Goal: Task Accomplishment & Management: Manage account settings

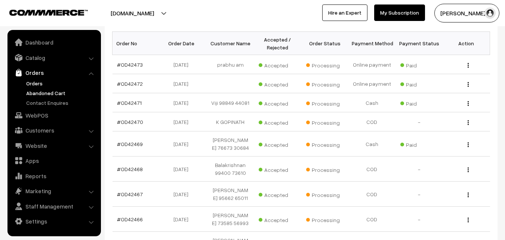
scroll to position [77, 0]
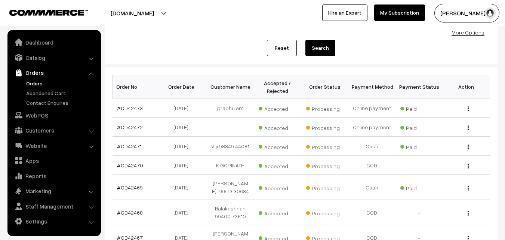
click at [42, 83] on link "Orders" at bounding box center [61, 83] width 74 height 8
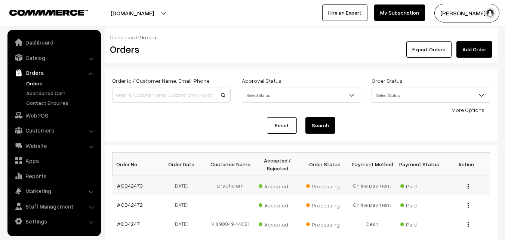
click at [134, 184] on link "#OD42473" at bounding box center [130, 185] width 26 height 6
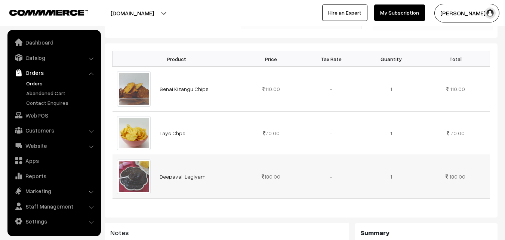
scroll to position [187, 0]
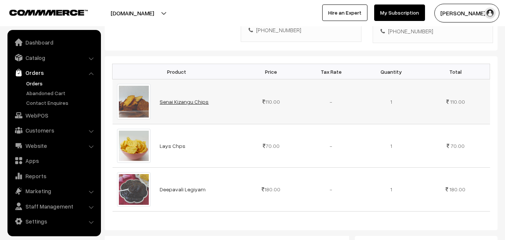
click at [189, 98] on link "Senai Kizangu Chips" at bounding box center [184, 101] width 49 height 6
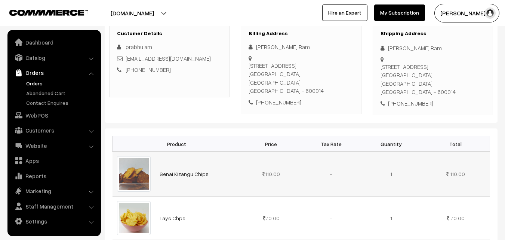
scroll to position [75, 0]
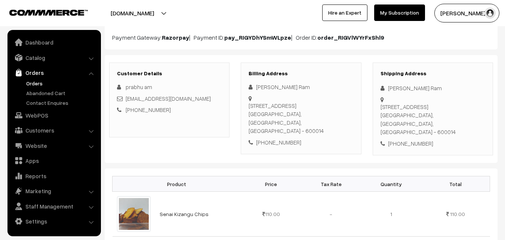
click at [33, 83] on link "Orders" at bounding box center [61, 83] width 74 height 8
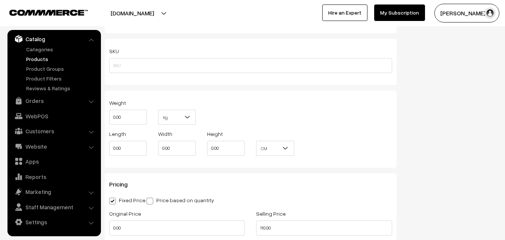
scroll to position [673, 0]
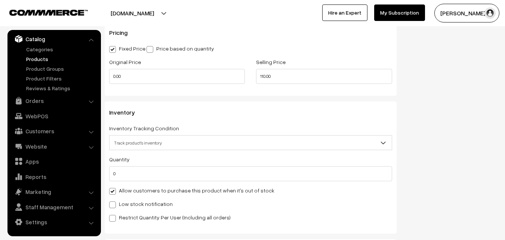
click at [138, 185] on div "Quantity 0 Adjust Quantity Adjust Set 0" at bounding box center [250, 187] width 283 height 67
click at [137, 186] on div "Allow customers to purchase this product when it's out of stock" at bounding box center [250, 190] width 283 height 9
click at [137, 192] on label "Allow customers to purchase this product when it's out of stock" at bounding box center [191, 190] width 165 height 8
click at [114, 192] on input "Allow customers to purchase this product when it's out of stock" at bounding box center [111, 189] width 5 height 5
checkbox input "false"
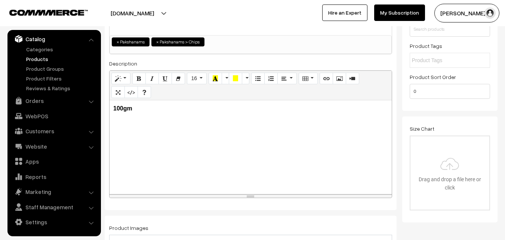
scroll to position [0, 0]
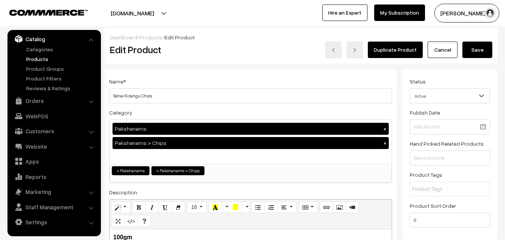
click at [488, 52] on button "Save" at bounding box center [478, 50] width 30 height 16
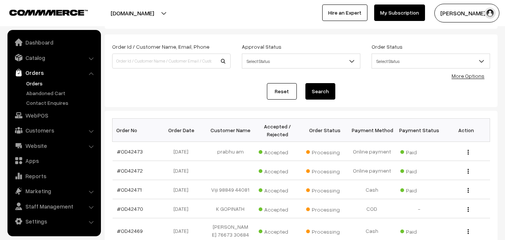
scroll to position [37, 0]
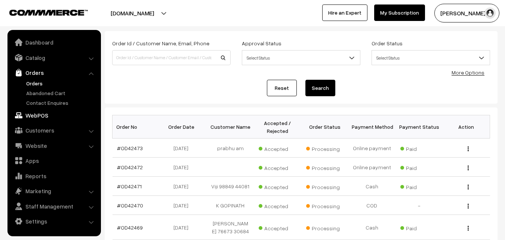
click at [52, 116] on link "WebPOS" at bounding box center [53, 114] width 89 height 13
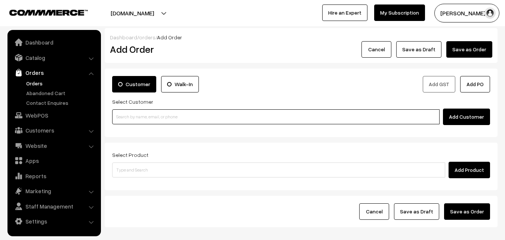
drag, startPoint x: 288, startPoint y: 120, endPoint x: 298, endPoint y: 84, distance: 37.2
click at [288, 117] on input at bounding box center [276, 116] width 328 height 15
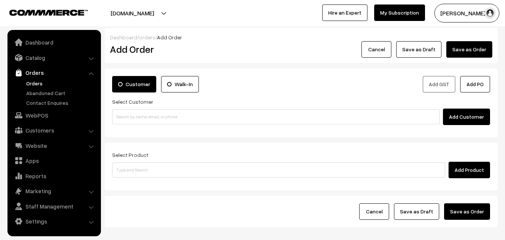
click at [298, 84] on div "Customer Walk-In" at bounding box center [204, 86] width 195 height 21
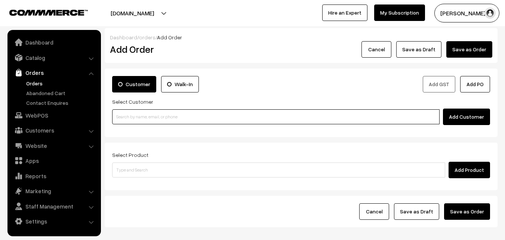
click at [160, 117] on input at bounding box center [276, 116] width 328 height 15
click at [141, 120] on input at bounding box center [276, 116] width 328 height 15
paste input "98844 61761"
click at [131, 114] on input "98844 61761" at bounding box center [276, 116] width 328 height 15
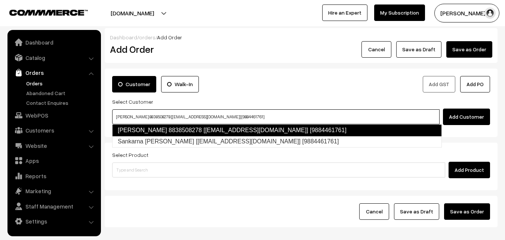
type input "Sankaran pillai 8838508278 [test14@gmail.com] [9884461761]"
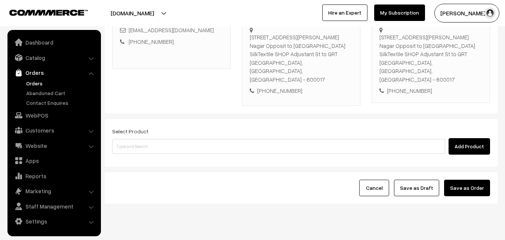
scroll to position [137, 0]
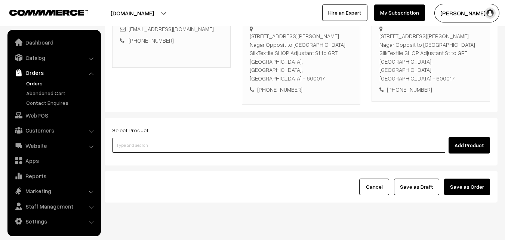
click at [236, 138] on input at bounding box center [278, 145] width 333 height 15
click at [183, 138] on input at bounding box center [278, 145] width 333 height 15
click at [224, 138] on input at bounding box center [278, 145] width 333 height 15
type input "o"
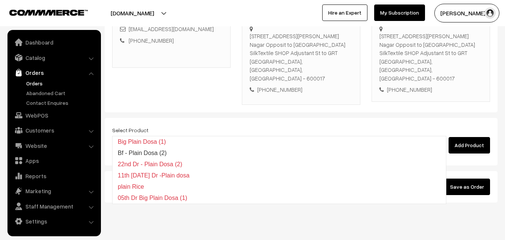
type input "Bf - Plain Dosa (2)"
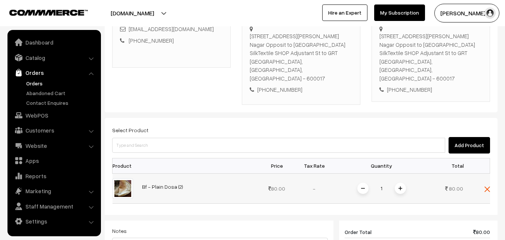
click at [406, 183] on span at bounding box center [400, 188] width 11 height 11
click at [365, 186] on img at bounding box center [363, 188] width 4 height 4
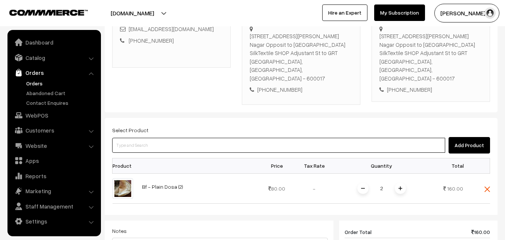
click at [142, 138] on input at bounding box center [278, 145] width 333 height 15
paste input "17th Without Rice..."
type input "17th Without Rice..."
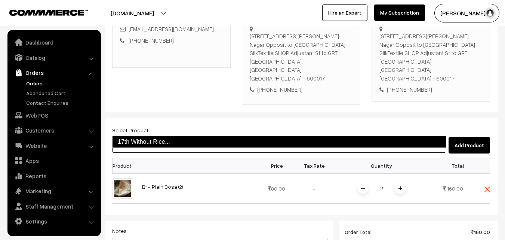
click at [138, 137] on link "17th Without Rice..." at bounding box center [279, 142] width 334 height 12
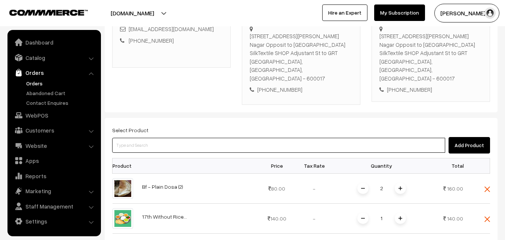
click at [170, 138] on input at bounding box center [278, 145] width 333 height 15
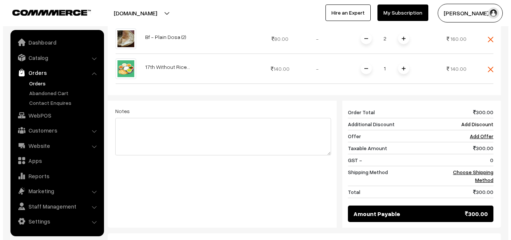
scroll to position [348, 0]
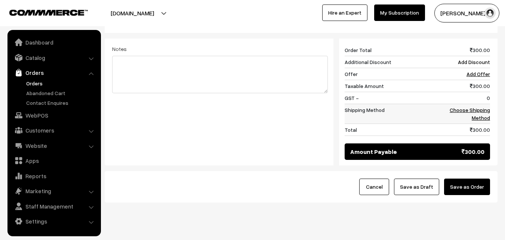
click at [487, 107] on link "Choose Shipping Method" at bounding box center [470, 114] width 40 height 14
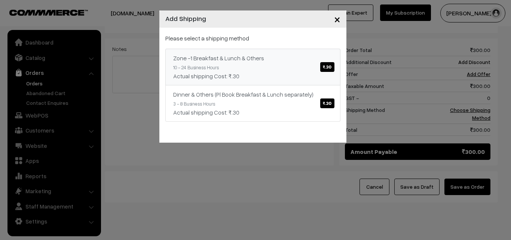
click at [304, 69] on link "Zone -1 Breakfast & Lunch & Others ₹.30 10 - 24 Business Hours Actual shipping …" at bounding box center [252, 67] width 175 height 37
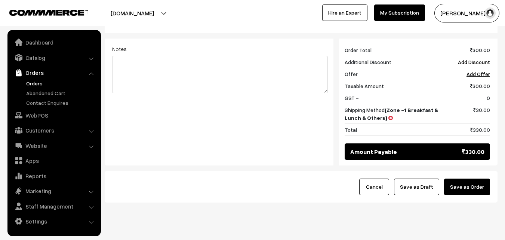
click at [466, 178] on button "Save as Order" at bounding box center [467, 186] width 46 height 16
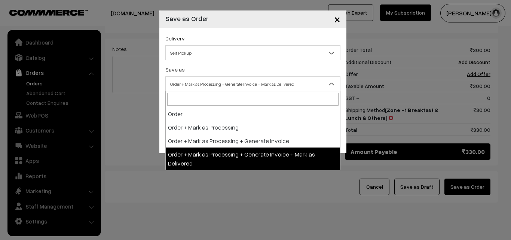
click at [264, 81] on span "Order + Mark as Processing + Generate Invoice + Mark as Delivered" at bounding box center [253, 83] width 174 height 13
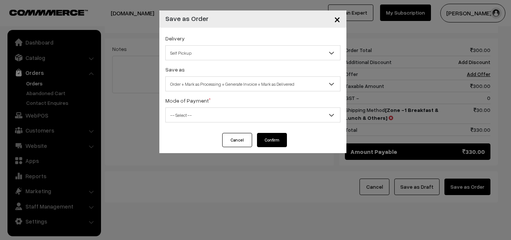
click at [238, 91] on span "Order + Mark as Processing + Generate Invoice + Mark as Delivered" at bounding box center [252, 83] width 175 height 15
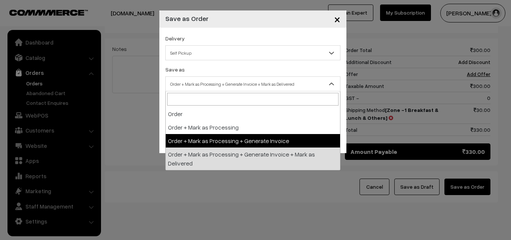
drag, startPoint x: 226, startPoint y: 145, endPoint x: 221, endPoint y: 121, distance: 24.4
select select "3"
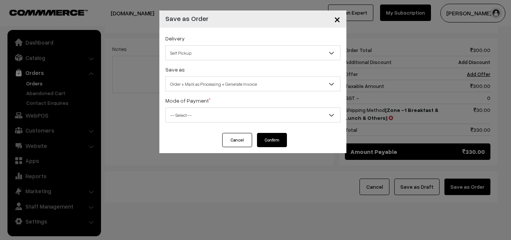
click at [221, 116] on span "-- Select --" at bounding box center [253, 114] width 174 height 13
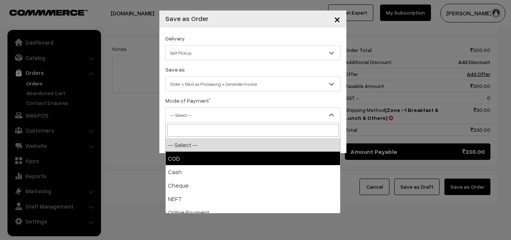
select select "1"
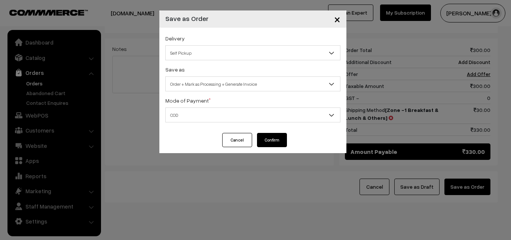
click at [277, 140] on button "Confirm" at bounding box center [272, 140] width 30 height 14
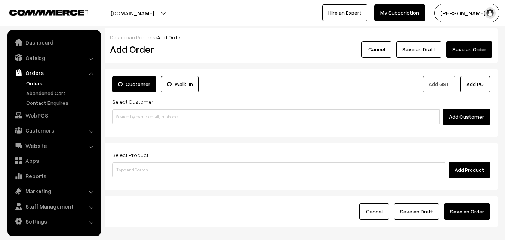
click at [36, 82] on link "Orders" at bounding box center [61, 83] width 74 height 8
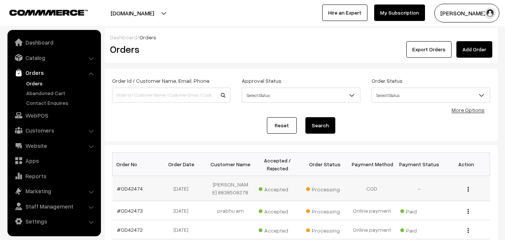
click at [125, 192] on td "#OD42474" at bounding box center [136, 188] width 47 height 25
click at [132, 185] on link "#OD42474" at bounding box center [130, 188] width 26 height 6
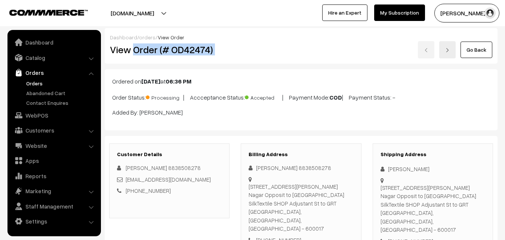
drag, startPoint x: 132, startPoint y: 52, endPoint x: 260, endPoint y: 68, distance: 128.9
click at [270, 56] on div "View Order (# OD42474) Go Back" at bounding box center [301, 49] width 394 height 17
copy div "Order (# OD42474)"
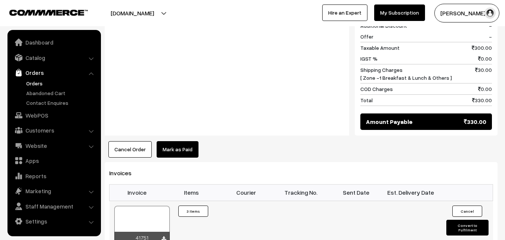
scroll to position [449, 0]
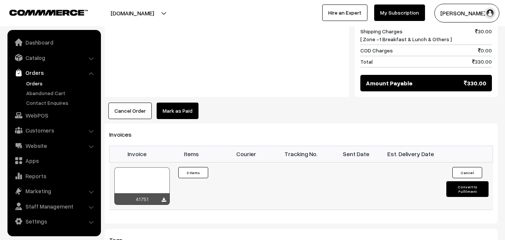
click at [155, 167] on div at bounding box center [141, 185] width 55 height 37
click at [39, 86] on link "Orders" at bounding box center [61, 83] width 74 height 8
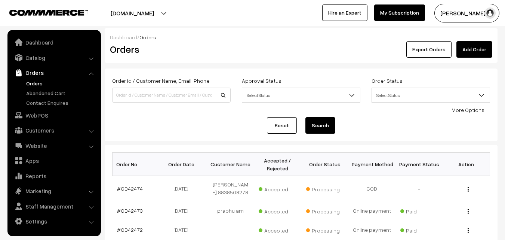
click at [37, 85] on link "Orders" at bounding box center [61, 83] width 74 height 8
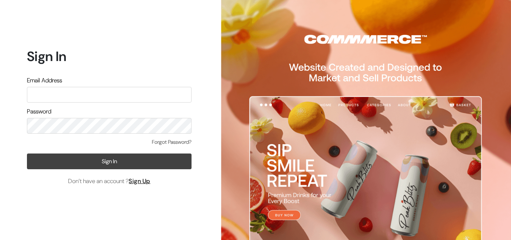
type input "annamsfoods@gmail.com"
click at [138, 161] on button "Sign In" at bounding box center [109, 161] width 165 height 16
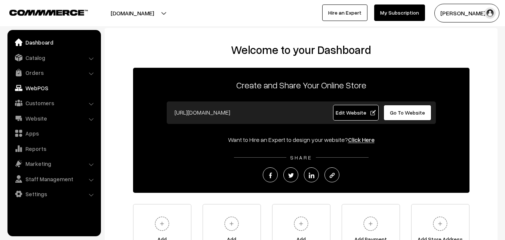
click at [31, 87] on link "WebPOS" at bounding box center [53, 87] width 89 height 13
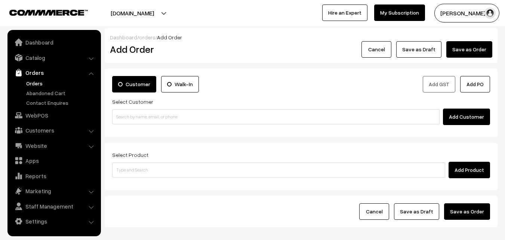
click at [30, 72] on link "Orders" at bounding box center [53, 72] width 89 height 13
click at [26, 83] on link "Orders" at bounding box center [61, 83] width 74 height 8
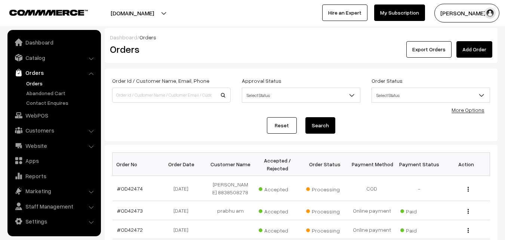
drag, startPoint x: 38, startPoint y: 82, endPoint x: 34, endPoint y: 85, distance: 4.8
click at [38, 82] on link "Orders" at bounding box center [61, 83] width 74 height 8
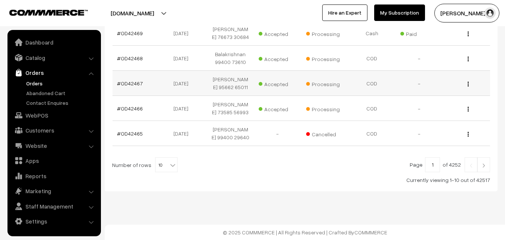
scroll to position [262, 0]
click at [35, 81] on link "Orders" at bounding box center [61, 83] width 74 height 8
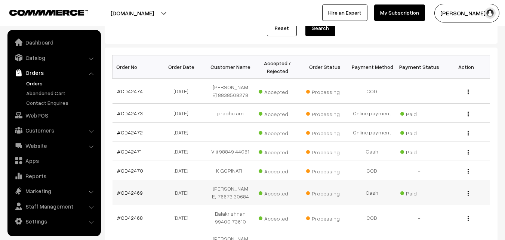
scroll to position [112, 0]
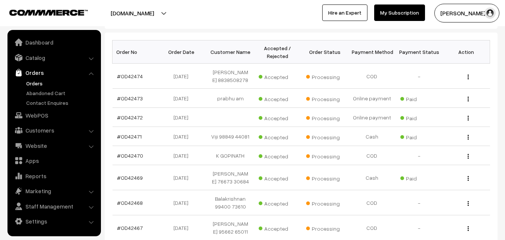
click at [41, 82] on link "Orders" at bounding box center [61, 83] width 74 height 8
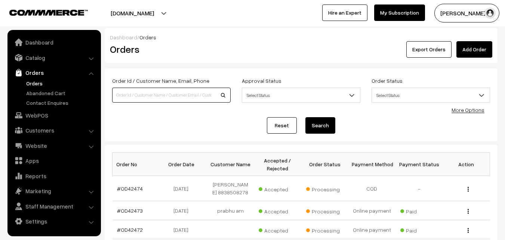
click at [146, 97] on input at bounding box center [171, 95] width 119 height 15
click at [42, 117] on link "WebPOS" at bounding box center [53, 114] width 89 height 13
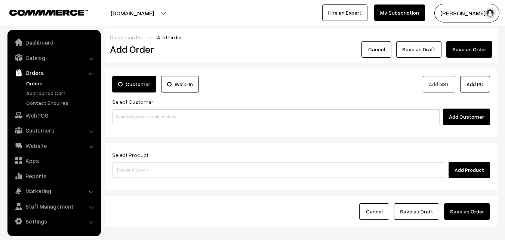
click at [135, 119] on input at bounding box center [276, 116] width 328 height 15
click at [129, 114] on input "94443 56220" at bounding box center [276, 116] width 328 height 15
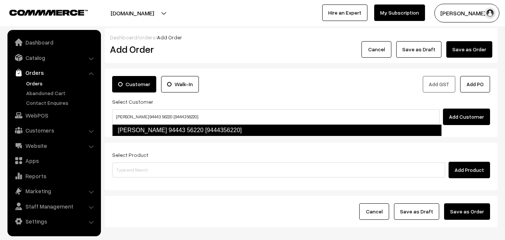
type input "[PERSON_NAME] 94443 56220 [9444356220]"
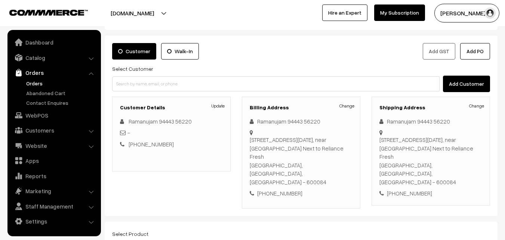
scroll to position [37, 0]
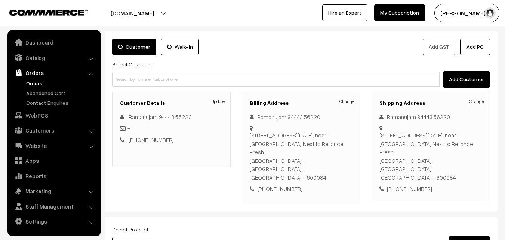
click at [145, 237] on input at bounding box center [278, 244] width 333 height 15
paste input "17th Without Rice..."
type input "17th Without Rice..."
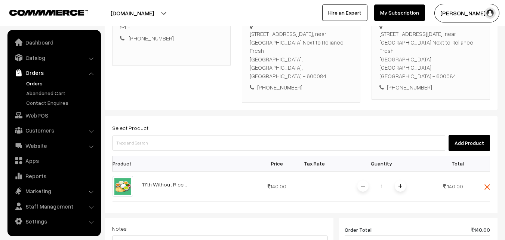
scroll to position [150, 0]
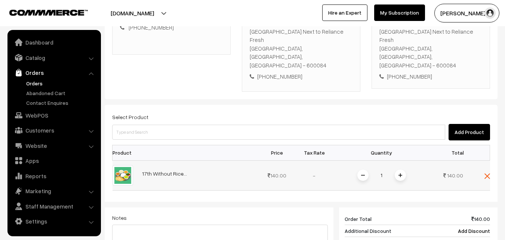
click at [404, 169] on span at bounding box center [400, 174] width 11 height 11
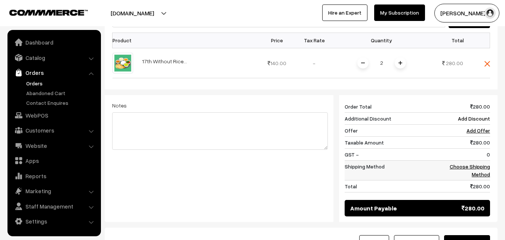
click at [484, 163] on link "Choose Shipping Method" at bounding box center [470, 170] width 40 height 14
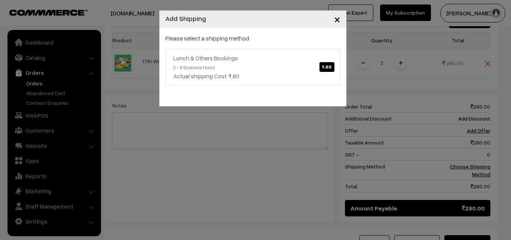
click at [227, 46] on div "Please select a shipping method Lunch & Others Bookings ₹.60 2 - 8 Business Hou…" at bounding box center [252, 60] width 175 height 52
click at [259, 80] on div "Actual shipping Cost: ₹.60" at bounding box center [252, 75] width 159 height 9
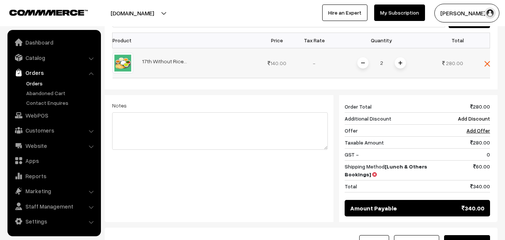
click at [362, 61] on img at bounding box center [363, 63] width 4 height 4
click at [471, 235] on button "Save as Order" at bounding box center [467, 243] width 46 height 16
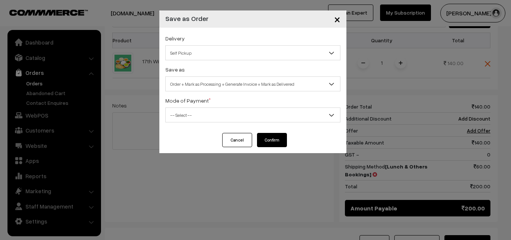
drag, startPoint x: 252, startPoint y: 96, endPoint x: 252, endPoint y: 92, distance: 4.5
click at [252, 94] on div "Delivery Self Pickup Lunch & Others Bookings (₹60) (2 - 8 Business Hours) Self …" at bounding box center [252, 80] width 187 height 105
click at [255, 85] on span "Order + Mark as Processing + Generate Invoice + Mark as Delivered" at bounding box center [253, 83] width 174 height 13
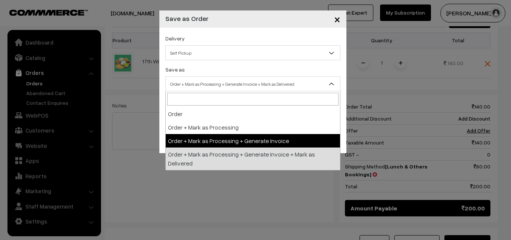
select select "3"
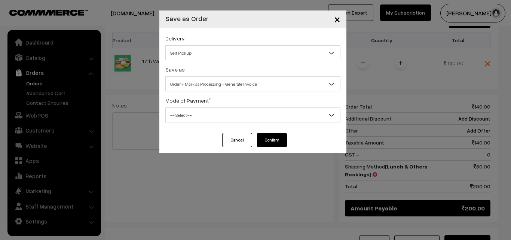
click at [223, 117] on span "-- Select --" at bounding box center [253, 114] width 174 height 13
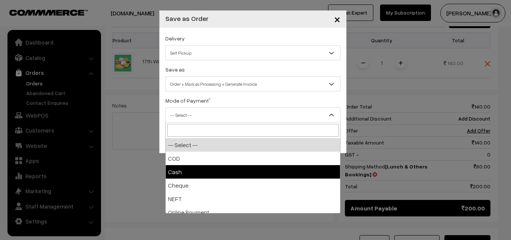
select select "2"
checkbox input "true"
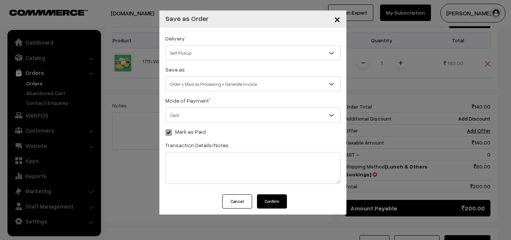
click at [265, 202] on button "Confirm" at bounding box center [272, 201] width 30 height 14
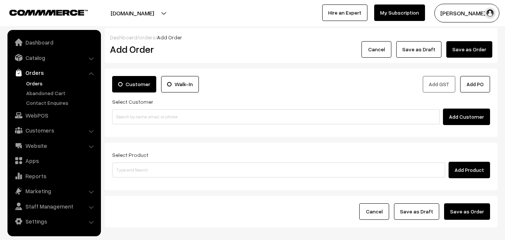
click at [30, 81] on link "Orders" at bounding box center [61, 83] width 74 height 8
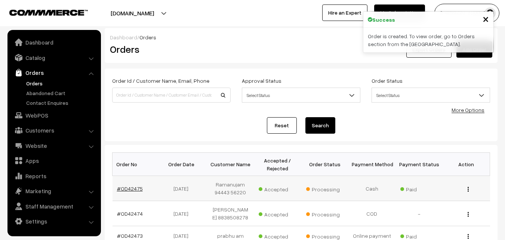
click at [131, 192] on td "#OD42475" at bounding box center [136, 188] width 47 height 25
click at [132, 188] on link "#OD42475" at bounding box center [130, 188] width 26 height 6
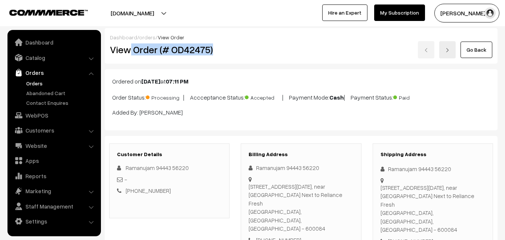
drag, startPoint x: 132, startPoint y: 49, endPoint x: 229, endPoint y: 50, distance: 97.6
click at [229, 50] on h2 "View Order (# OD42475)" at bounding box center [170, 50] width 120 height 12
copy h2 "Order (# OD42475)"
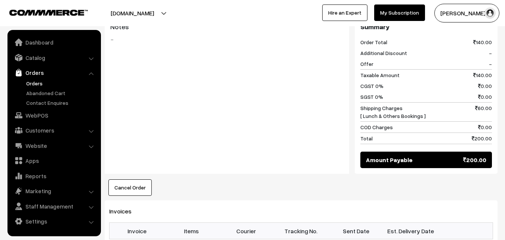
scroll to position [337, 0]
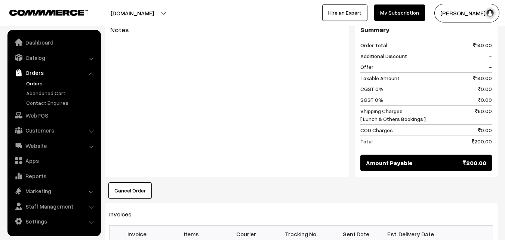
click at [43, 118] on link "WebPOS" at bounding box center [53, 114] width 89 height 13
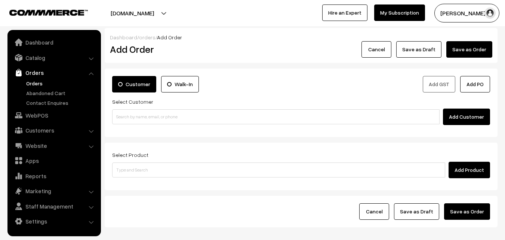
drag, startPoint x: 162, startPoint y: 107, endPoint x: 159, endPoint y: 122, distance: 16.1
click at [162, 110] on div "Select Customer Add Customer" at bounding box center [301, 111] width 378 height 28
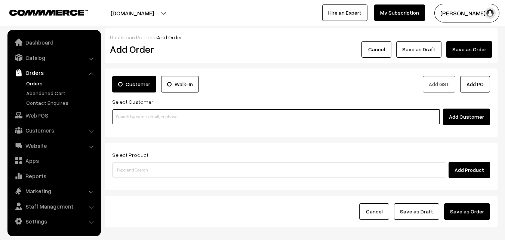
click at [159, 122] on input at bounding box center [276, 116] width 328 height 15
paste input "93983 84775"
click at [132, 116] on input "93983 84775" at bounding box center [276, 116] width 328 height 15
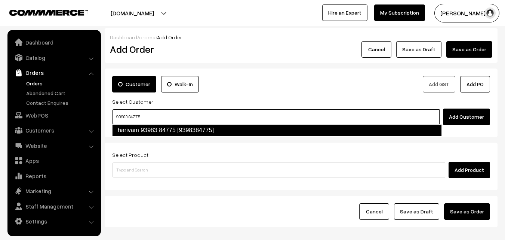
click at [134, 126] on link "harivam 93983 84775 [9398384775]" at bounding box center [277, 130] width 330 height 12
type input "93983 84775"
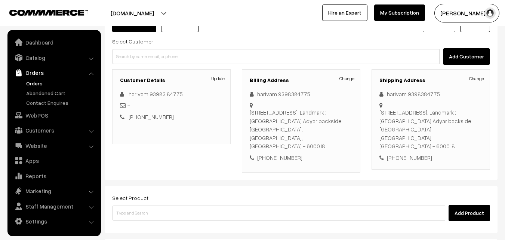
scroll to position [75, 0]
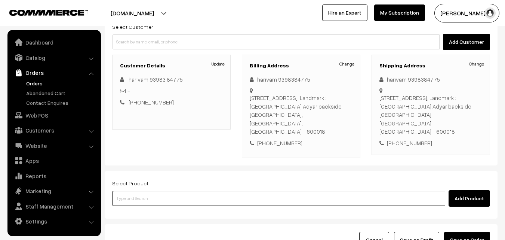
click at [177, 191] on input at bounding box center [278, 198] width 333 height 15
click at [168, 191] on input at bounding box center [278, 198] width 333 height 15
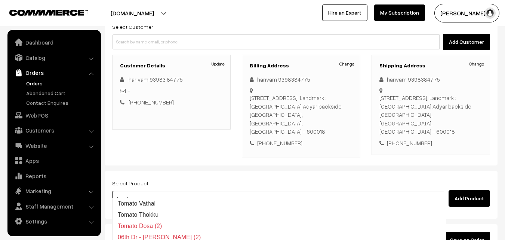
type input "Tomato"
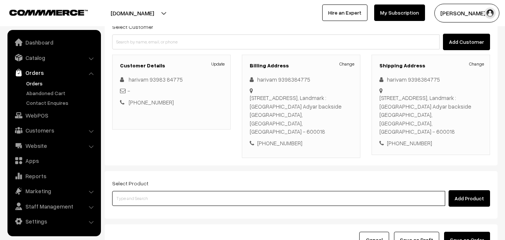
click at [162, 191] on input at bounding box center [278, 198] width 333 height 15
paste input "17th With Rice"
type input "17th With Rice"
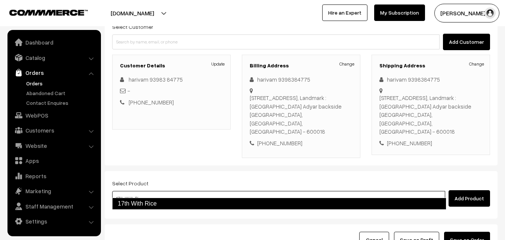
click at [147, 198] on link "17th With Rice" at bounding box center [279, 204] width 334 height 12
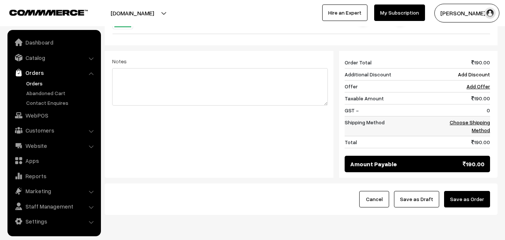
scroll to position [299, 0]
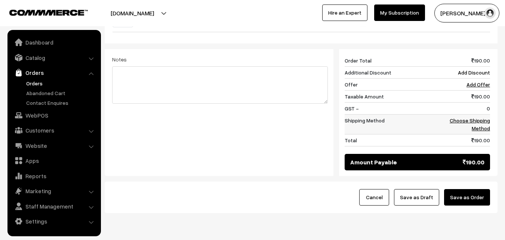
click at [479, 119] on link "Choose Shipping Method" at bounding box center [470, 124] width 40 height 14
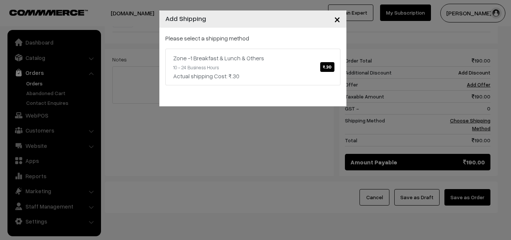
click at [259, 89] on div "Please select a shipping method Zone -1 Breakfast & Lunch & Others ₹.30 10 - 24…" at bounding box center [252, 67] width 187 height 79
click at [262, 69] on link "Zone -1 Breakfast & Lunch & Others ₹.30 10 - 24 Business Hours Actual shipping …" at bounding box center [252, 67] width 175 height 37
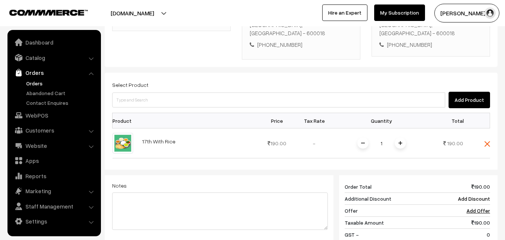
scroll to position [169, 0]
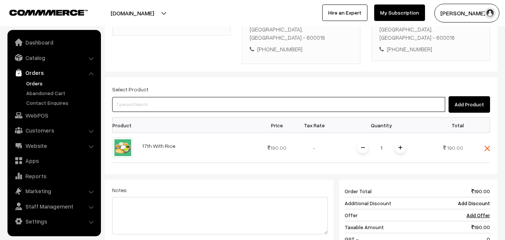
click at [316, 97] on input at bounding box center [278, 104] width 333 height 15
click at [150, 97] on input at bounding box center [278, 104] width 333 height 15
paste input "17th Tomato Sadam"
click at [141, 108] on ul "No Products found" at bounding box center [279, 109] width 334 height 10
click at [163, 97] on input "17th Tomato Sadam" at bounding box center [278, 104] width 333 height 15
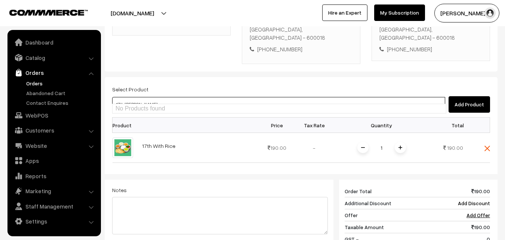
click at [125, 97] on input "17th Tomato Sadam" at bounding box center [278, 104] width 333 height 15
type input "17th Tomato Sadam"
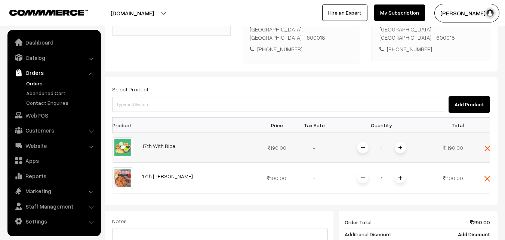
click at [484, 138] on td at bounding box center [479, 148] width 22 height 30
click at [487, 146] on img at bounding box center [488, 149] width 6 height 6
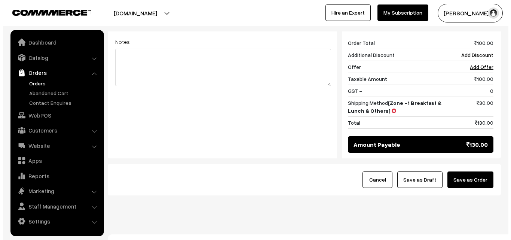
scroll to position [319, 0]
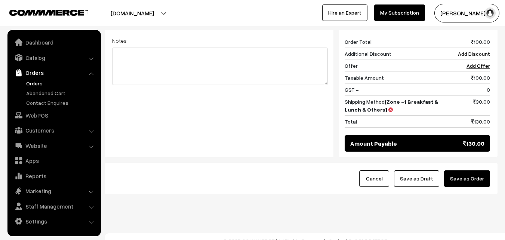
click at [463, 170] on button "Save as Order" at bounding box center [467, 178] width 46 height 16
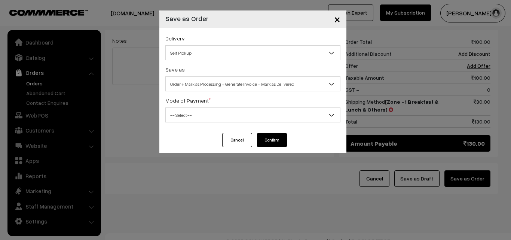
click at [186, 89] on span "Order + Mark as Processing + Generate Invoice + Mark as Delivered" at bounding box center [253, 83] width 174 height 13
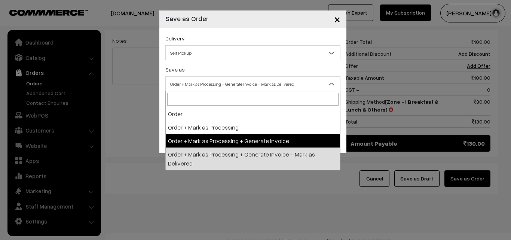
select select "3"
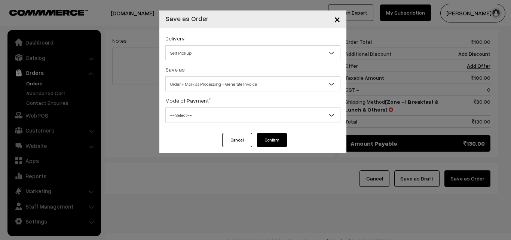
click at [188, 119] on span "-- Select --" at bounding box center [253, 114] width 174 height 13
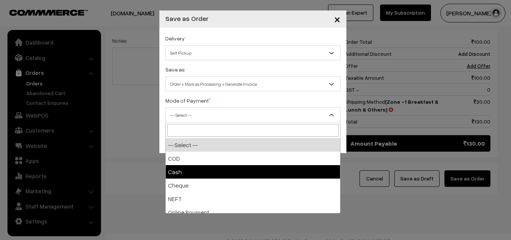
select select "2"
checkbox input "true"
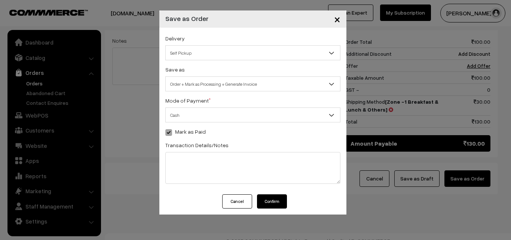
drag, startPoint x: 278, startPoint y: 200, endPoint x: 274, endPoint y: 203, distance: 4.7
click at [278, 201] on button "Confirm" at bounding box center [272, 201] width 30 height 14
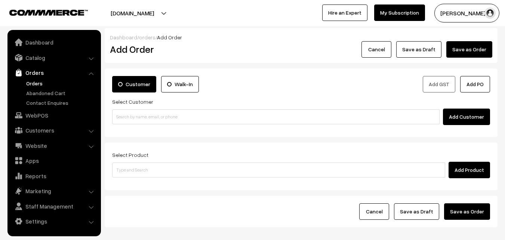
click at [36, 82] on link "Orders" at bounding box center [61, 83] width 74 height 8
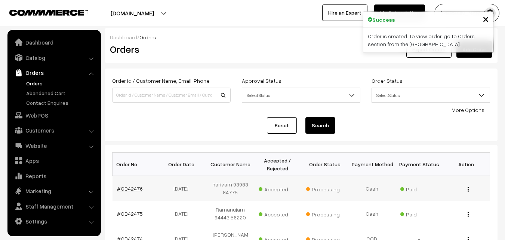
click at [134, 187] on link "#OD42476" at bounding box center [130, 188] width 26 height 6
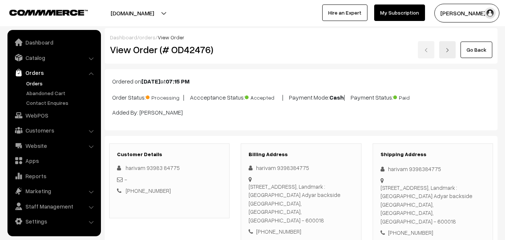
click at [245, 53] on div "View Order (# OD42476) Go Back" at bounding box center [301, 49] width 394 height 17
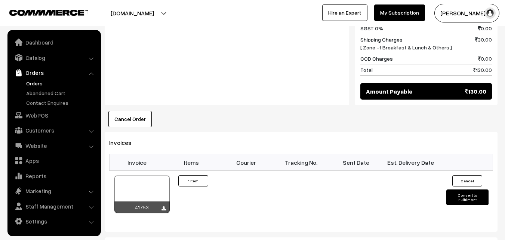
scroll to position [449, 0]
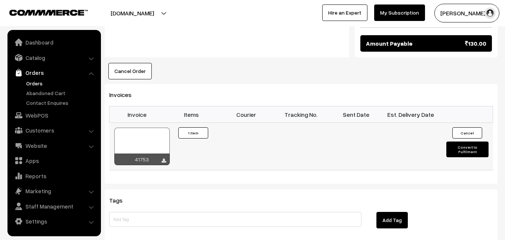
click at [153, 131] on div at bounding box center [141, 146] width 55 height 37
click at [51, 120] on link "WebPOS" at bounding box center [53, 114] width 89 height 13
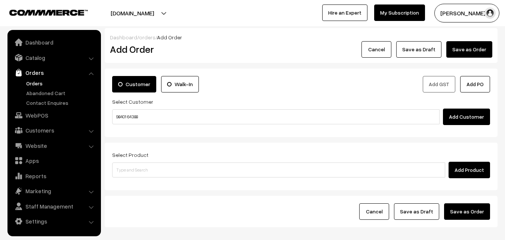
click at [132, 114] on input "98401 64388" at bounding box center [276, 116] width 328 height 15
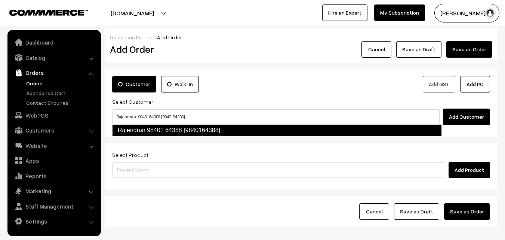
type input "Rajendran 98401 64388 [9840164388]"
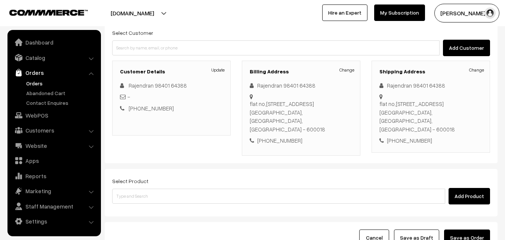
scroll to position [137, 0]
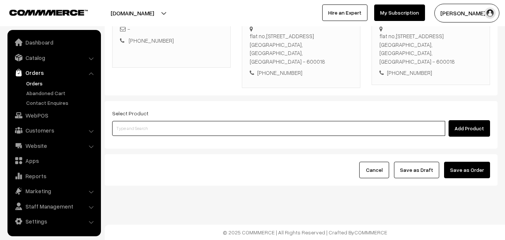
click at [150, 132] on input at bounding box center [278, 128] width 333 height 15
paste input "17th [PERSON_NAME]"
click at [140, 127] on input "17th [PERSON_NAME]" at bounding box center [278, 128] width 333 height 15
type input "17th [PERSON_NAME]"
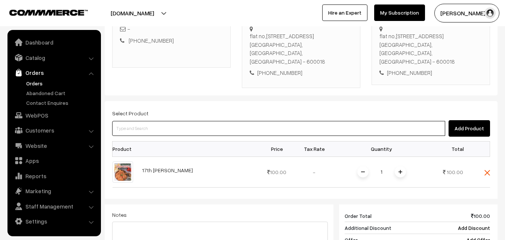
click at [152, 126] on input at bounding box center [278, 128] width 333 height 15
paste input "17th Without Rice..."
type input "17th Without Rice..."
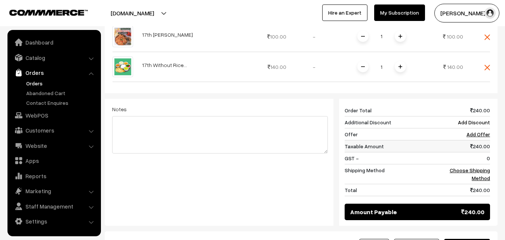
scroll to position [286, 0]
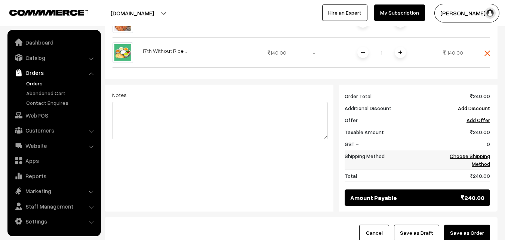
click at [486, 159] on td "Choose Shipping Method" at bounding box center [467, 160] width 46 height 20
click at [485, 156] on link "Choose Shipping Method" at bounding box center [470, 160] width 40 height 14
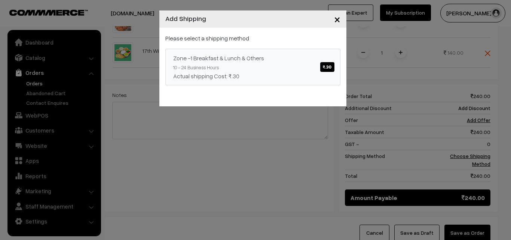
click at [273, 68] on link "Zone -1 Breakfast & Lunch & Others ₹.30 10 - 24 Business Hours Actual shipping …" at bounding box center [252, 67] width 175 height 37
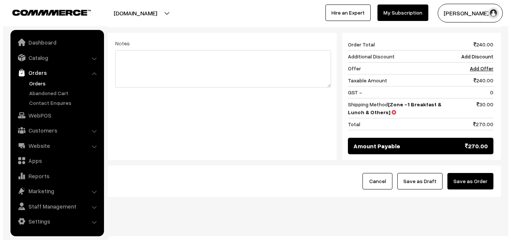
scroll to position [349, 0]
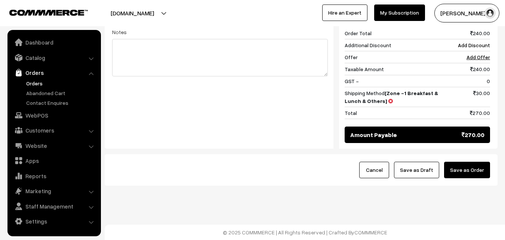
click at [481, 169] on button "Save as Order" at bounding box center [467, 170] width 46 height 16
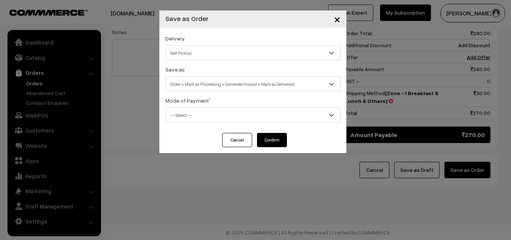
click at [209, 81] on span "Order + Mark as Processing + Generate Invoice + Mark as Delivered" at bounding box center [253, 83] width 174 height 13
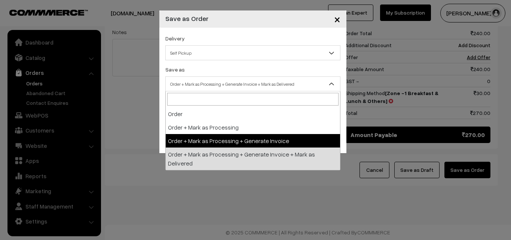
drag, startPoint x: 180, startPoint y: 144, endPoint x: 178, endPoint y: 119, distance: 24.8
select select "3"
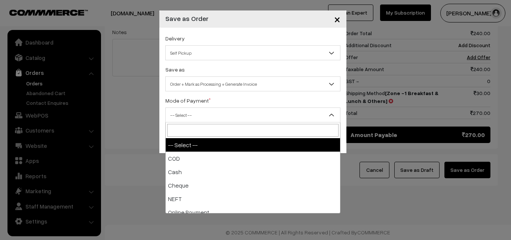
click at [178, 119] on span "-- Select --" at bounding box center [253, 114] width 174 height 13
select select "1"
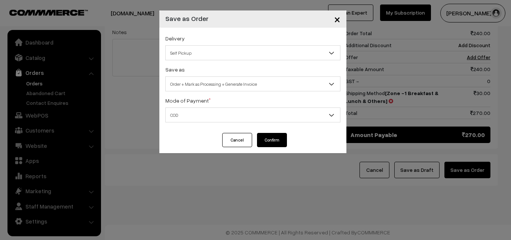
click at [274, 144] on button "Confirm" at bounding box center [272, 140] width 30 height 14
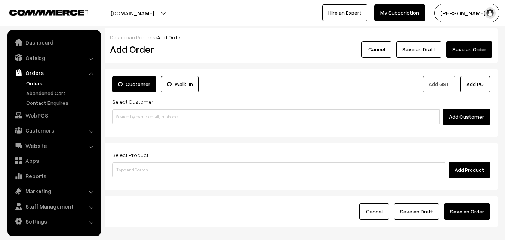
click at [36, 81] on link "Orders" at bounding box center [61, 83] width 74 height 8
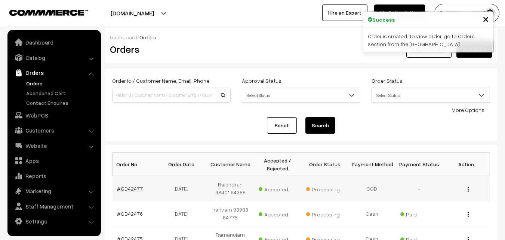
click at [131, 189] on link "#OD42477" at bounding box center [130, 188] width 26 height 6
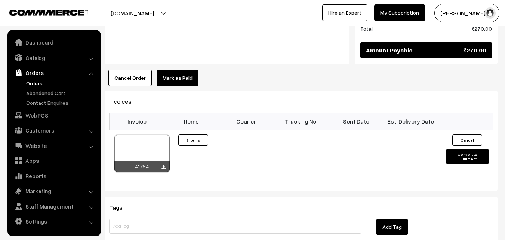
scroll to position [486, 0]
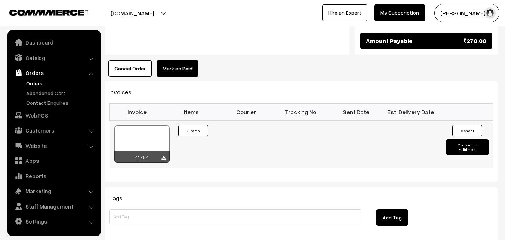
click at [139, 138] on div at bounding box center [141, 143] width 55 height 37
click at [50, 117] on link "WebPOS" at bounding box center [53, 114] width 89 height 13
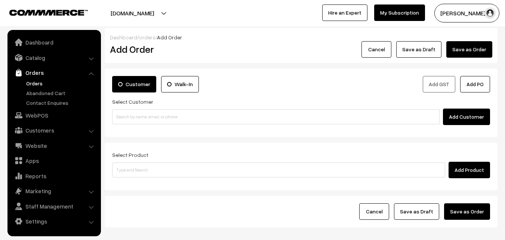
click at [40, 79] on link "Orders" at bounding box center [61, 83] width 74 height 8
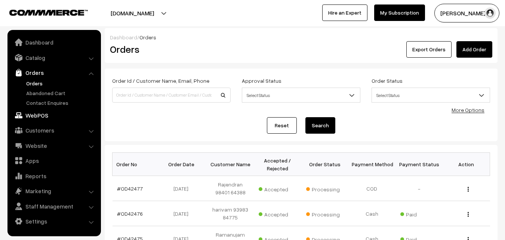
click at [39, 113] on link "WebPOS" at bounding box center [53, 114] width 89 height 13
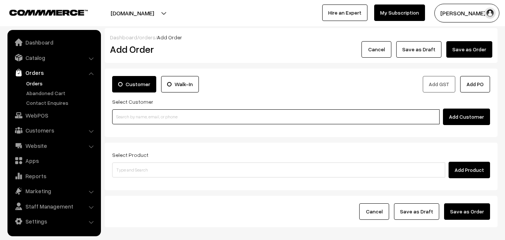
drag, startPoint x: 122, startPoint y: 110, endPoint x: 125, endPoint y: 117, distance: 7.7
click at [122, 110] on input at bounding box center [276, 116] width 328 height 15
paste input "98410 16458"
click at [125, 116] on input "98410 16458" at bounding box center [276, 116] width 328 height 15
drag, startPoint x: 133, startPoint y: 116, endPoint x: 129, endPoint y: 121, distance: 6.2
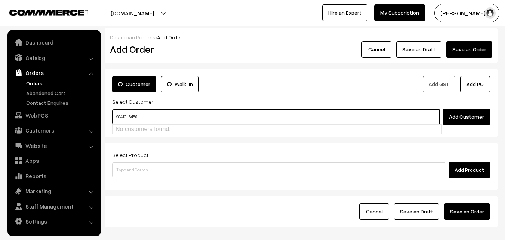
click at [133, 116] on input "98410 16458" at bounding box center [276, 116] width 328 height 15
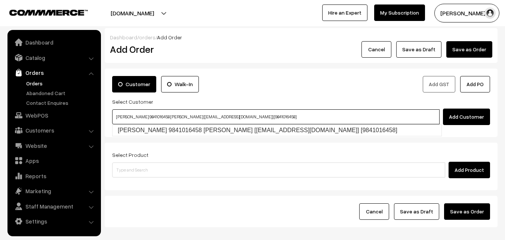
type input "Murthy 9841016458 Murthy [test201@gmail.com] [9841016458]"
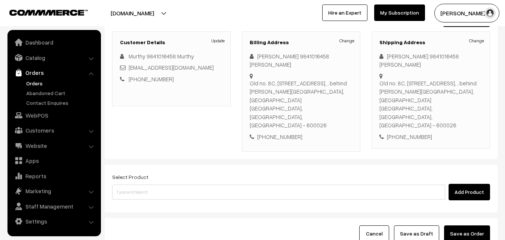
scroll to position [137, 0]
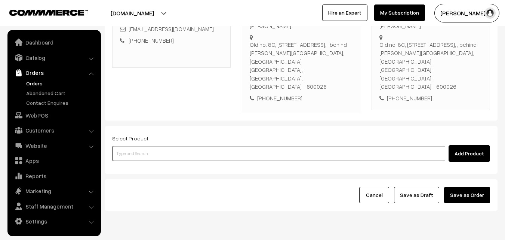
click at [196, 146] on input at bounding box center [278, 153] width 333 height 15
click at [147, 146] on input at bounding box center [278, 153] width 333 height 15
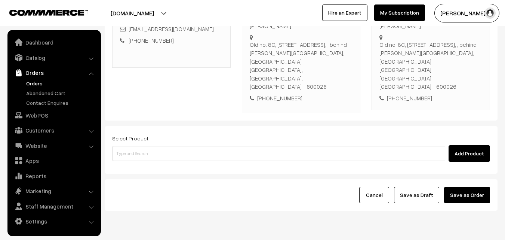
click at [212, 134] on div "Select Product Add Product" at bounding box center [301, 148] width 378 height 28
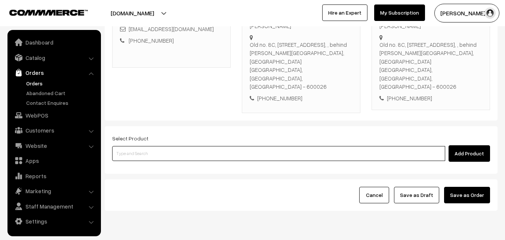
click at [209, 146] on input at bounding box center [278, 153] width 333 height 15
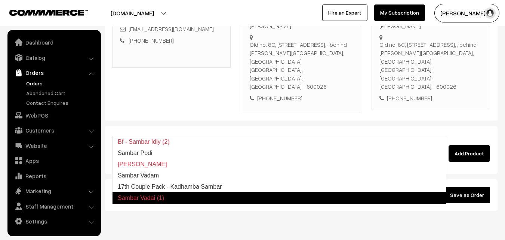
type input "17th Couple Pack - Kadhamba Sambar"
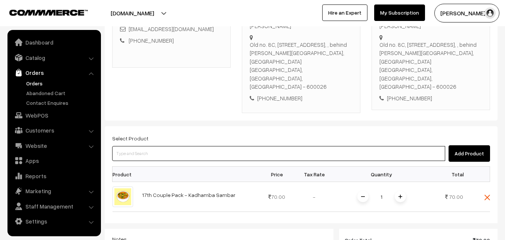
click at [206, 146] on input at bounding box center [278, 153] width 333 height 15
click at [178, 146] on input at bounding box center [278, 153] width 333 height 15
paste input "17th Couple Pack- Milagu Rasam"
type input "17th Couple Pack- Milagu Rasam"
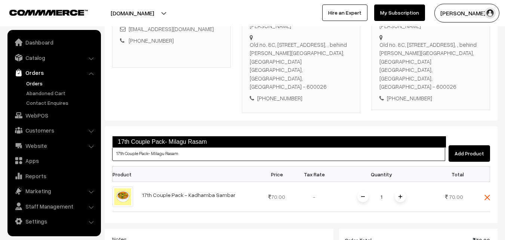
click at [155, 139] on link "17th Couple Pack- Milagu Rasam" at bounding box center [279, 142] width 334 height 12
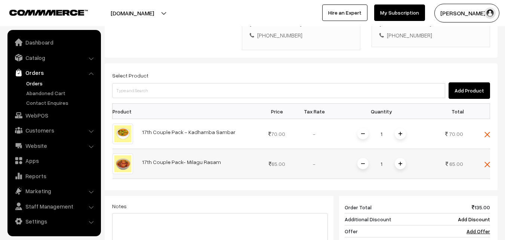
scroll to position [211, 0]
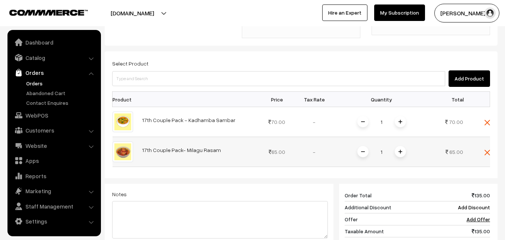
click at [204, 146] on div "17th Couple Pack- Milagu Rasam" at bounding box center [198, 152] width 112 height 12
click at [204, 147] on link "17th Couple Pack- Milagu Rasam" at bounding box center [181, 150] width 79 height 6
click at [399, 150] on img at bounding box center [401, 152] width 4 height 4
click at [368, 146] on span at bounding box center [363, 151] width 11 height 11
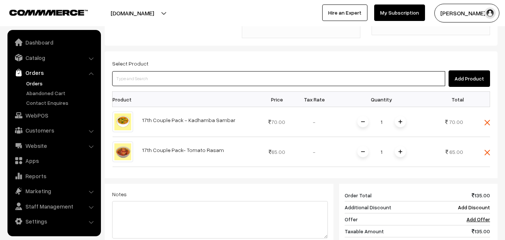
click at [198, 71] on input at bounding box center [278, 78] width 333 height 15
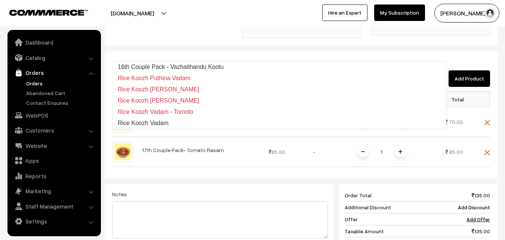
type input "16th Couple Pack - Vazhaithandu Kootu"
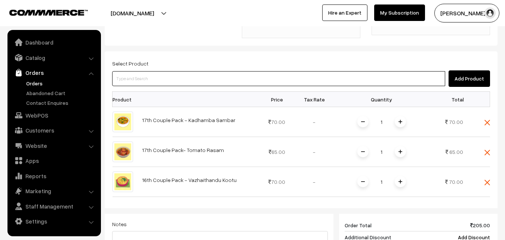
click at [189, 71] on input at bounding box center [278, 78] width 333 height 15
type input "p"
type input "P"
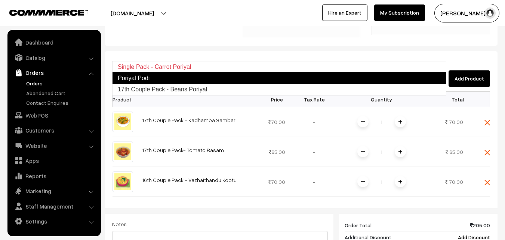
type input "17th Couple Pack - Beans Poriyal"
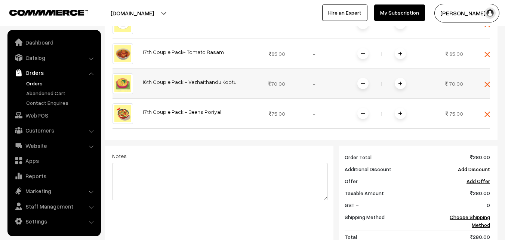
scroll to position [324, 0]
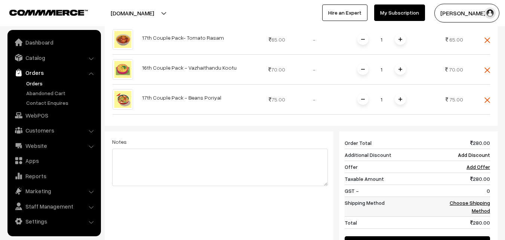
click at [483, 199] on link "Choose Shipping Method" at bounding box center [470, 206] width 40 height 14
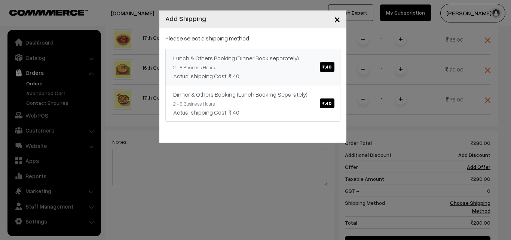
click at [248, 54] on div "Lunch & Others Booking (Dinner Book separately) ₹.40" at bounding box center [252, 57] width 159 height 9
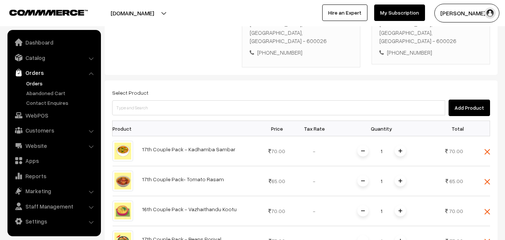
scroll to position [174, 0]
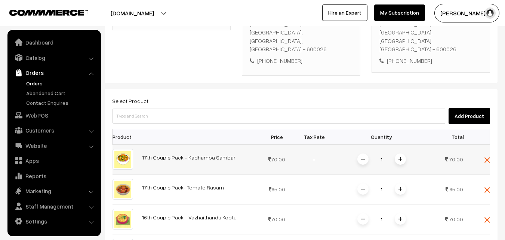
click at [401, 157] on img at bounding box center [401, 159] width 4 height 4
click at [489, 187] on img at bounding box center [488, 190] width 6 height 6
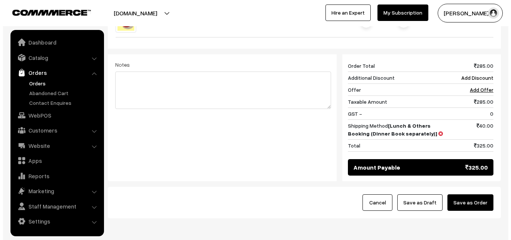
scroll to position [378, 0]
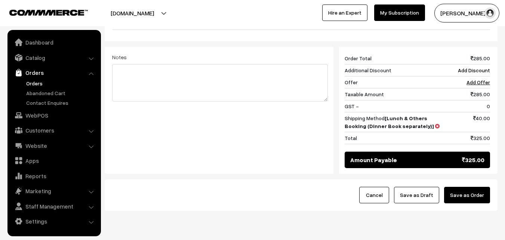
click at [468, 187] on button "Save as Order" at bounding box center [467, 195] width 46 height 16
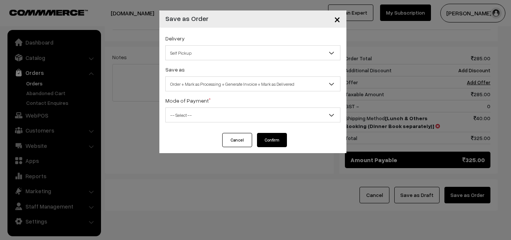
click at [242, 138] on button "Cancel" at bounding box center [237, 140] width 30 height 14
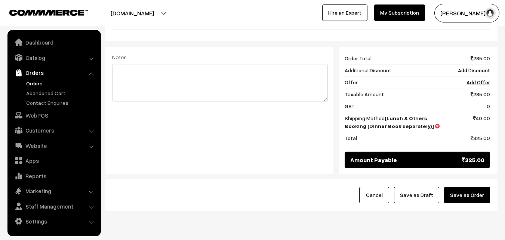
click at [471, 187] on button "Save as Order" at bounding box center [467, 195] width 46 height 16
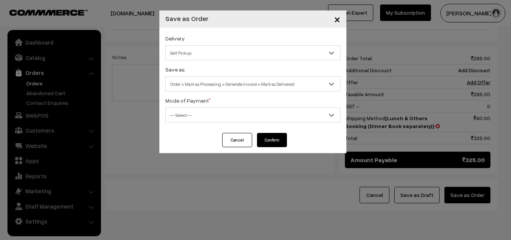
click at [254, 84] on span "Order + Mark as Processing + Generate Invoice + Mark as Delivered" at bounding box center [253, 83] width 174 height 13
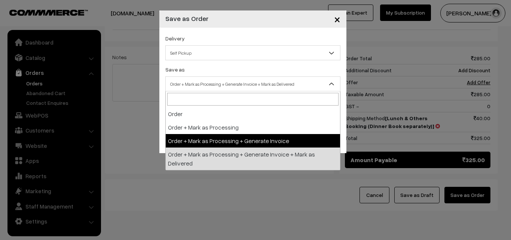
select select "3"
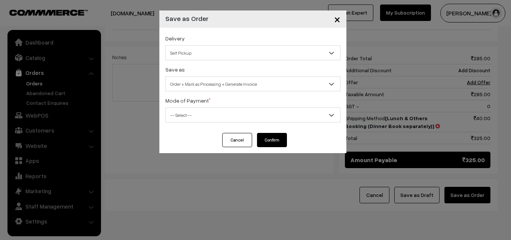
click at [204, 112] on span "-- Select --" at bounding box center [253, 114] width 174 height 13
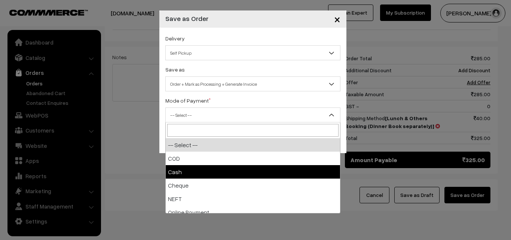
select select "2"
checkbox input "true"
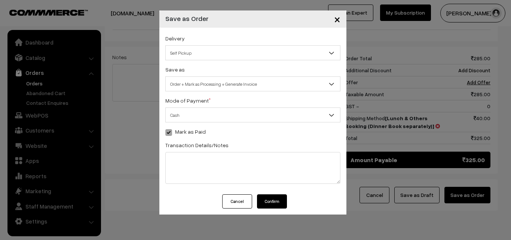
click at [279, 201] on button "Confirm" at bounding box center [272, 201] width 30 height 14
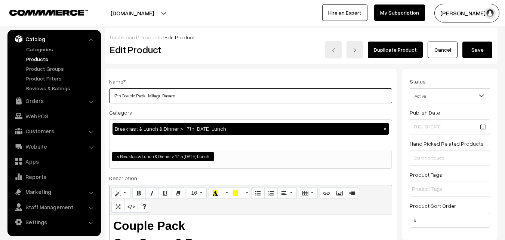
drag, startPoint x: 198, startPoint y: 93, endPoint x: 180, endPoint y: 96, distance: 17.8
click at [198, 94] on input "17th Couple Pack- Milagu Rasam" at bounding box center [250, 95] width 283 height 15
click at [154, 95] on input "17th Couple Pack- Milagu Rasam" at bounding box center [250, 95] width 283 height 15
type input "17th Couple Pack- Tomato Rasam"
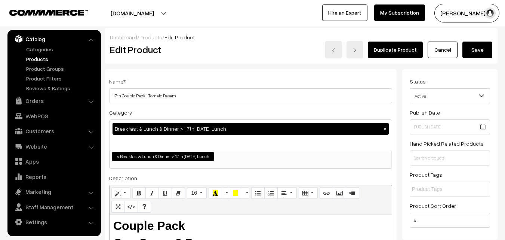
click at [492, 44] on button "Save" at bounding box center [478, 50] width 30 height 16
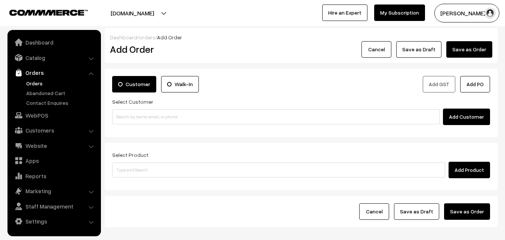
click at [35, 85] on link "Orders" at bounding box center [61, 83] width 74 height 8
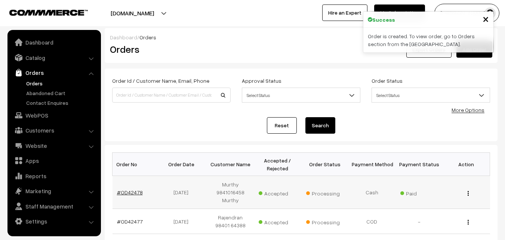
click at [133, 190] on link "#OD42478" at bounding box center [130, 192] width 26 height 6
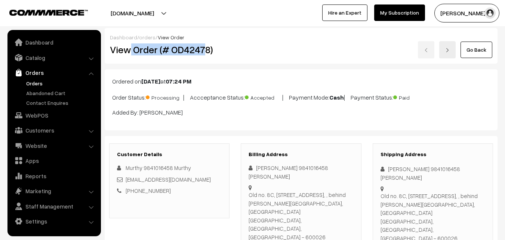
drag, startPoint x: 130, startPoint y: 53, endPoint x: 203, endPoint y: 53, distance: 73.3
click at [203, 53] on h2 "View Order (# OD42478)" at bounding box center [170, 50] width 120 height 12
copy h2 "Order (# OD4247"
click at [200, 40] on div "Dashboard / orders / View Order" at bounding box center [301, 37] width 383 height 8
click at [217, 48] on h2 "View Order (# OD42478)" at bounding box center [170, 50] width 120 height 12
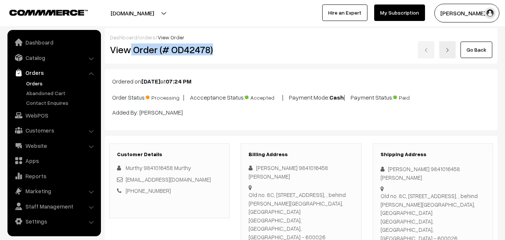
copy h2 "Order (# OD42478)"
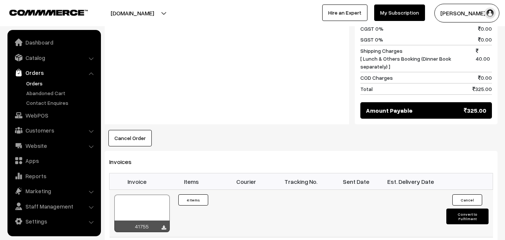
scroll to position [524, 0]
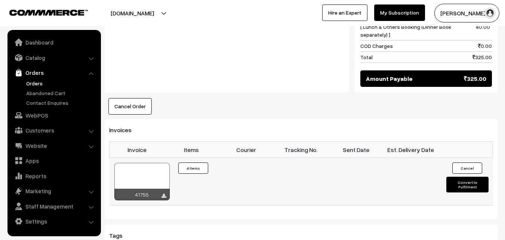
click at [147, 163] on div at bounding box center [141, 181] width 55 height 37
click at [46, 111] on link "WebPOS" at bounding box center [53, 114] width 89 height 13
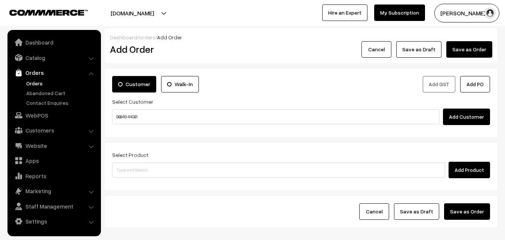
click at [136, 114] on input "98849 44081" at bounding box center [276, 116] width 328 height 15
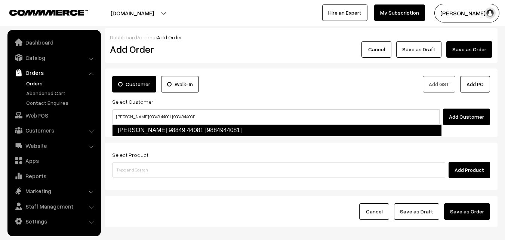
type input "[PERSON_NAME] 98849 44081 [9884944081]"
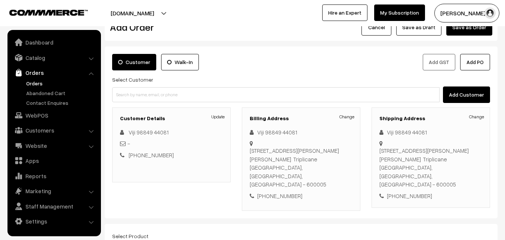
scroll to position [112, 0]
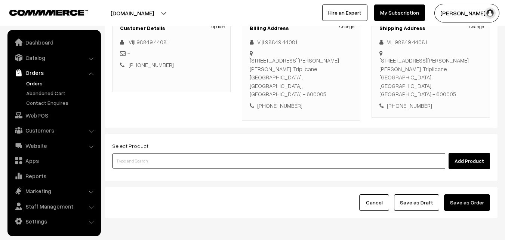
click at [167, 153] on input at bounding box center [278, 160] width 333 height 15
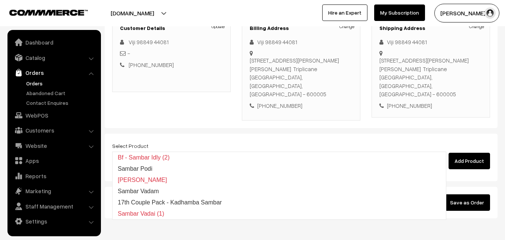
type input "Sambar Vadai (1)"
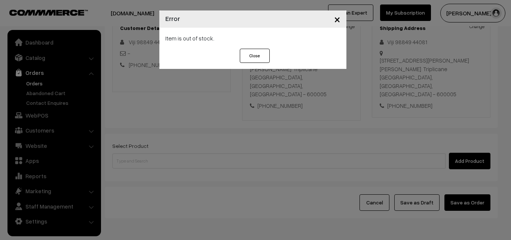
click at [167, 144] on div "× Error Item is out of stock. Close" at bounding box center [255, 120] width 511 height 240
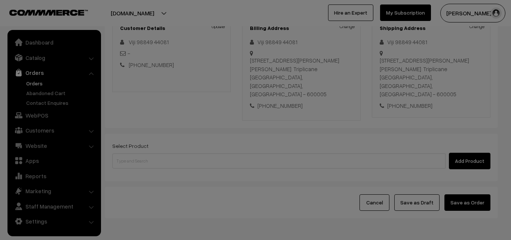
click at [167, 144] on div "× Error Item is out of stock. Close" at bounding box center [255, 120] width 511 height 240
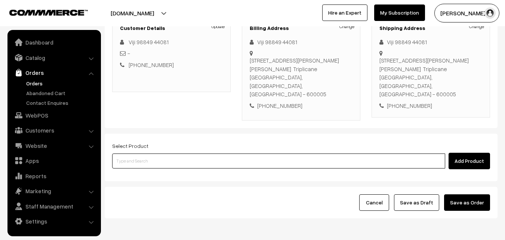
click at [167, 153] on input at bounding box center [278, 160] width 333 height 15
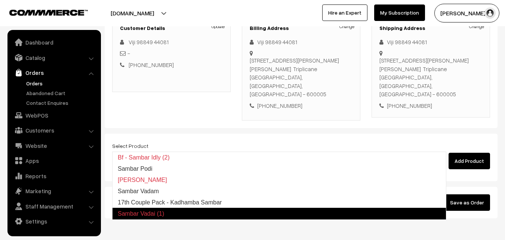
type input "17th Couple Pack - Kadhamba Sambar"
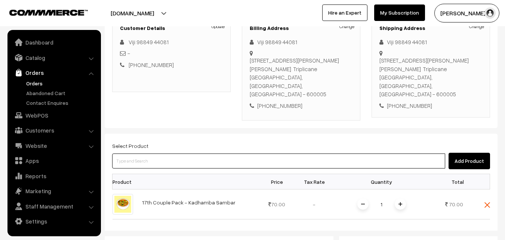
click at [188, 153] on input at bounding box center [278, 160] width 333 height 15
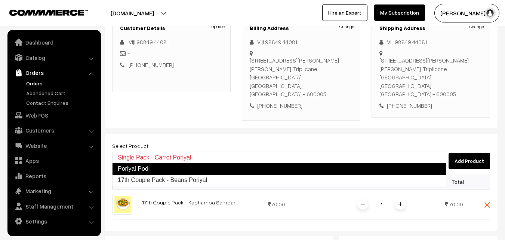
type input "17th Couple Pack - Beans Poriyal"
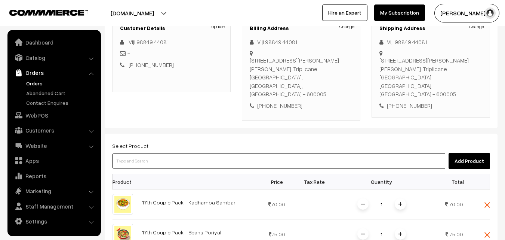
click at [188, 153] on input at bounding box center [278, 160] width 333 height 15
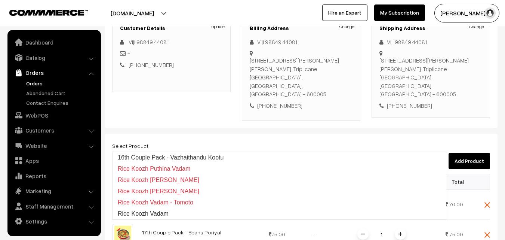
type input "16th Couple Pack - Vazhaithandu Kootu"
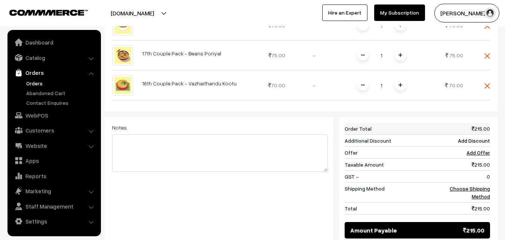
scroll to position [299, 0]
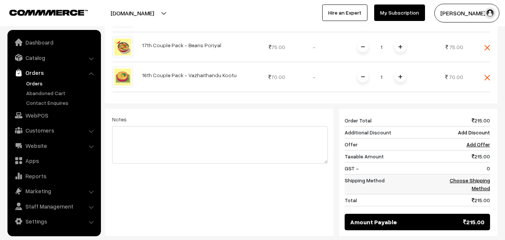
click at [481, 177] on link "Choose Shipping Method" at bounding box center [470, 184] width 40 height 14
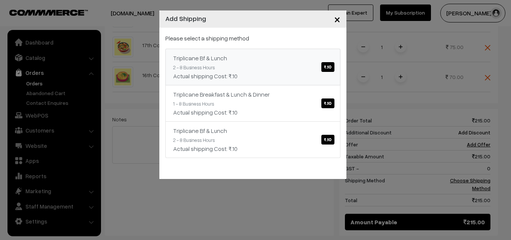
click at [253, 58] on div "Triplicane Bf & Lunch ₹.10" at bounding box center [252, 57] width 159 height 9
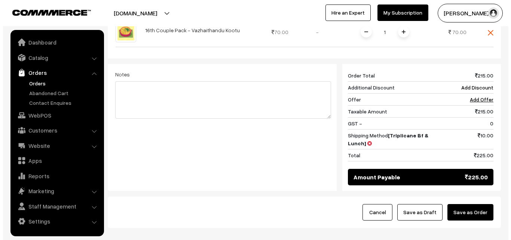
scroll to position [362, 0]
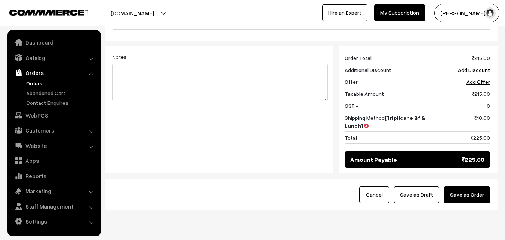
click at [471, 186] on button "Save as Order" at bounding box center [467, 194] width 46 height 16
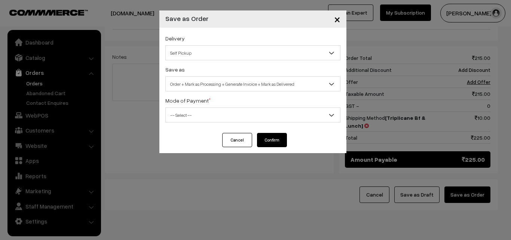
click at [239, 84] on span "Order + Mark as Processing + Generate Invoice + Mark as Delivered" at bounding box center [253, 83] width 174 height 13
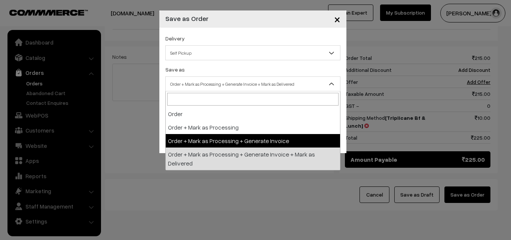
select select "3"
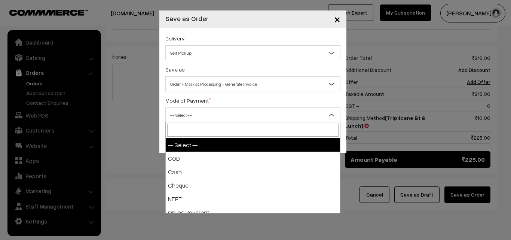
click at [205, 113] on span "-- Select --" at bounding box center [253, 114] width 174 height 13
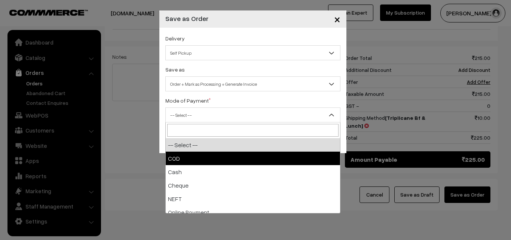
select select "1"
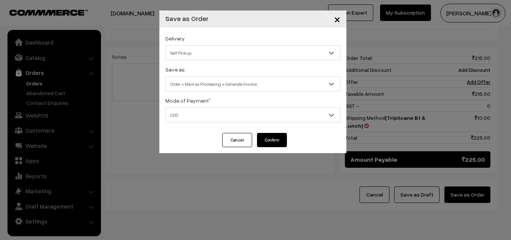
drag, startPoint x: 272, startPoint y: 141, endPoint x: 249, endPoint y: 168, distance: 35.8
click at [271, 141] on button "Confirm" at bounding box center [272, 140] width 30 height 14
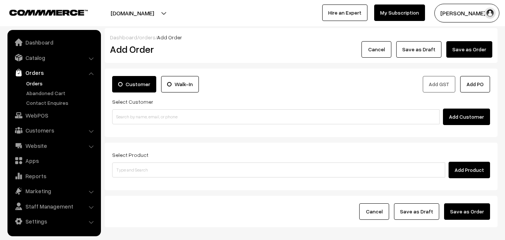
click at [34, 83] on link "Orders" at bounding box center [61, 83] width 74 height 8
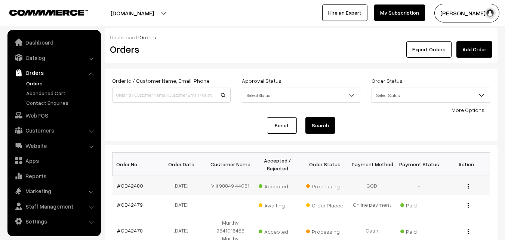
drag, startPoint x: 134, startPoint y: 182, endPoint x: 146, endPoint y: 179, distance: 11.5
click at [134, 181] on td "#OD42480" at bounding box center [136, 185] width 47 height 19
click at [129, 189] on td "#OD42480" at bounding box center [136, 185] width 47 height 19
click at [132, 181] on td "#OD42480" at bounding box center [136, 185] width 47 height 19
click at [135, 182] on link "#OD42480" at bounding box center [130, 185] width 26 height 6
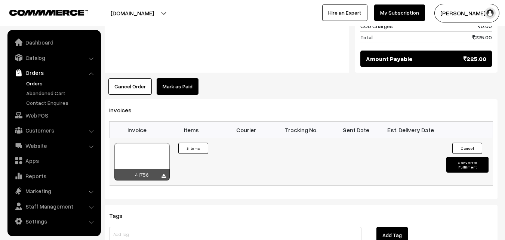
scroll to position [524, 0]
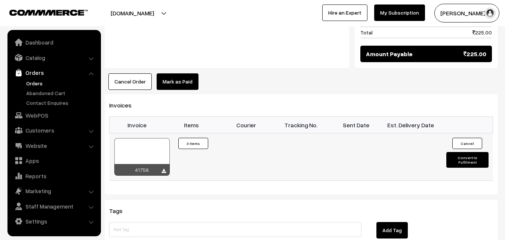
click at [134, 138] on div at bounding box center [141, 156] width 55 height 37
click at [46, 115] on link "WebPOS" at bounding box center [53, 114] width 89 height 13
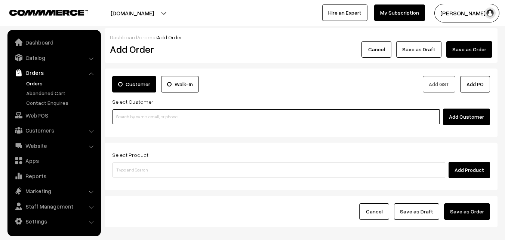
click at [167, 117] on input at bounding box center [276, 116] width 328 height 15
paste input "87783 75406"
click at [129, 111] on input "87783 75406" at bounding box center [276, 116] width 328 height 15
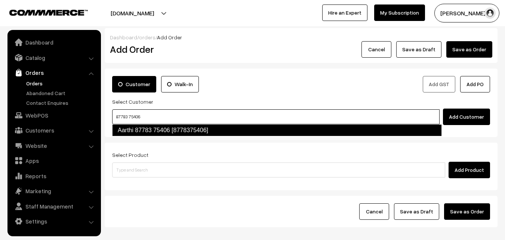
click at [138, 130] on link "Aarthi 87783 75406 [8778375406]" at bounding box center [277, 130] width 330 height 12
type input "87783 75406"
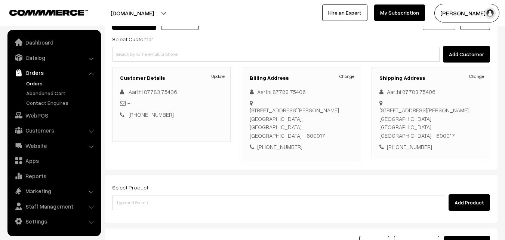
scroll to position [75, 0]
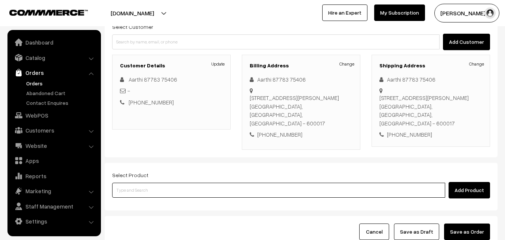
click at [225, 184] on input at bounding box center [278, 190] width 333 height 15
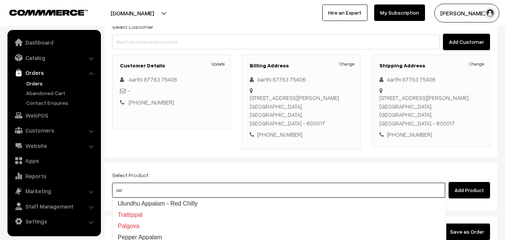
type input "palg"
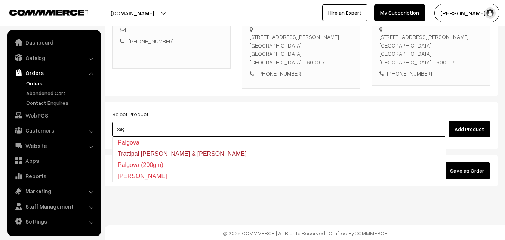
scroll to position [137, 0]
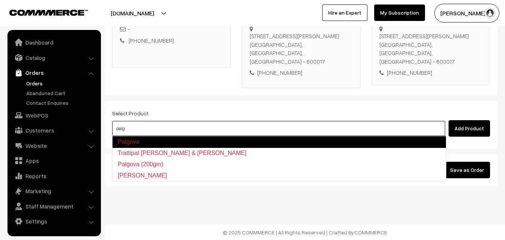
drag, startPoint x: 163, startPoint y: 141, endPoint x: 150, endPoint y: 140, distance: 13.1
click at [162, 141] on link "Palgova" at bounding box center [279, 142] width 334 height 12
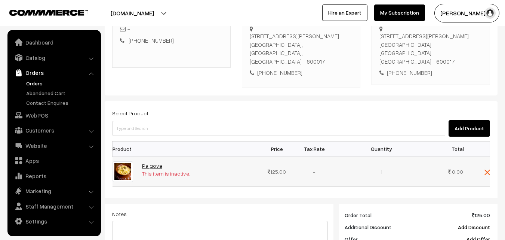
click at [150, 165] on link "Palgova" at bounding box center [152, 165] width 20 height 6
click at [222, 130] on input at bounding box center [278, 128] width 333 height 15
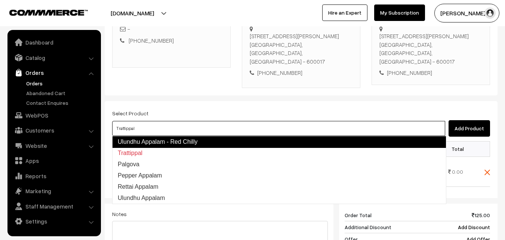
type input "Palgova"
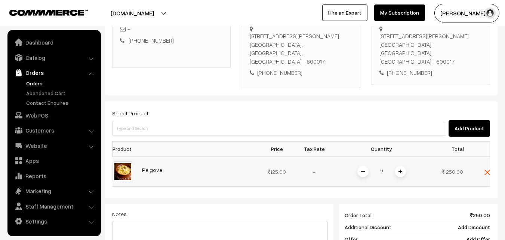
click at [359, 172] on span at bounding box center [363, 171] width 11 height 11
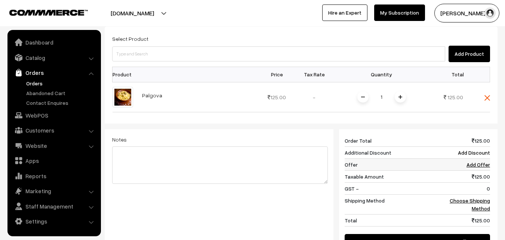
scroll to position [211, 0]
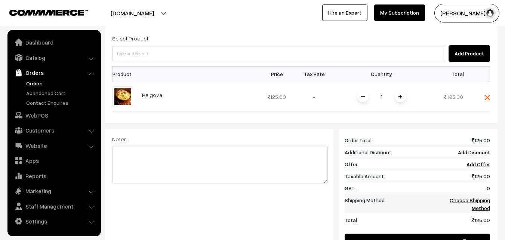
click at [479, 200] on link "Choose Shipping Method" at bounding box center [470, 204] width 40 height 14
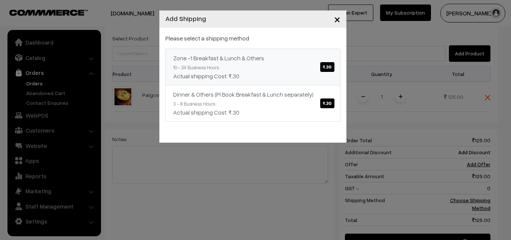
click at [250, 73] on div "Actual shipping Cost: ₹.30" at bounding box center [252, 75] width 159 height 9
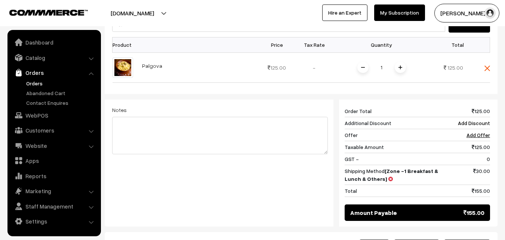
scroll to position [169, 0]
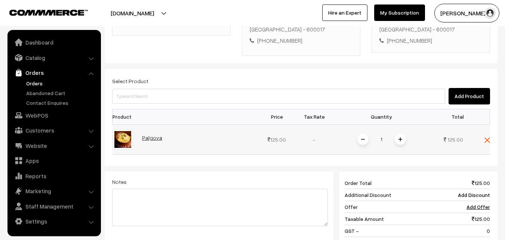
click at [149, 138] on link "Palgova" at bounding box center [152, 137] width 20 height 6
click at [411, 138] on td "1" at bounding box center [381, 139] width 97 height 30
click at [401, 140] on img at bounding box center [401, 139] width 4 height 4
click at [366, 139] on span at bounding box center [363, 139] width 11 height 11
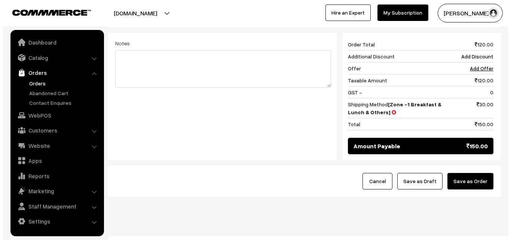
scroll to position [318, 0]
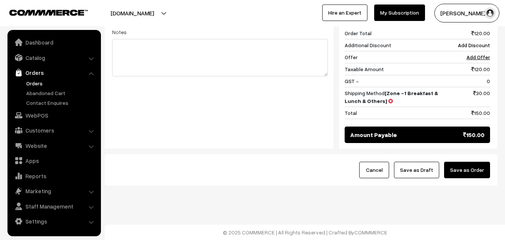
click at [477, 173] on button "Save as Order" at bounding box center [467, 170] width 46 height 16
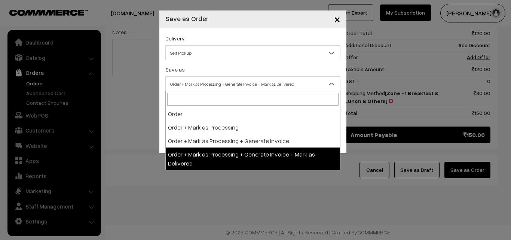
click at [214, 83] on span "Order + Mark as Processing + Generate Invoice + Mark as Delivered" at bounding box center [253, 83] width 174 height 13
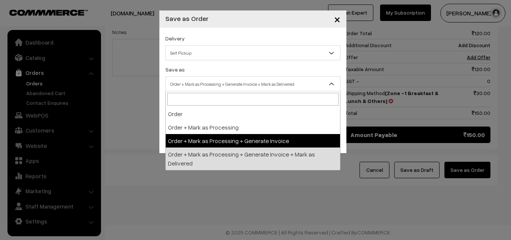
drag, startPoint x: 207, startPoint y: 139, endPoint x: 174, endPoint y: 108, distance: 45.8
select select "3"
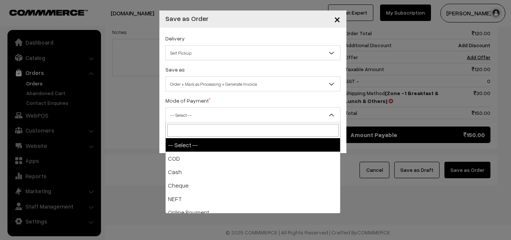
click at [174, 107] on span "-- Select --" at bounding box center [252, 114] width 175 height 15
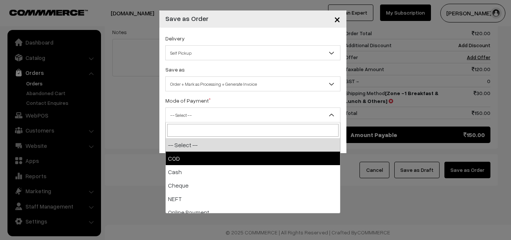
drag, startPoint x: 181, startPoint y: 157, endPoint x: 221, endPoint y: 174, distance: 42.7
select select "1"
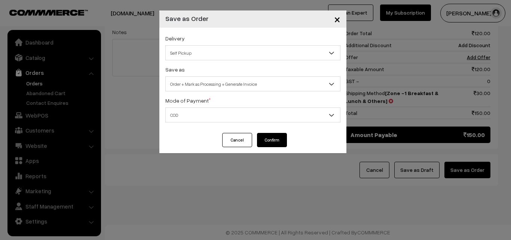
click at [272, 140] on button "Confirm" at bounding box center [272, 140] width 30 height 14
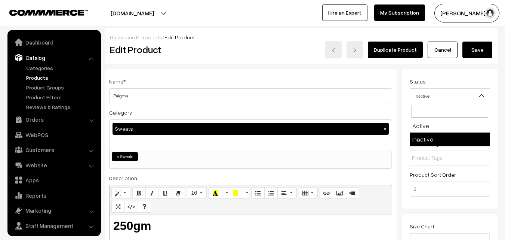
scroll to position [19, 0]
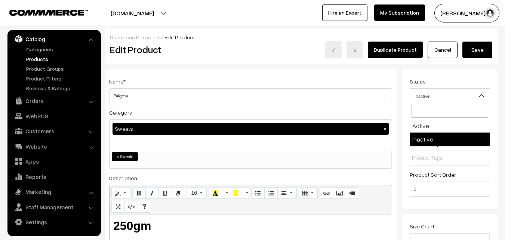
select select "1"
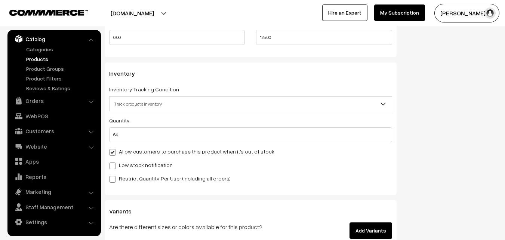
scroll to position [711, 0]
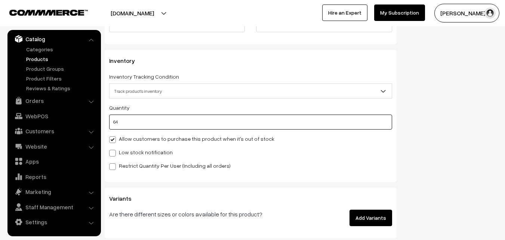
click at [123, 128] on input "64" at bounding box center [250, 121] width 283 height 15
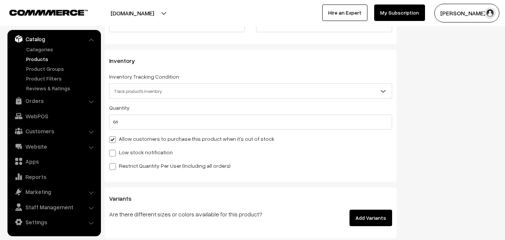
click at [126, 140] on label "Allow customers to purchase this product when it's out of stock" at bounding box center [191, 139] width 165 height 8
click at [114, 140] on input "Allow customers to purchase this product when it's out of stock" at bounding box center [111, 138] width 5 height 5
checkbox input "false"
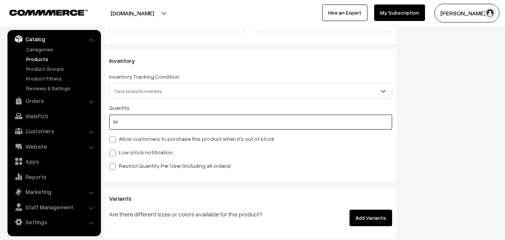
drag, startPoint x: 114, startPoint y: 122, endPoint x: 94, endPoint y: 122, distance: 20.9
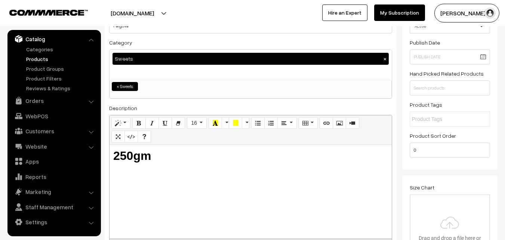
scroll to position [18, 0]
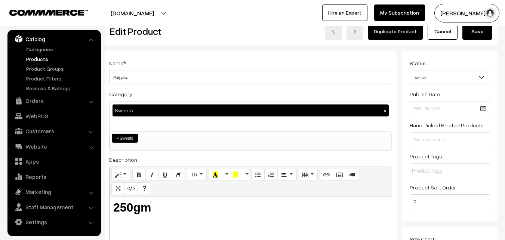
type input "5"
drag, startPoint x: 477, startPoint y: 36, endPoint x: 387, endPoint y: 76, distance: 98.6
click at [476, 37] on button "Save" at bounding box center [478, 31] width 30 height 16
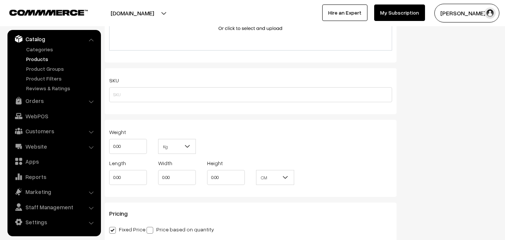
scroll to position [561, 0]
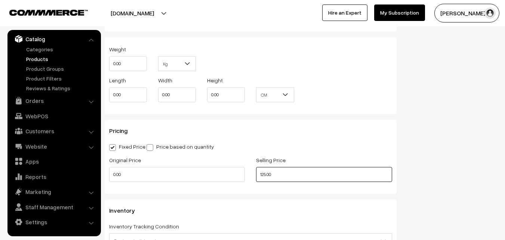
click at [287, 175] on input "125.00" at bounding box center [324, 174] width 136 height 15
drag, startPoint x: 294, startPoint y: 175, endPoint x: 193, endPoint y: 173, distance: 101.4
click at [196, 177] on div "Original Price 0.00 Selling Price 125.00" at bounding box center [251, 170] width 294 height 31
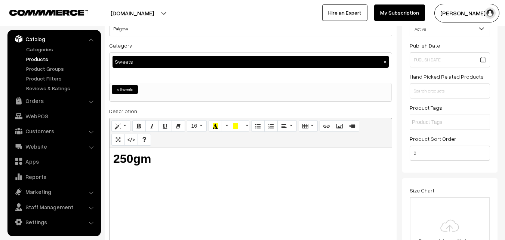
scroll to position [22, 0]
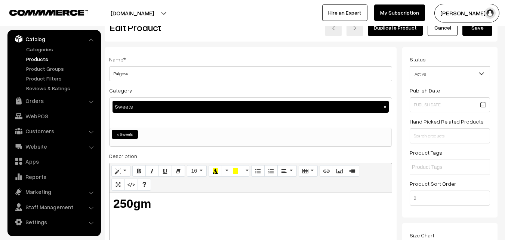
type input "120.00"
click at [474, 27] on button "Save" at bounding box center [478, 27] width 30 height 16
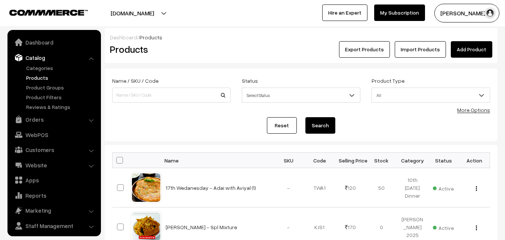
scroll to position [19, 0]
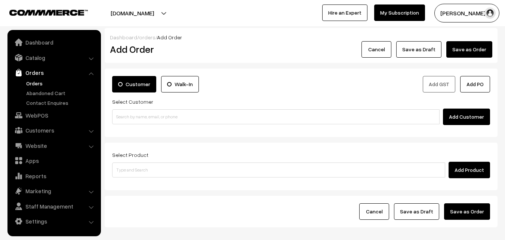
click at [32, 84] on link "Orders" at bounding box center [61, 83] width 74 height 8
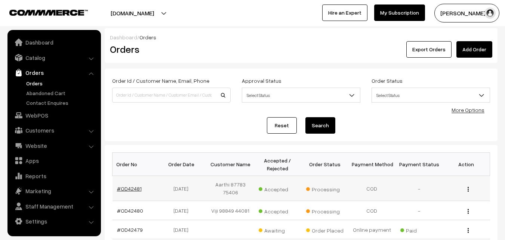
click at [130, 189] on link "#OD42481" at bounding box center [129, 188] width 25 height 6
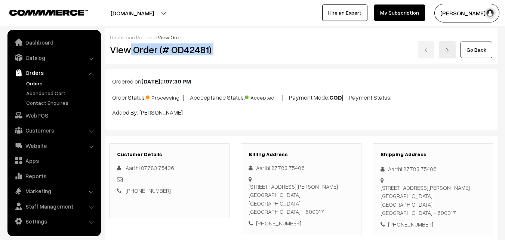
drag, startPoint x: 131, startPoint y: 51, endPoint x: 310, endPoint y: 42, distance: 179.4
click at [310, 42] on div "View Order (# OD42481) Go Back" at bounding box center [301, 49] width 394 height 17
copy div "Order (# OD42481)"
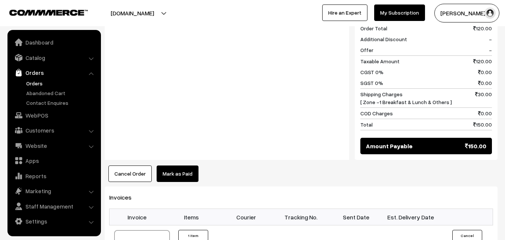
scroll to position [374, 0]
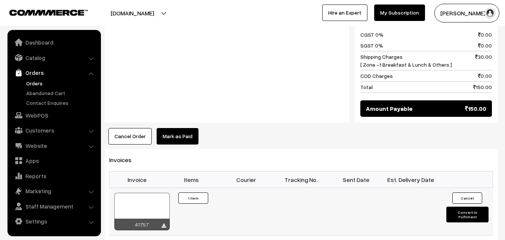
click at [155, 200] on div at bounding box center [141, 211] width 55 height 37
click at [38, 83] on link "Orders" at bounding box center [61, 83] width 74 height 8
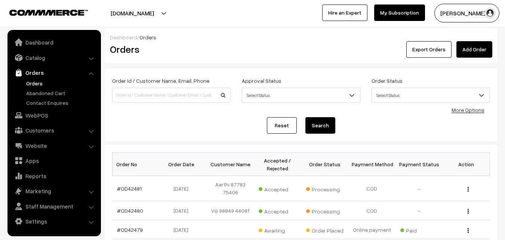
scroll to position [75, 0]
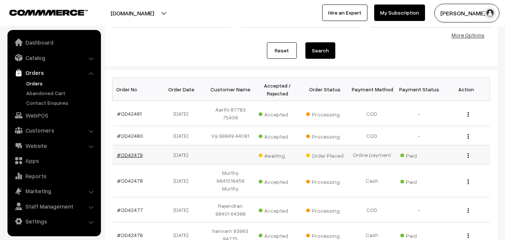
click at [134, 156] on link "#OD42479" at bounding box center [130, 154] width 26 height 6
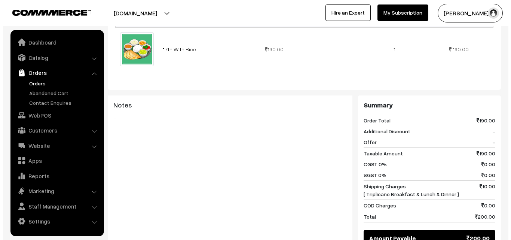
scroll to position [299, 0]
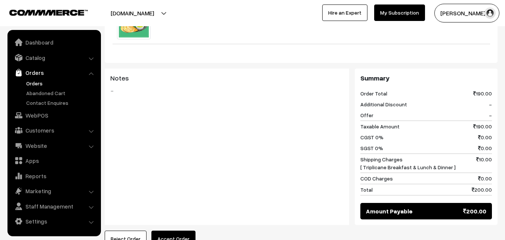
click at [163, 230] on button "Accept Order" at bounding box center [173, 238] width 44 height 16
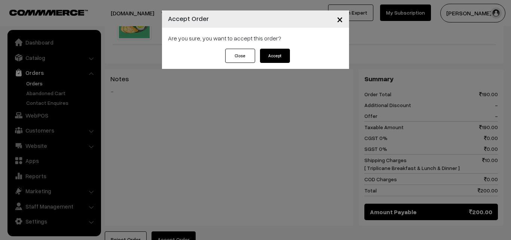
click at [273, 56] on button "Accept" at bounding box center [275, 56] width 30 height 14
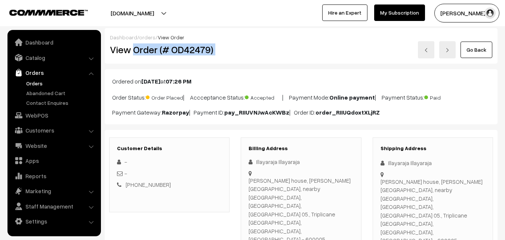
drag, startPoint x: 133, startPoint y: 50, endPoint x: 222, endPoint y: 51, distance: 89.4
click at [240, 53] on div "View Order (# OD42479) Go Back" at bounding box center [301, 49] width 394 height 17
copy div "Order (# OD42479)"
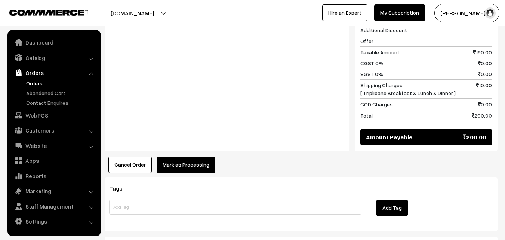
scroll to position [374, 0]
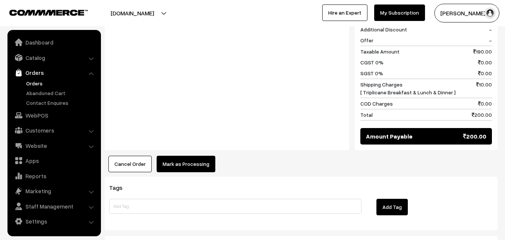
click at [188, 156] on button "Mark as Processing" at bounding box center [186, 164] width 59 height 16
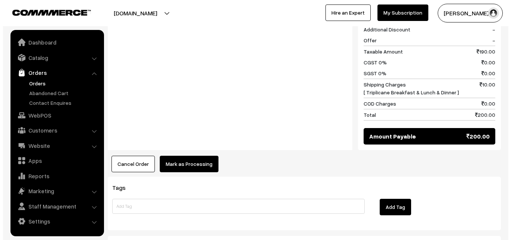
scroll to position [375, 0]
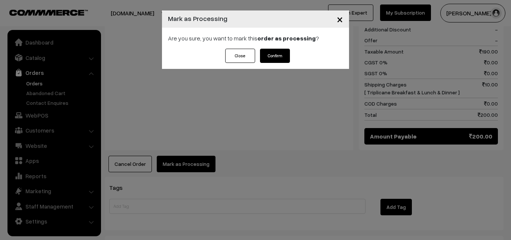
click at [340, 19] on span "×" at bounding box center [340, 19] width 6 height 14
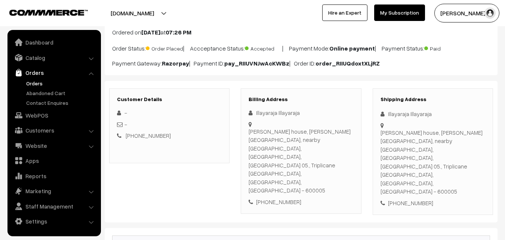
scroll to position [150, 0]
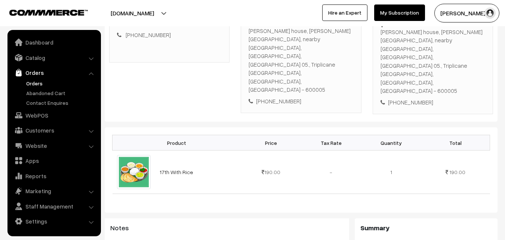
click at [285, 97] on div "+91 9445002408" at bounding box center [301, 101] width 105 height 9
copy div "9445002408"
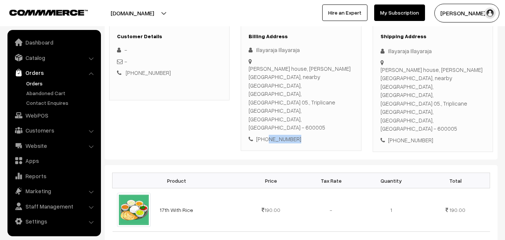
scroll to position [112, 0]
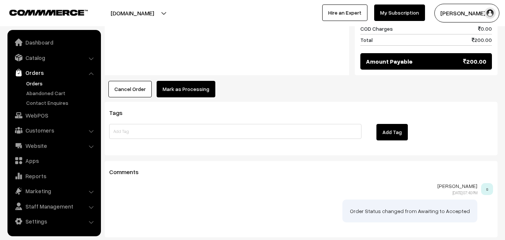
click at [172, 81] on button "Mark as Processing" at bounding box center [186, 89] width 59 height 16
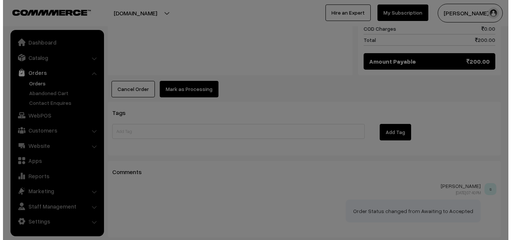
scroll to position [450, 0]
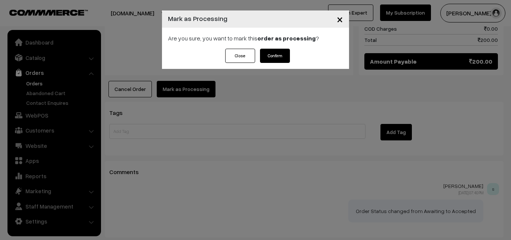
click at [280, 53] on button "Confirm" at bounding box center [275, 56] width 30 height 14
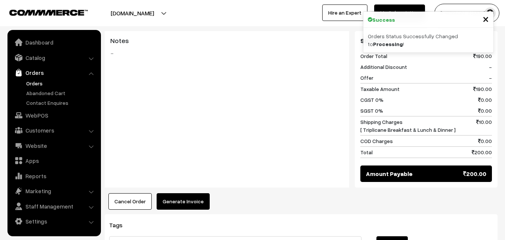
click at [185, 179] on div "Dashboard / orders / View Order View Order (# OD42479) Go Back Ordered on Sep 1…" at bounding box center [301, 20] width 393 height 658
click at [186, 193] on button "Generate Invoice" at bounding box center [183, 201] width 53 height 16
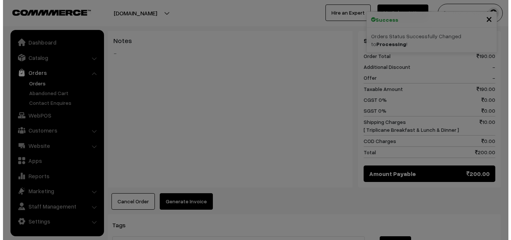
scroll to position [337, 0]
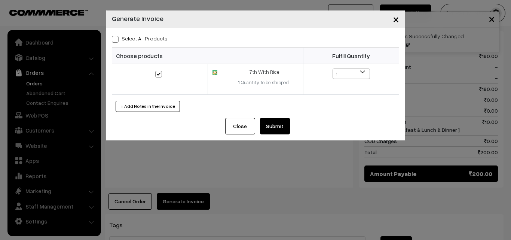
click at [276, 124] on button "Submit" at bounding box center [275, 126] width 30 height 16
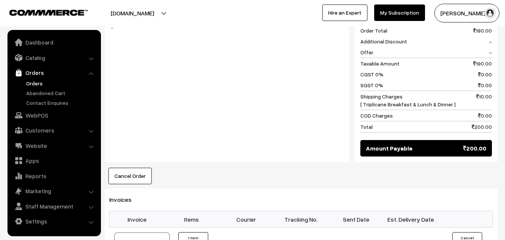
scroll to position [374, 0]
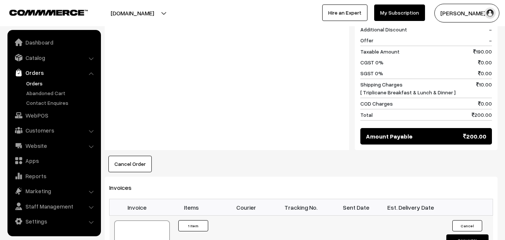
click at [147, 220] on div at bounding box center [141, 238] width 55 height 37
click at [36, 83] on link "Orders" at bounding box center [61, 83] width 74 height 8
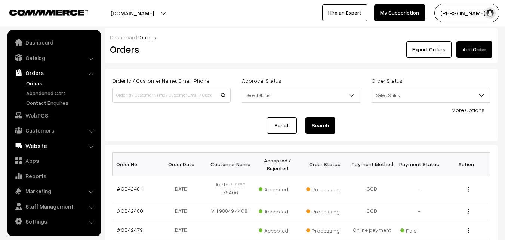
click at [45, 119] on link "WebPOS" at bounding box center [53, 114] width 89 height 13
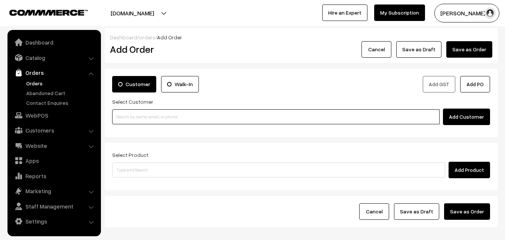
click at [147, 117] on input at bounding box center [276, 116] width 328 height 15
paste input "96199 40510"
click at [132, 112] on input "96199 40510" at bounding box center [276, 116] width 328 height 15
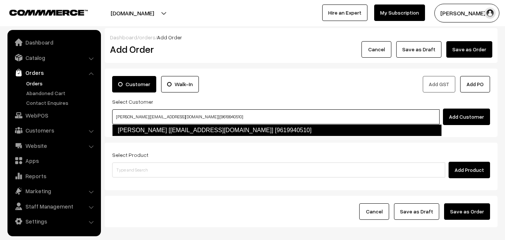
type input "[PERSON_NAME] [[EMAIL_ADDRESS][DOMAIN_NAME]] [9619940510]"
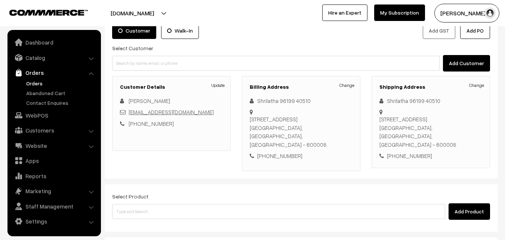
scroll to position [75, 0]
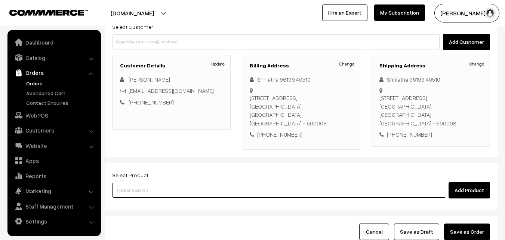
click at [208, 197] on input at bounding box center [278, 190] width 333 height 15
click at [208, 188] on input at bounding box center [278, 190] width 333 height 15
click at [225, 185] on input at bounding box center [278, 190] width 333 height 15
drag, startPoint x: 225, startPoint y: 187, endPoint x: 284, endPoint y: 187, distance: 58.4
click at [261, 187] on input at bounding box center [278, 190] width 333 height 15
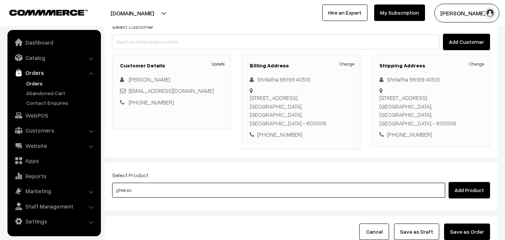
type input "Bf - [PERSON_NAME][DATE]"
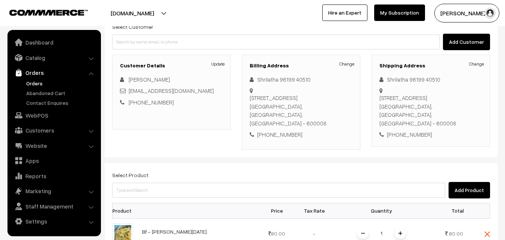
click at [174, 181] on div "Select Product Add Product" at bounding box center [301, 184] width 378 height 28
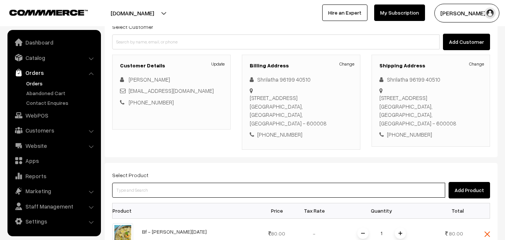
click at [174, 194] on input at bounding box center [278, 190] width 333 height 15
paste input "17th Without Rice..."
type input "17th Without Rice..."
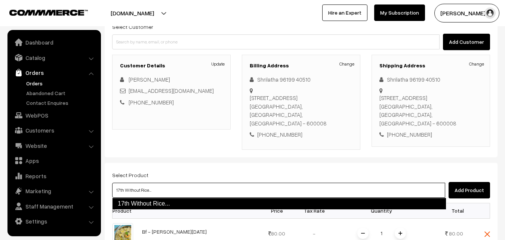
click at [153, 199] on link "17th Without Rice..." at bounding box center [279, 204] width 334 height 12
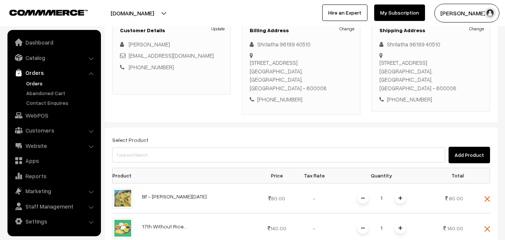
scroll to position [112, 0]
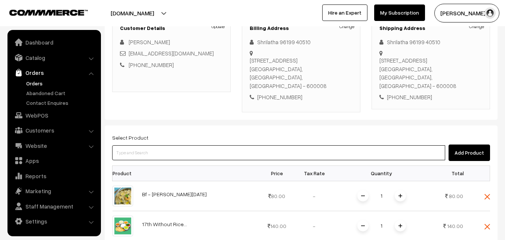
click at [148, 154] on input at bounding box center [278, 152] width 333 height 15
paste input "17th [PERSON_NAME]"
click at [140, 152] on input "17th [PERSON_NAME]" at bounding box center [278, 152] width 333 height 15
type input "17th [PERSON_NAME]"
click at [143, 163] on link "17th [PERSON_NAME]" at bounding box center [280, 165] width 334 height 11
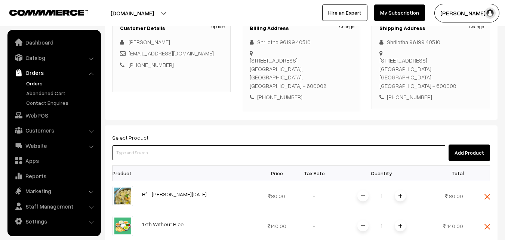
click at [146, 152] on input at bounding box center [278, 152] width 333 height 15
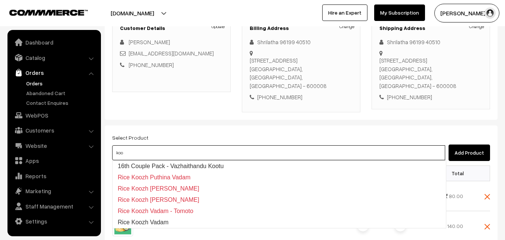
type input "16th Couple Pack - Vazhaithandu Kootu"
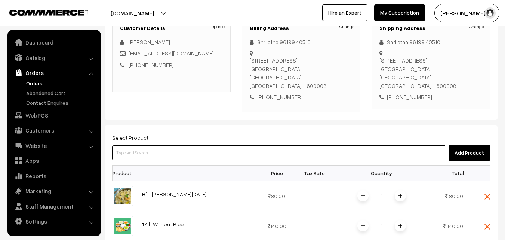
click at [138, 148] on input at bounding box center [278, 152] width 333 height 15
click at [148, 156] on input at bounding box center [278, 152] width 333 height 15
paste input "17th Couple Pack- Tomato Rasam"
type input "17th Couple Pack- Tomato Rasam"
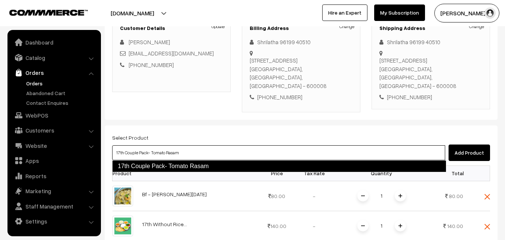
click at [151, 162] on link "17th Couple Pack- Tomato Rasam" at bounding box center [279, 166] width 334 height 12
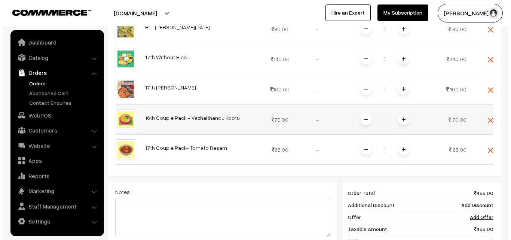
scroll to position [411, 0]
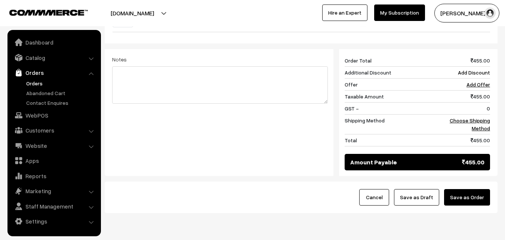
click at [490, 124] on div "455 Order Total 455.00 Additional Discount Add Discount Offer Add Offer Taxable…" at bounding box center [415, 112] width 162 height 127
click at [472, 122] on link "Choose Shipping Method" at bounding box center [470, 124] width 40 height 14
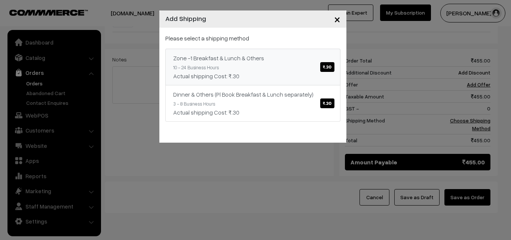
click at [288, 63] on link "Zone -1 Breakfast & Lunch & Others ₹.30 10 - 24 Business Hours Actual shipping …" at bounding box center [252, 67] width 175 height 37
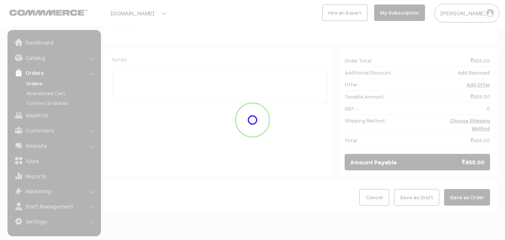
drag, startPoint x: 482, startPoint y: 193, endPoint x: 475, endPoint y: 193, distance: 7.1
click at [482, 193] on button "Save as Order" at bounding box center [467, 197] width 46 height 16
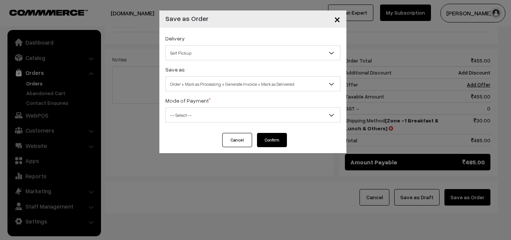
click at [251, 83] on span "Order + Mark as Processing + Generate Invoice + Mark as Delivered" at bounding box center [253, 83] width 174 height 13
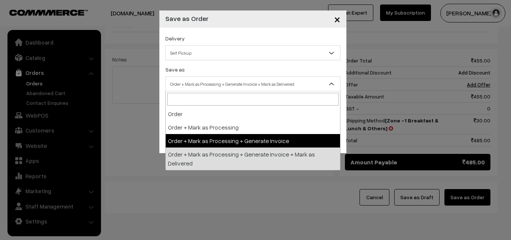
select select "3"
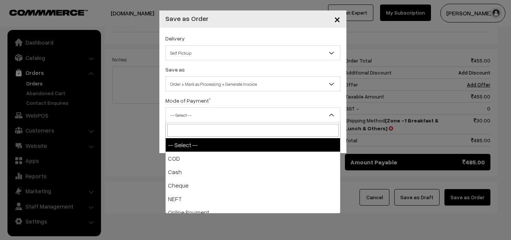
click at [208, 117] on span "-- Select --" at bounding box center [253, 114] width 174 height 13
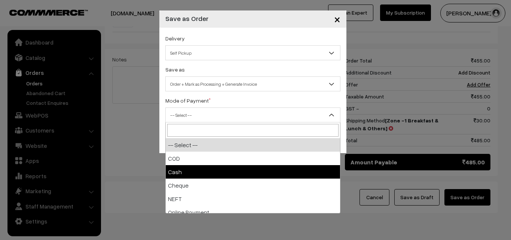
select select "2"
checkbox input "true"
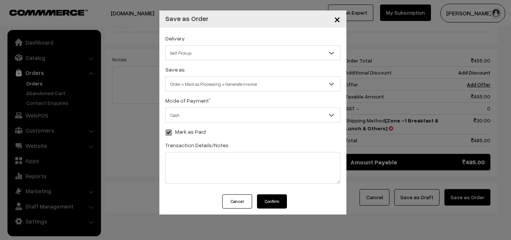
click at [275, 198] on button "Confirm" at bounding box center [272, 201] width 30 height 14
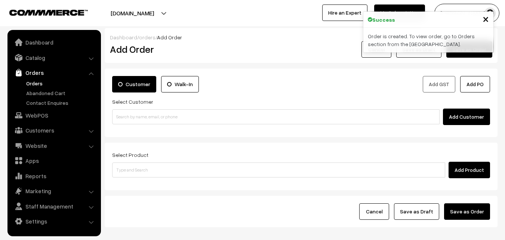
click at [44, 82] on link "Orders" at bounding box center [61, 83] width 74 height 8
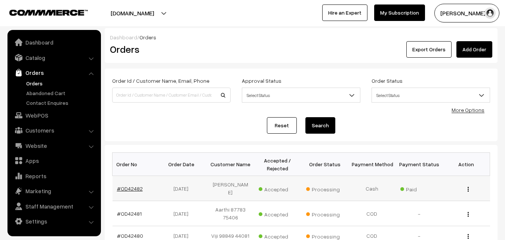
click at [134, 190] on link "#OD42482" at bounding box center [130, 188] width 26 height 6
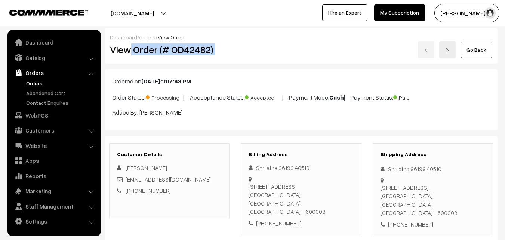
drag, startPoint x: 132, startPoint y: 48, endPoint x: 276, endPoint y: 54, distance: 144.5
click at [285, 50] on div "View Order (# OD42482) Go Back" at bounding box center [301, 49] width 394 height 17
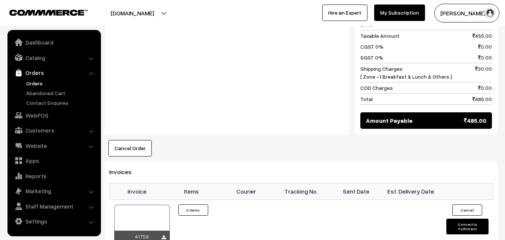
scroll to position [598, 0]
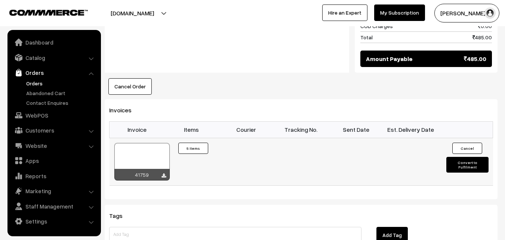
click at [131, 154] on div at bounding box center [141, 161] width 55 height 37
click at [49, 116] on link "WebPOS" at bounding box center [53, 114] width 89 height 13
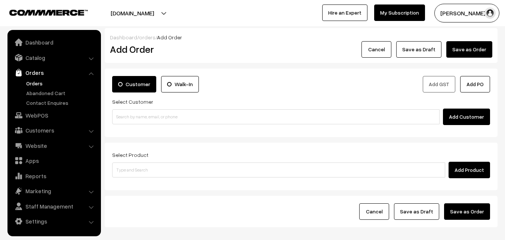
click at [156, 112] on input at bounding box center [276, 116] width 328 height 15
click at [133, 114] on input "98402 01973" at bounding box center [276, 116] width 328 height 15
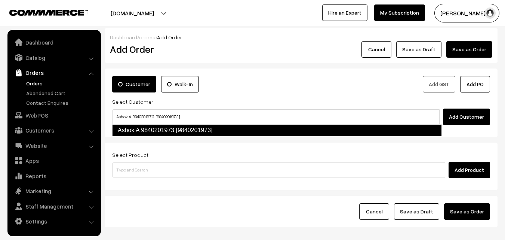
type input "Ashok A 9840201973 [9840201973]"
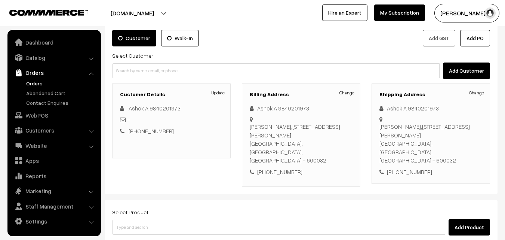
scroll to position [75, 0]
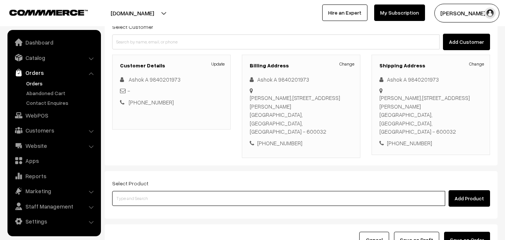
click at [153, 191] on input at bounding box center [278, 198] width 333 height 15
paste input "17th Without Rice..."
type input "17th Without Rice..."
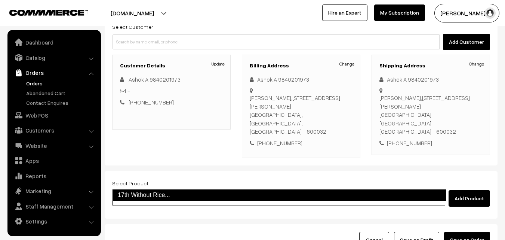
click at [134, 197] on link "17th Without Rice..." at bounding box center [279, 195] width 334 height 12
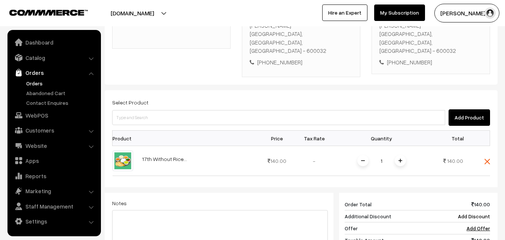
scroll to position [187, 0]
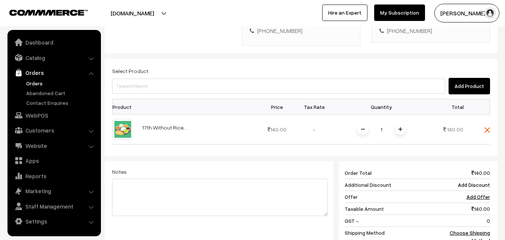
click at [396, 123] on span at bounding box center [400, 128] width 11 height 11
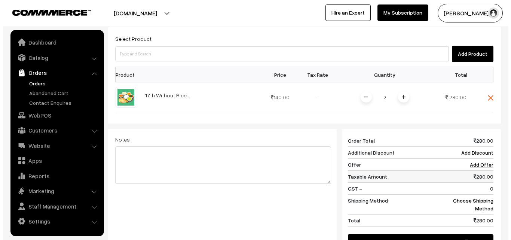
scroll to position [262, 0]
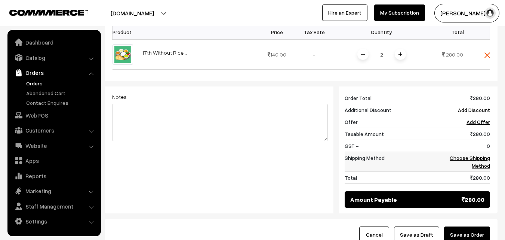
click at [480, 154] on link "Choose Shipping Method" at bounding box center [470, 161] width 40 height 14
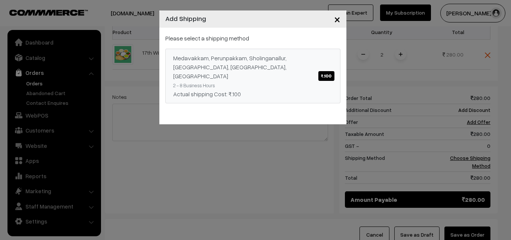
click at [272, 59] on link "Medavakkam, Perunpakkam, Sholinganallur, seliyur, Kirattur, Perambur ₹.100 2 - …" at bounding box center [252, 76] width 175 height 55
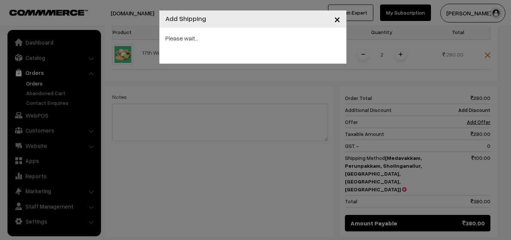
click at [338, 19] on span "×" at bounding box center [337, 19] width 6 height 14
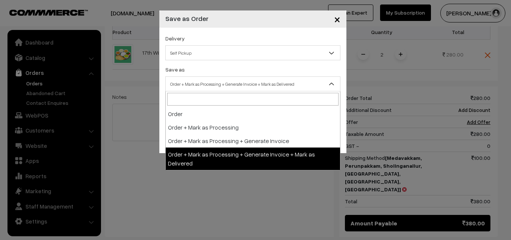
click at [228, 83] on span "Order + Mark as Processing + Generate Invoice + Mark as Delivered" at bounding box center [253, 83] width 174 height 13
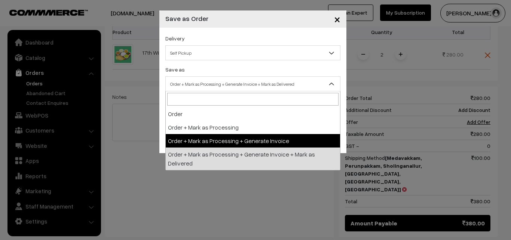
select select "3"
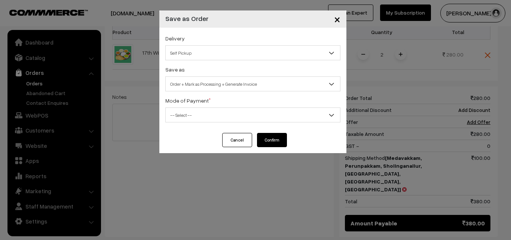
click at [190, 113] on span "-- Select --" at bounding box center [253, 114] width 174 height 13
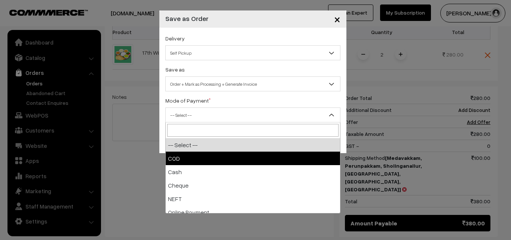
select select "1"
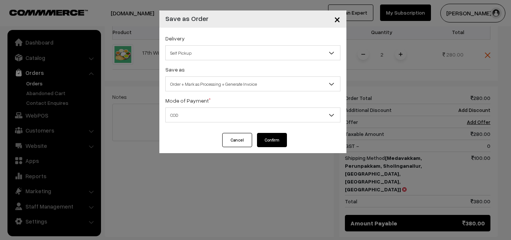
click at [273, 138] on button "Confirm" at bounding box center [272, 140] width 30 height 14
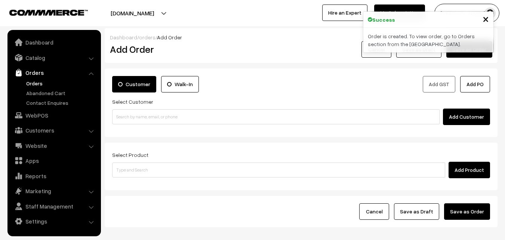
click at [43, 80] on link "Orders" at bounding box center [61, 83] width 74 height 8
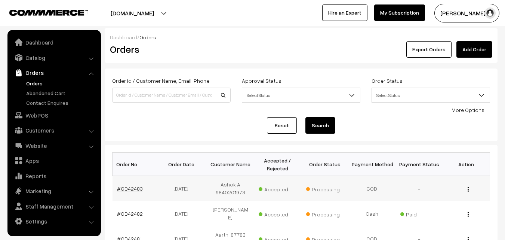
click at [130, 189] on link "#OD42483" at bounding box center [130, 188] width 26 height 6
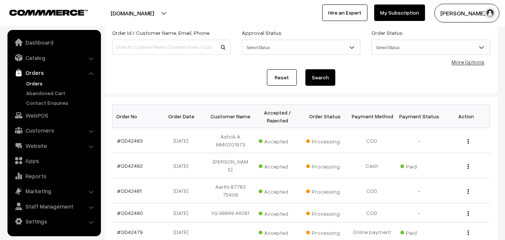
scroll to position [150, 0]
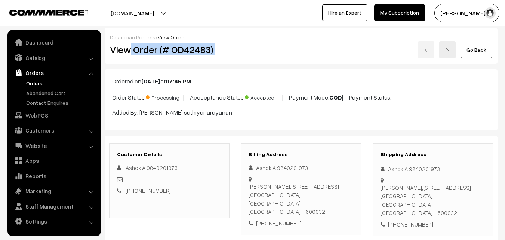
drag, startPoint x: 133, startPoint y: 51, endPoint x: 247, endPoint y: 52, distance: 114.1
click at [263, 49] on div "View Order (# OD42483) Go Back" at bounding box center [301, 49] width 394 height 17
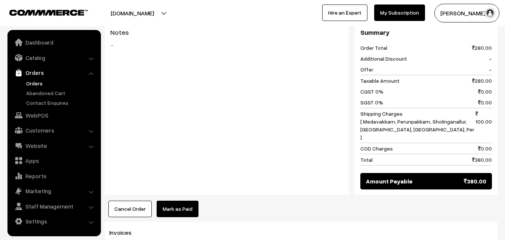
scroll to position [411, 0]
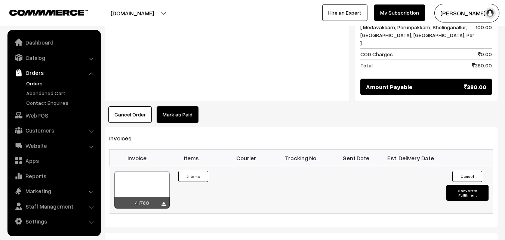
click at [146, 171] on div at bounding box center [141, 189] width 55 height 37
click at [47, 114] on link "WebPOS" at bounding box center [53, 114] width 89 height 13
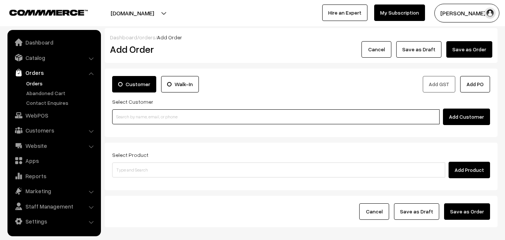
click at [144, 117] on input at bounding box center [276, 116] width 328 height 15
paste input "98413 62086"
click at [132, 116] on input "98413 62086" at bounding box center [276, 116] width 328 height 15
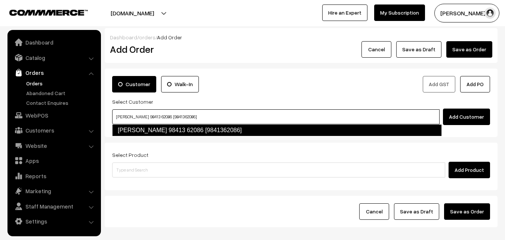
type input "J.Pasupathy 98413 62086 [9841362086]"
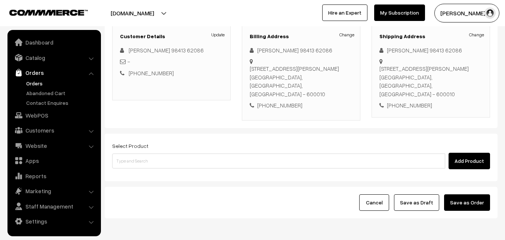
scroll to position [128, 0]
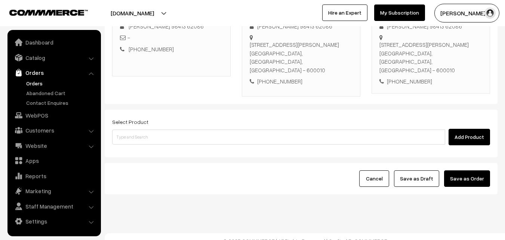
click at [168, 117] on div "Select Product Add Product" at bounding box center [301, 131] width 378 height 28
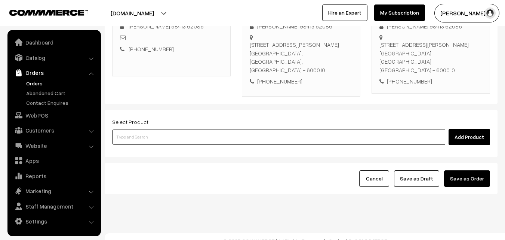
paste input "17th Tomato Sadam"
click at [160, 131] on input at bounding box center [278, 136] width 333 height 15
click at [0, 0] on ul at bounding box center [0, 0] width 0 height 0
click at [137, 129] on input "17th Tomato Sadam" at bounding box center [278, 136] width 333 height 15
click at [141, 129] on input "17th Tomato Sadam" at bounding box center [278, 136] width 333 height 15
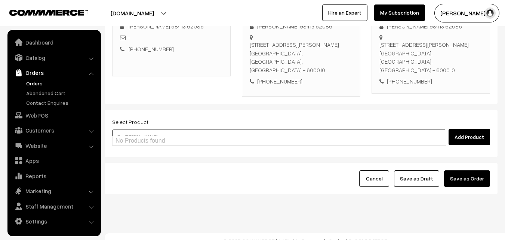
type input "17th [PERSON_NAME]"
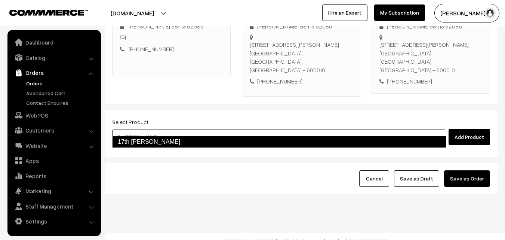
click at [149, 142] on link "17th [PERSON_NAME]" at bounding box center [279, 142] width 334 height 12
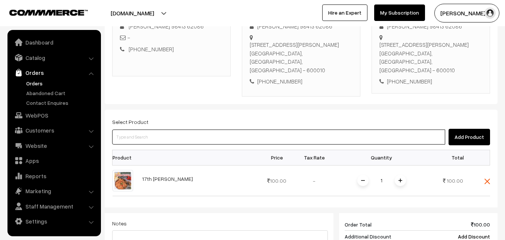
click at [180, 136] on input at bounding box center [278, 136] width 333 height 15
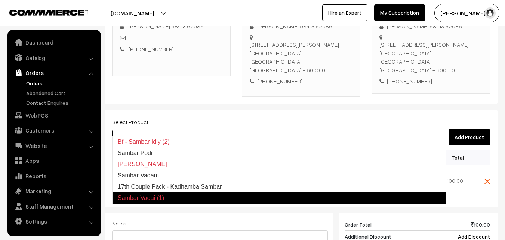
type input "17th Couple Pack - Kadhamba Sambar"
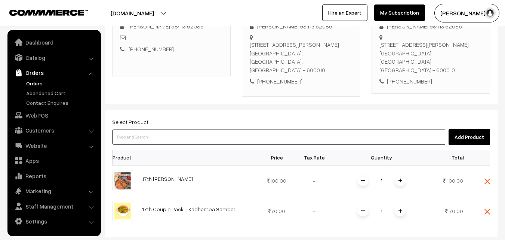
click at [145, 129] on input at bounding box center [278, 136] width 333 height 15
paste input "17th Couple Pack- Tomato Rasam"
type input "17th Couple Pack- Tomato Rasam"
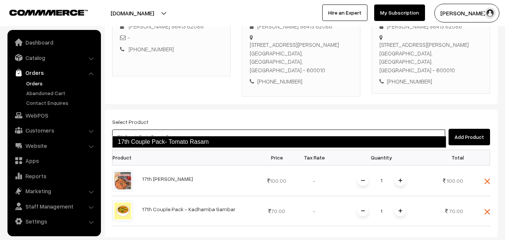
click at [146, 139] on link "17th Couple Pack- Tomato Rasam" at bounding box center [279, 142] width 334 height 12
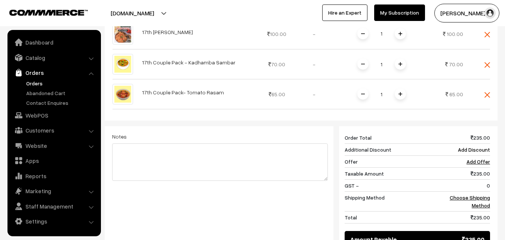
scroll to position [278, 0]
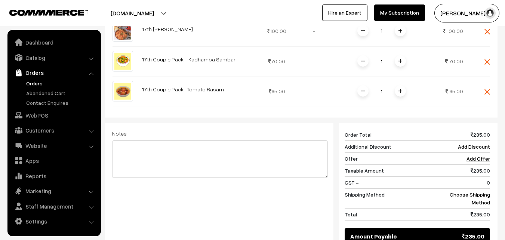
click at [492, 181] on div "235 Order Total 235.00 Additional Discount Add Discount Offer Add Offer Taxable…" at bounding box center [415, 186] width 162 height 127
click at [486, 191] on link "Choose Shipping Method" at bounding box center [470, 198] width 40 height 14
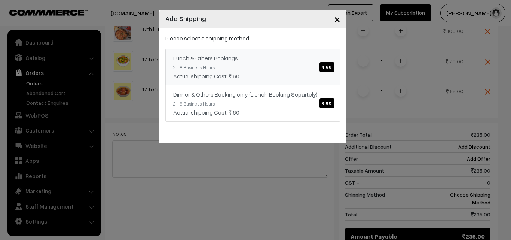
click at [240, 56] on div "Lunch & Others Bookings ₹.60" at bounding box center [252, 57] width 159 height 9
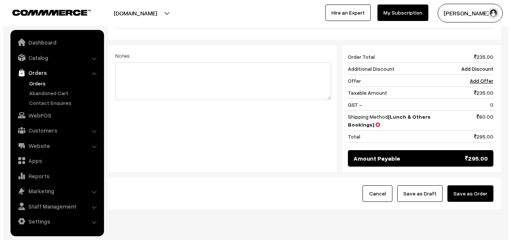
scroll to position [371, 0]
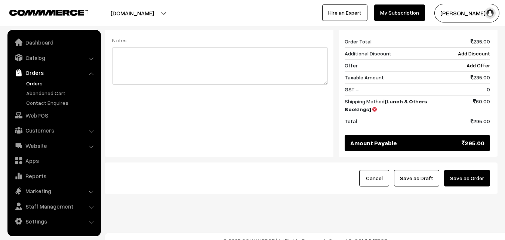
click at [477, 173] on button "Save as Order" at bounding box center [467, 178] width 46 height 16
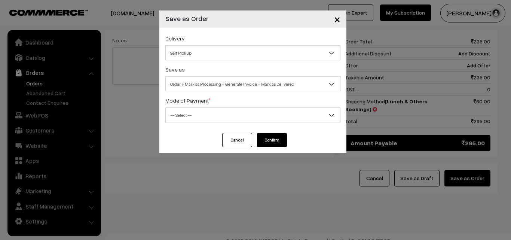
click at [192, 86] on span "Order + Mark as Processing + Generate Invoice + Mark as Delivered" at bounding box center [253, 83] width 174 height 13
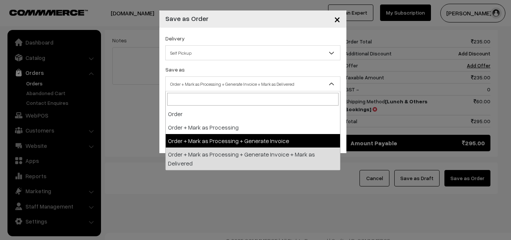
select select "3"
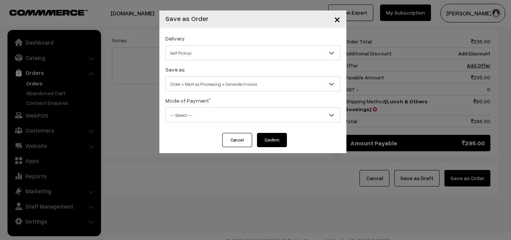
click at [174, 116] on span "-- Select --" at bounding box center [253, 114] width 174 height 13
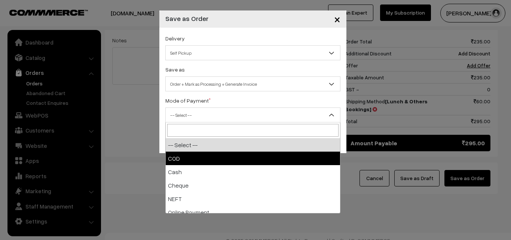
select select "1"
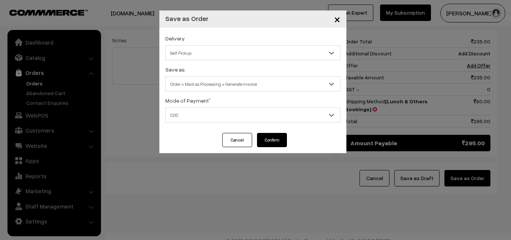
click at [279, 141] on button "Confirm" at bounding box center [272, 140] width 30 height 14
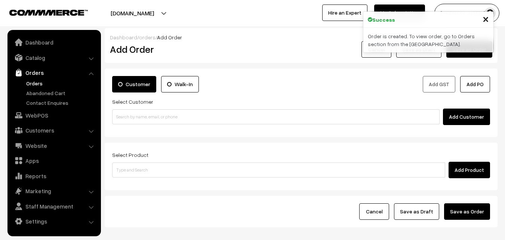
click at [33, 81] on link "Orders" at bounding box center [61, 83] width 74 height 8
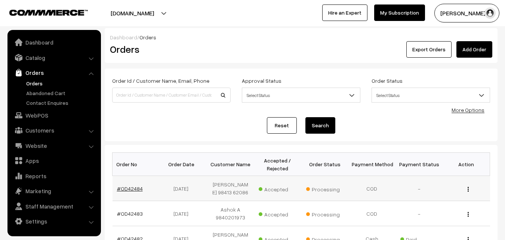
click at [130, 187] on link "#OD42484" at bounding box center [130, 188] width 26 height 6
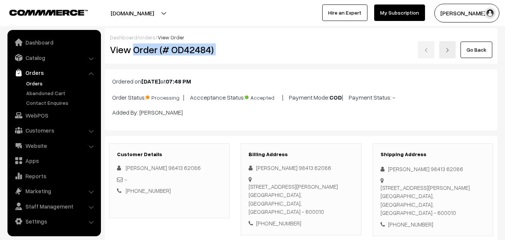
drag, startPoint x: 133, startPoint y: 48, endPoint x: 261, endPoint y: 50, distance: 128.7
click at [261, 50] on div "View Order (# OD42484) Go Back" at bounding box center [301, 49] width 394 height 17
copy div "Order (# OD42484)"
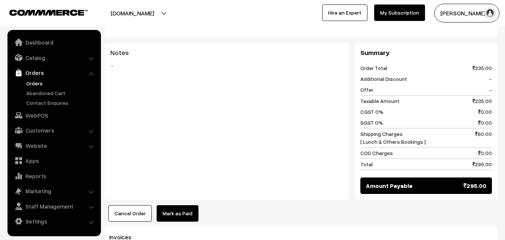
scroll to position [449, 0]
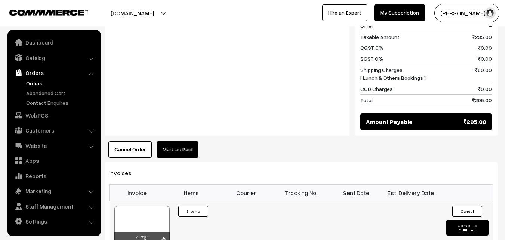
click at [148, 206] on div at bounding box center [141, 224] width 55 height 37
click at [49, 111] on link "WebPOS" at bounding box center [53, 114] width 89 height 13
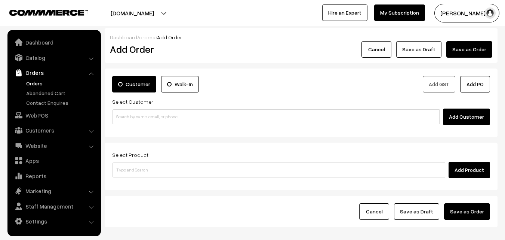
click at [133, 114] on input at bounding box center [276, 116] width 328 height 15
click at [131, 116] on input "91235 45514" at bounding box center [276, 116] width 328 height 15
type input "No customers found."
drag, startPoint x: 47, startPoint y: 132, endPoint x: 45, endPoint y: 125, distance: 7.5
click at [48, 132] on link "Customers" at bounding box center [53, 129] width 89 height 13
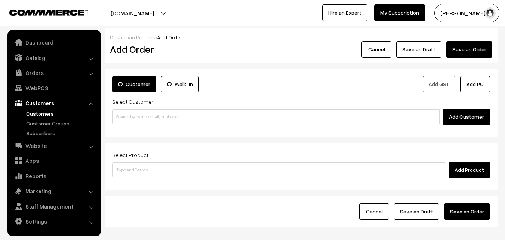
click at [43, 112] on link "Customers" at bounding box center [61, 114] width 74 height 8
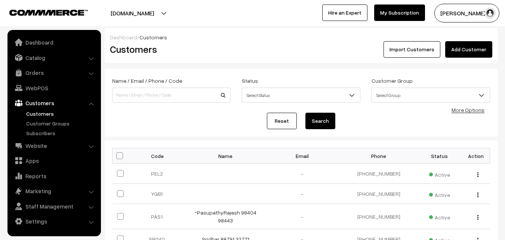
click at [477, 50] on link "Add Customer" at bounding box center [468, 49] width 47 height 16
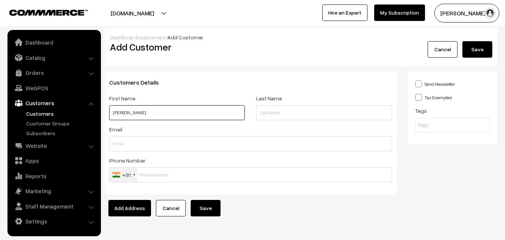
paste input "99404 14784"
type input "[PERSON_NAME] 99404 14784"
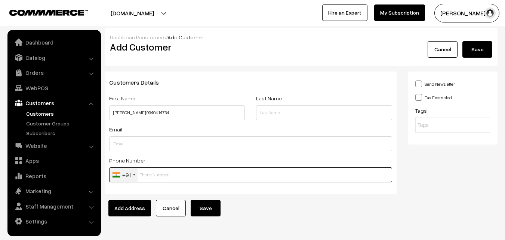
click at [148, 178] on input "text" at bounding box center [250, 174] width 283 height 15
paste input "99404 1478"
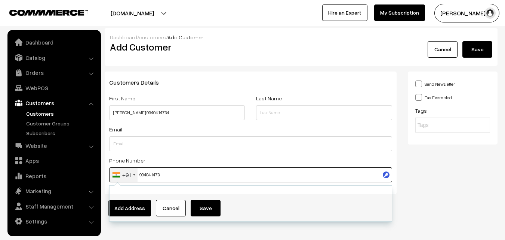
click at [150, 171] on input "99404 1478" at bounding box center [250, 174] width 283 height 15
click at [154, 172] on input "99404 1478" at bounding box center [250, 174] width 283 height 15
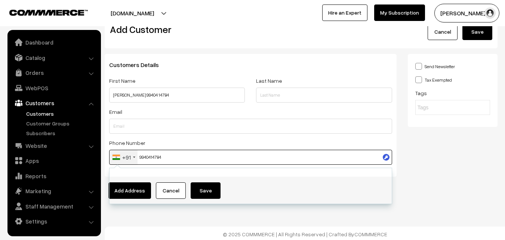
scroll to position [19, 0]
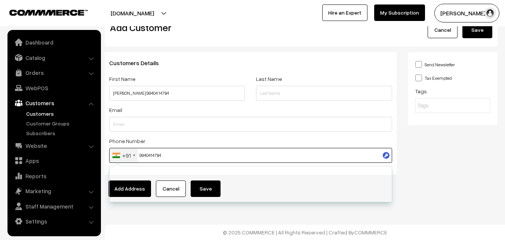
type input "9940414784"
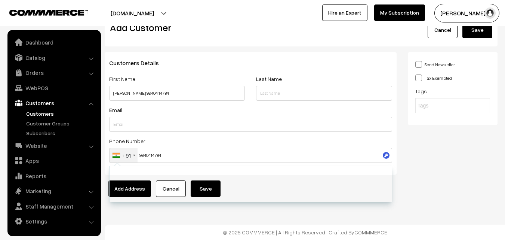
click at [297, 217] on div "Dashboard / customers / Add Customer Add Customer Cancel Save Customers Details…" at bounding box center [252, 110] width 505 height 259
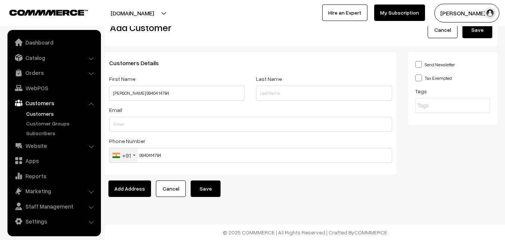
click at [214, 187] on button "Save" at bounding box center [206, 188] width 30 height 16
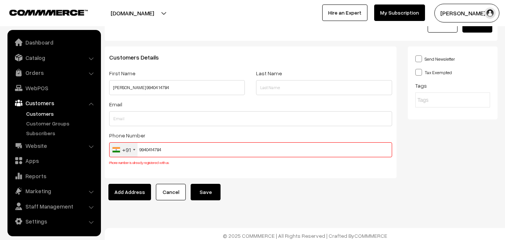
scroll to position [28, 0]
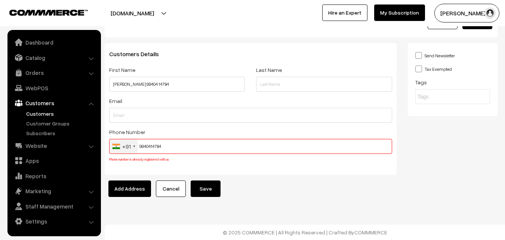
click at [144, 147] on input "9940414784" at bounding box center [250, 146] width 283 height 15
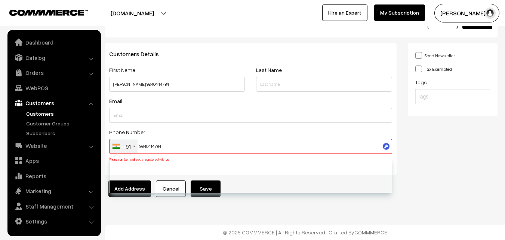
click at [144, 147] on input "9940414784" at bounding box center [250, 146] width 283 height 15
click at [22, 82] on link "WebPOS" at bounding box center [53, 87] width 89 height 13
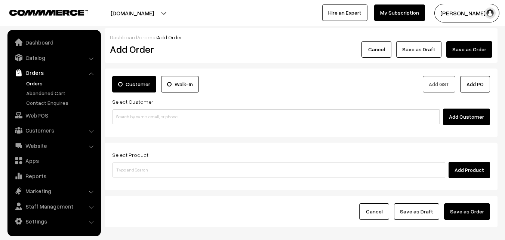
click at [131, 111] on input at bounding box center [276, 116] width 328 height 15
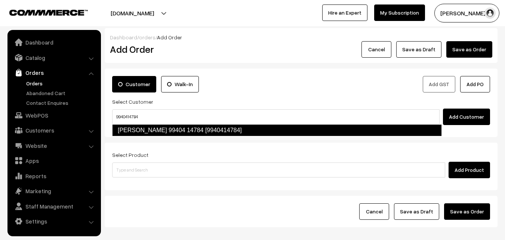
click at [137, 127] on link "Karthik 99404 14784 [9940414784]" at bounding box center [277, 130] width 330 height 12
type input "9940414784"
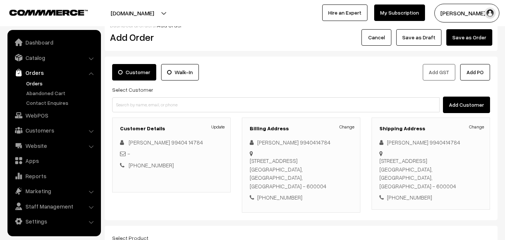
scroll to position [75, 0]
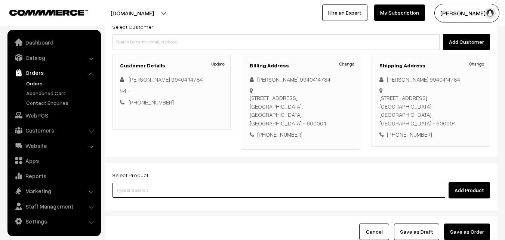
click at [153, 195] on input at bounding box center [278, 190] width 333 height 15
paste input "17th Without Rice..."
type input "17th Without Rice..."
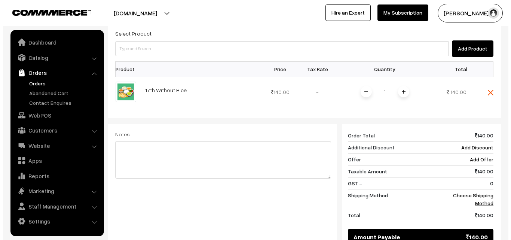
scroll to position [262, 0]
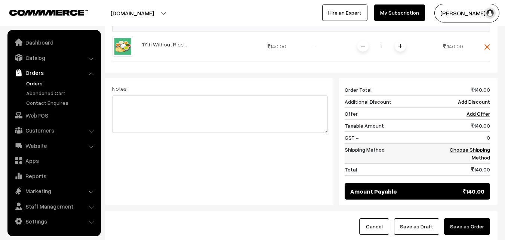
click at [474, 150] on link "Choose Shipping Method" at bounding box center [470, 153] width 40 height 14
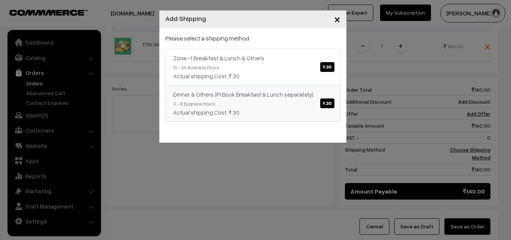
drag, startPoint x: 272, startPoint y: 105, endPoint x: 257, endPoint y: 110, distance: 15.9
click at [248, 90] on div "Dinner & Others (Pl Book Breakfast & Lunch separately) ₹.30" at bounding box center [252, 94] width 159 height 9
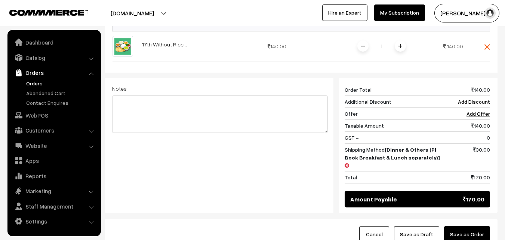
click at [472, 226] on button "Save as Order" at bounding box center [467, 234] width 46 height 16
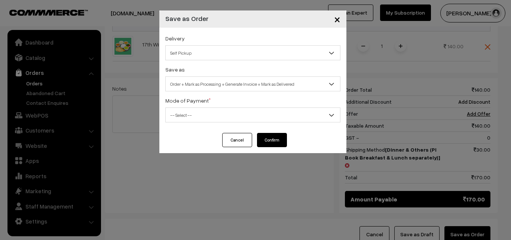
click at [226, 86] on span "Order + Mark as Processing + Generate Invoice + Mark as Delivered" at bounding box center [253, 83] width 174 height 13
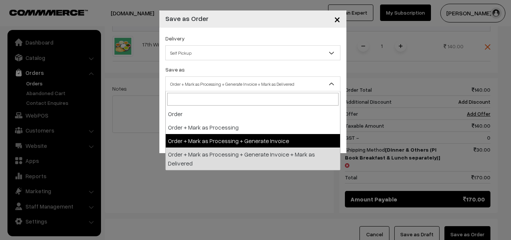
drag, startPoint x: 207, startPoint y: 141, endPoint x: 206, endPoint y: 135, distance: 6.5
select select "3"
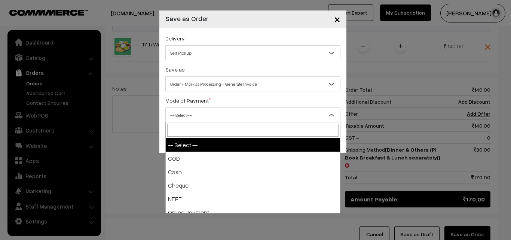
click at [193, 116] on span "-- Select --" at bounding box center [253, 114] width 174 height 13
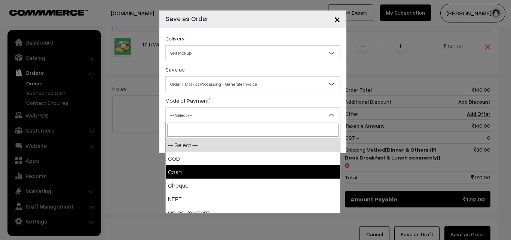
select select "1"
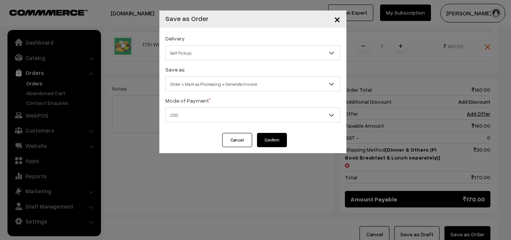
click at [273, 133] on button "Confirm" at bounding box center [272, 140] width 30 height 14
click at [273, 141] on button "Confirm" at bounding box center [272, 140] width 30 height 14
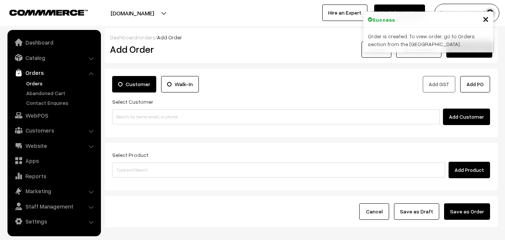
click at [43, 85] on link "Orders" at bounding box center [61, 83] width 74 height 8
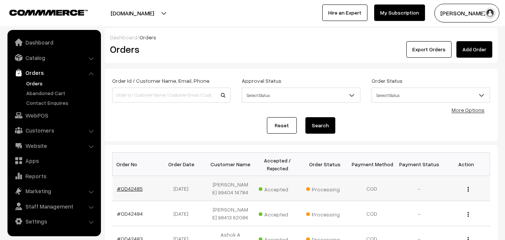
click at [130, 190] on link "#OD42485" at bounding box center [130, 188] width 26 height 6
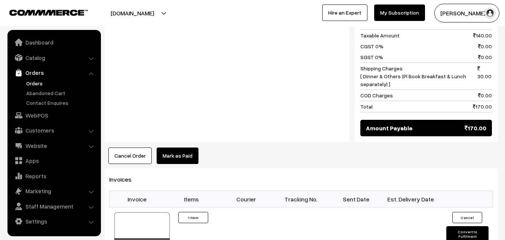
scroll to position [374, 0]
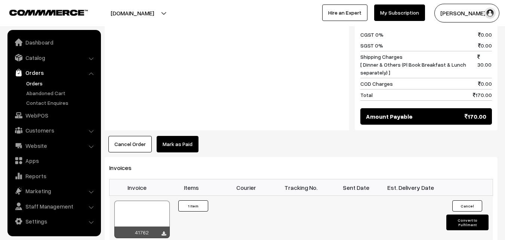
click at [142, 214] on div at bounding box center [141, 218] width 55 height 37
click at [48, 114] on link "WebPOS" at bounding box center [53, 114] width 89 height 13
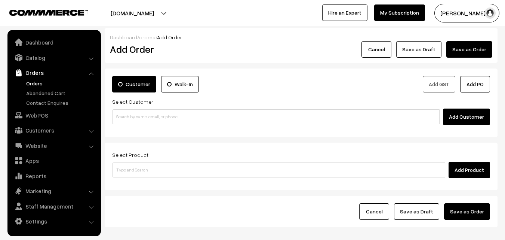
click at [120, 115] on input at bounding box center [276, 116] width 328 height 15
click at [130, 116] on input "98400 20183" at bounding box center [276, 116] width 328 height 15
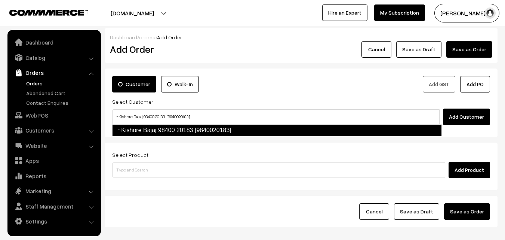
type input "~Kishore Bajaj 98400 20183 [9840020183]"
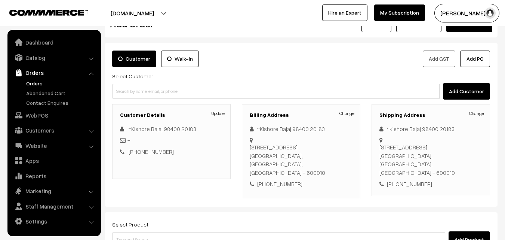
scroll to position [75, 0]
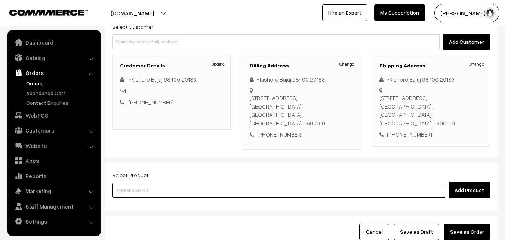
click at [203, 183] on input at bounding box center [278, 190] width 333 height 15
click at [148, 183] on input at bounding box center [278, 190] width 333 height 15
paste input "17th Without Rice..."
type input "17th Without Rice..."
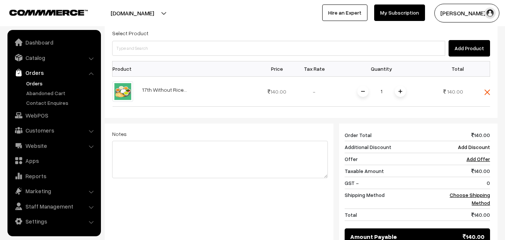
scroll to position [224, 0]
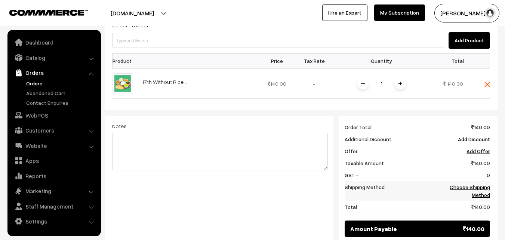
click at [485, 184] on link "Choose Shipping Method" at bounding box center [470, 191] width 40 height 14
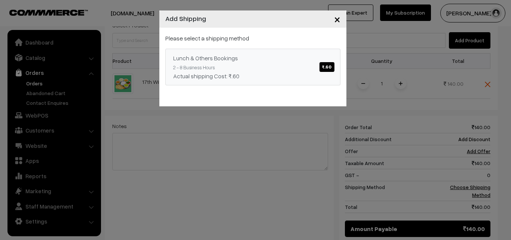
click at [250, 61] on div "Lunch & Others Bookings ₹.60" at bounding box center [252, 57] width 159 height 9
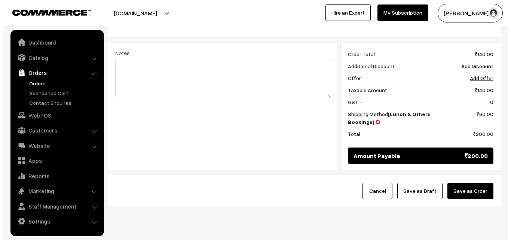
scroll to position [301, 0]
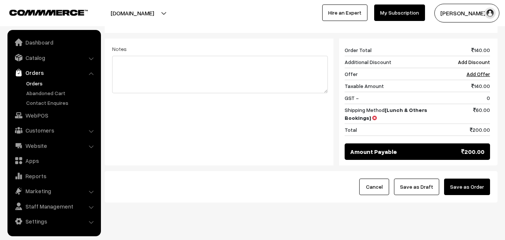
click at [473, 178] on button "Save as Order" at bounding box center [467, 186] width 46 height 16
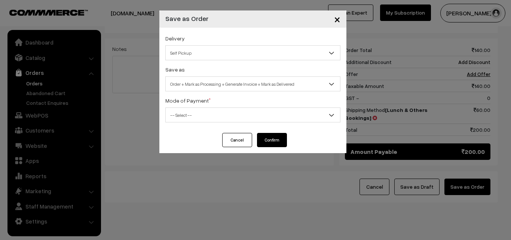
click at [186, 88] on span "Order + Mark as Processing + Generate Invoice + Mark as Delivered" at bounding box center [253, 83] width 174 height 13
click at [191, 80] on span "Order + Mark as Processing" at bounding box center [253, 83] width 174 height 13
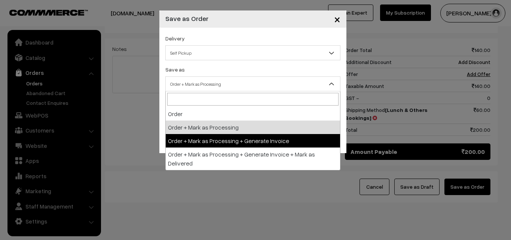
drag, startPoint x: 186, startPoint y: 142, endPoint x: 185, endPoint y: 123, distance: 18.7
select select "3"
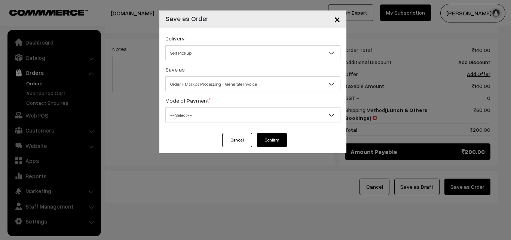
click at [185, 122] on span "-- Select --" at bounding box center [252, 114] width 175 height 15
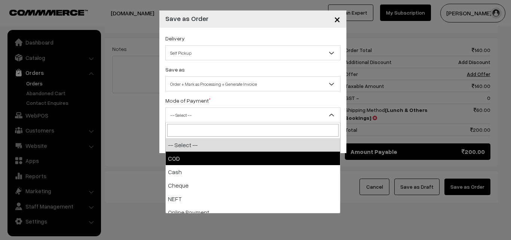
select select "1"
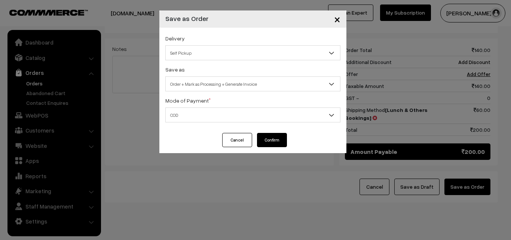
click at [279, 140] on button "Confirm" at bounding box center [272, 140] width 30 height 14
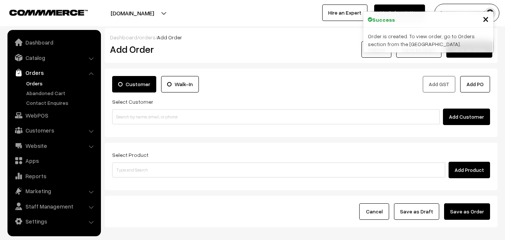
click at [33, 83] on link "Orders" at bounding box center [61, 83] width 74 height 8
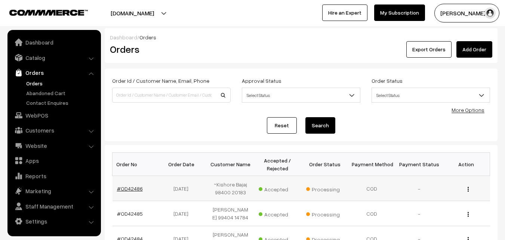
click at [129, 185] on link "#OD42486" at bounding box center [130, 188] width 26 height 6
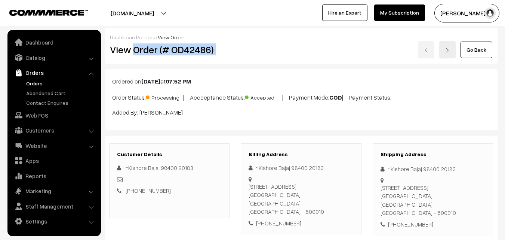
drag, startPoint x: 141, startPoint y: 50, endPoint x: 271, endPoint y: 42, distance: 130.1
click at [275, 43] on div "View Order (# OD42486) Go Back" at bounding box center [301, 49] width 394 height 17
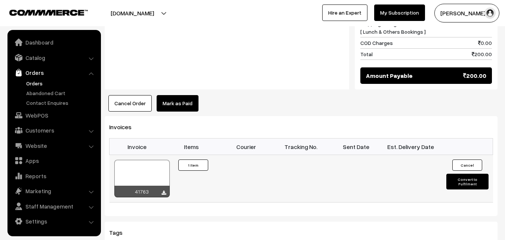
scroll to position [411, 0]
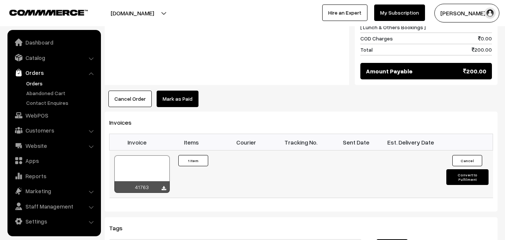
click at [145, 159] on div at bounding box center [141, 173] width 55 height 37
click at [37, 88] on ul "Orders" at bounding box center [54, 92] width 90 height 27
click at [40, 84] on link "Orders" at bounding box center [61, 83] width 74 height 8
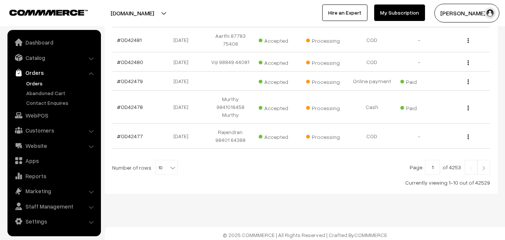
scroll to position [276, 0]
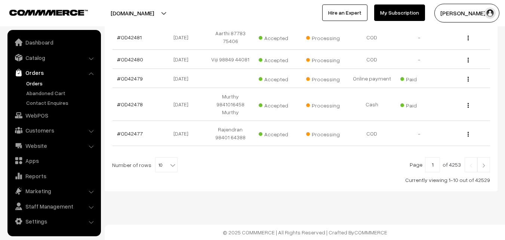
drag, startPoint x: 159, startPoint y: 171, endPoint x: 161, endPoint y: 163, distance: 8.8
click at [160, 168] on span "10" at bounding box center [167, 164] width 22 height 15
select select "100"
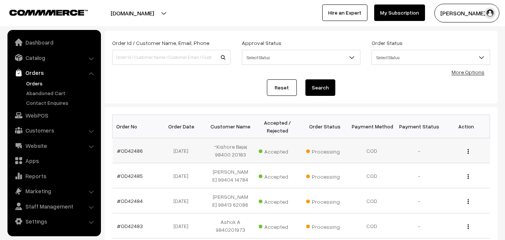
scroll to position [37, 0]
click at [43, 86] on link "Orders" at bounding box center [61, 83] width 74 height 8
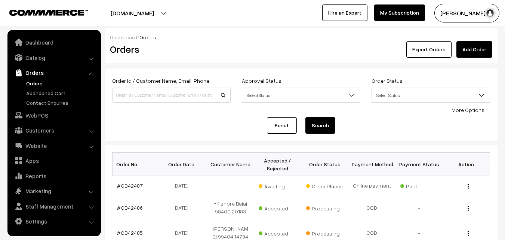
click at [40, 82] on link "Orders" at bounding box center [61, 83] width 74 height 8
click at [34, 81] on link "Orders" at bounding box center [61, 83] width 74 height 8
click at [128, 184] on link "#OD42487" at bounding box center [130, 185] width 26 height 6
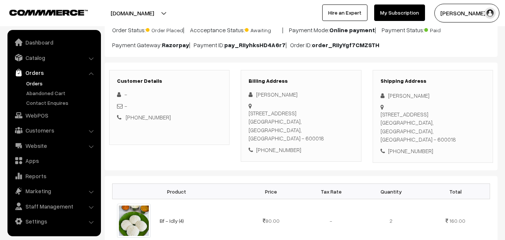
scroll to position [75, 0]
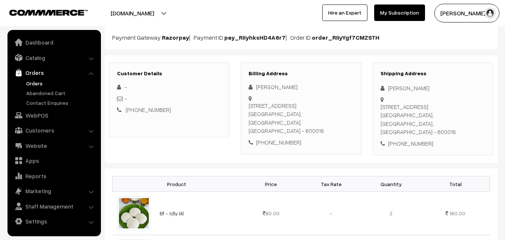
click at [284, 138] on div "[PHONE_NUMBER]" at bounding box center [301, 142] width 105 height 9
click at [285, 138] on div "[PHONE_NUMBER]" at bounding box center [301, 142] width 105 height 9
click at [285, 138] on div "+91 9899666585" at bounding box center [301, 142] width 105 height 9
copy div "9899666585"
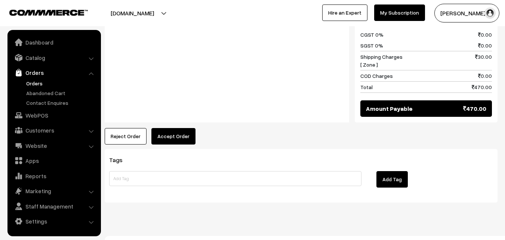
click at [171, 128] on button "Accept Order" at bounding box center [173, 136] width 44 height 16
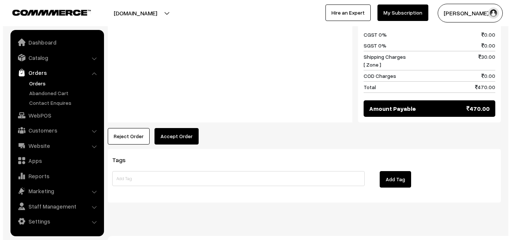
scroll to position [413, 0]
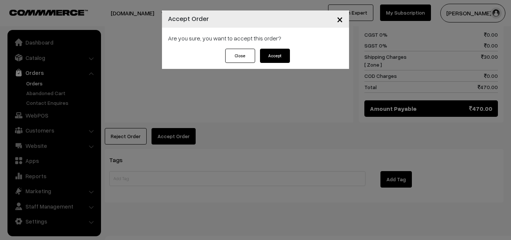
click at [274, 54] on button "Accept" at bounding box center [275, 56] width 30 height 14
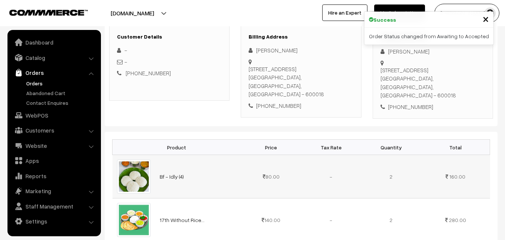
scroll to position [112, 0]
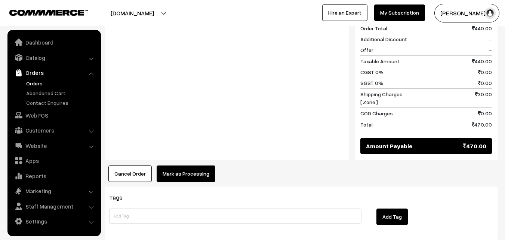
click at [183, 165] on button "Mark as Processing" at bounding box center [186, 173] width 59 height 16
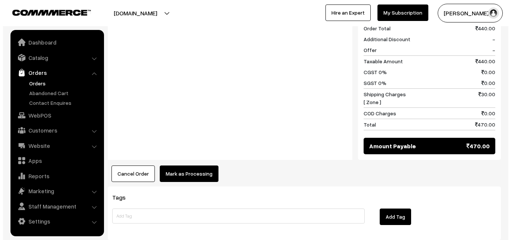
scroll to position [375, 0]
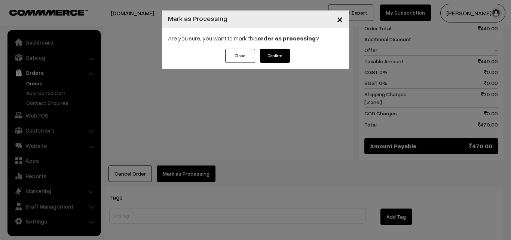
click at [287, 52] on button "Confirm" at bounding box center [275, 56] width 30 height 14
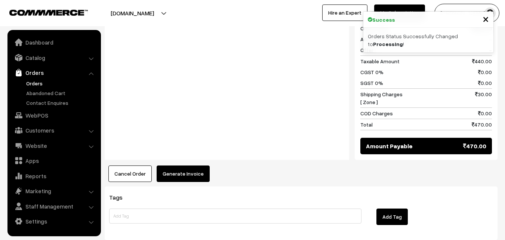
click at [196, 165] on button "Generate Invoice" at bounding box center [183, 173] width 53 height 16
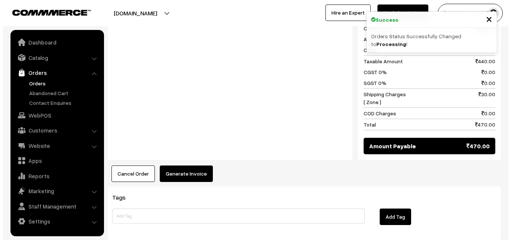
scroll to position [375, 0]
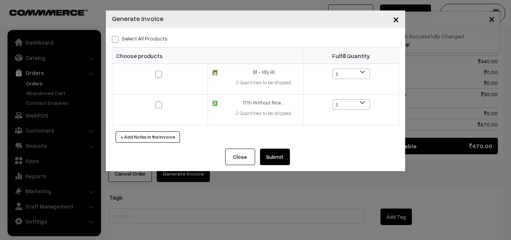
click at [144, 39] on label "Select All Products" at bounding box center [140, 38] width 56 height 8
click at [117, 39] on input "Select All Products" at bounding box center [114, 38] width 5 height 5
checkbox input "true"
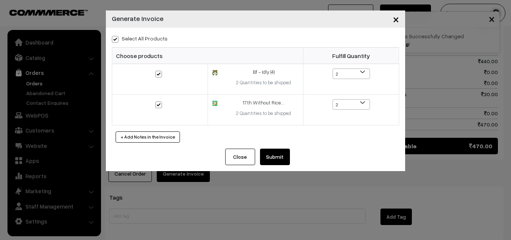
click at [284, 154] on button "Submit" at bounding box center [275, 156] width 30 height 16
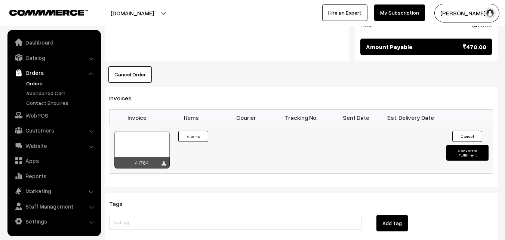
scroll to position [486, 0]
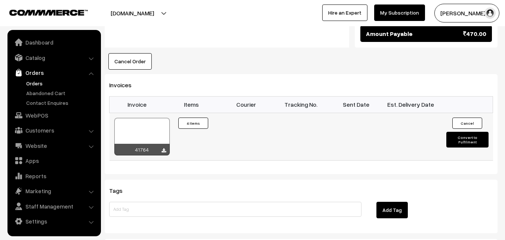
click at [137, 127] on div at bounding box center [141, 136] width 55 height 37
click at [37, 82] on link "Orders" at bounding box center [61, 83] width 74 height 8
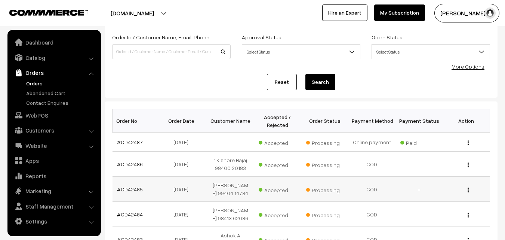
scroll to position [112, 0]
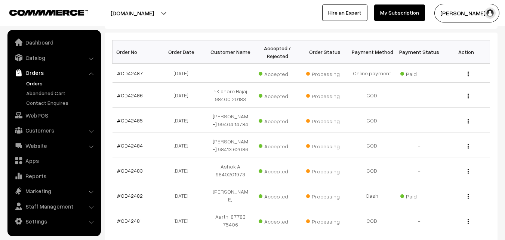
click at [27, 82] on link "Orders" at bounding box center [61, 83] width 74 height 8
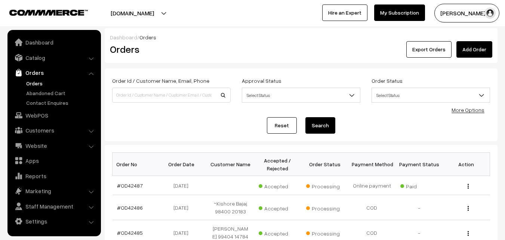
click at [36, 85] on link "Orders" at bounding box center [61, 83] width 74 height 8
click at [40, 85] on link "Orders" at bounding box center [61, 83] width 74 height 8
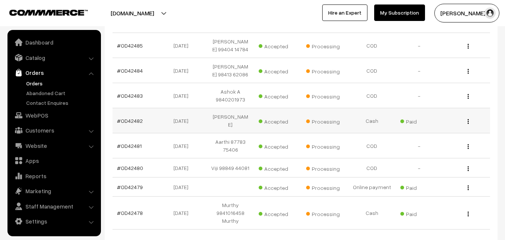
scroll to position [37, 0]
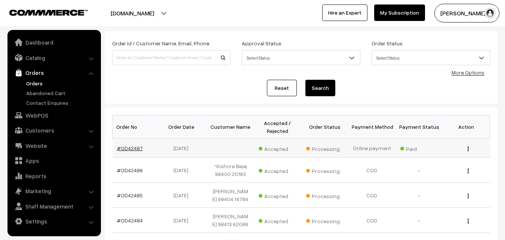
click at [136, 147] on link "#OD42487" at bounding box center [130, 148] width 26 height 6
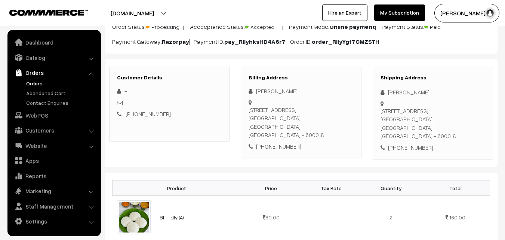
scroll to position [112, 0]
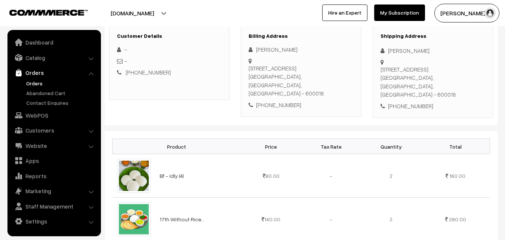
drag, startPoint x: 249, startPoint y: 68, endPoint x: 336, endPoint y: 87, distance: 89.2
click at [336, 87] on div "A 7 Ashiana Flats , Venus Colony 2nd Cross , Alwarpet , Chennai Chennai, Tamil …" at bounding box center [301, 81] width 105 height 34
copy div "A 7 Ashiana Flats , Venus Colony 2nd Cross , Alwarpet , Chennai Chennai, Tamil …"
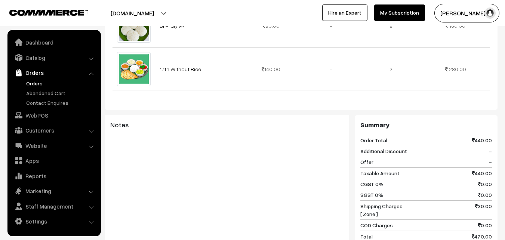
scroll to position [337, 0]
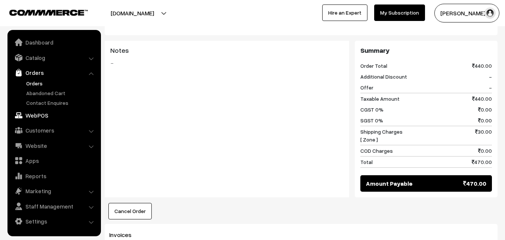
click at [36, 111] on link "WebPOS" at bounding box center [53, 114] width 89 height 13
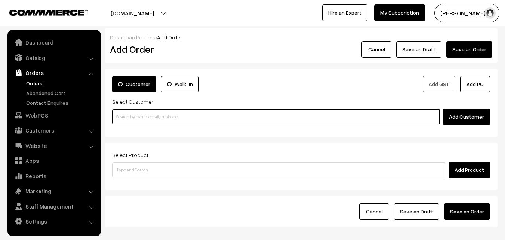
click at [138, 116] on input at bounding box center [276, 116] width 328 height 15
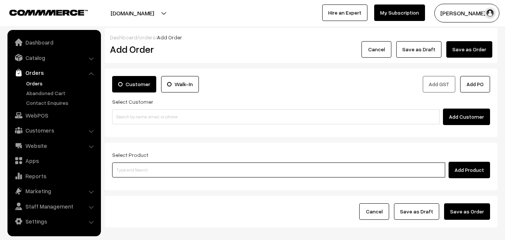
click at [172, 166] on input at bounding box center [278, 169] width 333 height 15
type input "palg"
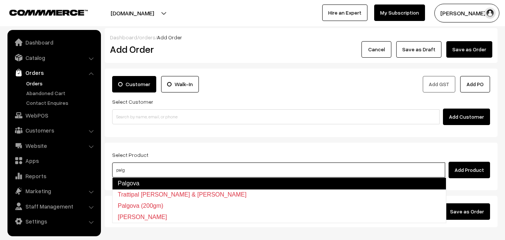
click at [126, 171] on input "palg" at bounding box center [278, 169] width 333 height 15
click at [117, 167] on input "palg" at bounding box center [278, 169] width 333 height 15
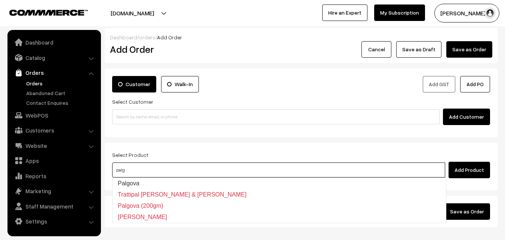
click at [117, 167] on input "palg" at bounding box center [278, 169] width 333 height 15
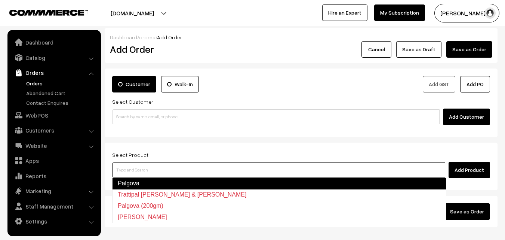
click at [144, 167] on input at bounding box center [278, 169] width 333 height 15
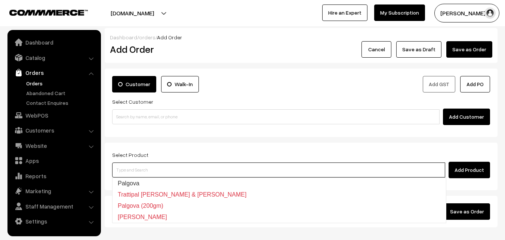
click at [202, 166] on input at bounding box center [278, 169] width 333 height 15
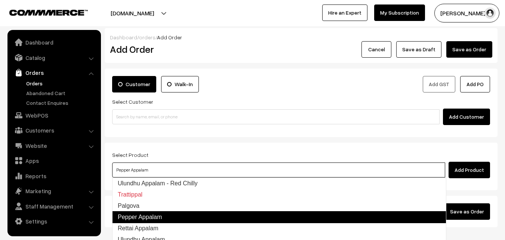
type input "Palgova"
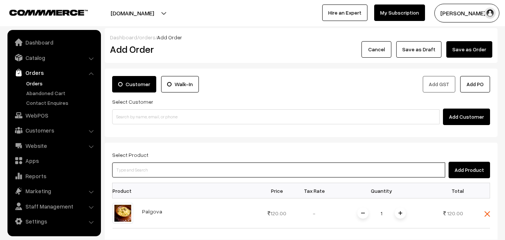
click at [201, 174] on input at bounding box center [278, 169] width 333 height 15
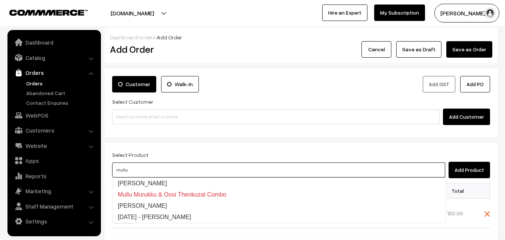
type input "Mullu Murukku"
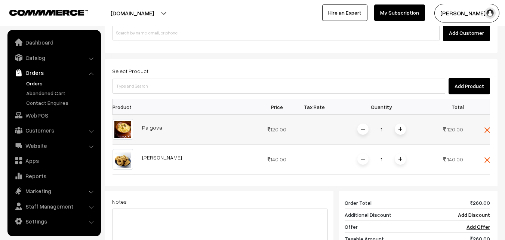
scroll to position [75, 0]
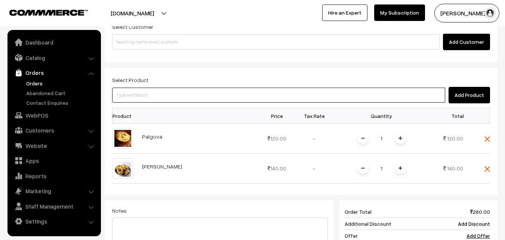
click at [190, 97] on input at bounding box center [278, 95] width 333 height 15
click at [177, 93] on input at bounding box center [278, 95] width 333 height 15
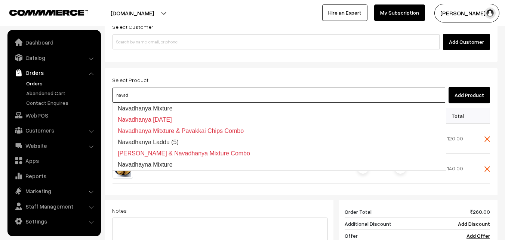
type input "Navadhanya Mixture"
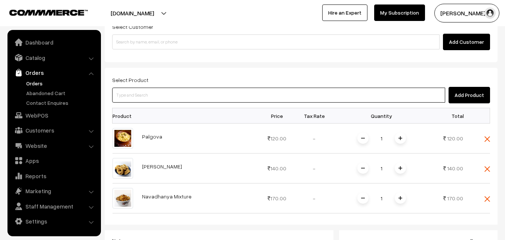
click at [171, 94] on input at bounding box center [278, 95] width 333 height 15
click at [208, 99] on input at bounding box center [278, 95] width 333 height 15
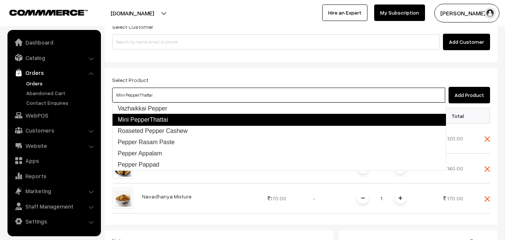
type input "Vazhaikkai Pepper"
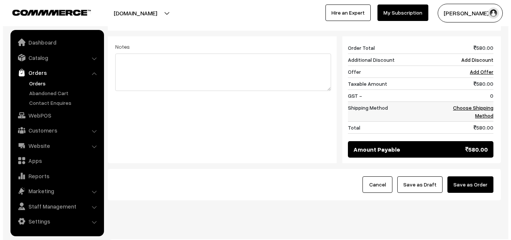
scroll to position [299, 0]
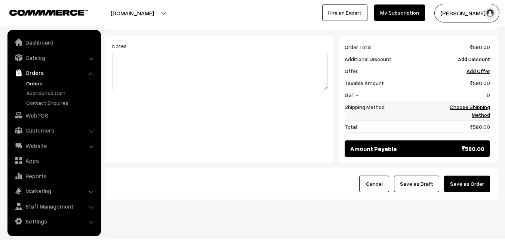
click at [482, 106] on link "Choose Shipping Method" at bounding box center [470, 111] width 40 height 14
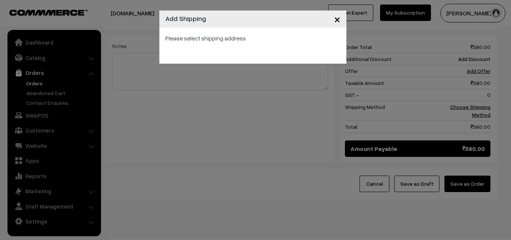
drag, startPoint x: 316, startPoint y: 75, endPoint x: 364, endPoint y: 119, distance: 64.3
click at [316, 76] on div "× Add Shipping Please select shipping address" at bounding box center [255, 120] width 511 height 240
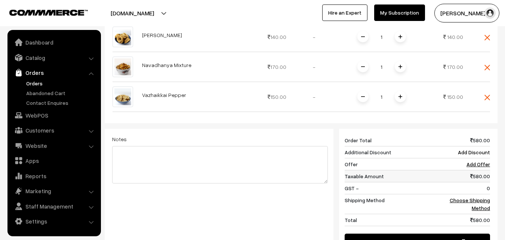
scroll to position [150, 0]
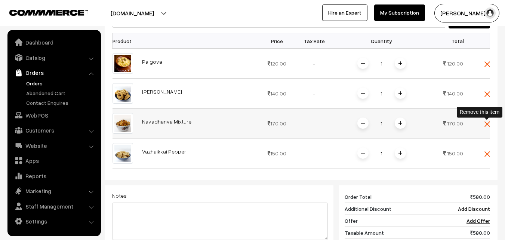
click at [489, 121] on span at bounding box center [488, 123] width 6 height 6
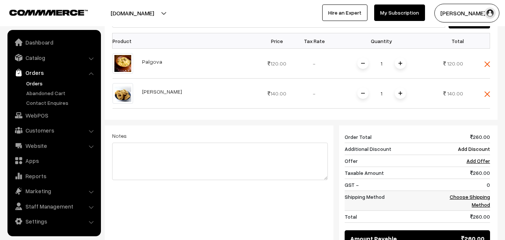
click at [478, 202] on link "Choose Shipping Method" at bounding box center [470, 200] width 40 height 14
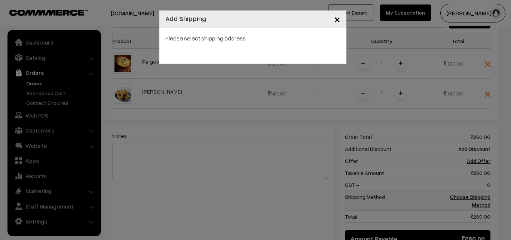
click at [478, 202] on div "× Add Shipping Please select shipping address" at bounding box center [255, 120] width 511 height 240
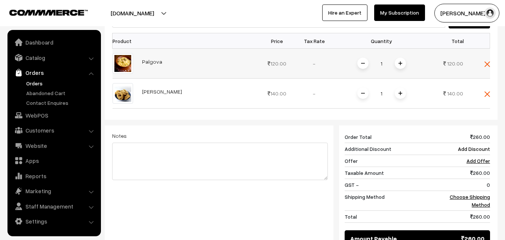
click at [398, 59] on span at bounding box center [400, 63] width 11 height 11
click at [399, 61] on span at bounding box center [400, 63] width 11 height 11
click at [403, 89] on span at bounding box center [400, 93] width 11 height 11
click at [400, 92] on img at bounding box center [401, 93] width 4 height 4
click at [480, 198] on link "Choose Shipping Method" at bounding box center [470, 200] width 40 height 14
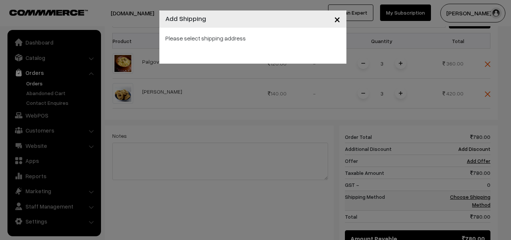
click at [480, 198] on div "× Add Shipping Please select shipping address" at bounding box center [255, 120] width 511 height 240
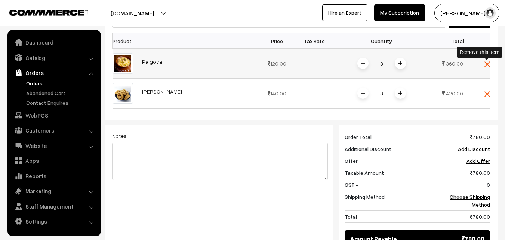
click at [485, 62] on img at bounding box center [488, 64] width 6 height 6
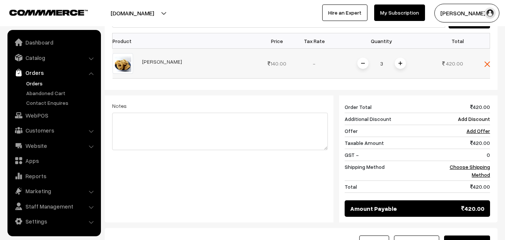
click at [403, 65] on span at bounding box center [400, 63] width 11 height 11
click at [483, 163] on link "Choose Shipping Method" at bounding box center [470, 170] width 40 height 14
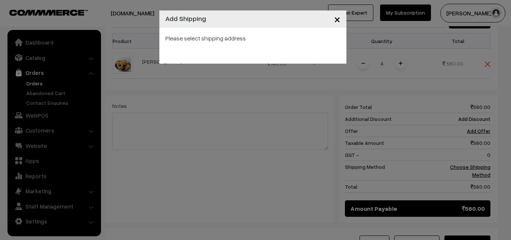
click at [438, 153] on div "× Add Shipping Please select shipping address" at bounding box center [255, 120] width 511 height 240
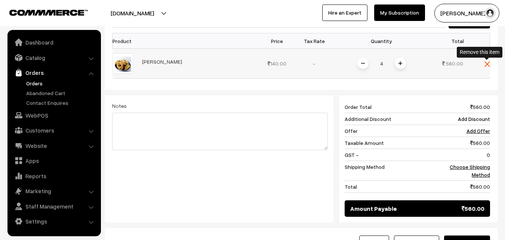
click at [487, 61] on img at bounding box center [488, 64] width 6 height 6
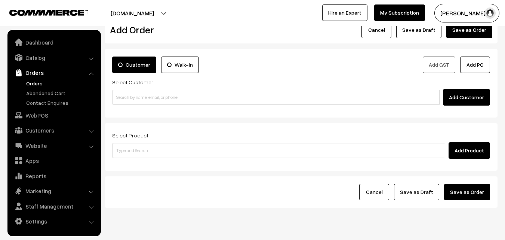
scroll to position [0, 0]
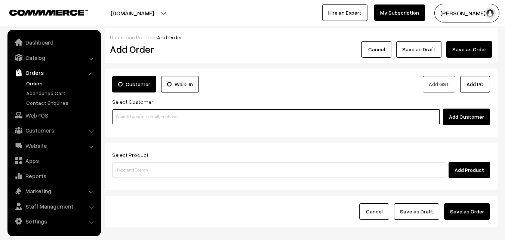
click at [184, 111] on input at bounding box center [276, 116] width 328 height 15
click at [168, 113] on input at bounding box center [276, 116] width 328 height 15
paste input "A 7 Ashiana Flats , Venus Colony 2nd Cross , Alwarpet , Chennai Chennai, Tamil …"
click at [160, 124] on input "A 7 Ashiana Flats , Venus Colony 2nd Cross , Alwarpet , Chennai Chennai, Tamil …" at bounding box center [276, 116] width 328 height 15
type input "A 7 Ashiana Flats , Venus Colony 2nd Cross , Alwarpet , Chennai Chennai, Tamil …"
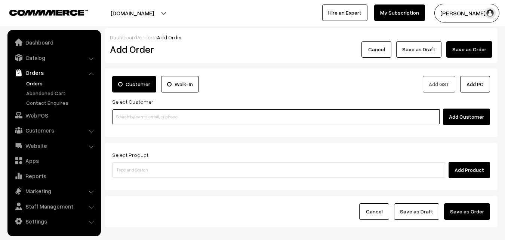
click at [179, 120] on input at bounding box center [276, 116] width 328 height 15
click at [150, 114] on input at bounding box center [276, 116] width 328 height 15
click at [146, 117] on input at bounding box center [276, 116] width 328 height 15
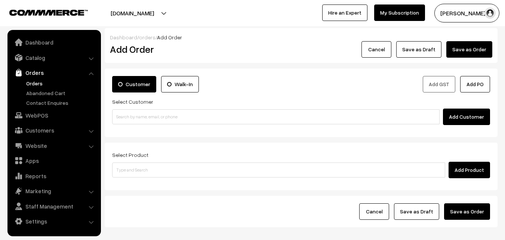
click at [33, 83] on link "Orders" at bounding box center [61, 83] width 74 height 8
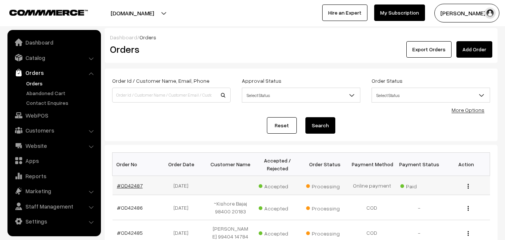
click at [141, 184] on link "#OD42487" at bounding box center [130, 185] width 26 height 6
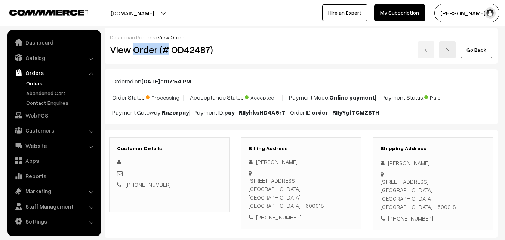
drag, startPoint x: 135, startPoint y: 49, endPoint x: 215, endPoint y: 46, distance: 80.5
click at [210, 48] on h2 "View Order (# OD42487)" at bounding box center [170, 50] width 120 height 12
copy h2 "Order (# OD42487"
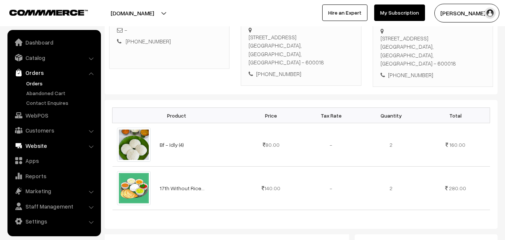
scroll to position [224, 0]
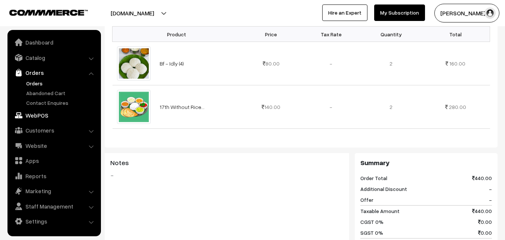
click at [31, 118] on link "WebPOS" at bounding box center [53, 114] width 89 height 13
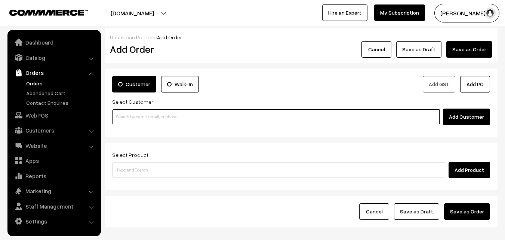
click at [158, 114] on input at bounding box center [276, 116] width 328 height 15
click at [155, 119] on input at bounding box center [276, 116] width 328 height 15
click at [132, 110] on input at bounding box center [276, 116] width 328 height 15
paste input "98845 15935"
click at [128, 117] on input "98845 15935" at bounding box center [276, 116] width 328 height 15
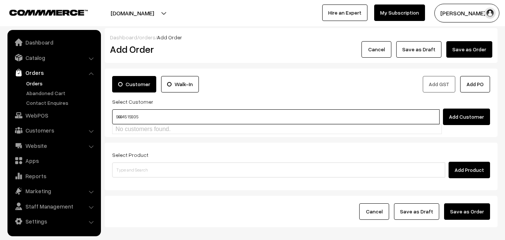
click at [133, 117] on input "98845 15935" at bounding box center [276, 116] width 328 height 15
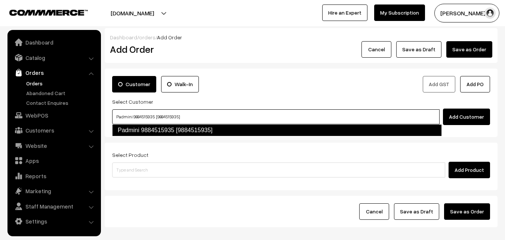
type input "Padmini 9884515935 [9884515935]"
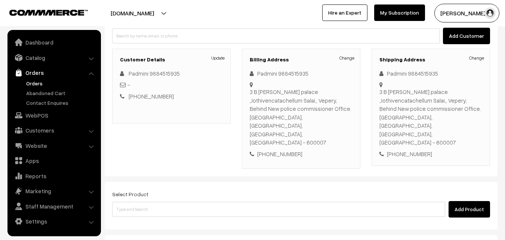
scroll to position [137, 0]
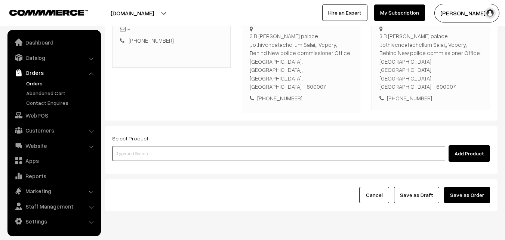
click at [166, 146] on input at bounding box center [278, 153] width 333 height 15
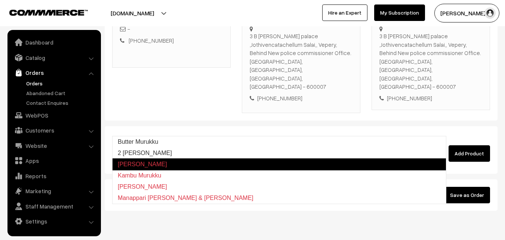
type input "2 Suttu Murukku"
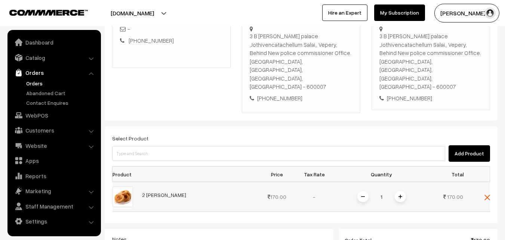
click at [388, 190] on input "1" at bounding box center [381, 196] width 15 height 13
type input "10"
drag, startPoint x: 410, startPoint y: 190, endPoint x: 413, endPoint y: 187, distance: 4.6
click at [410, 190] on div "Dashboard / orders / Add Order Add Order Cancel Save as Draft Save as Order Sav…" at bounding box center [301, 142] width 393 height 501
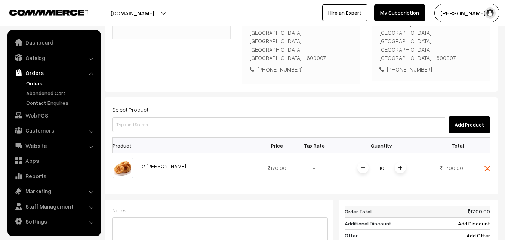
scroll to position [174, 0]
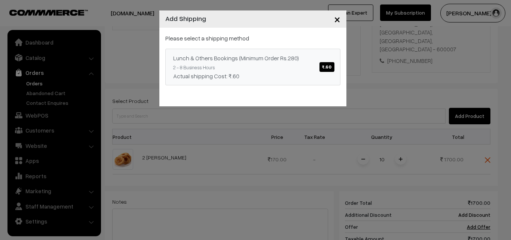
click at [277, 64] on link "Lunch & Others Bookings (Minimum Order Rs.280) ₹.60 2 - 8 Business Hours Actual…" at bounding box center [252, 67] width 175 height 37
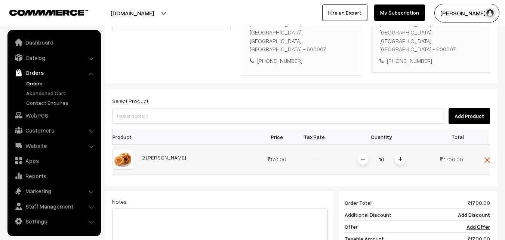
click at [385, 153] on input "10" at bounding box center [381, 159] width 15 height 13
type input "1"
click at [319, 82] on div "Dashboard / orders / Add Order Add Order Cancel Save as Draft Save as Order Sav…" at bounding box center [301, 104] width 393 height 501
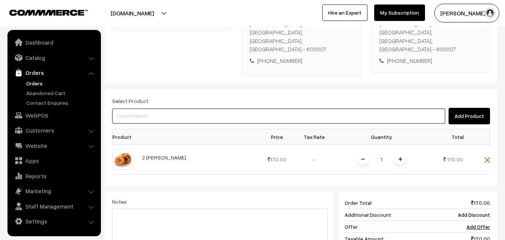
click at [181, 108] on input at bounding box center [278, 115] width 333 height 15
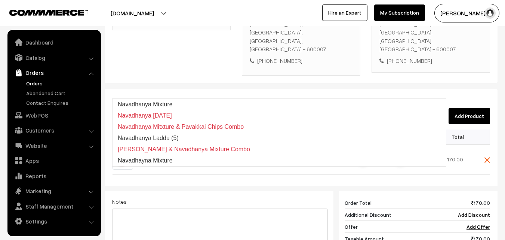
type input "Navadhanya Mixture"
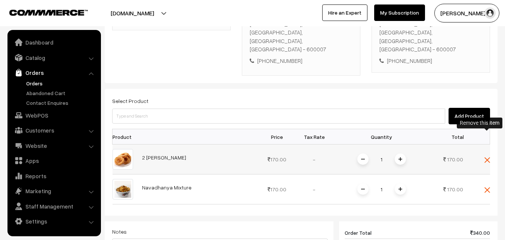
click at [486, 157] on img at bounding box center [488, 160] width 6 height 6
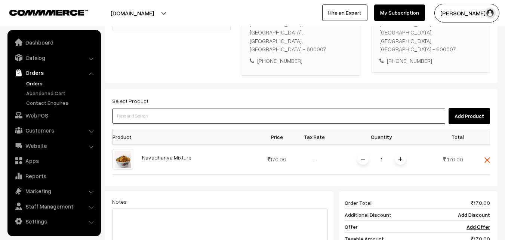
click at [206, 108] on input at bounding box center [278, 115] width 333 height 15
type input "Vazhaikkai Pepper"
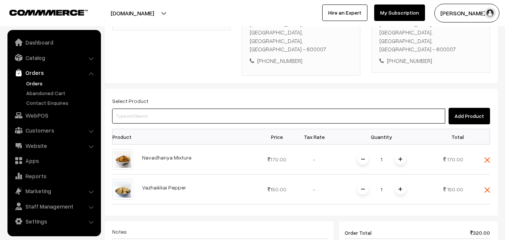
click at [218, 108] on input at bounding box center [278, 115] width 333 height 15
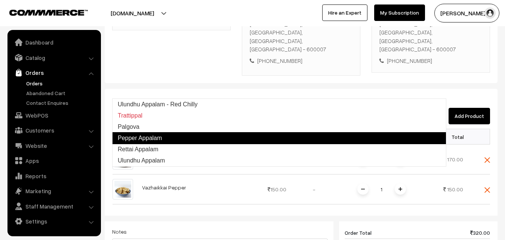
type input "Palgova"
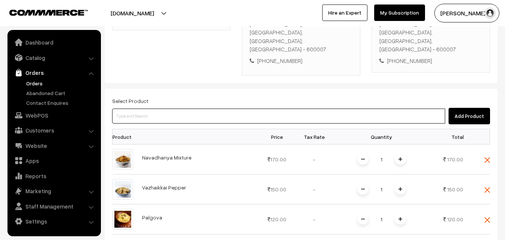
click at [216, 108] on input at bounding box center [278, 115] width 333 height 15
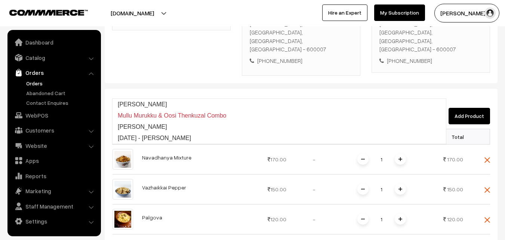
type input "Mullu Murukku"
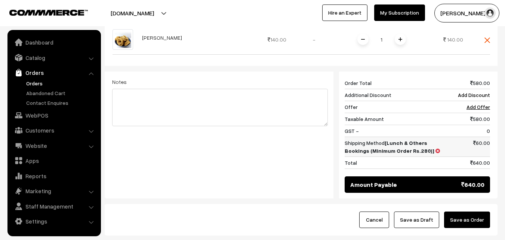
scroll to position [371, 0]
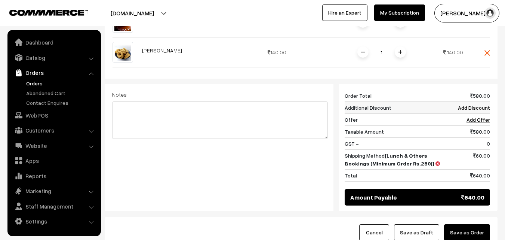
click at [480, 102] on td "Add Discount" at bounding box center [467, 108] width 46 height 12
click at [478, 104] on link "Add Discount" at bounding box center [474, 107] width 32 height 6
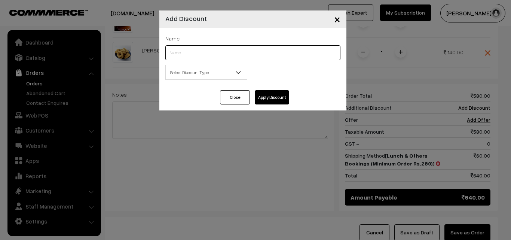
click at [251, 54] on input "text" at bounding box center [252, 52] width 175 height 15
type input "d"
type input "combo Discount"
click at [230, 72] on span "Select Discount Type" at bounding box center [206, 72] width 81 height 13
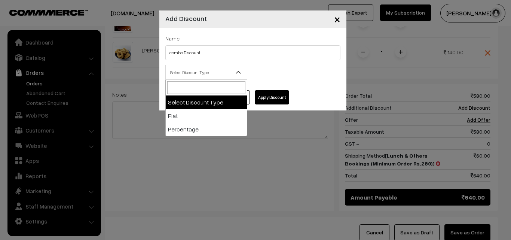
select select "flat"
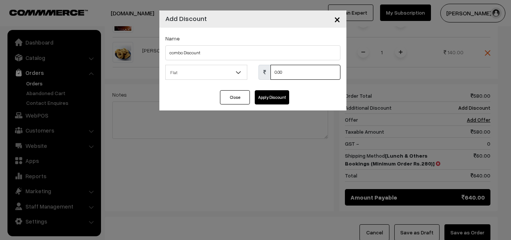
drag, startPoint x: 302, startPoint y: 73, endPoint x: 234, endPoint y: 74, distance: 68.1
click at [234, 74] on div "Select Discount Type Flat Percentage Flat 0.00 % 0.00" at bounding box center [253, 74] width 186 height 19
type input "60"
click at [268, 97] on button "Apply Discount" at bounding box center [272, 97] width 34 height 14
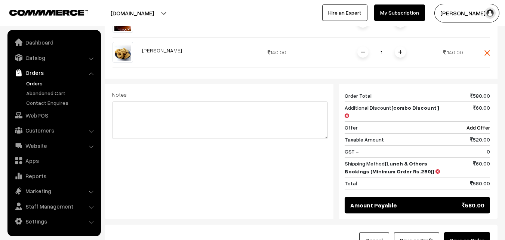
click at [468, 232] on button "Save as Order" at bounding box center [467, 240] width 46 height 16
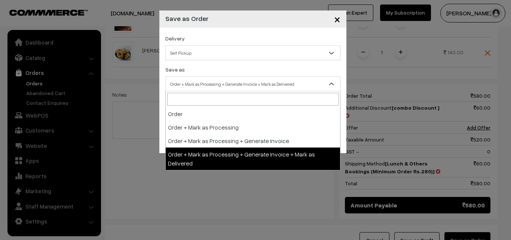
click at [195, 83] on span "Order + Mark as Processing + Generate Invoice + Mark as Delivered" at bounding box center [253, 83] width 174 height 13
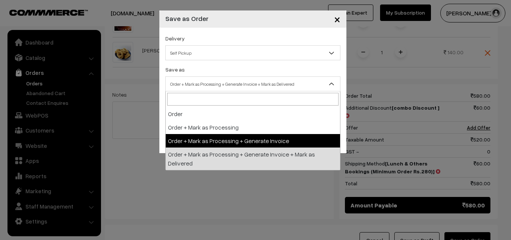
select select "3"
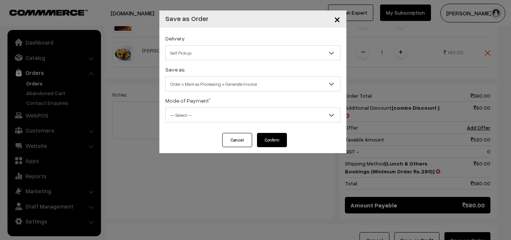
click at [186, 117] on span "-- Select --" at bounding box center [253, 114] width 174 height 13
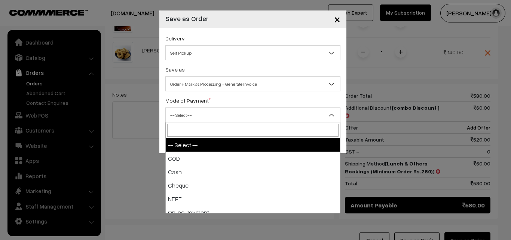
select select "1"
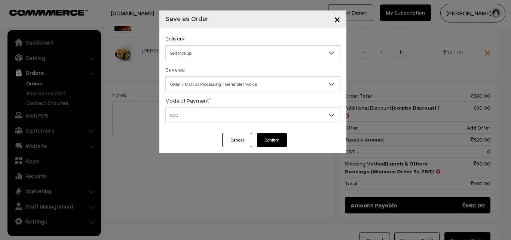
click at [278, 138] on button "Confirm" at bounding box center [272, 140] width 30 height 14
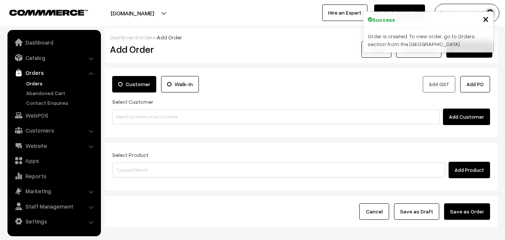
click at [37, 85] on link "Orders" at bounding box center [61, 83] width 74 height 8
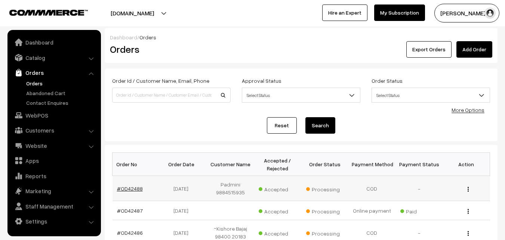
click at [130, 188] on link "#OD42488" at bounding box center [130, 188] width 26 height 6
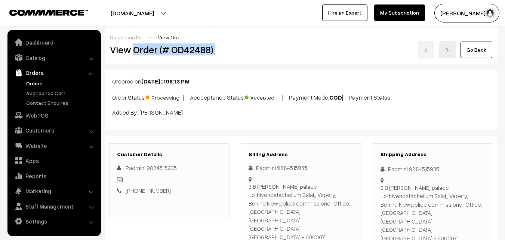
click at [257, 51] on div "View Order (# OD42488) Go Back" at bounding box center [301, 49] width 394 height 17
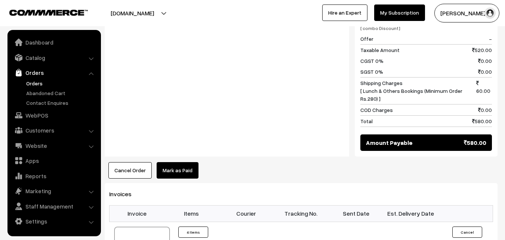
scroll to position [524, 0]
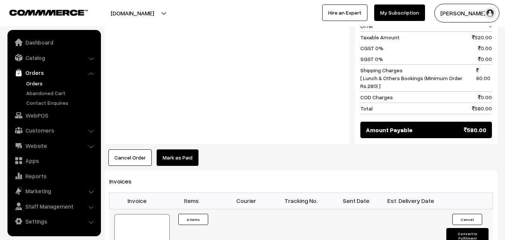
click at [145, 214] on div at bounding box center [141, 232] width 55 height 37
click at [40, 84] on link "Orders" at bounding box center [61, 83] width 74 height 8
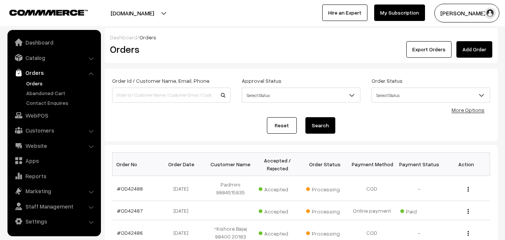
scroll to position [37, 0]
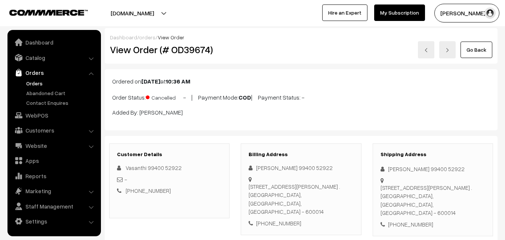
click at [38, 85] on link "Orders" at bounding box center [61, 83] width 74 height 8
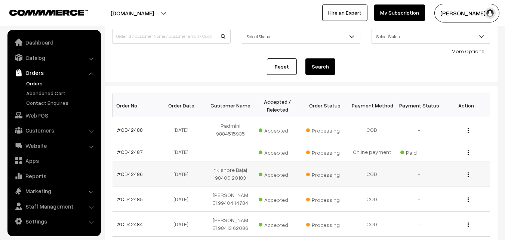
scroll to position [75, 0]
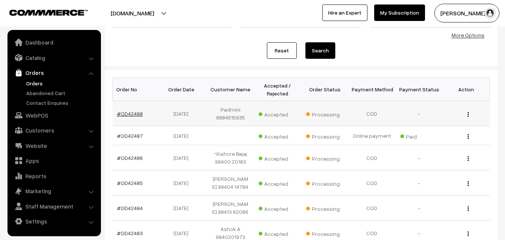
click at [129, 112] on link "#OD42488" at bounding box center [130, 113] width 26 height 6
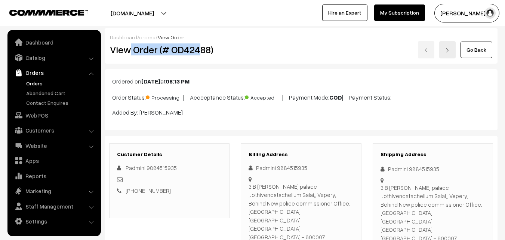
drag, startPoint x: 128, startPoint y: 43, endPoint x: 200, endPoint y: 49, distance: 72.4
click at [200, 50] on h2 "View Order (# OD42488)" at bounding box center [170, 50] width 120 height 12
copy h2 "Order (# OD424"
click at [228, 48] on h2 "View Order (# OD42488)" at bounding box center [170, 50] width 120 height 12
copy h2 "Order (# OD42488)"
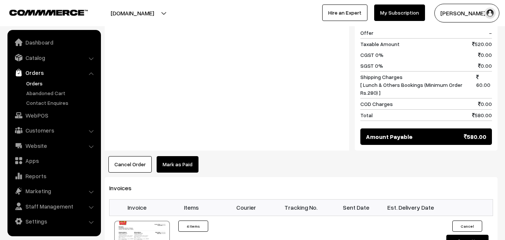
scroll to position [524, 0]
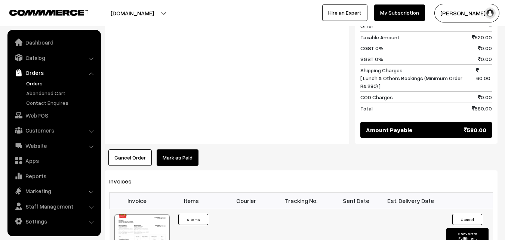
click at [161, 214] on div at bounding box center [141, 232] width 55 height 37
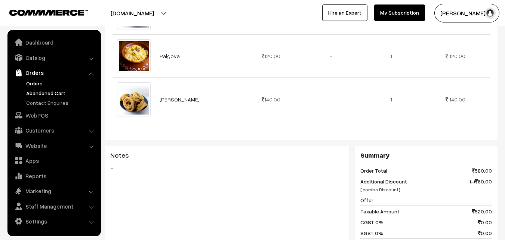
scroll to position [337, 0]
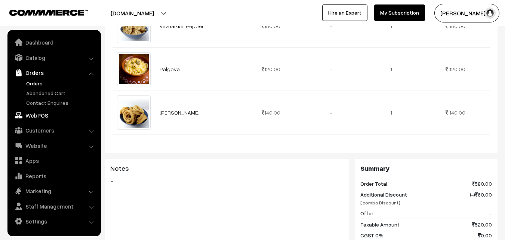
click at [39, 116] on link "WebPOS" at bounding box center [53, 114] width 89 height 13
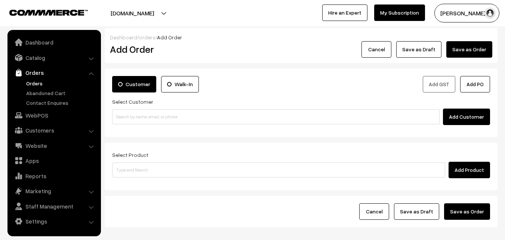
click at [152, 110] on input at bounding box center [276, 116] width 328 height 15
click at [128, 116] on input "97100 18409" at bounding box center [276, 116] width 328 height 15
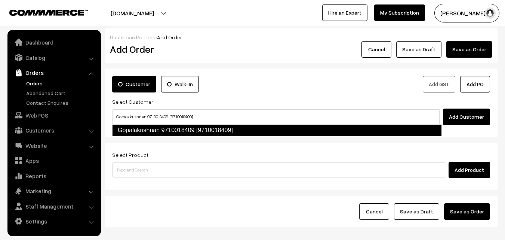
type input "Gopalakrishnan 9710018409 [9710018409]"
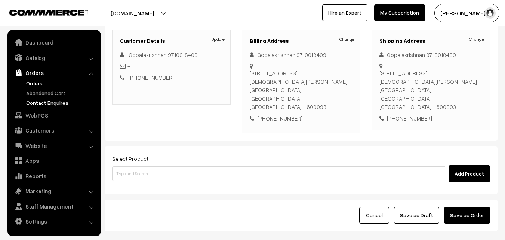
scroll to position [99, 0]
click at [42, 85] on link "Orders" at bounding box center [61, 83] width 74 height 8
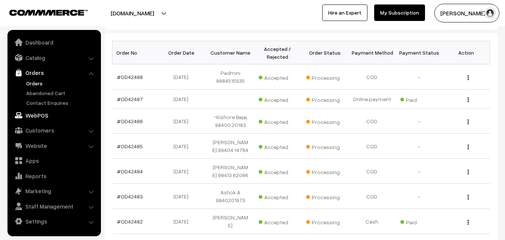
scroll to position [112, 0]
click at [42, 112] on link "WebPOS" at bounding box center [53, 114] width 89 height 13
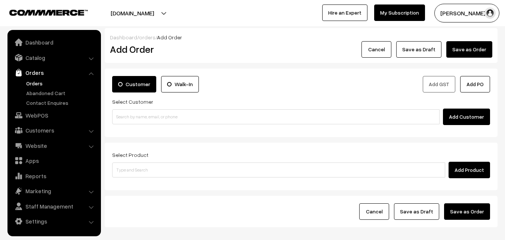
click at [40, 76] on link "Orders" at bounding box center [53, 72] width 89 height 13
click at [36, 82] on link "Orders" at bounding box center [61, 83] width 74 height 8
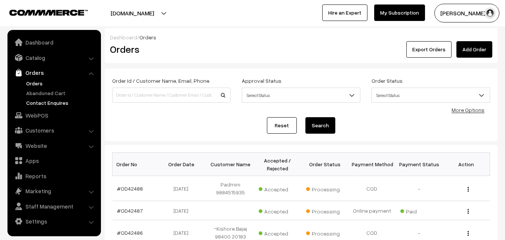
click at [46, 106] on ul "Dashboard Catalog" at bounding box center [54, 133] width 94 height 206
click at [36, 115] on link "WebPOS" at bounding box center [53, 114] width 89 height 13
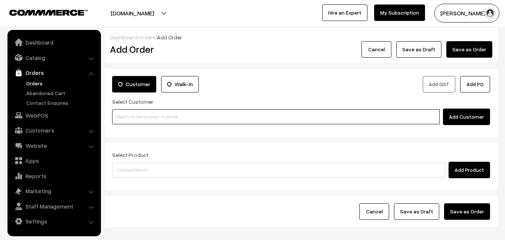
click at [158, 114] on input at bounding box center [276, 116] width 328 height 15
paste input "80569 32293"
click at [139, 116] on input "80569 32293" at bounding box center [276, 116] width 328 height 15
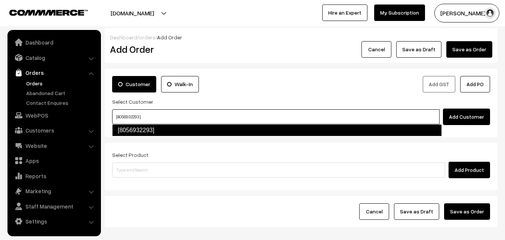
type input "[8056932293]"
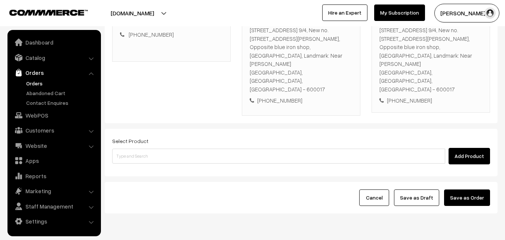
scroll to position [145, 0]
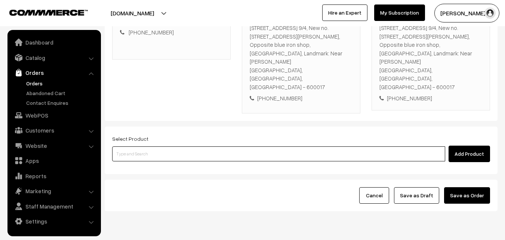
click at [185, 146] on input at bounding box center [278, 153] width 333 height 15
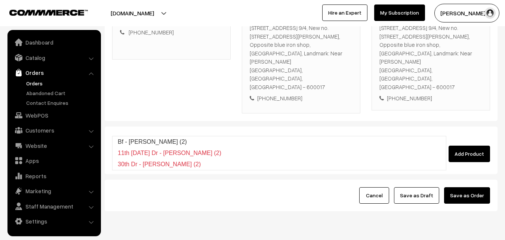
type input "Bf - Ghee Dosa (2)"
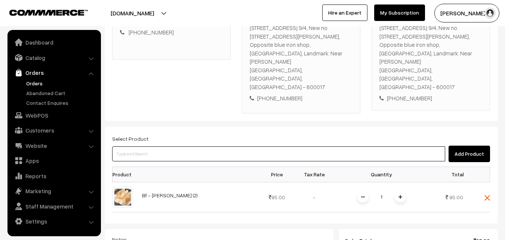
click at [183, 146] on input at bounding box center [278, 153] width 333 height 15
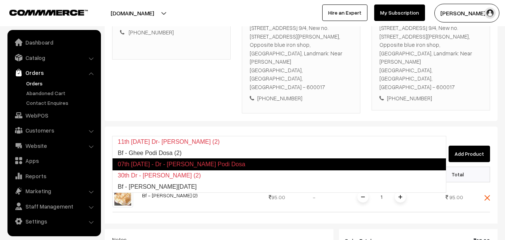
type input "Bf - Ghee Podi Dosa (2)"
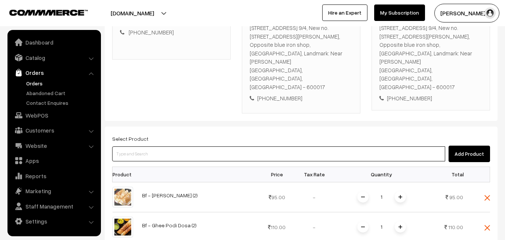
click at [200, 146] on input at bounding box center [278, 153] width 333 height 15
paste input "17th Tomato Sadam"
click at [143, 138] on ul "No Products found" at bounding box center [279, 141] width 334 height 10
click at [143, 146] on input "17th Tomato Sadam" at bounding box center [278, 153] width 333 height 15
type input "17th Tomato Sadam"
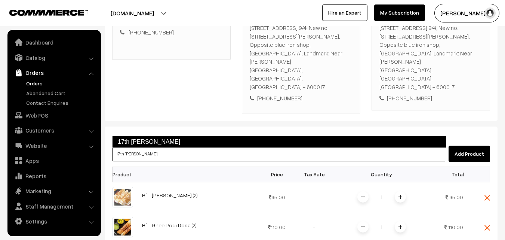
click at [157, 138] on link "17th Tomato Sadam" at bounding box center [279, 142] width 334 height 12
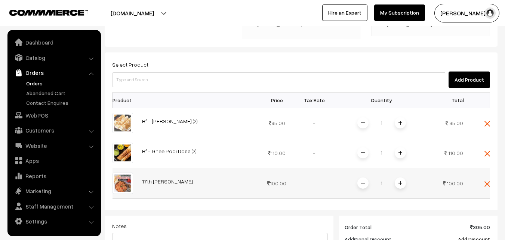
scroll to position [220, 0]
click at [401, 177] on span at bounding box center [400, 182] width 11 height 11
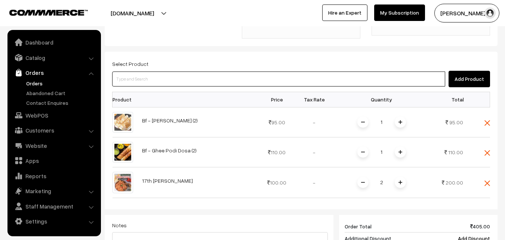
click at [248, 71] on input at bounding box center [278, 78] width 333 height 15
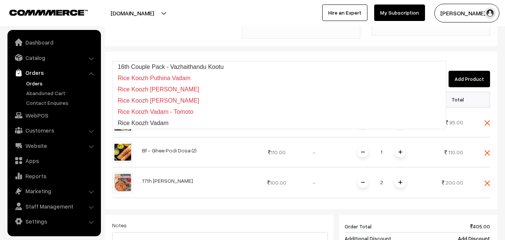
type input "16th Couple Pack - Vazhaithandu Kootu"
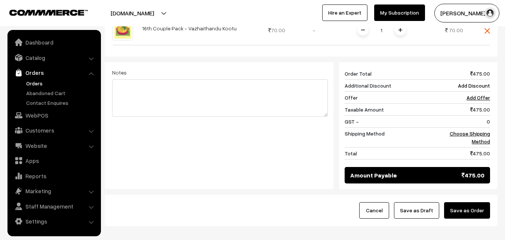
scroll to position [407, 0]
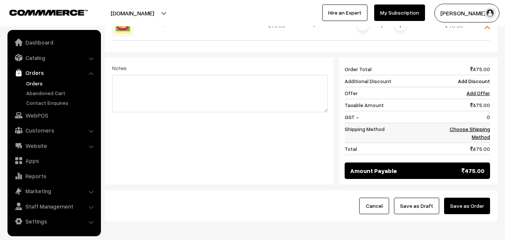
click at [476, 123] on td "Choose Shipping Method" at bounding box center [467, 133] width 46 height 20
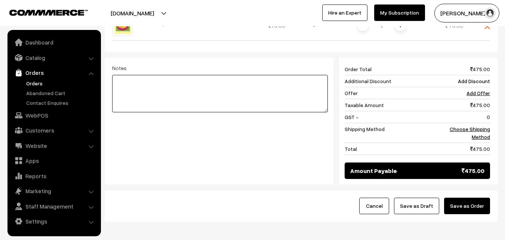
click at [279, 75] on textarea at bounding box center [220, 93] width 216 height 37
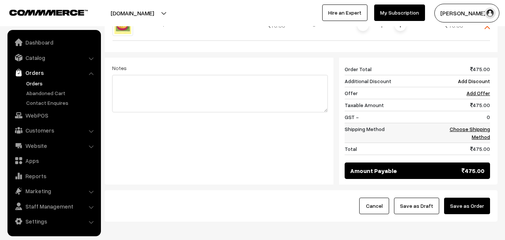
click at [474, 126] on link "Choose Shipping Method" at bounding box center [470, 133] width 40 height 14
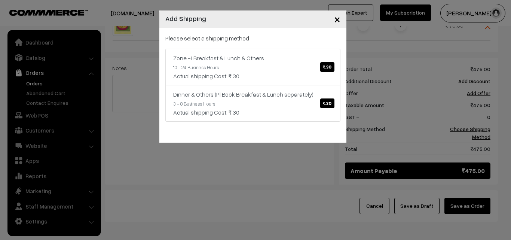
click at [276, 42] on p "Please select a shipping method" at bounding box center [252, 38] width 175 height 9
click at [278, 62] on div "Zone -1 Breakfast & Lunch & Others ₹.30" at bounding box center [252, 57] width 159 height 9
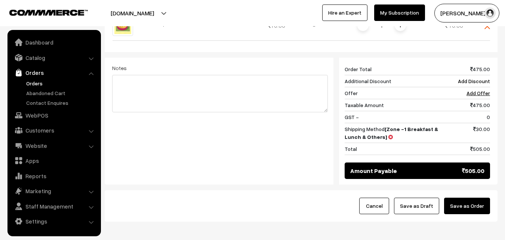
click at [476, 198] on button "Save as Order" at bounding box center [467, 206] width 46 height 16
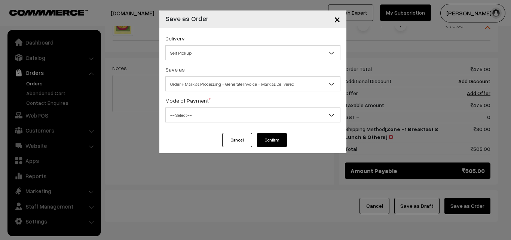
click at [247, 88] on span "Order + Mark as Processing + Generate Invoice + Mark as Delivered" at bounding box center [253, 83] width 174 height 13
click at [236, 93] on div "Delivery Self Pickup Zone -1 Breakfast & Lunch & Others (₹30) (10 - 24 Business…" at bounding box center [252, 80] width 187 height 105
click at [236, 80] on span "Order + Mark as Processing" at bounding box center [253, 83] width 174 height 13
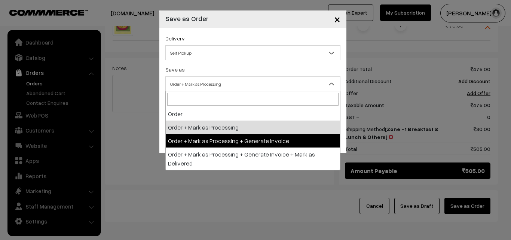
select select "3"
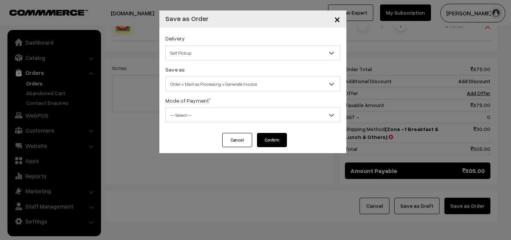
click at [230, 119] on span "-- Select --" at bounding box center [253, 114] width 174 height 13
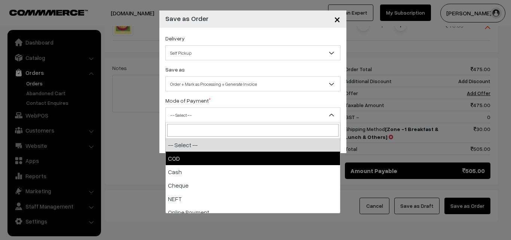
select select "1"
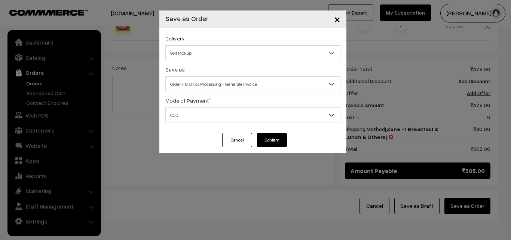
click at [278, 146] on button "Confirm" at bounding box center [272, 140] width 30 height 14
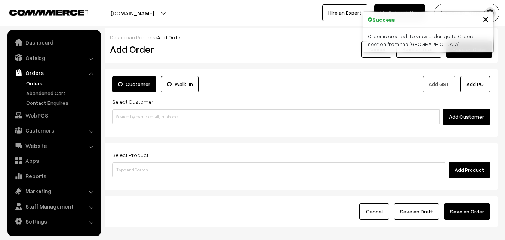
click at [40, 81] on link "Orders" at bounding box center [61, 83] width 74 height 8
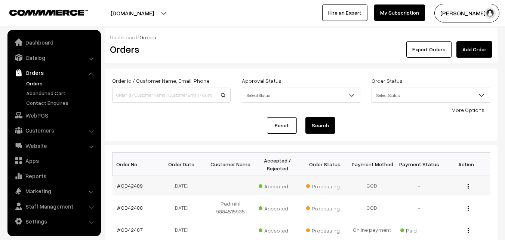
click at [134, 186] on link "#OD42489" at bounding box center [130, 185] width 26 height 6
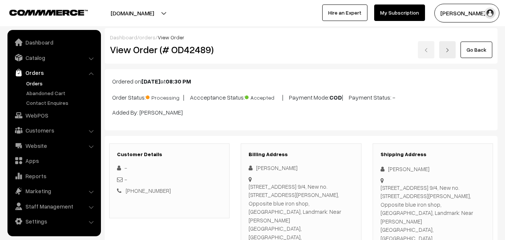
click at [232, 52] on div "View Order (# OD42489)" at bounding box center [169, 49] width 131 height 17
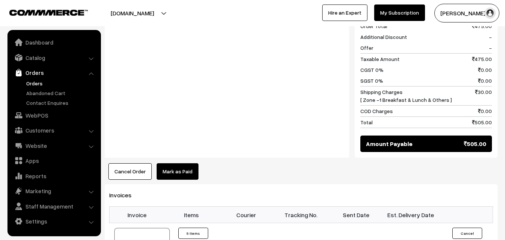
scroll to position [524, 0]
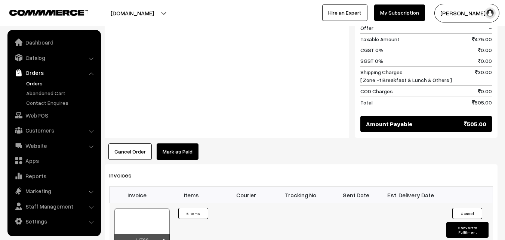
click at [146, 208] on div at bounding box center [141, 226] width 55 height 37
click at [145, 208] on div at bounding box center [141, 226] width 55 height 37
click at [54, 115] on link "WebPOS" at bounding box center [53, 114] width 89 height 13
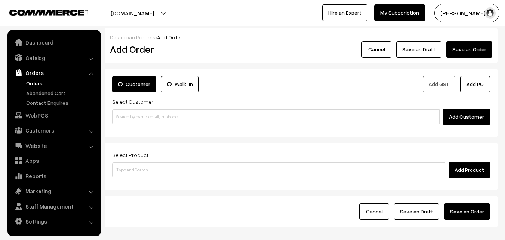
click at [127, 122] on input at bounding box center [276, 116] width 328 height 15
click at [131, 113] on input "80569 32293" at bounding box center [276, 116] width 328 height 15
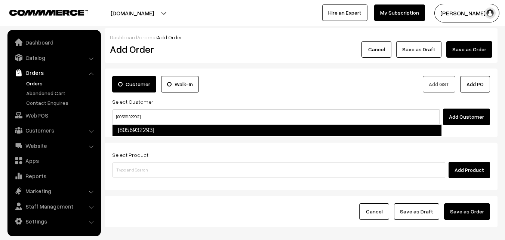
type input "[8056932293]"
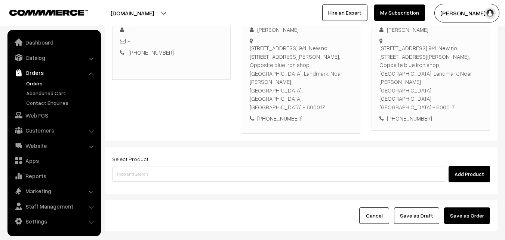
scroll to position [145, 0]
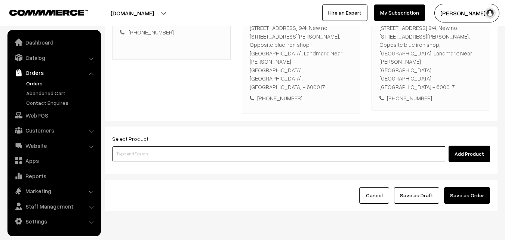
click at [189, 146] on input at bounding box center [278, 153] width 333 height 15
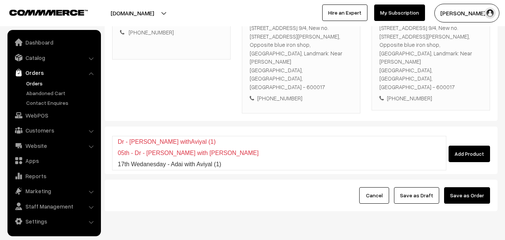
type input "17th Wedanesday - Adai with Aviyal (1)"
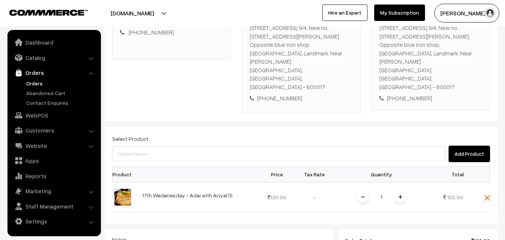
click at [398, 191] on span at bounding box center [400, 196] width 11 height 11
click at [399, 195] on img at bounding box center [401, 197] width 4 height 4
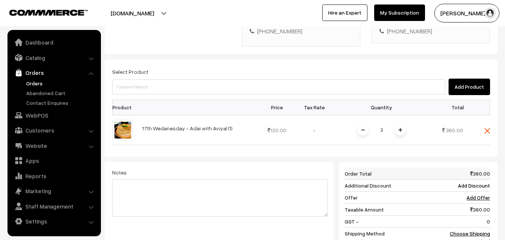
scroll to position [220, 0]
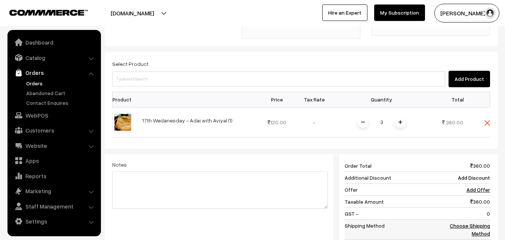
click at [484, 222] on link "Choose Shipping Method" at bounding box center [470, 229] width 40 height 14
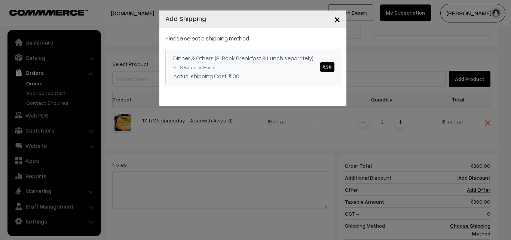
click at [226, 56] on div "Dinner & Others (Pl Book Breakfast & Lunch separately) ₹.30" at bounding box center [252, 57] width 159 height 9
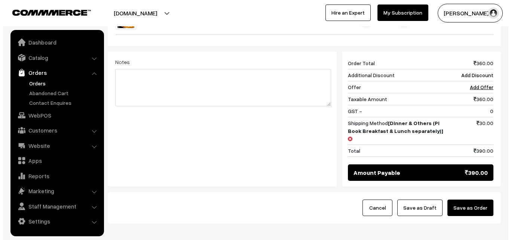
scroll to position [327, 0]
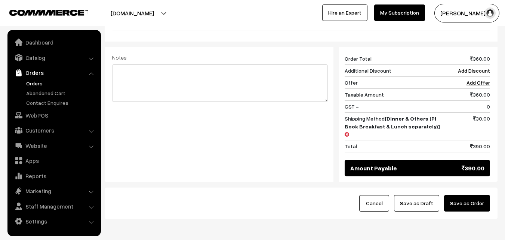
click at [462, 195] on button "Save as Order" at bounding box center [467, 203] width 46 height 16
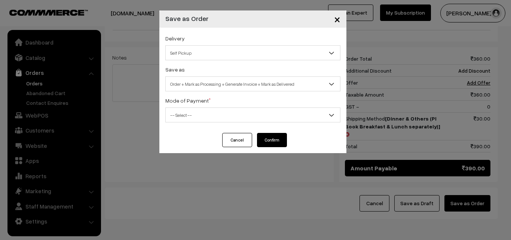
click at [214, 90] on span "Order + Mark as Processing + Generate Invoice + Mark as Delivered" at bounding box center [253, 83] width 174 height 13
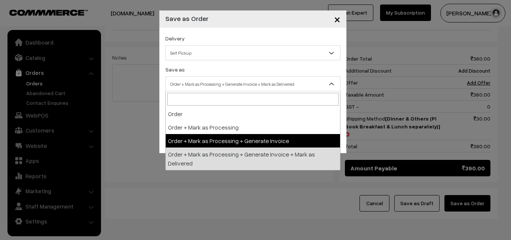
select select "3"
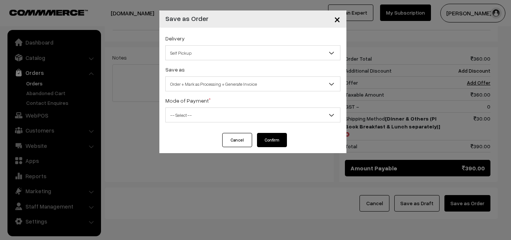
click at [180, 115] on span "-- Select --" at bounding box center [253, 114] width 174 height 13
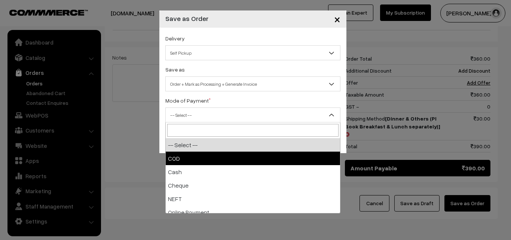
select select "1"
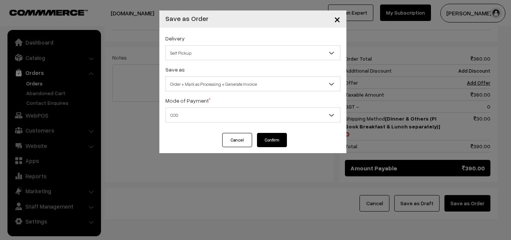
click at [272, 144] on button "Confirm" at bounding box center [272, 140] width 30 height 14
click at [272, 140] on button "Confirm" at bounding box center [272, 140] width 30 height 14
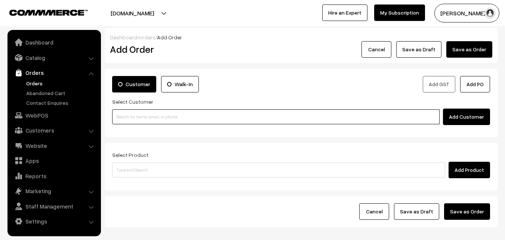
click at [142, 114] on input at bounding box center [276, 116] width 328 height 15
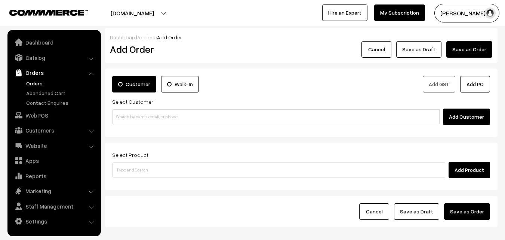
click at [36, 83] on link "Orders" at bounding box center [61, 83] width 74 height 8
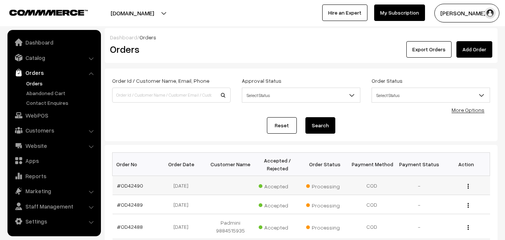
click at [136, 181] on td "#OD42490" at bounding box center [136, 185] width 47 height 19
click at [133, 183] on link "#OD42490" at bounding box center [130, 185] width 26 height 6
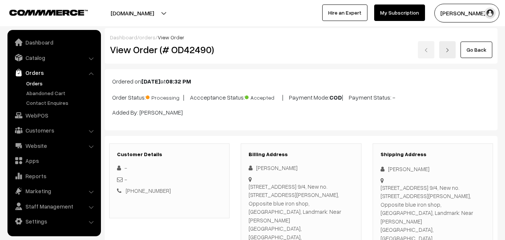
click at [137, 48] on h2 "View Order (# OD42490)" at bounding box center [170, 50] width 120 height 12
drag, startPoint x: 131, startPoint y: 48, endPoint x: 230, endPoint y: 52, distance: 99.9
click at [230, 52] on div "View Order (# OD42490)" at bounding box center [169, 49] width 131 height 17
copy h2 "Order (# OD42490)"
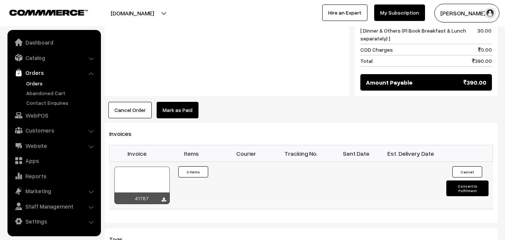
scroll to position [449, 0]
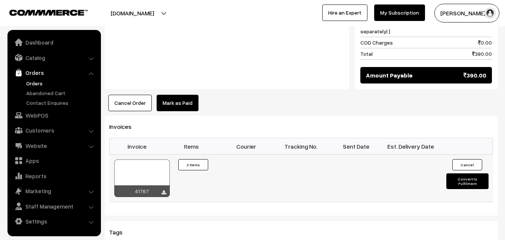
click at [154, 159] on div at bounding box center [141, 177] width 55 height 37
click at [34, 117] on link "WebPOS" at bounding box center [53, 114] width 89 height 13
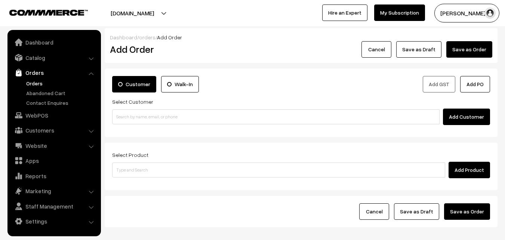
click at [137, 115] on input at bounding box center [276, 116] width 328 height 15
click at [128, 116] on input "97909 22540" at bounding box center [276, 116] width 328 height 15
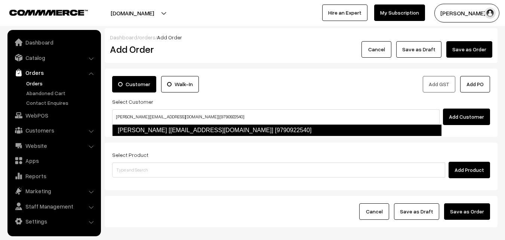
type input "[PERSON_NAME] [[EMAIL_ADDRESS][DOMAIN_NAME]] [9790922540]"
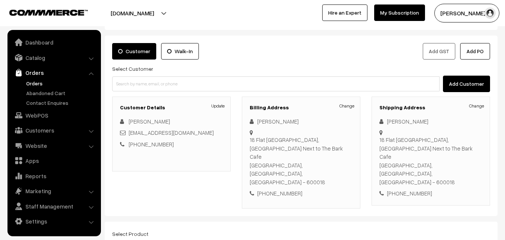
scroll to position [112, 0]
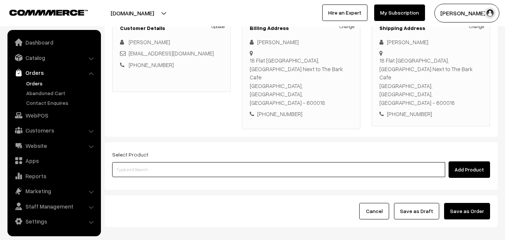
click at [191, 162] on input at bounding box center [278, 169] width 333 height 15
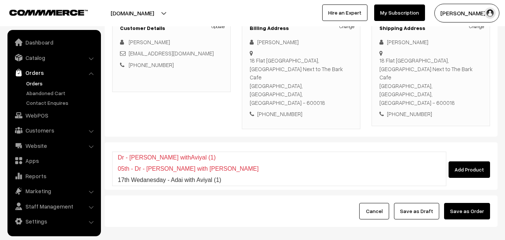
type input "17th Wedanesday - Adai with Aviyal (1)"
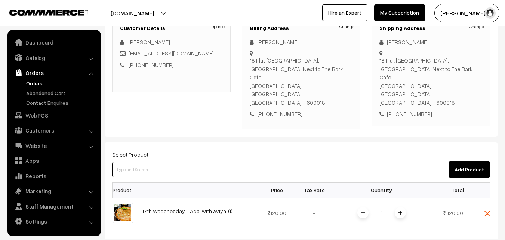
click at [192, 162] on input at bounding box center [278, 169] width 333 height 15
drag, startPoint x: 158, startPoint y: 143, endPoint x: 159, endPoint y: 139, distance: 3.8
click at [159, 162] on input at bounding box center [278, 169] width 333 height 15
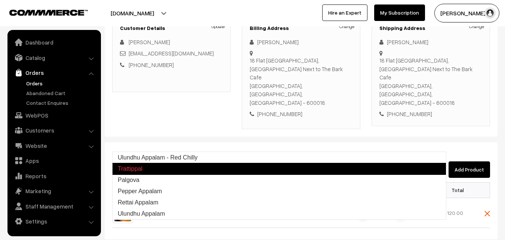
type input "Palgova"
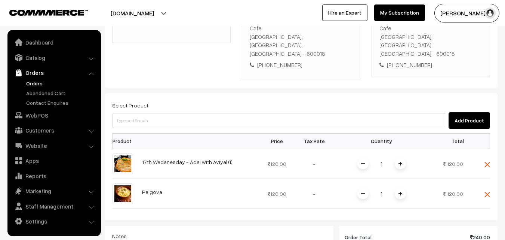
scroll to position [224, 0]
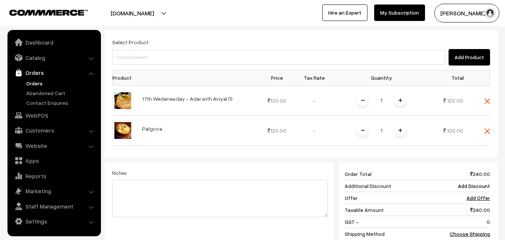
click at [184, 43] on div "Select Product Add Product Product Price Tax Rate Quantity Total 1" at bounding box center [301, 159] width 393 height 259
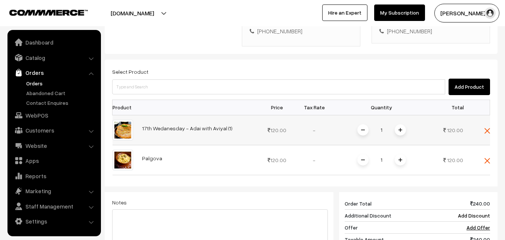
scroll to position [150, 0]
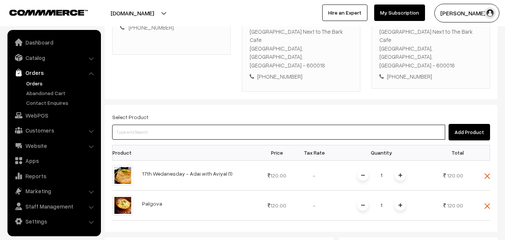
click at [186, 125] on input at bounding box center [278, 132] width 333 height 15
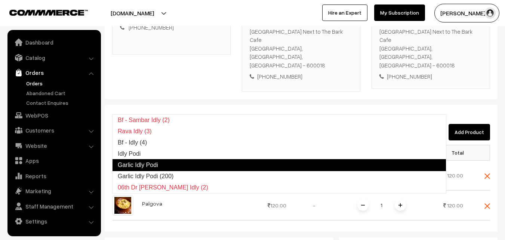
type input "Idly Podi"
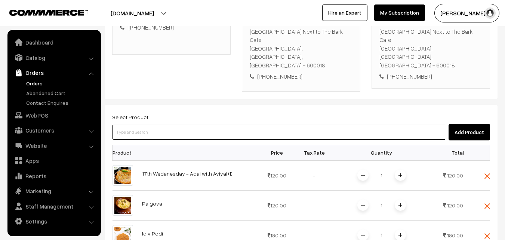
click at [179, 125] on input at bounding box center [278, 132] width 333 height 15
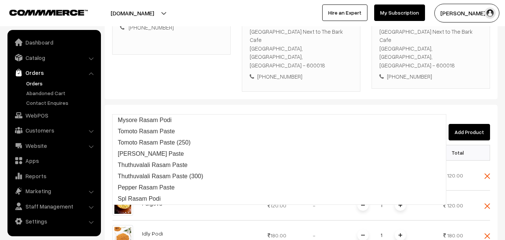
type input "Spl Rasam Podi"
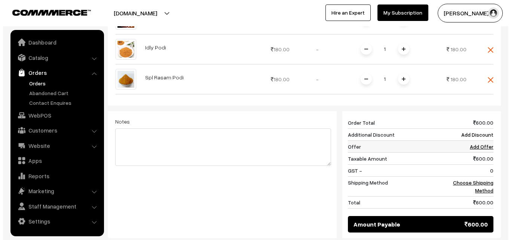
scroll to position [337, 0]
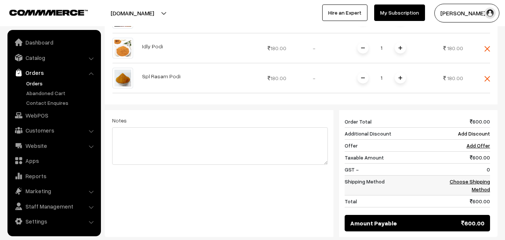
click at [482, 178] on link "Choose Shipping Method" at bounding box center [470, 185] width 40 height 14
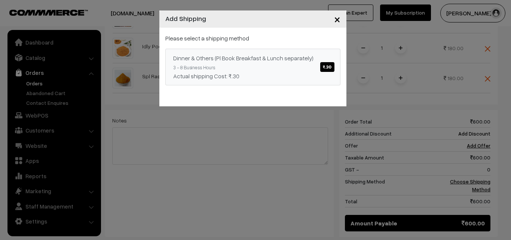
click at [317, 65] on link "Dinner & Others (Pl Book Breakfast & Lunch separately) ₹.30 3 - 8 Business Hour…" at bounding box center [252, 67] width 175 height 37
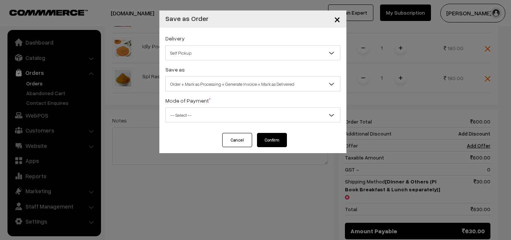
click at [226, 81] on span "Order + Mark as Processing + Generate Invoice + Mark as Delivered" at bounding box center [253, 83] width 174 height 13
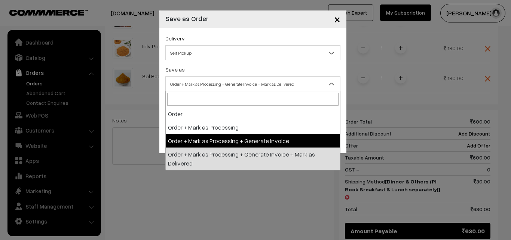
select select "3"
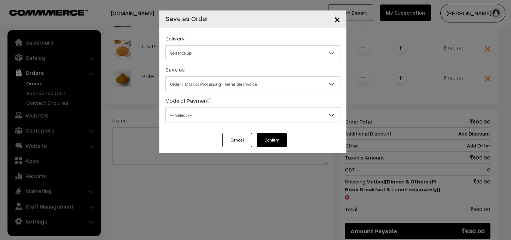
click at [191, 122] on span "-- Select --" at bounding box center [252, 114] width 175 height 15
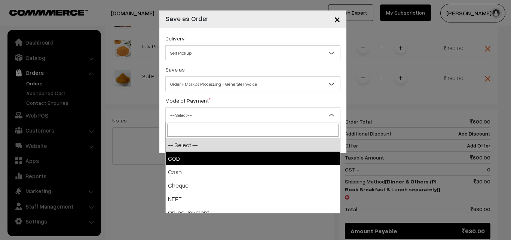
drag, startPoint x: 191, startPoint y: 163, endPoint x: 214, endPoint y: 163, distance: 22.4
select select "1"
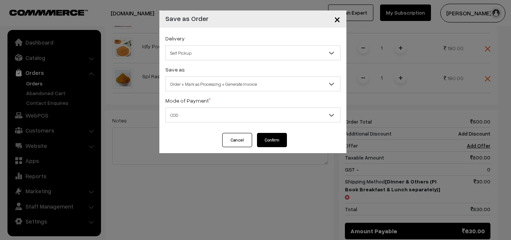
click at [276, 137] on button "Confirm" at bounding box center [272, 140] width 30 height 14
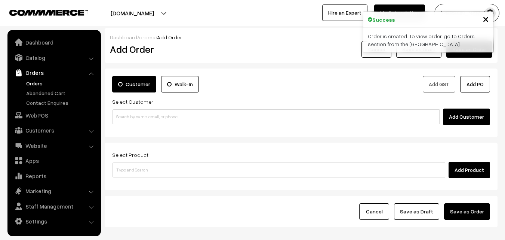
click at [40, 82] on link "Orders" at bounding box center [61, 83] width 74 height 8
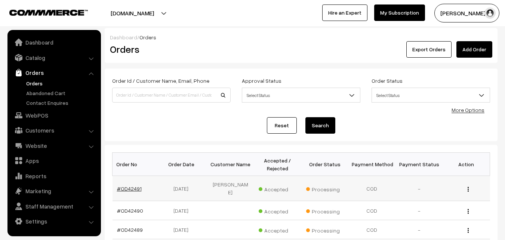
click at [131, 186] on link "#OD42491" at bounding box center [129, 188] width 25 height 6
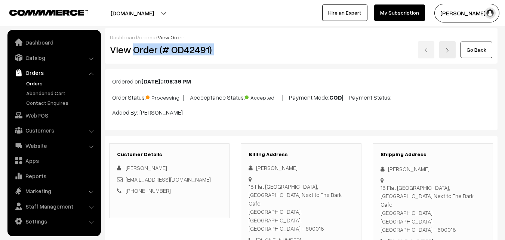
drag, startPoint x: 139, startPoint y: 52, endPoint x: 248, endPoint y: 55, distance: 109.3
click at [249, 53] on div "View Order (# OD42491) Go Back" at bounding box center [301, 49] width 394 height 17
copy div "Order (# OD42491)"
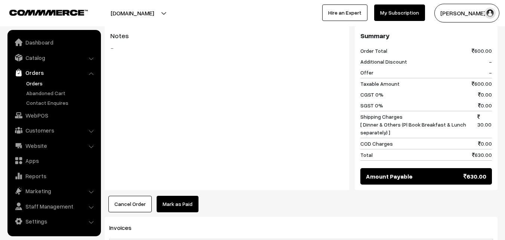
scroll to position [524, 0]
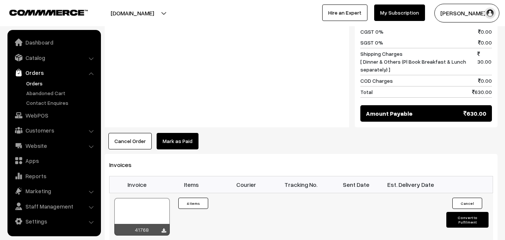
click at [135, 198] on div at bounding box center [141, 216] width 55 height 37
click at [42, 118] on link "WebPOS" at bounding box center [53, 114] width 89 height 13
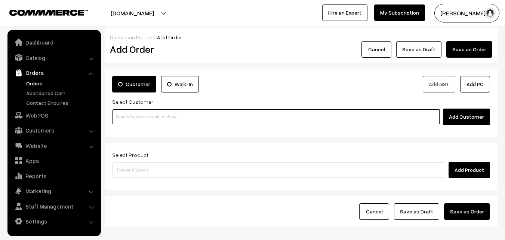
click at [131, 119] on input at bounding box center [276, 116] width 328 height 15
paste input "97100 18409"
click at [130, 116] on input "97100 18409" at bounding box center [276, 116] width 328 height 15
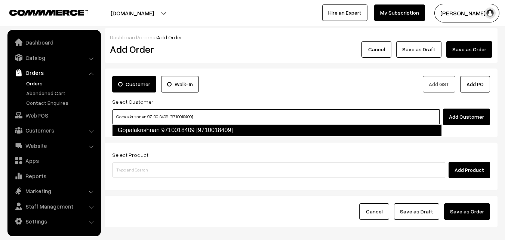
type input "Gopalakrishnan 9710018409 [9710018409]"
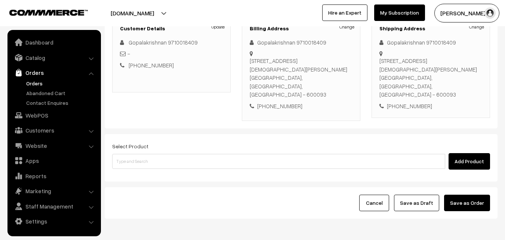
scroll to position [112, 0]
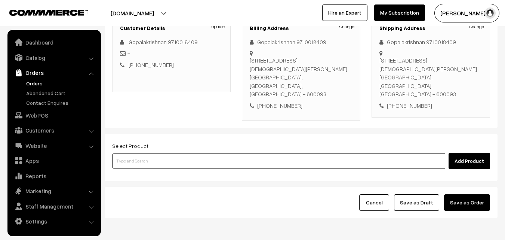
click at [210, 153] on input at bounding box center [278, 160] width 333 height 15
type input "Sambar Vadai (1)"
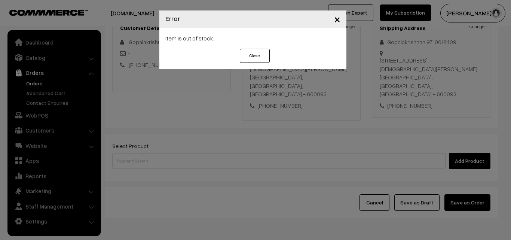
click at [155, 165] on div "× Error Item is out of stock. Close" at bounding box center [255, 120] width 511 height 240
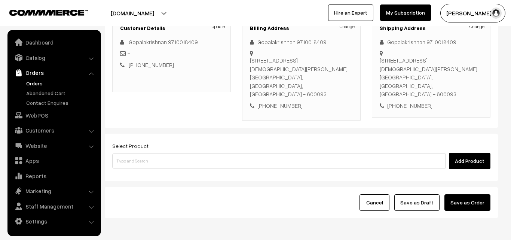
click at [160, 148] on div at bounding box center [255, 120] width 511 height 240
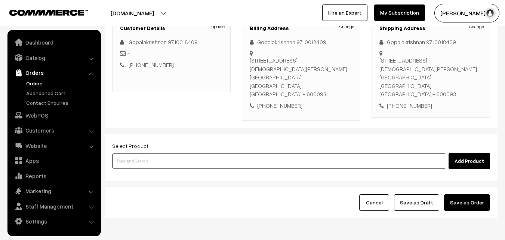
click at [160, 153] on input at bounding box center [278, 160] width 333 height 15
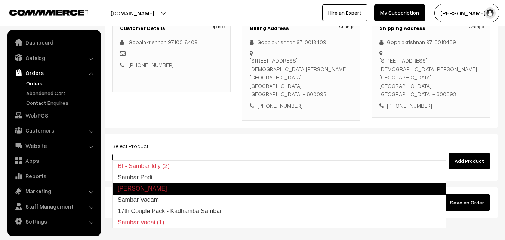
type input "sambar"
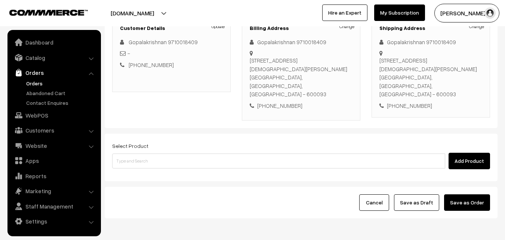
click at [171, 143] on div "Select Product Add Product" at bounding box center [301, 155] width 378 height 28
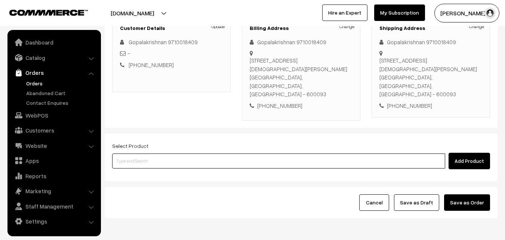
click at [200, 153] on input at bounding box center [278, 160] width 333 height 15
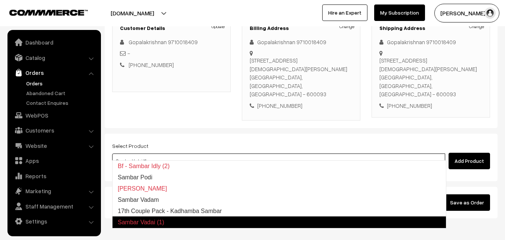
type input "17th Couple Pack - Kadhamba Sambar"
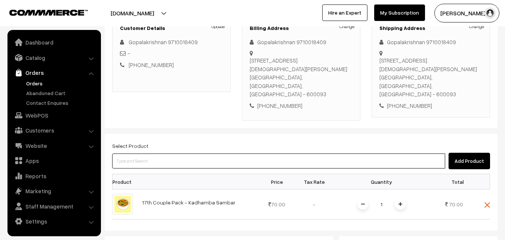
click at [200, 153] on input at bounding box center [278, 160] width 333 height 15
type input "16th Couple Pack - Vazhaithandu Kootu"
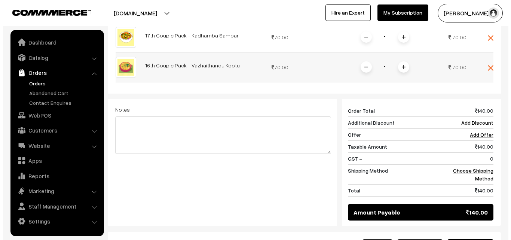
scroll to position [348, 0]
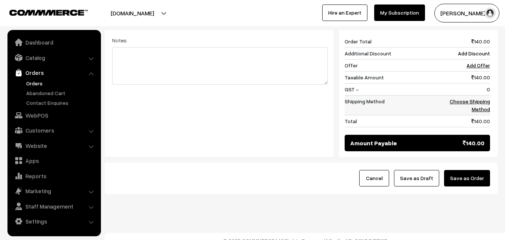
click at [480, 99] on link "Choose Shipping Method" at bounding box center [470, 105] width 40 height 14
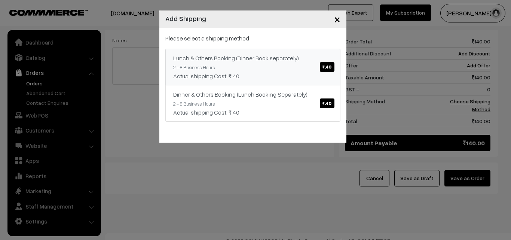
click at [307, 54] on div "Lunch & Others Booking (Dinner Book separately) ₹.40" at bounding box center [252, 57] width 159 height 9
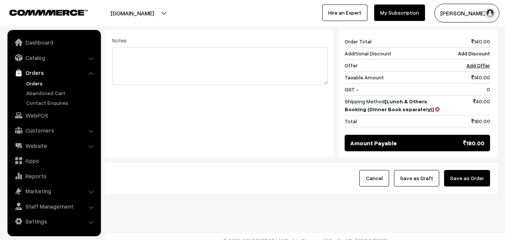
click at [484, 170] on button "Save as Order" at bounding box center [467, 178] width 46 height 16
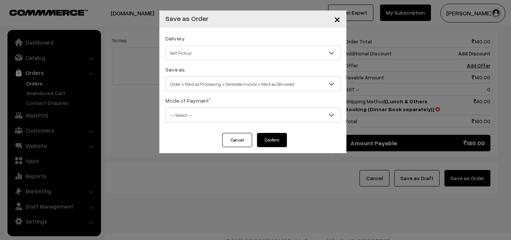
click at [238, 73] on div "Save as Order Order + Mark as Processing Order + Mark as Processing + Generate …" at bounding box center [252, 78] width 175 height 27
click at [232, 84] on span "Order + Mark as Processing + Generate Invoice + Mark as Delivered" at bounding box center [253, 83] width 174 height 13
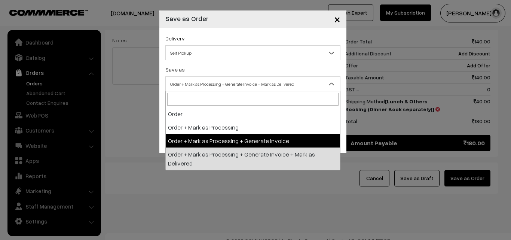
select select "3"
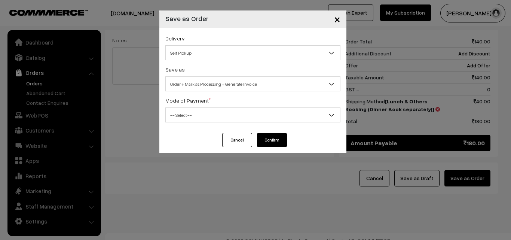
click at [181, 119] on span "-- Select --" at bounding box center [253, 114] width 174 height 13
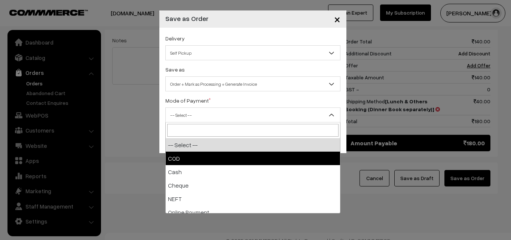
select select "1"
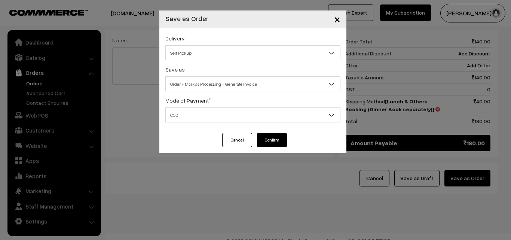
click at [261, 145] on button "Confirm" at bounding box center [272, 140] width 30 height 14
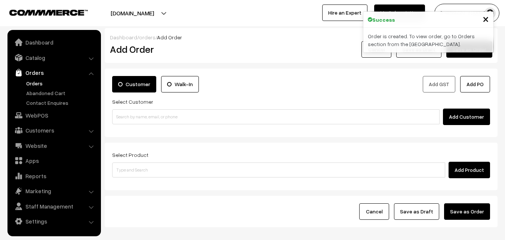
click at [41, 83] on link "Orders" at bounding box center [61, 83] width 74 height 8
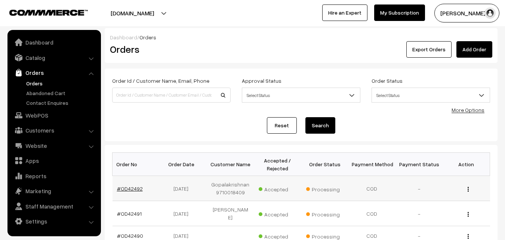
click at [137, 186] on link "#OD42492" at bounding box center [130, 188] width 26 height 6
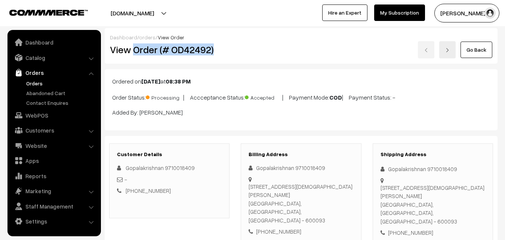
drag, startPoint x: 135, startPoint y: 50, endPoint x: 230, endPoint y: 43, distance: 95.6
click at [230, 43] on div "View Order (# OD42492)" at bounding box center [169, 49] width 131 height 17
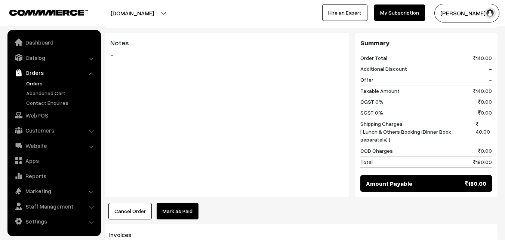
scroll to position [449, 0]
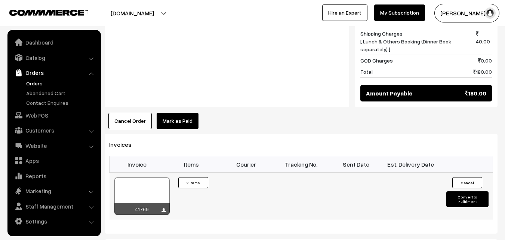
click at [150, 183] on div at bounding box center [141, 195] width 55 height 37
click at [48, 121] on link "WebPOS" at bounding box center [53, 114] width 89 height 13
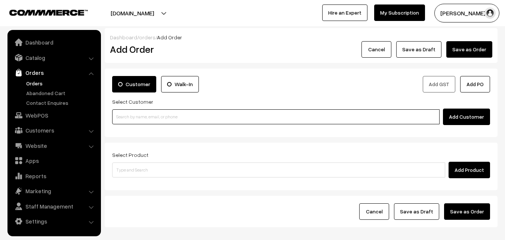
click at [134, 110] on input at bounding box center [276, 116] width 328 height 15
paste input "98401 40417"
click at [126, 120] on input "98401 40417" at bounding box center [276, 116] width 328 height 15
click at [131, 114] on input "98401 40417" at bounding box center [276, 116] width 328 height 15
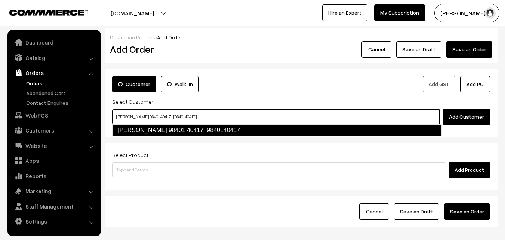
type input "[PERSON_NAME] 98401 40417 [9840140417]"
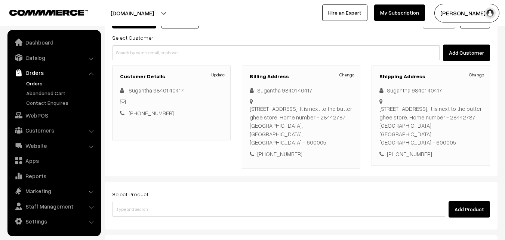
scroll to position [75, 0]
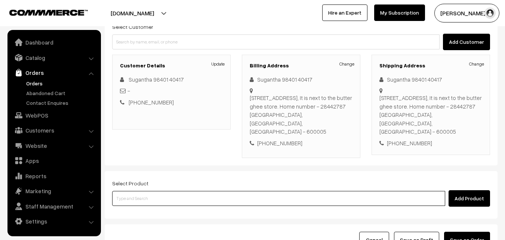
click at [206, 191] on input at bounding box center [278, 198] width 333 height 15
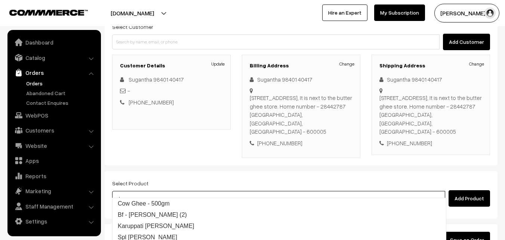
type input "ghee po"
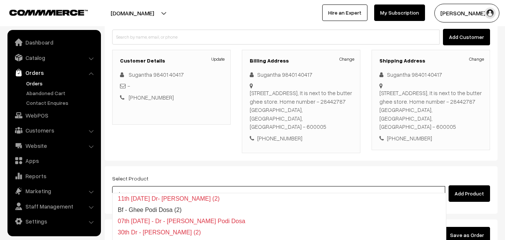
scroll to position [137, 0]
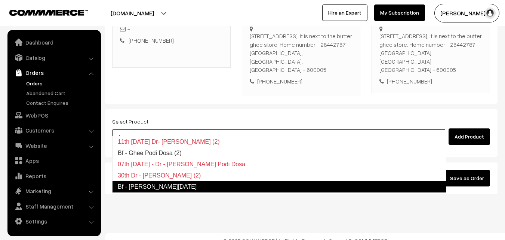
click at [172, 189] on link "Bf - [PERSON_NAME][DATE]" at bounding box center [279, 187] width 334 height 12
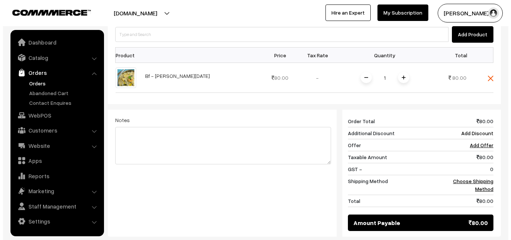
scroll to position [249, 0]
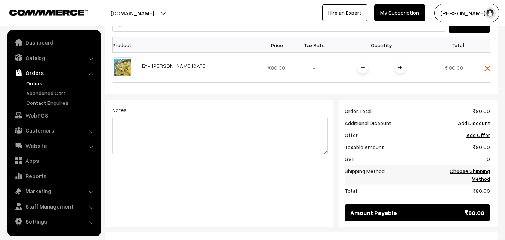
click at [478, 168] on link "Choose Shipping Method" at bounding box center [470, 175] width 40 height 14
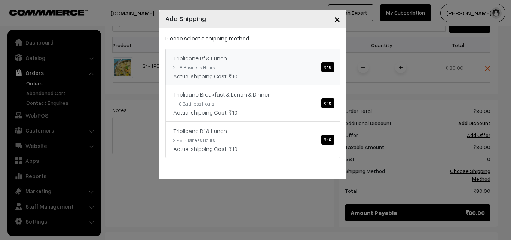
click at [233, 62] on div "Triplicane Bf & Lunch ₹.10" at bounding box center [252, 57] width 159 height 9
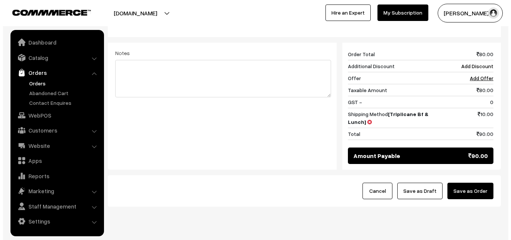
scroll to position [310, 0]
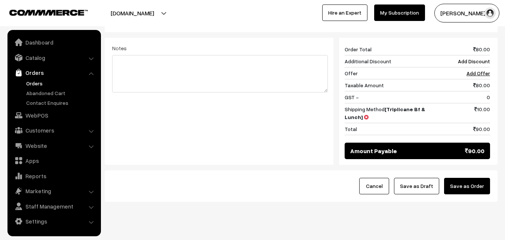
click at [476, 178] on button "Save as Order" at bounding box center [467, 186] width 46 height 16
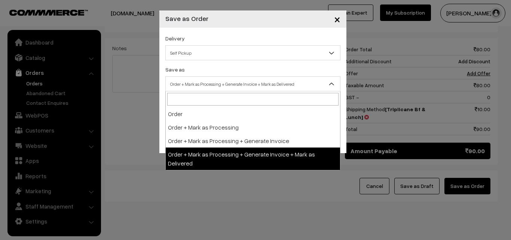
click at [215, 82] on span "Order + Mark as Processing + Generate Invoice + Mark as Delivered" at bounding box center [253, 83] width 174 height 13
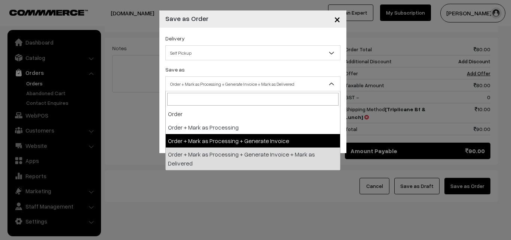
select select "3"
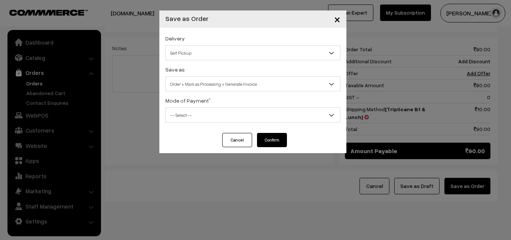
click at [186, 114] on span "-- Select --" at bounding box center [253, 114] width 174 height 13
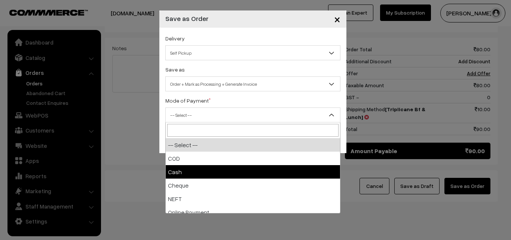
select select "2"
checkbox input "true"
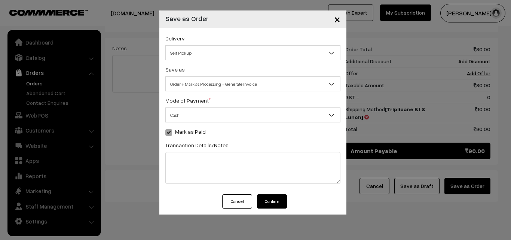
drag, startPoint x: 275, startPoint y: 199, endPoint x: 266, endPoint y: 197, distance: 9.3
click at [276, 199] on button "Confirm" at bounding box center [272, 201] width 30 height 14
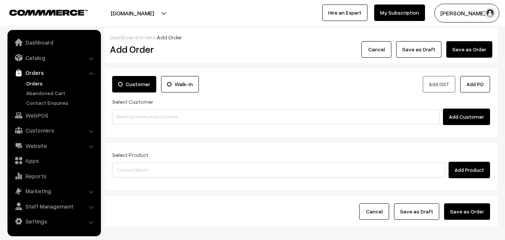
click at [36, 82] on link "Orders" at bounding box center [61, 83] width 74 height 8
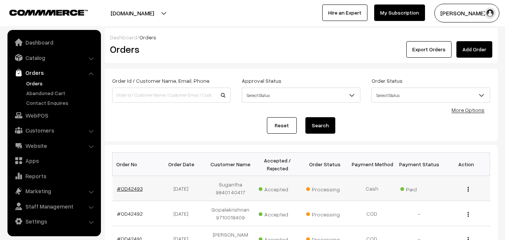
click at [136, 187] on link "#OD42493" at bounding box center [130, 188] width 26 height 6
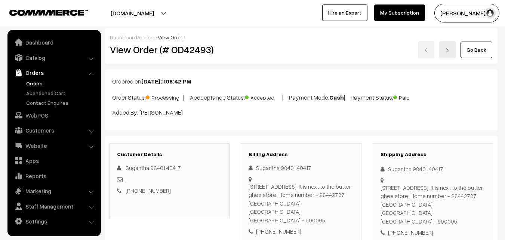
click at [226, 59] on div "Dashboard / orders / View Order View Order (# OD42493) Go Back" at bounding box center [301, 46] width 393 height 36
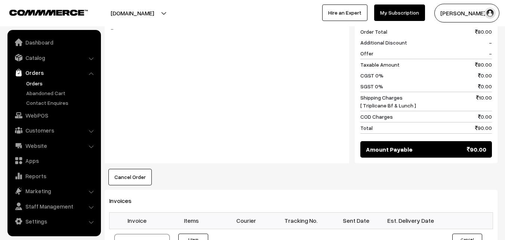
scroll to position [449, 0]
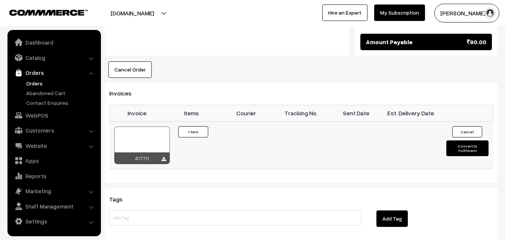
click at [147, 135] on div at bounding box center [141, 144] width 55 height 37
click at [35, 122] on ul "Dashboard Catalog" at bounding box center [54, 133] width 94 height 206
click at [40, 112] on link "WebPOS" at bounding box center [53, 114] width 89 height 13
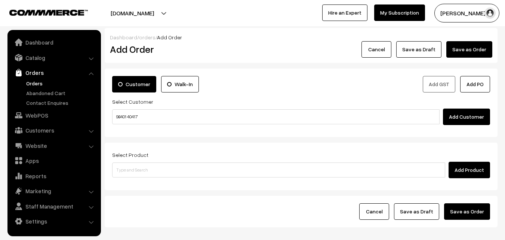
click at [133, 116] on input "98401 40417" at bounding box center [276, 116] width 328 height 15
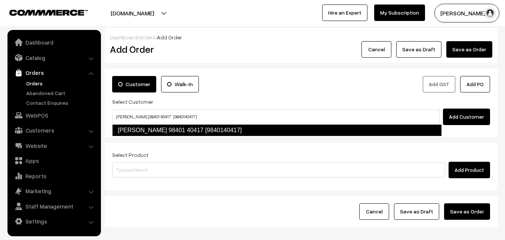
type input "Sugantha 98401 40417 [9840140417]"
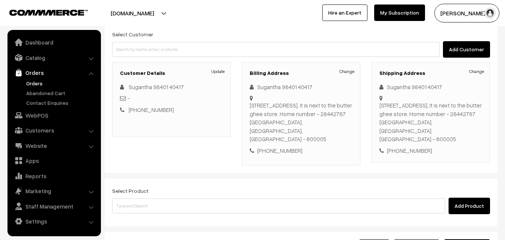
scroll to position [112, 0]
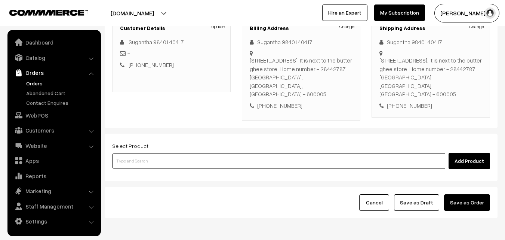
click at [161, 153] on input at bounding box center [278, 160] width 333 height 15
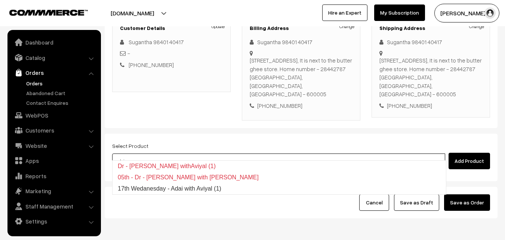
type input "17th Wedanesday - Adai with Aviyal (1)"
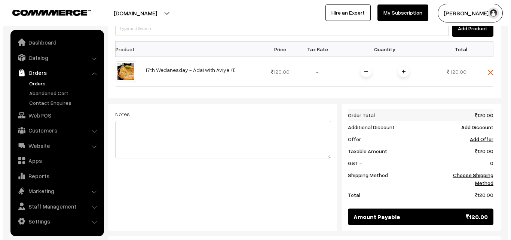
scroll to position [262, 0]
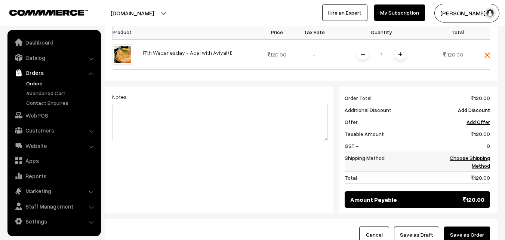
click at [480, 156] on link "Choose Shipping Method" at bounding box center [470, 161] width 40 height 14
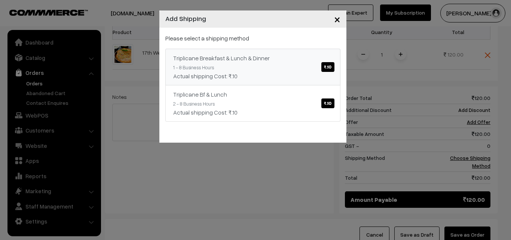
click at [287, 77] on div "Actual shipping Cost: ₹.10" at bounding box center [252, 75] width 159 height 9
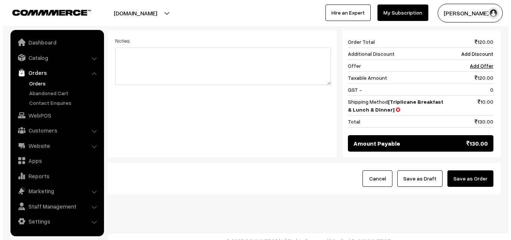
scroll to position [318, 0]
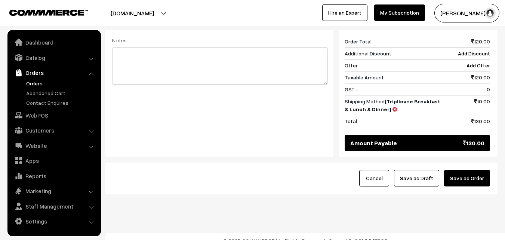
click at [472, 170] on button "Save as Order" at bounding box center [467, 178] width 46 height 16
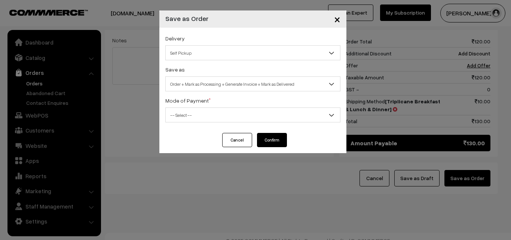
click at [197, 85] on span "Order + Mark as Processing + Generate Invoice + Mark as Delivered" at bounding box center [253, 83] width 174 height 13
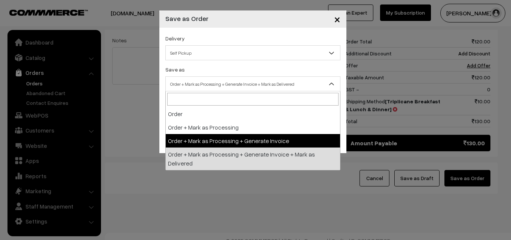
select select "3"
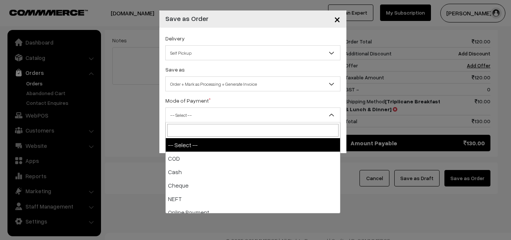
click at [186, 112] on span "-- Select --" at bounding box center [253, 114] width 174 height 13
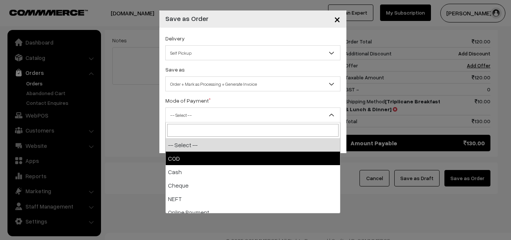
select select "1"
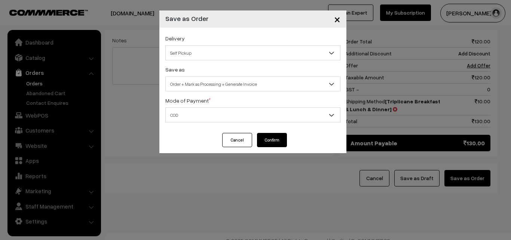
click at [274, 138] on button "Confirm" at bounding box center [272, 140] width 30 height 14
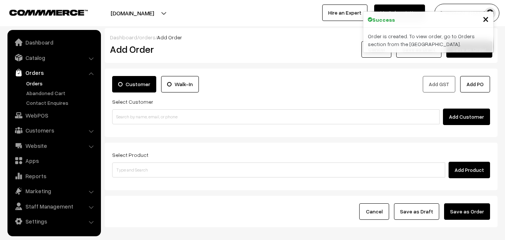
click at [46, 83] on link "Orders" at bounding box center [61, 83] width 74 height 8
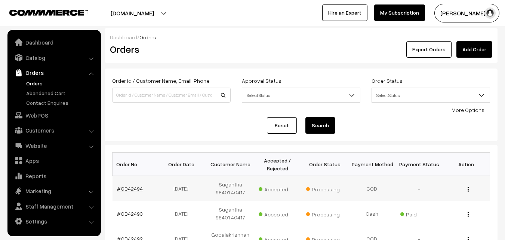
click at [137, 188] on link "#OD42494" at bounding box center [130, 188] width 26 height 6
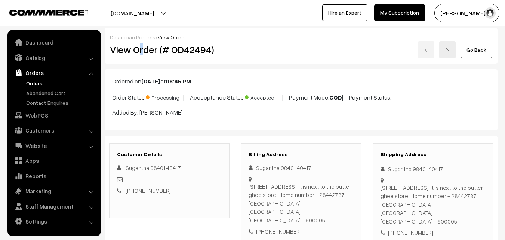
click at [138, 52] on h2 "View Order (# OD42494)" at bounding box center [170, 50] width 120 height 12
drag, startPoint x: 134, startPoint y: 51, endPoint x: 272, endPoint y: 53, distance: 138.0
click at [272, 53] on div "View Order (# OD42494) Go Back" at bounding box center [301, 49] width 394 height 17
copy div "Order (# OD42494)"
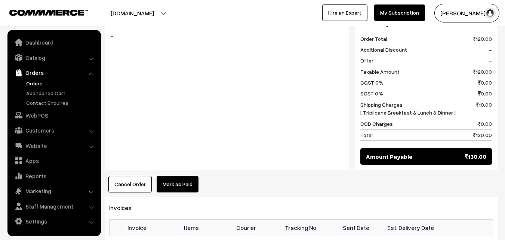
scroll to position [411, 0]
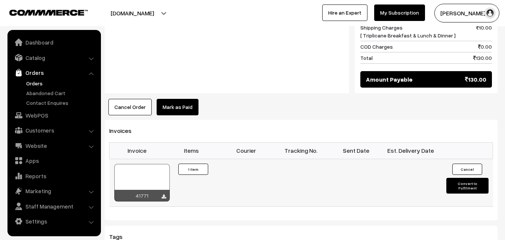
click at [152, 167] on div at bounding box center [141, 182] width 55 height 37
click at [38, 114] on link "WebPOS" at bounding box center [53, 114] width 89 height 13
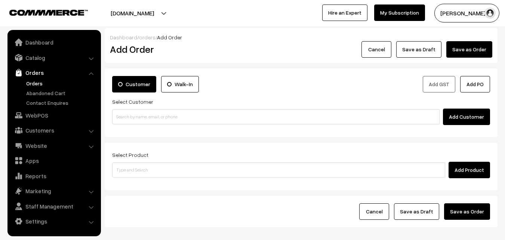
click at [149, 111] on input at bounding box center [276, 116] width 328 height 15
click at [127, 118] on input "98487 29581" at bounding box center [276, 116] width 328 height 15
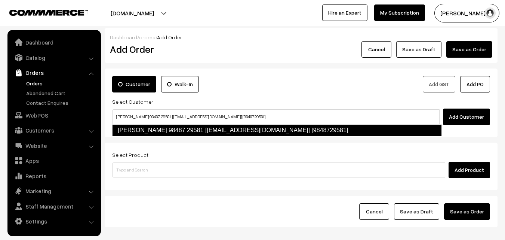
type input "vijayasarathy 98487 29581 [Annam25@gmail.com] [9848729581]"
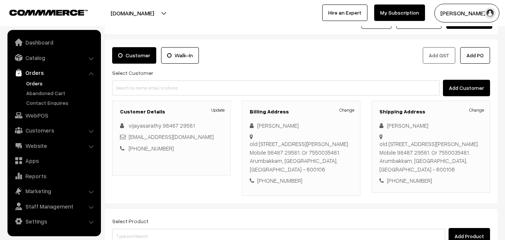
scroll to position [75, 0]
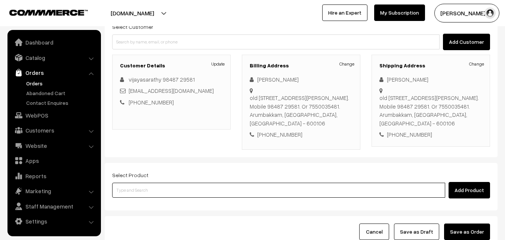
click at [200, 188] on input at bounding box center [278, 190] width 333 height 15
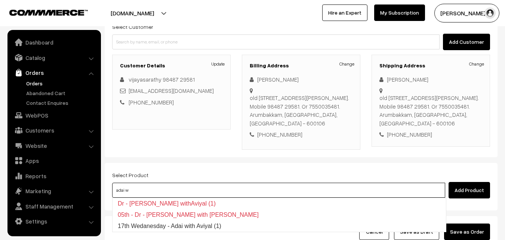
type input "17th Wedanesday - Adai with Aviyal (1)"
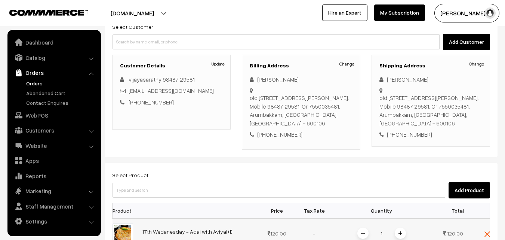
drag, startPoint x: 403, startPoint y: 230, endPoint x: 406, endPoint y: 209, distance: 21.9
click at [403, 229] on span at bounding box center [400, 232] width 11 height 11
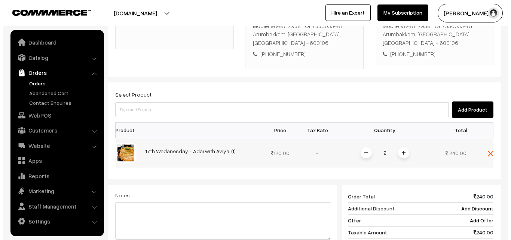
scroll to position [299, 0]
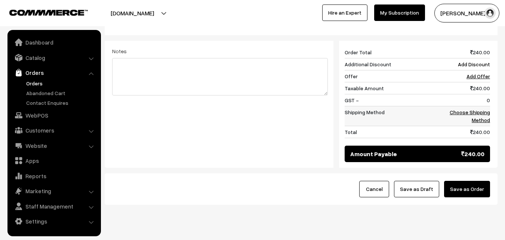
click at [482, 112] on link "Choose Shipping Method" at bounding box center [470, 116] width 40 height 14
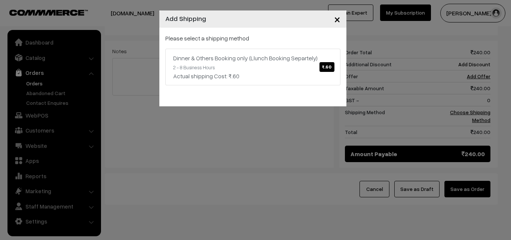
click at [310, 38] on p "Please select a shipping method" at bounding box center [252, 38] width 175 height 9
click at [302, 62] on div "Dinner & Others Booking only (Llunch Booking Separtely) ₹.60" at bounding box center [252, 57] width 159 height 9
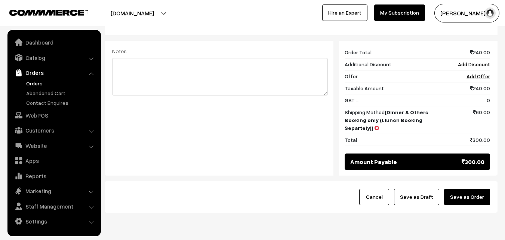
click at [476, 190] on button "Save as Order" at bounding box center [467, 197] width 46 height 16
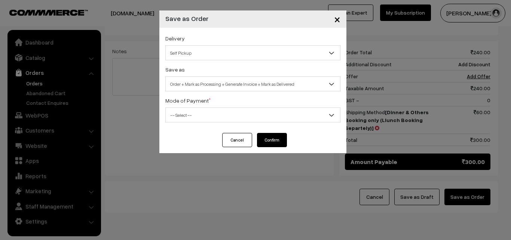
click at [193, 77] on span "Order + Mark as Processing + Generate Invoice + Mark as Delivered" at bounding box center [252, 83] width 175 height 15
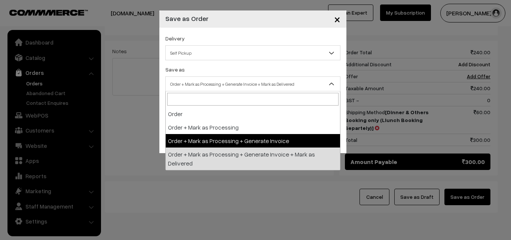
drag, startPoint x: 189, startPoint y: 139, endPoint x: 189, endPoint y: 129, distance: 10.1
select select "3"
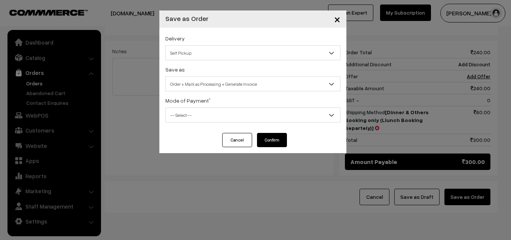
click at [188, 108] on span "-- Select --" at bounding box center [252, 114] width 175 height 15
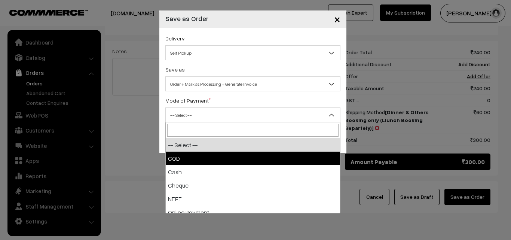
select select "1"
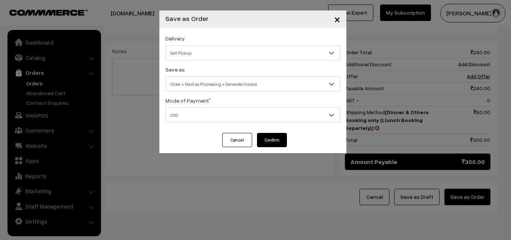
click at [271, 144] on button "Confirm" at bounding box center [272, 140] width 30 height 14
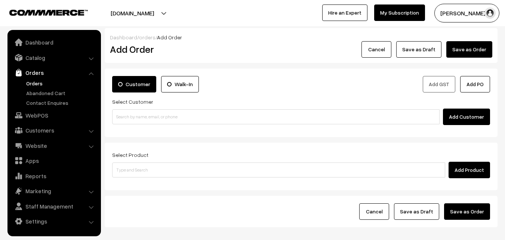
click at [39, 82] on link "Orders" at bounding box center [61, 83] width 74 height 8
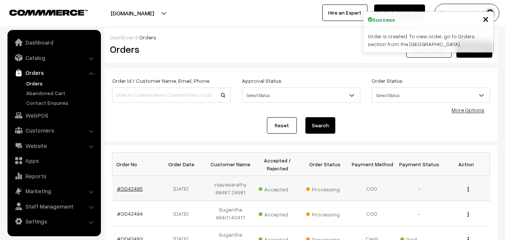
click at [132, 190] on link "#OD42495" at bounding box center [130, 188] width 26 height 6
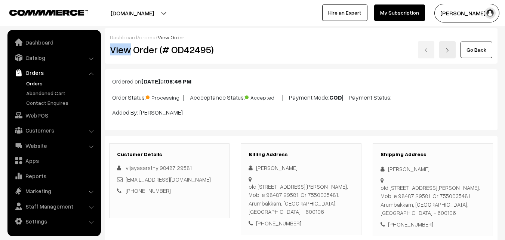
click at [254, 38] on div "Dashboard / orders / View Order View Order (# OD42495) Go Back" at bounding box center [301, 46] width 393 height 36
click at [229, 58] on div "View Order (# OD42495)" at bounding box center [169, 49] width 131 height 17
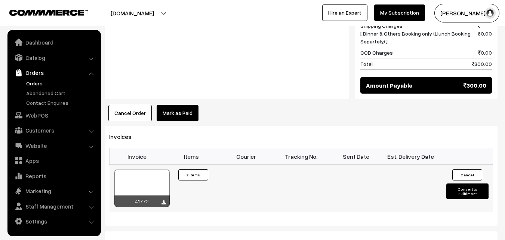
scroll to position [411, 0]
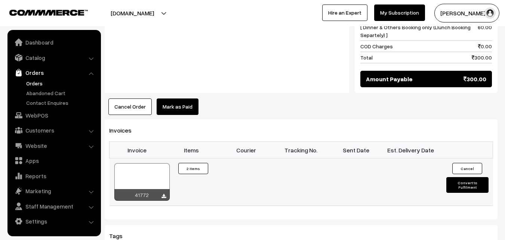
click at [147, 180] on div at bounding box center [141, 181] width 55 height 37
click at [43, 136] on link "Customers" at bounding box center [53, 129] width 89 height 13
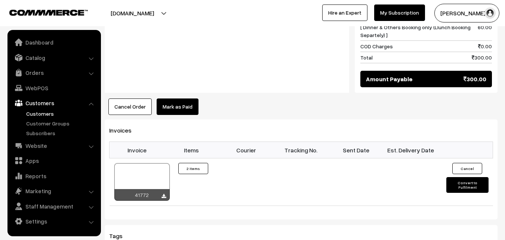
click at [42, 111] on link "Customers" at bounding box center [61, 114] width 74 height 8
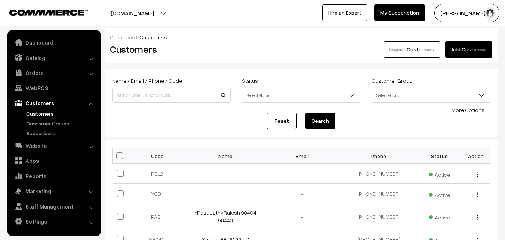
click at [478, 48] on link "Add Customer" at bounding box center [468, 49] width 47 height 16
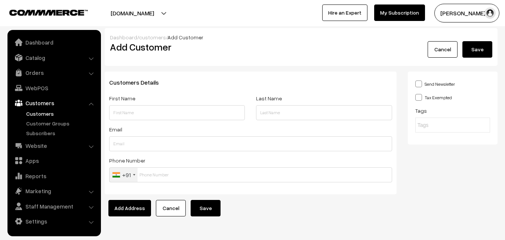
click at [157, 112] on input "text" at bounding box center [177, 112] width 136 height 15
click at [142, 114] on input "text" at bounding box center [177, 112] width 136 height 15
paste input "95000 88564"
type input "[PERSON_NAME] 95000 88564"
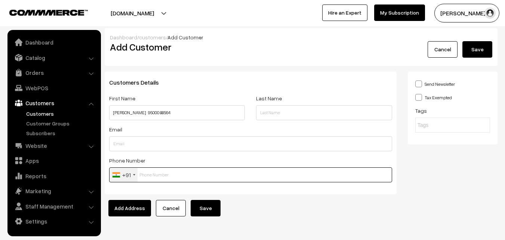
click at [168, 181] on input "text" at bounding box center [250, 174] width 283 height 15
paste input "95000 885"
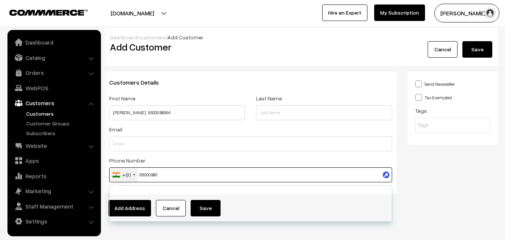
click at [161, 173] on input "95000 885" at bounding box center [250, 174] width 283 height 15
type input "9500088564"
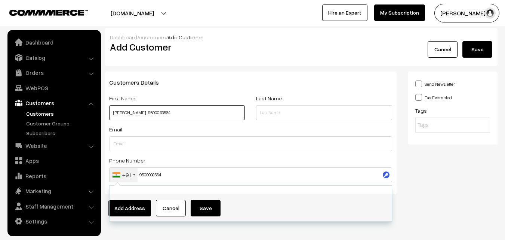
click at [140, 109] on input "[PERSON_NAME] 95000 88564" at bounding box center [177, 112] width 136 height 15
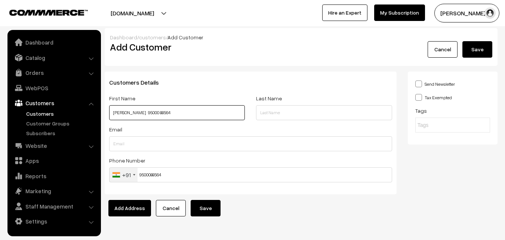
click at [140, 109] on input "[PERSON_NAME] 95000 88564" at bounding box center [177, 112] width 136 height 15
click at [481, 50] on button "Save" at bounding box center [478, 49] width 30 height 16
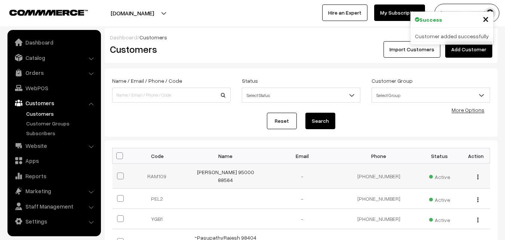
click at [230, 166] on td "[PERSON_NAME] 95000 88564" at bounding box center [225, 175] width 77 height 25
click at [230, 169] on link "[PERSON_NAME] 95000 88564" at bounding box center [225, 176] width 57 height 14
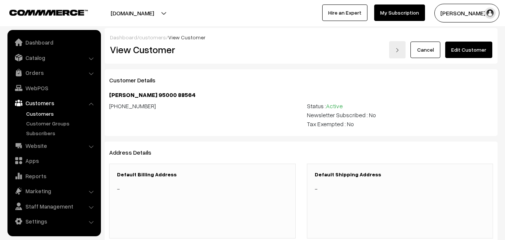
click at [480, 53] on link "Edit Customer" at bounding box center [468, 50] width 47 height 16
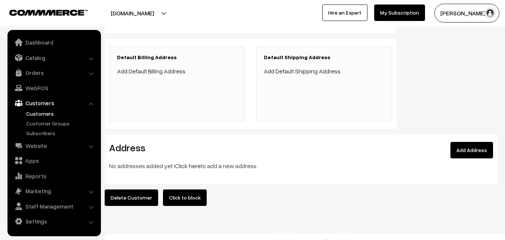
scroll to position [173, 0]
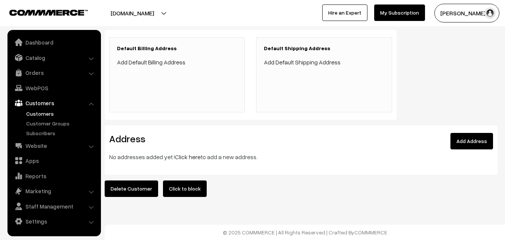
click at [189, 155] on p "No addresses added yet ! Click here to add a new address." at bounding box center [301, 156] width 384 height 9
click at [185, 153] on link "Click here" at bounding box center [188, 156] width 26 height 7
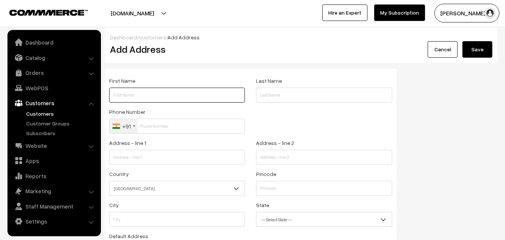
click at [145, 100] on input "text" at bounding box center [177, 95] width 136 height 15
paste input "[PERSON_NAME] 95000 88564"
click at [161, 94] on input "[PERSON_NAME] 95000 88564" at bounding box center [177, 95] width 136 height 15
type input "[PERSON_NAME] 9500088564"
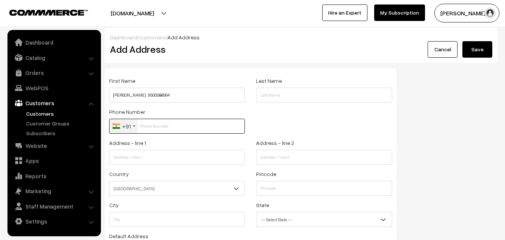
click at [171, 128] on input "text" at bounding box center [177, 126] width 136 height 15
paste input "9500088564"
type input "9500088564"
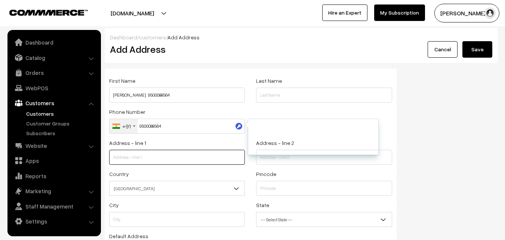
click at [145, 158] on input "text" at bounding box center [177, 157] width 136 height 15
paste input "1a kg traditions North gopalpuram 1st street. Near back gate of national public…"
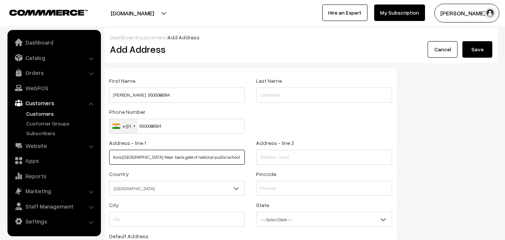
scroll to position [0, 30]
drag, startPoint x: 164, startPoint y: 157, endPoint x: 264, endPoint y: 161, distance: 99.6
click at [263, 161] on div "Address - line 1 1a kg traditions North gopalpuram 1st street. Near back gate o…" at bounding box center [251, 153] width 294 height 31
type input "1a kg traditions North gopalpuram 1st street."
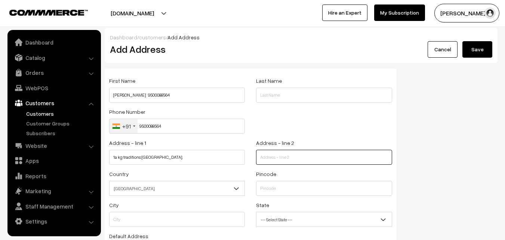
click at [290, 158] on input "text" at bounding box center [324, 157] width 136 height 15
paste input "Near back gate of national public school"
type input "Near back gate of national public school"
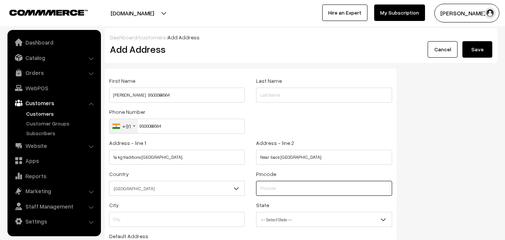
click at [279, 186] on input "text" at bounding box center [324, 188] width 136 height 15
type input "600084"
type input "Chennai"
select select "Tamil Nadu"
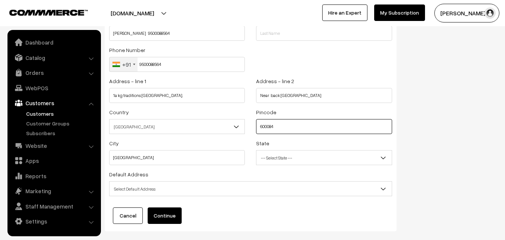
scroll to position [102, 0]
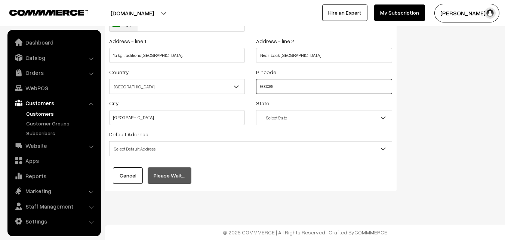
type input "600086"
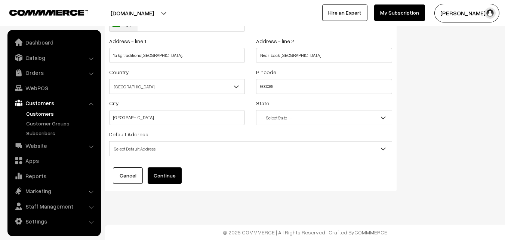
click at [162, 153] on span "Select Default Address" at bounding box center [251, 148] width 282 height 13
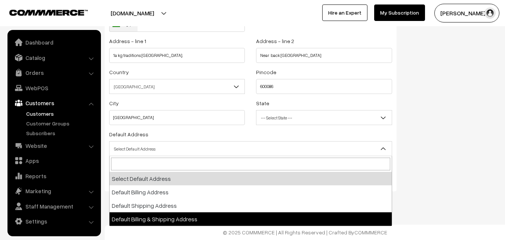
select select "3"
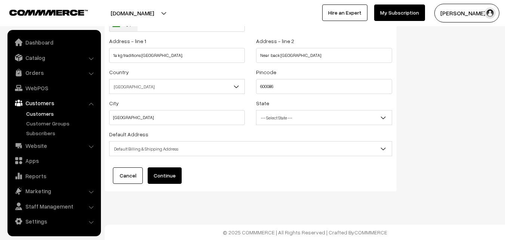
click at [155, 177] on button "Continue" at bounding box center [165, 175] width 34 height 16
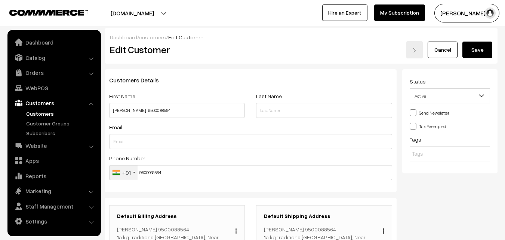
click at [481, 43] on button "Save" at bounding box center [478, 50] width 30 height 16
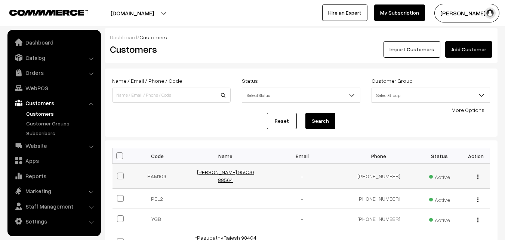
click at [219, 171] on link "[PERSON_NAME] 95000 88564" at bounding box center [225, 176] width 57 height 14
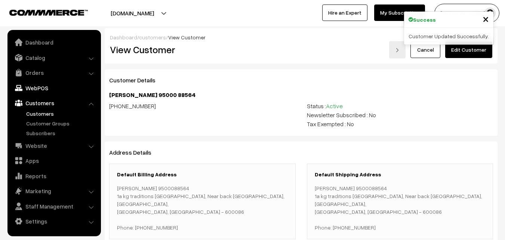
click at [47, 92] on link "WebPOS" at bounding box center [53, 87] width 89 height 13
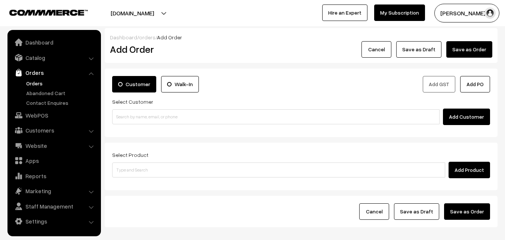
click at [33, 79] on link "Orders" at bounding box center [61, 83] width 74 height 8
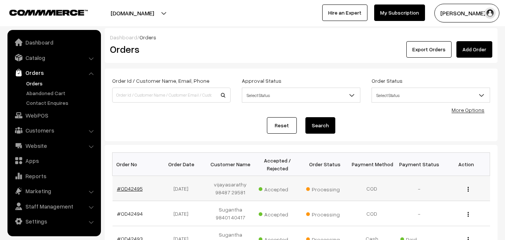
click at [132, 186] on link "#OD42495" at bounding box center [130, 188] width 26 height 6
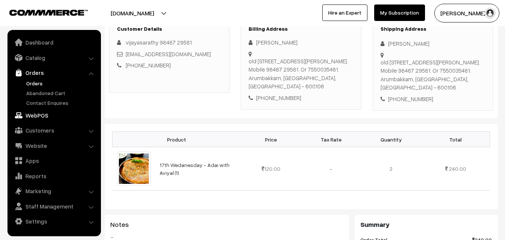
scroll to position [150, 0]
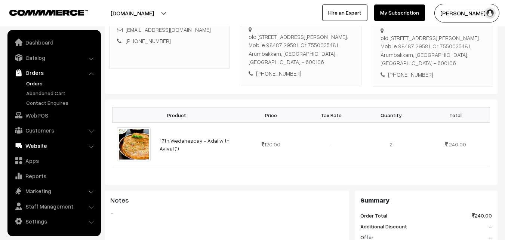
click at [46, 111] on link "WebPOS" at bounding box center [53, 114] width 89 height 13
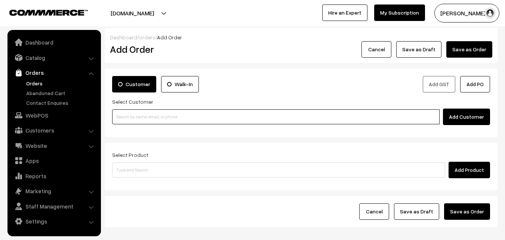
click at [160, 116] on input at bounding box center [276, 116] width 328 height 15
paste input "95000 88564"
click at [132, 115] on input "95000 88564" at bounding box center [276, 116] width 328 height 15
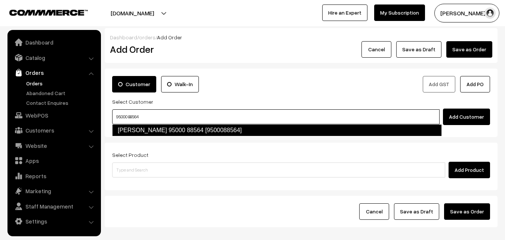
click at [137, 130] on link "[PERSON_NAME] 95000 88564 [9500088564]" at bounding box center [277, 130] width 330 height 12
type input "95000 88564"
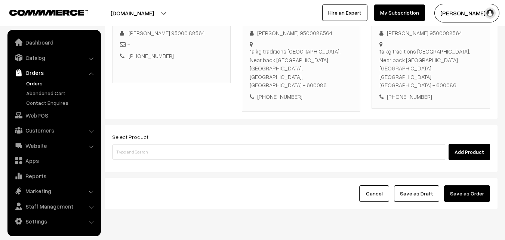
scroll to position [128, 0]
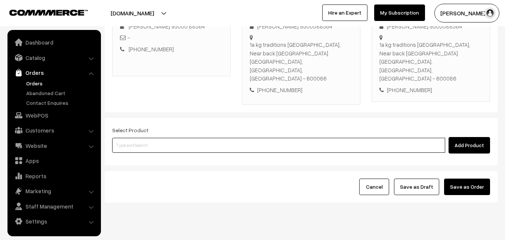
click at [166, 138] on input at bounding box center [278, 145] width 333 height 15
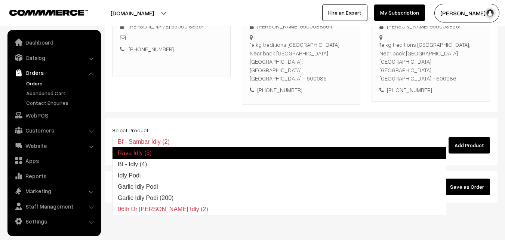
type input "Bf - Idly (4)"
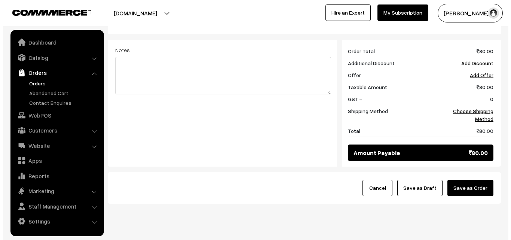
scroll to position [310, 0]
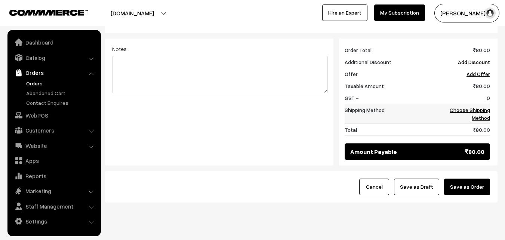
click at [477, 107] on link "Choose Shipping Method" at bounding box center [470, 114] width 40 height 14
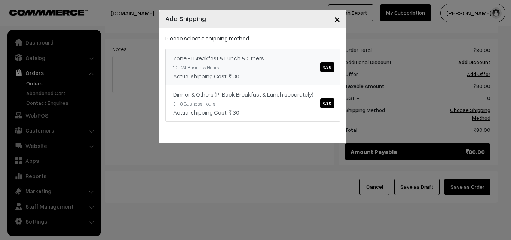
click at [295, 69] on link "Zone -1 Breakfast & Lunch & Others ₹.30 10 - 24 Business Hours Actual shipping …" at bounding box center [252, 67] width 175 height 37
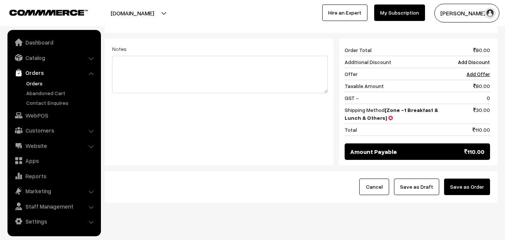
click at [474, 178] on button "Save as Order" at bounding box center [467, 186] width 46 height 16
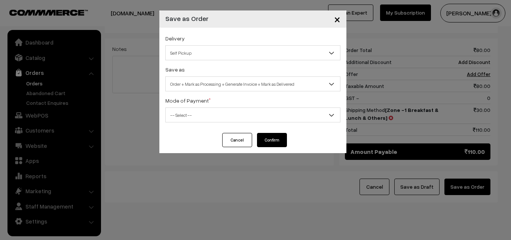
click at [192, 80] on span "Order + Mark as Processing + Generate Invoice + Mark as Delivered" at bounding box center [253, 83] width 174 height 13
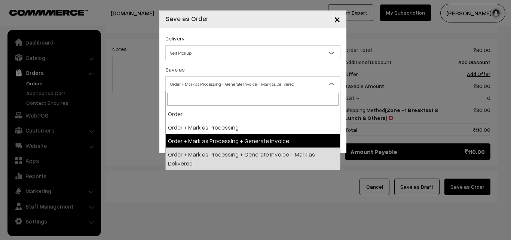
select select "3"
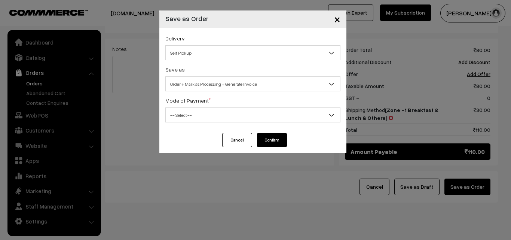
click at [195, 111] on span "-- Select --" at bounding box center [253, 114] width 174 height 13
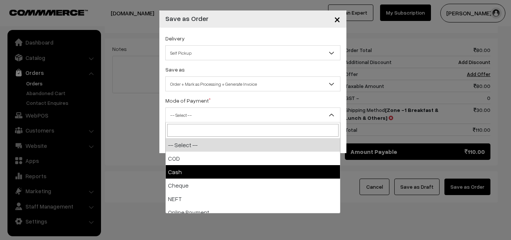
select select "2"
checkbox input "true"
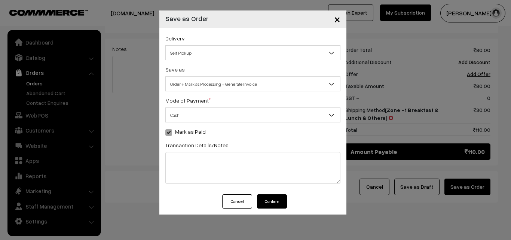
click at [274, 198] on button "Confirm" at bounding box center [272, 201] width 30 height 14
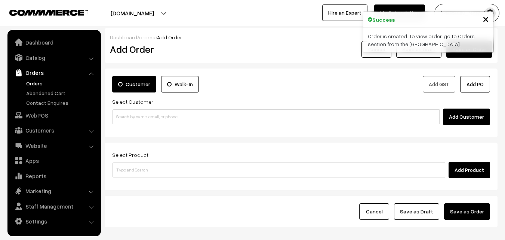
click at [33, 82] on link "Orders" at bounding box center [61, 83] width 74 height 8
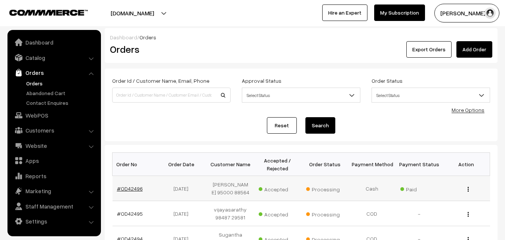
click at [132, 188] on link "#OD42496" at bounding box center [130, 188] width 26 height 6
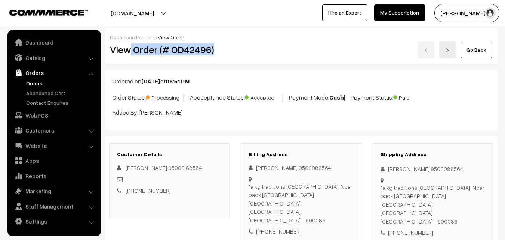
drag, startPoint x: 0, startPoint y: 0, endPoint x: 218, endPoint y: 55, distance: 225.0
click at [218, 55] on h2 "View Order (# OD42496)" at bounding box center [170, 50] width 120 height 12
copy h2 "Order (# OD42496)"
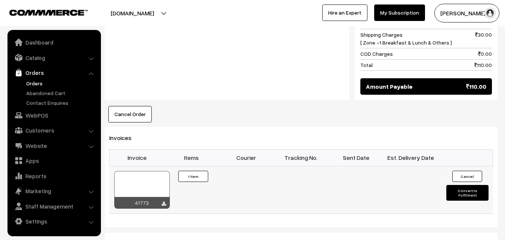
scroll to position [411, 0]
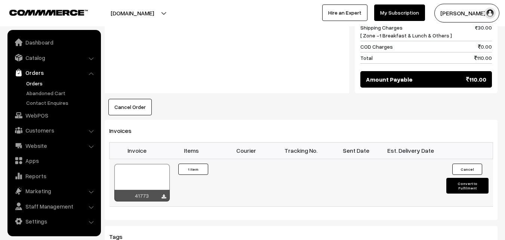
click at [149, 164] on div at bounding box center [141, 182] width 55 height 37
click at [42, 82] on link "Orders" at bounding box center [61, 83] width 74 height 8
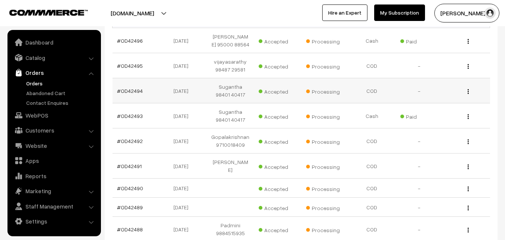
scroll to position [150, 0]
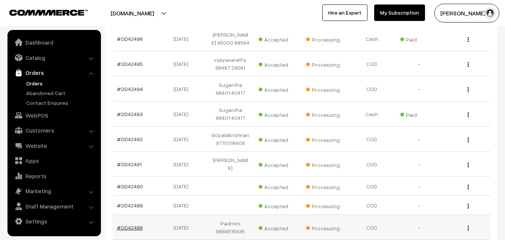
click at [129, 224] on link "#OD42488" at bounding box center [130, 227] width 26 height 6
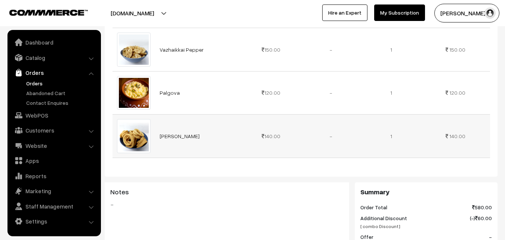
scroll to position [299, 0]
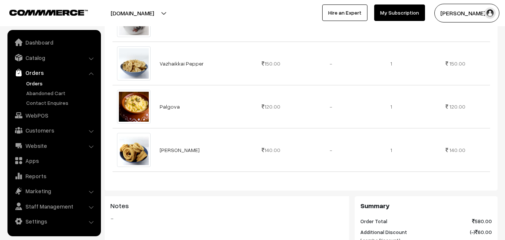
click at [31, 85] on link "Orders" at bounding box center [61, 83] width 74 height 8
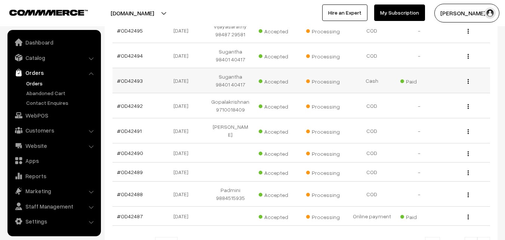
scroll to position [224, 0]
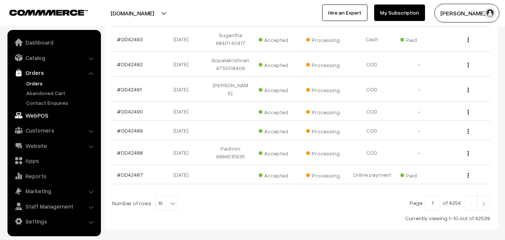
click at [35, 113] on link "WebPOS" at bounding box center [53, 114] width 89 height 13
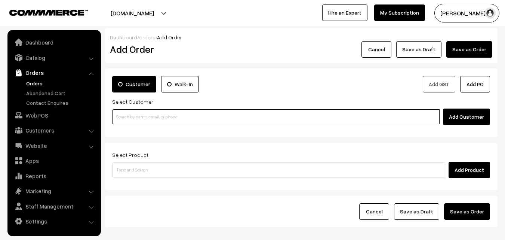
click at [143, 116] on input at bounding box center [276, 116] width 328 height 15
paste input "97908 10048"
click at [134, 114] on input "97908 10048" at bounding box center [276, 116] width 328 height 15
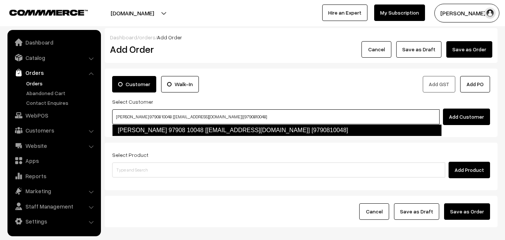
type input "T.G. Mohan 97908 10048 [test493@gmail.com] [9790810048]"
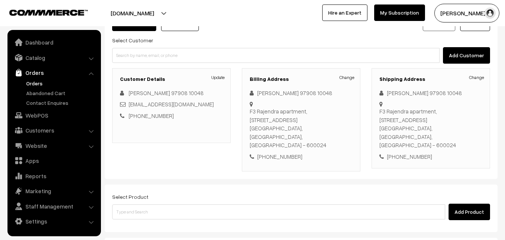
scroll to position [128, 0]
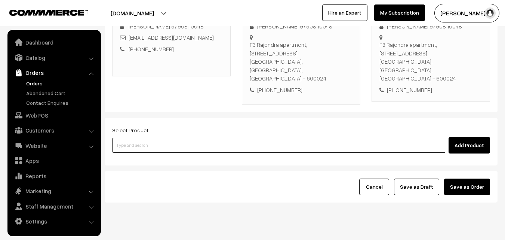
click at [201, 138] on input at bounding box center [278, 145] width 333 height 15
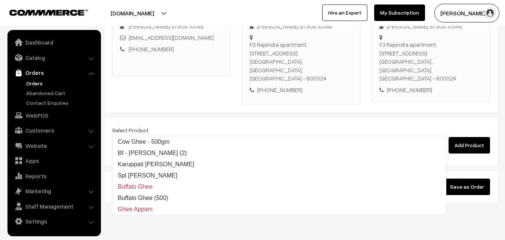
type input "g"
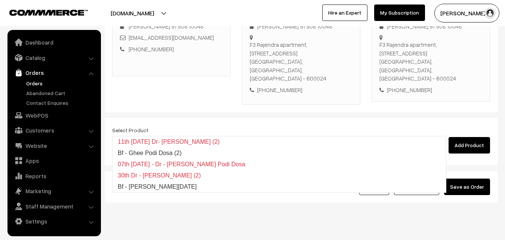
type input "Bf - Ghee Pongal"
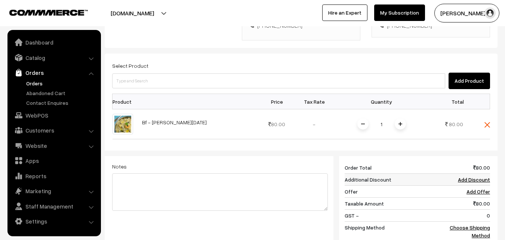
scroll to position [203, 0]
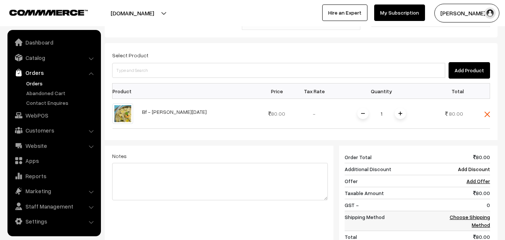
click at [482, 214] on link "Choose Shipping Method" at bounding box center [470, 221] width 40 height 14
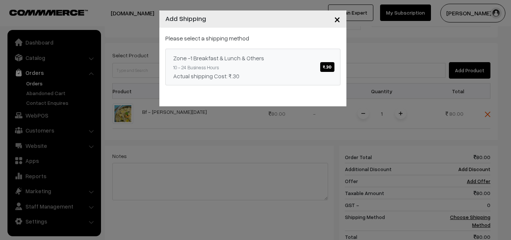
click at [302, 79] on div "Actual shipping Cost: ₹.30" at bounding box center [252, 75] width 159 height 9
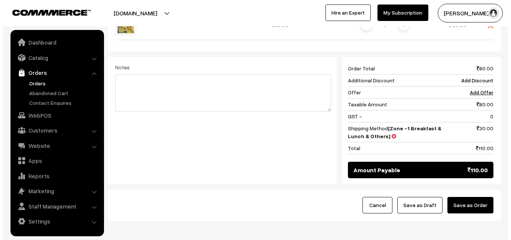
scroll to position [310, 0]
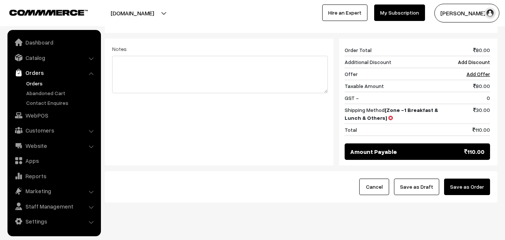
click at [475, 178] on button "Save as Order" at bounding box center [467, 186] width 46 height 16
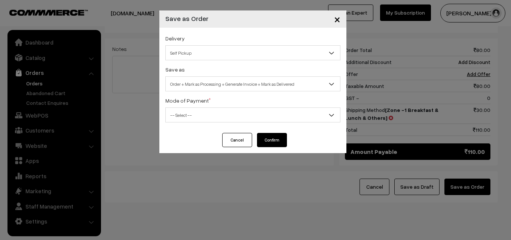
click at [220, 79] on span "Order + Mark as Processing + Generate Invoice + Mark as Delivered" at bounding box center [253, 83] width 174 height 13
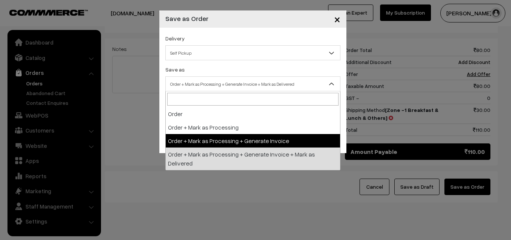
drag, startPoint x: 199, startPoint y: 137, endPoint x: 195, endPoint y: 104, distance: 33.2
select select "3"
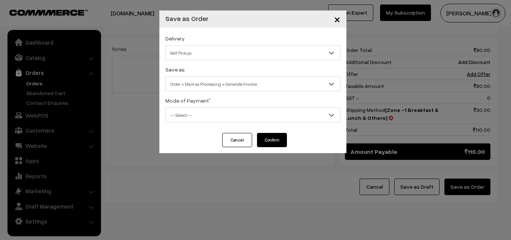
click at [195, 104] on label "Mode of Payment *" at bounding box center [187, 101] width 45 height 8
click at [192, 115] on span "-- Select --" at bounding box center [253, 114] width 174 height 13
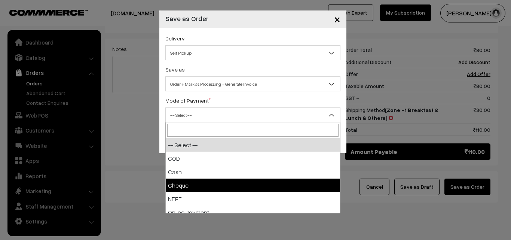
select select "2"
checkbox input "true"
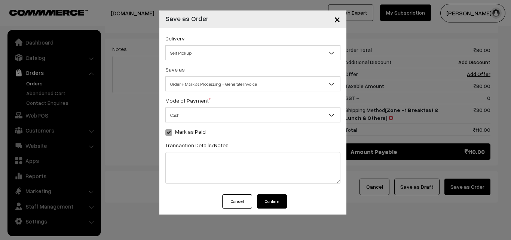
click at [267, 197] on button "Confirm" at bounding box center [272, 201] width 30 height 14
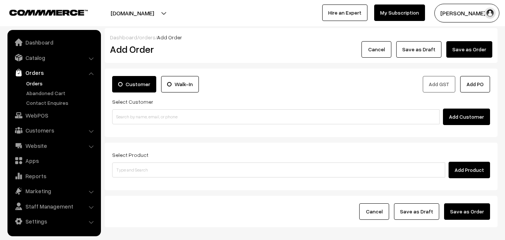
click at [34, 83] on link "Orders" at bounding box center [61, 83] width 74 height 8
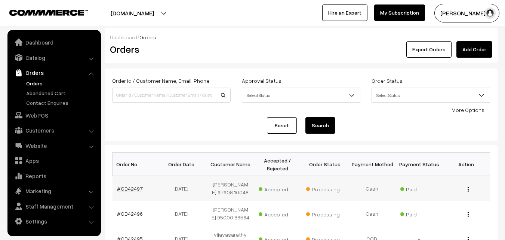
click at [133, 190] on link "#OD42497" at bounding box center [130, 188] width 26 height 6
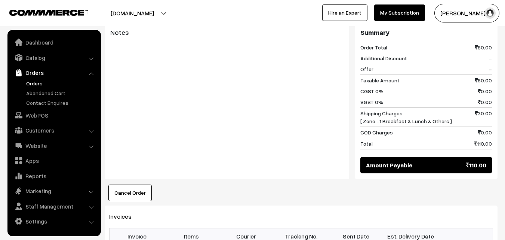
scroll to position [411, 0]
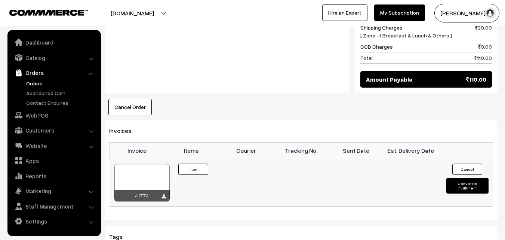
click at [140, 164] on div at bounding box center [141, 182] width 55 height 37
click at [44, 128] on link "Customers" at bounding box center [53, 129] width 89 height 13
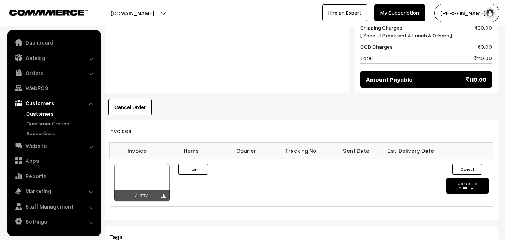
click at [44, 114] on link "Customers" at bounding box center [61, 114] width 74 height 8
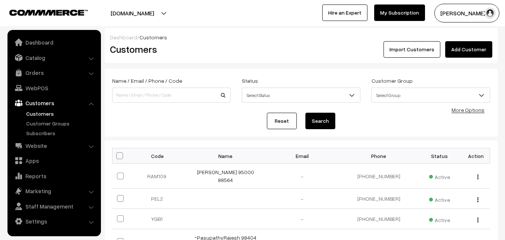
click at [466, 52] on link "Add Customer" at bounding box center [468, 49] width 47 height 16
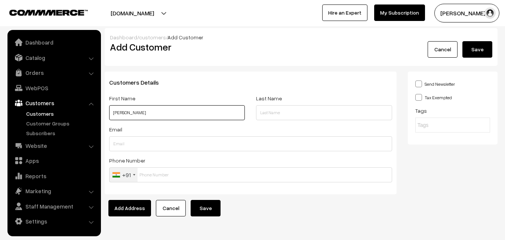
paste input "91235 45514"
type input "Sankar 91235 45514"
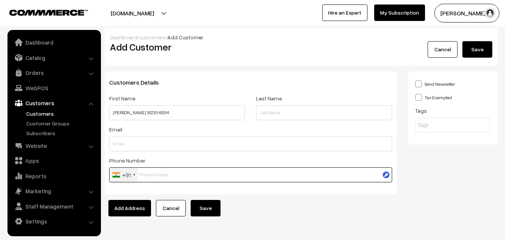
click at [146, 175] on input "text" at bounding box center [250, 174] width 283 height 15
paste input "91235 455"
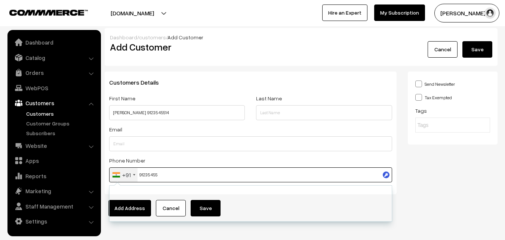
click at [158, 171] on input "91235 455" at bounding box center [250, 174] width 283 height 15
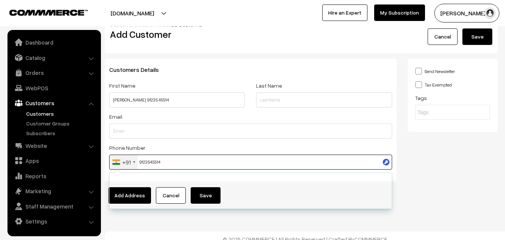
scroll to position [19, 0]
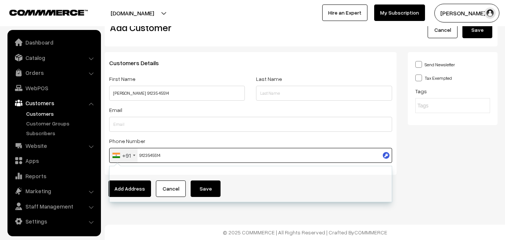
type input "9123545514"
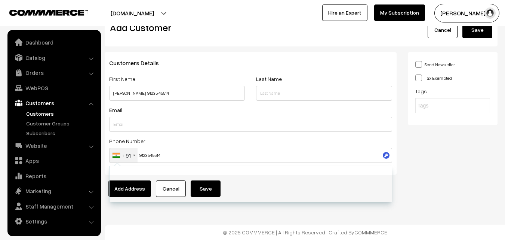
click at [207, 215] on div "Dashboard / customers / Add Customer Add Customer Cancel Save Customers Details…" at bounding box center [252, 110] width 505 height 259
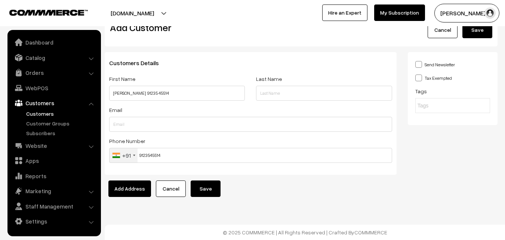
click at [212, 183] on button "Save" at bounding box center [206, 188] width 30 height 16
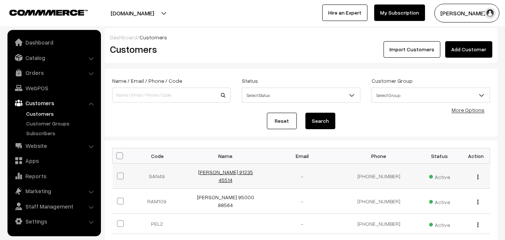
click at [230, 176] on link "[PERSON_NAME] 91235 45514" at bounding box center [225, 176] width 55 height 14
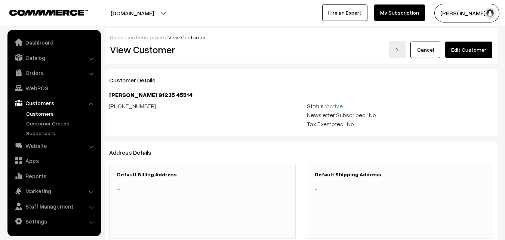
click at [463, 51] on link "Edit Customer" at bounding box center [468, 50] width 47 height 16
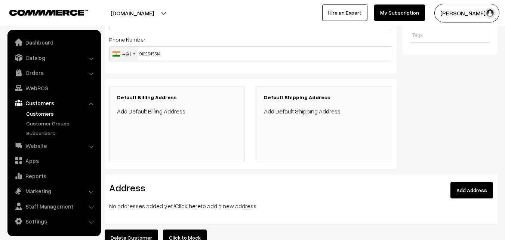
scroll to position [150, 0]
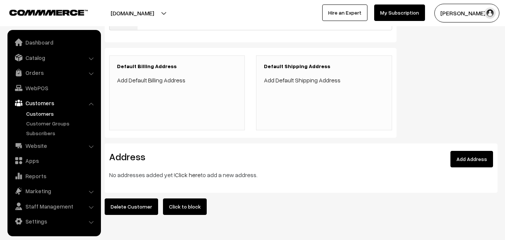
click at [183, 172] on link "Click here" at bounding box center [188, 174] width 26 height 7
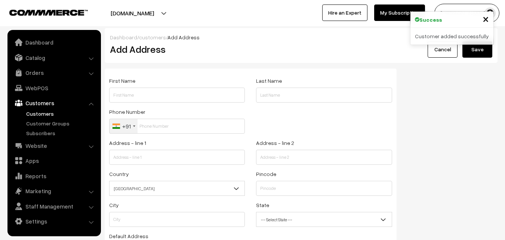
click at [153, 95] on input "text" at bounding box center [177, 95] width 136 height 15
paste input "Sankar"
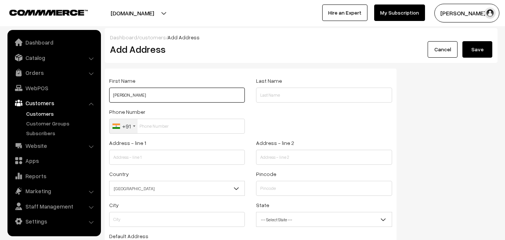
paste input "91235 45514"
type input "Sankar 91235 45514"
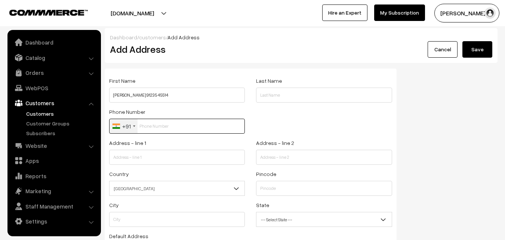
click at [151, 132] on input "text" at bounding box center [177, 126] width 136 height 15
paste input "91235 4551"
click at [154, 123] on input "91235 4551" at bounding box center [177, 126] width 136 height 15
type input "9123545514"
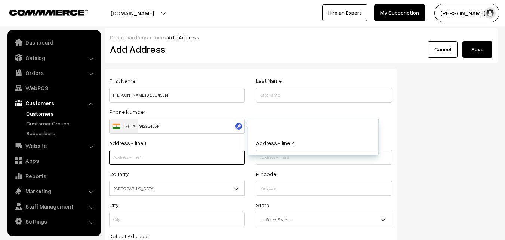
click at [159, 156] on input "text" at bounding box center [177, 157] width 136 height 15
paste input "923/23, 62nd street, 10th Sector, kknagar, Chennai-78"
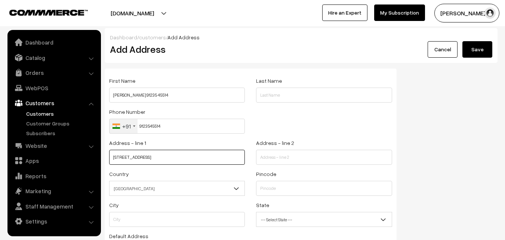
drag, startPoint x: 153, startPoint y: 155, endPoint x: 214, endPoint y: 161, distance: 62.0
click at [221, 161] on input "923/23, 62nd street, 10th Sector, kknagar, Chennai-78" at bounding box center [177, 157] width 136 height 15
type input "923/23, 62nd street,"
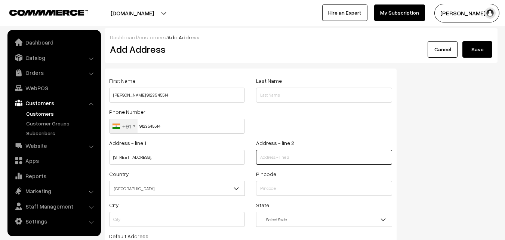
click at [272, 157] on input "text" at bounding box center [324, 157] width 136 height 15
paste input "10th Sector, kknagar, Chennai-78"
type input "10th Sector, kknagar, Chennai-78"
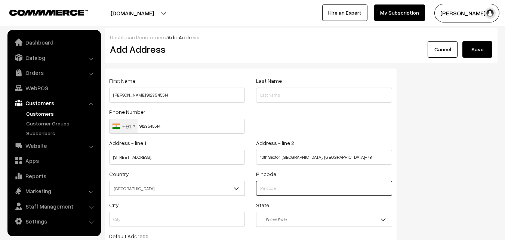
click at [267, 188] on input "text" at bounding box center [324, 188] width 136 height 15
type input "600078"
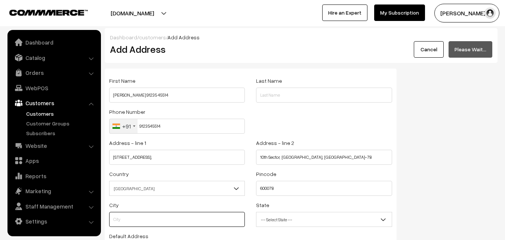
type input "Chennai"
select select "Tamil Nadu"
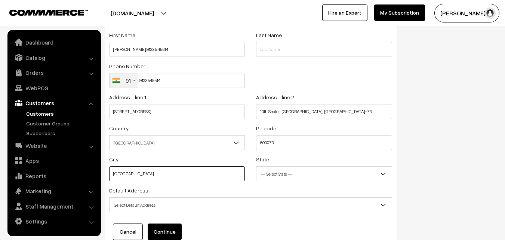
scroll to position [64, 0]
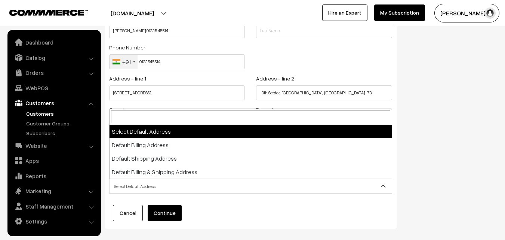
click at [164, 181] on span "Select Default Address" at bounding box center [251, 186] width 282 height 13
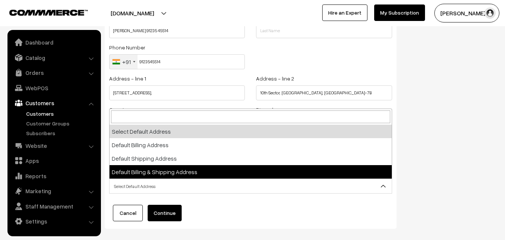
select select "3"
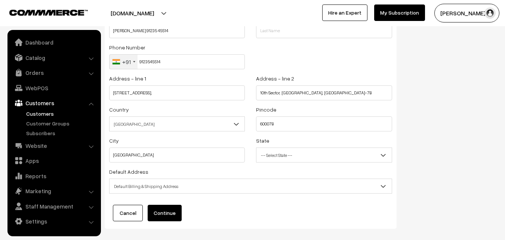
click at [169, 221] on div "First Name Sankar 91235 45514 Last Name Phone Number +91 United States +1 Unite…" at bounding box center [251, 116] width 292 height 224
click at [167, 211] on button "Continue" at bounding box center [165, 213] width 34 height 16
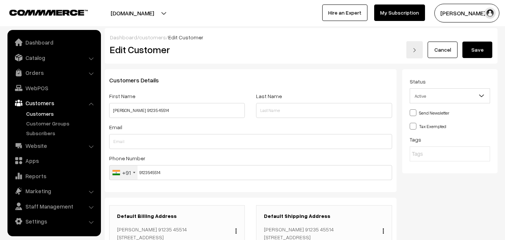
click at [481, 46] on button "Save" at bounding box center [478, 50] width 30 height 16
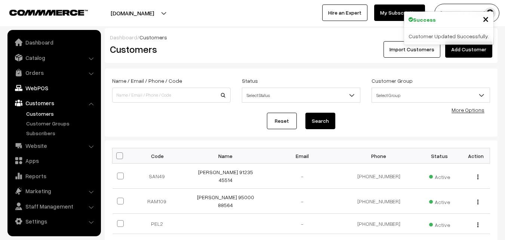
click at [39, 88] on link "WebPOS" at bounding box center [53, 87] width 89 height 13
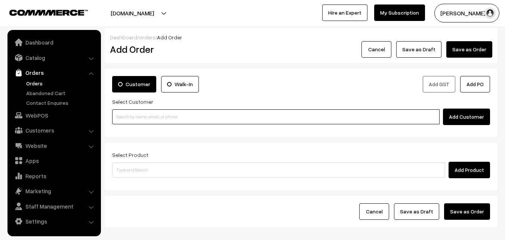
click at [177, 119] on input at bounding box center [276, 116] width 328 height 15
paste input "91235 45514"
click at [133, 117] on input "91235 45514" at bounding box center [276, 116] width 328 height 15
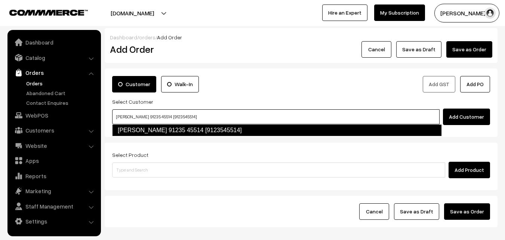
type input "Sankar 91235 45514 [9123545514]"
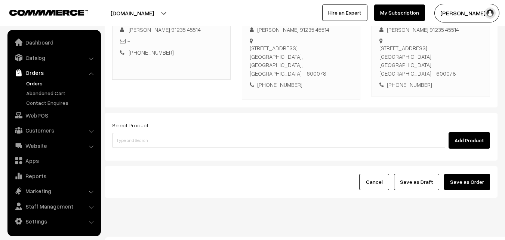
scroll to position [128, 0]
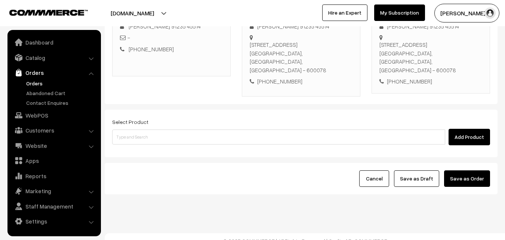
drag, startPoint x: 340, startPoint y: 139, endPoint x: 337, endPoint y: 131, distance: 8.5
click at [340, 138] on div "Select Product Add Product" at bounding box center [301, 134] width 393 height 48
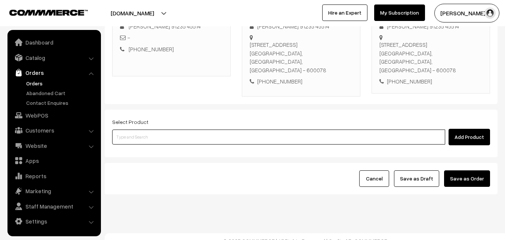
click at [336, 129] on input at bounding box center [278, 136] width 333 height 15
click at [281, 129] on input at bounding box center [278, 136] width 333 height 15
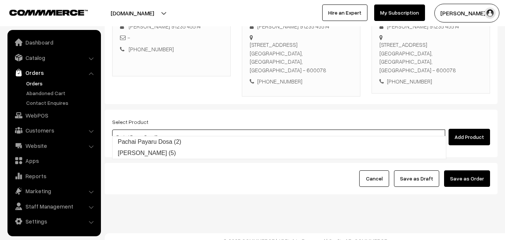
type input "Pachai Payaru Laddu (5)"
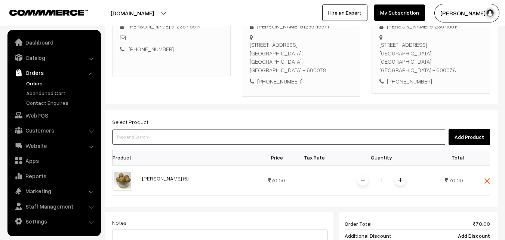
click at [270, 129] on input at bounding box center [278, 136] width 333 height 15
click at [255, 129] on input at bounding box center [278, 136] width 333 height 15
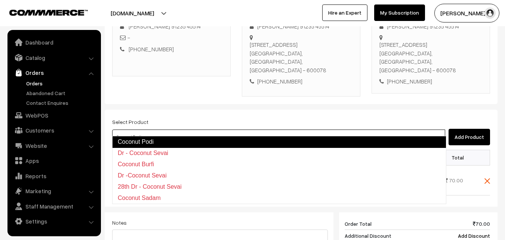
type input "Dr - Coconut Sevai"
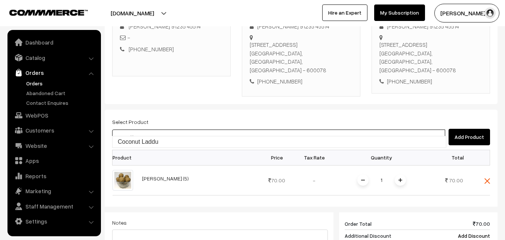
type input "Coconut Laddu"
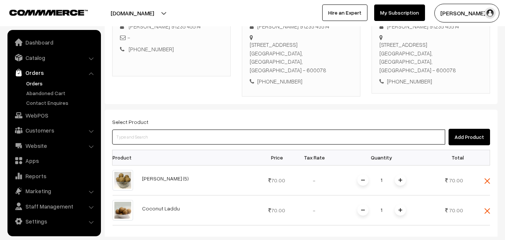
click at [218, 129] on input at bounding box center [278, 136] width 333 height 15
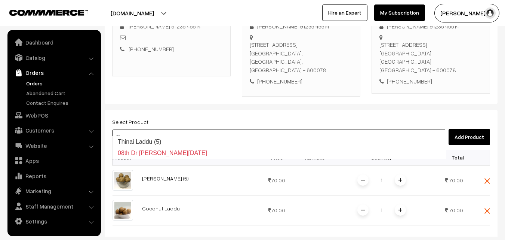
type input "Thinai Laddu (5)"
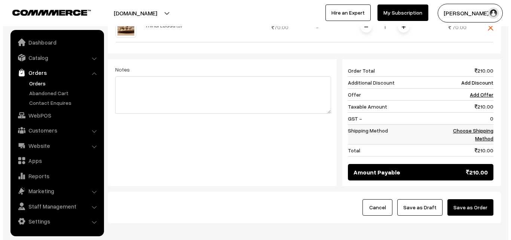
scroll to position [352, 0]
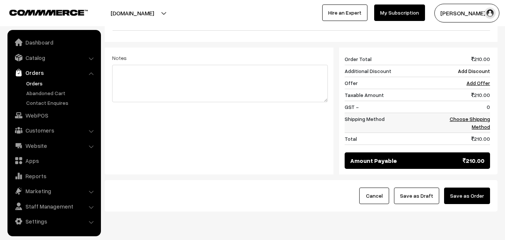
click at [476, 117] on link "Choose Shipping Method" at bounding box center [470, 123] width 40 height 14
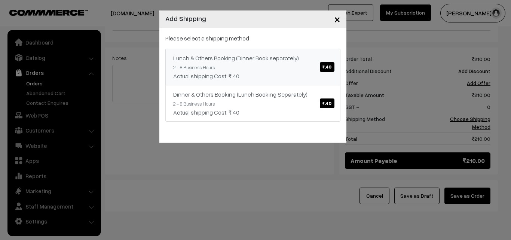
click at [318, 73] on div "Actual shipping Cost: ₹.40" at bounding box center [252, 75] width 159 height 9
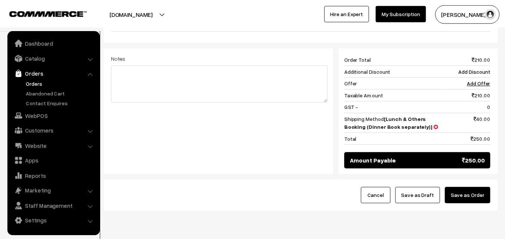
scroll to position [278, 0]
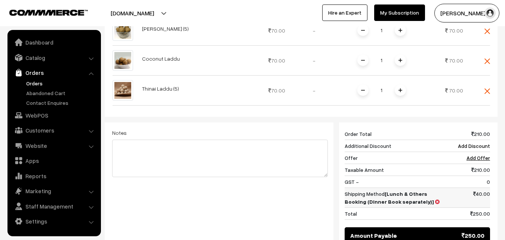
drag, startPoint x: 404, startPoint y: 193, endPoint x: 408, endPoint y: 193, distance: 3.8
click at [406, 193] on td "Shipping Method [Lunch & Others Booking (Dinner Book separately)]" at bounding box center [394, 197] width 99 height 20
click at [435, 199] on icon at bounding box center [437, 201] width 4 height 5
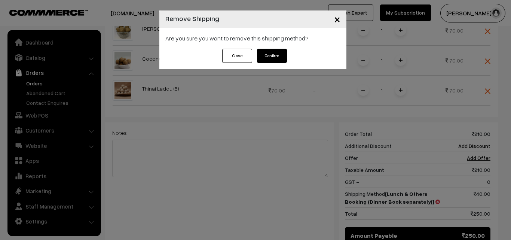
click at [265, 59] on button "Confirm" at bounding box center [272, 56] width 30 height 14
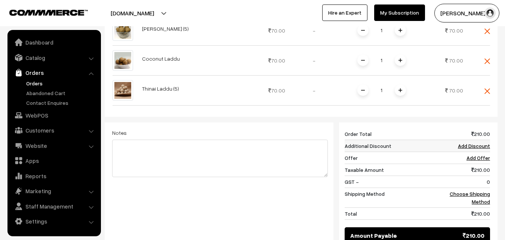
click at [476, 143] on link "Add Discount" at bounding box center [474, 146] width 32 height 6
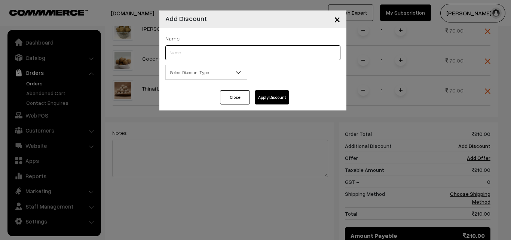
click at [223, 49] on input "text" at bounding box center [252, 52] width 175 height 15
type input "Discount"
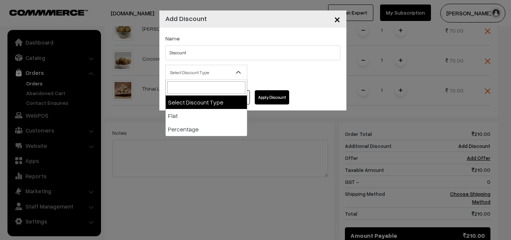
click at [187, 72] on span "Select Discount Type" at bounding box center [206, 72] width 81 height 13
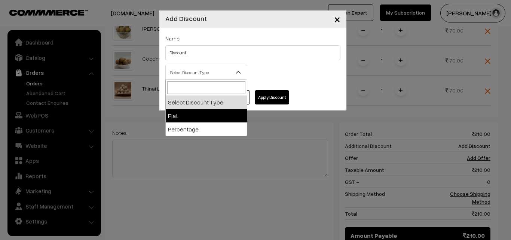
select select "flat"
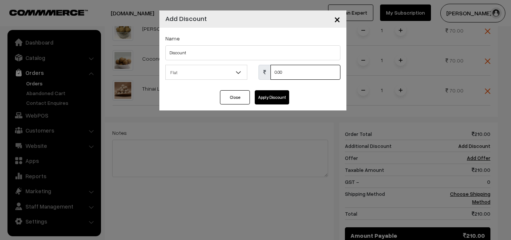
drag, startPoint x: 289, startPoint y: 67, endPoint x: 249, endPoint y: 71, distance: 39.8
click at [249, 71] on div "Select Discount Type Flat Percentage Flat 0.00 % 0.00" at bounding box center [253, 74] width 186 height 19
type input "60"
click at [274, 97] on button "Apply Discount" at bounding box center [272, 97] width 34 height 14
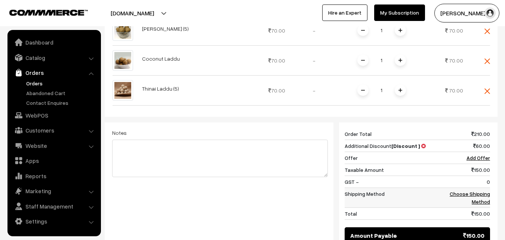
click at [479, 190] on link "Choose Shipping Method" at bounding box center [470, 197] width 40 height 14
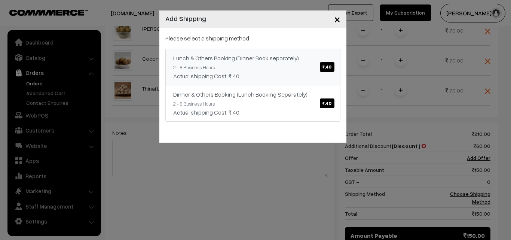
click at [256, 64] on link "Lunch & Others Booking (Dinner Book separately) ₹.40 2 - 8 Business Hours Actua…" at bounding box center [252, 67] width 175 height 37
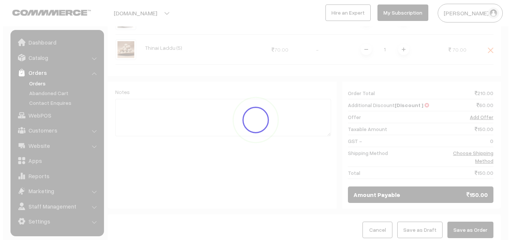
scroll to position [332, 0]
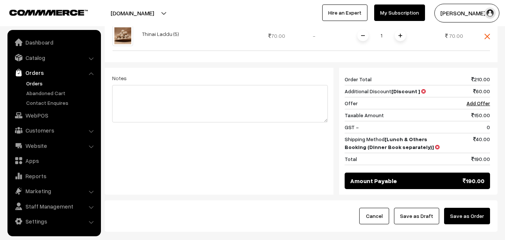
click at [475, 212] on button "Save as Order" at bounding box center [467, 216] width 46 height 16
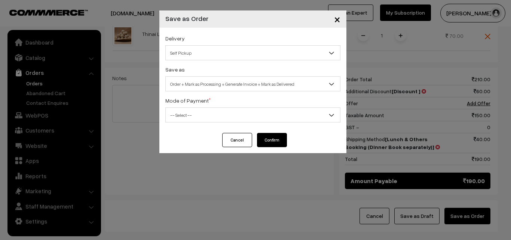
click at [216, 87] on span "Order + Mark as Processing + Generate Invoice + Mark as Delivered" at bounding box center [253, 83] width 174 height 13
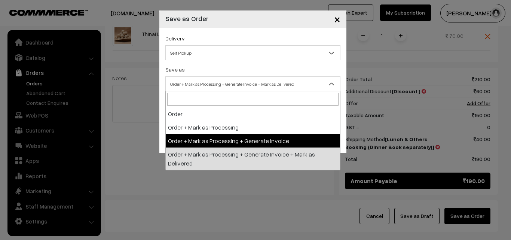
drag, startPoint x: 208, startPoint y: 143, endPoint x: 208, endPoint y: 128, distance: 14.2
select select "3"
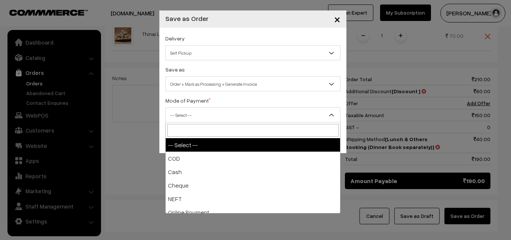
click at [208, 119] on span "-- Select --" at bounding box center [253, 114] width 174 height 13
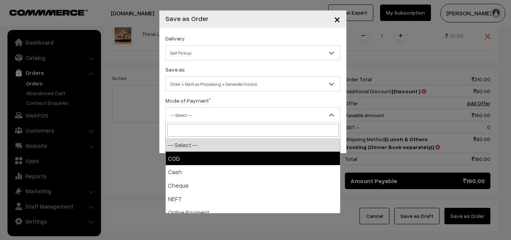
select select "1"
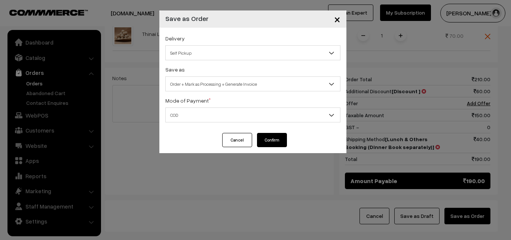
click at [275, 138] on button "Confirm" at bounding box center [272, 140] width 30 height 14
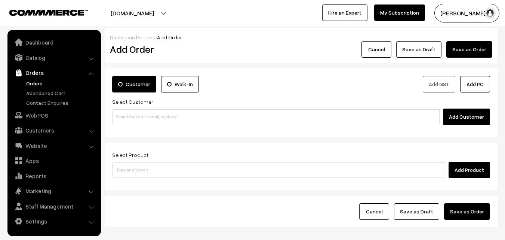
click at [34, 79] on link "Orders" at bounding box center [61, 83] width 74 height 8
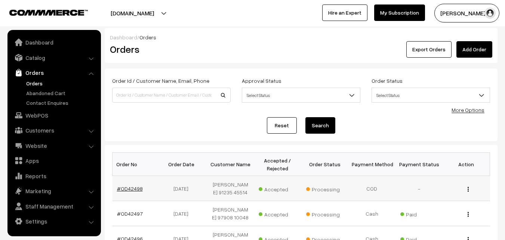
click at [131, 187] on link "#OD42498" at bounding box center [130, 188] width 26 height 6
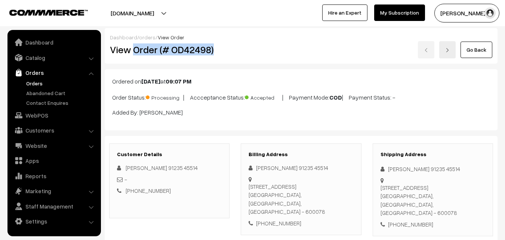
drag, startPoint x: 132, startPoint y: 52, endPoint x: 224, endPoint y: 53, distance: 91.7
click at [225, 53] on h2 "View Order (# OD42498)" at bounding box center [170, 50] width 120 height 12
copy h2 "Order (# OD42498)"
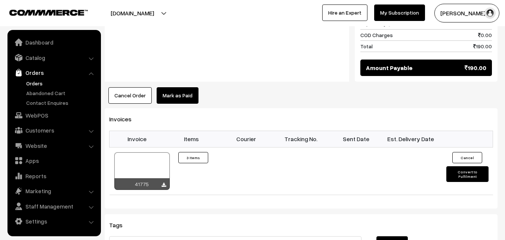
scroll to position [524, 0]
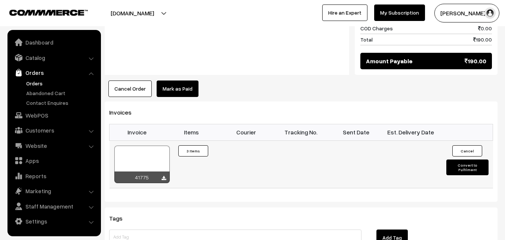
click at [150, 146] on div at bounding box center [141, 164] width 55 height 37
click at [48, 82] on link "Orders" at bounding box center [61, 83] width 74 height 8
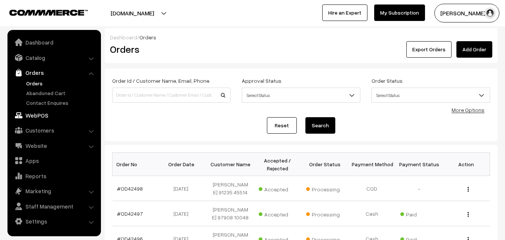
click at [41, 110] on link "WebPOS" at bounding box center [53, 114] width 89 height 13
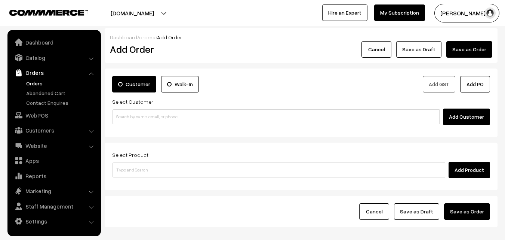
click at [134, 123] on div "Add Customer" at bounding box center [301, 116] width 378 height 16
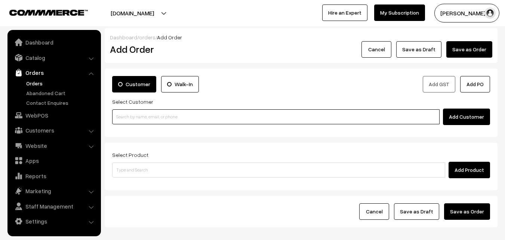
click at [129, 114] on input at bounding box center [276, 116] width 328 height 15
paste input "9962751544)"
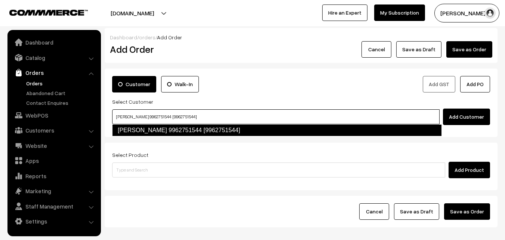
type input "[PERSON_NAME] 9962751544 [9962751544]"
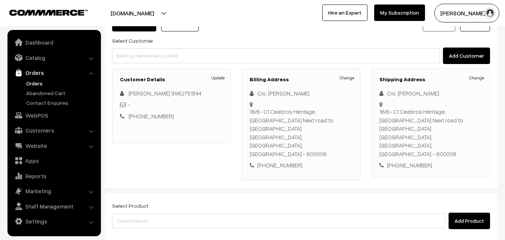
scroll to position [137, 0]
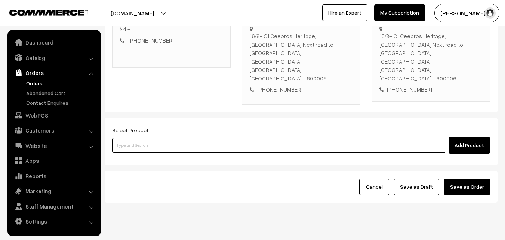
click at [202, 138] on input at bounding box center [278, 145] width 333 height 15
paste input "17th Without Rice"
type input "17th Without Rice"
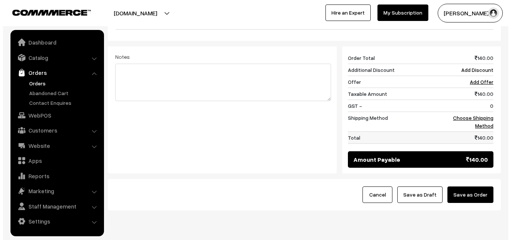
scroll to position [311, 0]
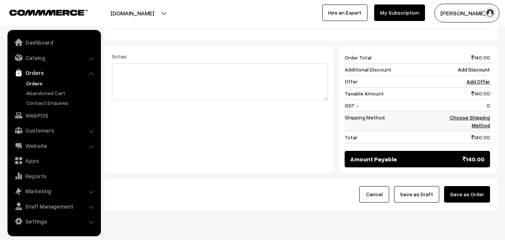
click at [476, 111] on td "Choose Shipping Method" at bounding box center [467, 121] width 46 height 20
click at [480, 111] on td "Choose Shipping Method" at bounding box center [467, 121] width 46 height 20
click at [475, 114] on link "Choose Shipping Method" at bounding box center [470, 121] width 40 height 14
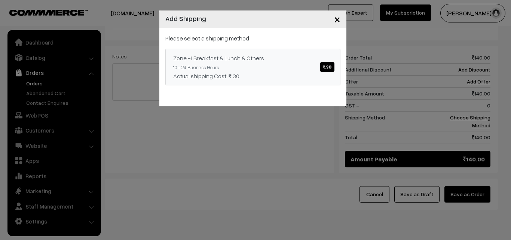
click at [264, 76] on div "Actual shipping Cost: ₹.30" at bounding box center [252, 75] width 159 height 9
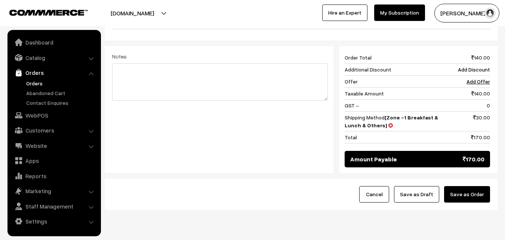
click at [468, 186] on button "Save as Order" at bounding box center [467, 194] width 46 height 16
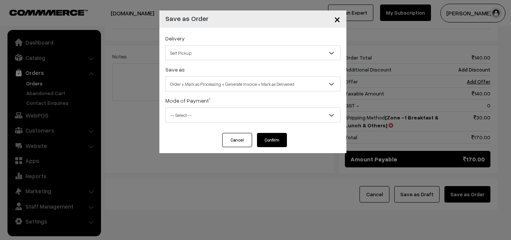
click at [218, 82] on span "Order + Mark as Processing + Generate Invoice + Mark as Delivered" at bounding box center [253, 83] width 174 height 13
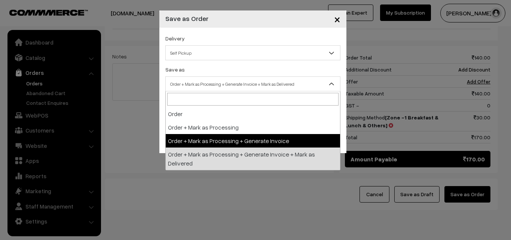
select select "3"
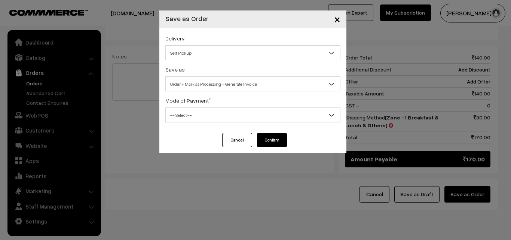
click at [194, 117] on span "-- Select --" at bounding box center [253, 114] width 174 height 13
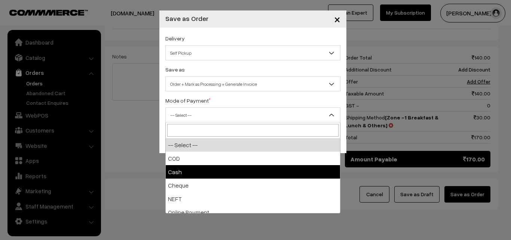
select select "2"
checkbox input "true"
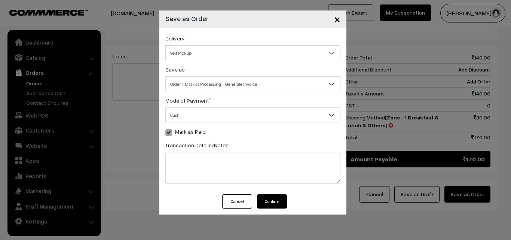
click at [261, 201] on button "Confirm" at bounding box center [272, 201] width 30 height 14
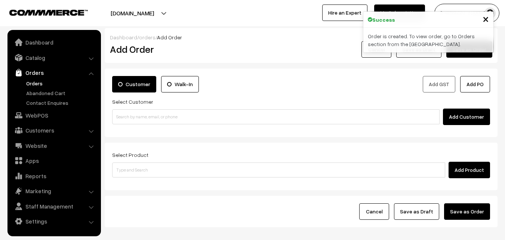
click at [36, 84] on link "Orders" at bounding box center [61, 83] width 74 height 8
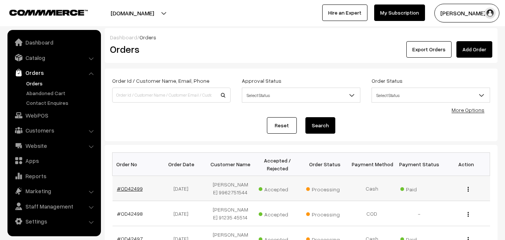
click at [133, 191] on link "#OD42499" at bounding box center [130, 188] width 26 height 6
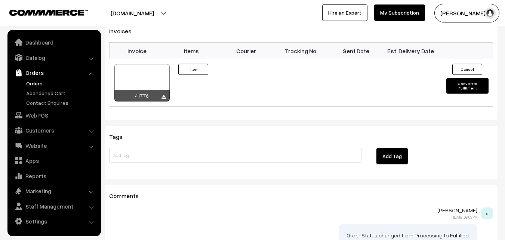
scroll to position [524, 0]
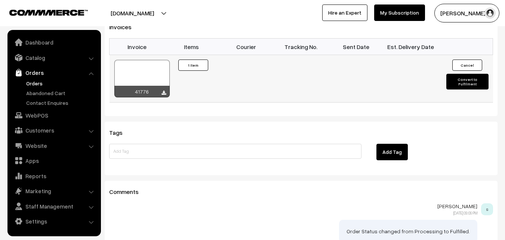
click at [147, 60] on div at bounding box center [141, 78] width 55 height 37
click at [38, 79] on link "Orders" at bounding box center [61, 83] width 74 height 8
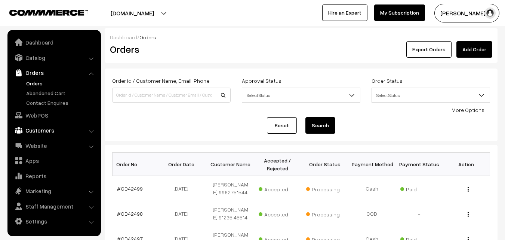
click at [57, 131] on link "Customers" at bounding box center [53, 129] width 89 height 13
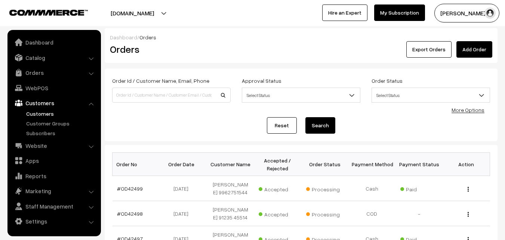
click at [54, 111] on link "Customers" at bounding box center [61, 114] width 74 height 8
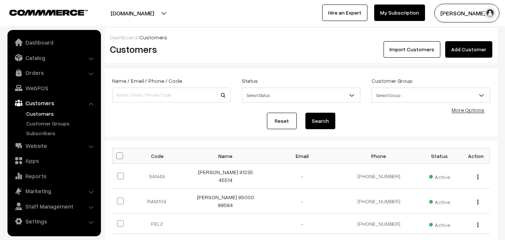
click at [483, 46] on link "Add Customer" at bounding box center [468, 49] width 47 height 16
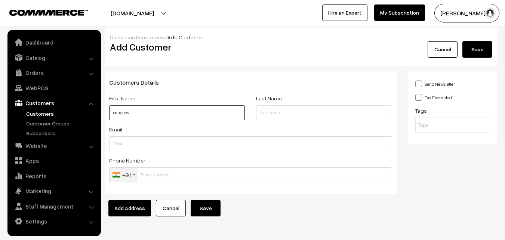
paste input "99626 64564"
type input "sangeevi 99626 64564"
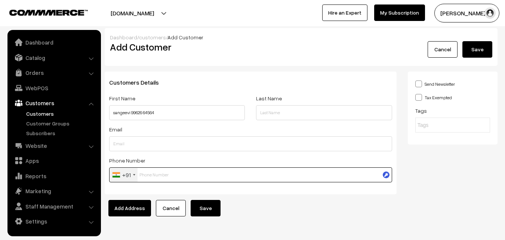
click at [157, 179] on input "text" at bounding box center [250, 174] width 283 height 15
paste input "99626 6456"
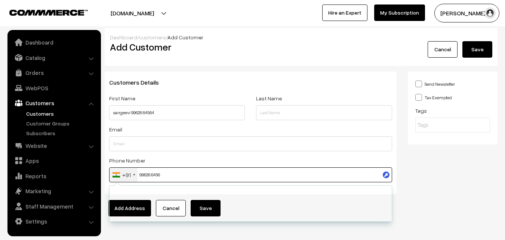
click at [152, 170] on input "99626 6456" at bounding box center [250, 174] width 283 height 15
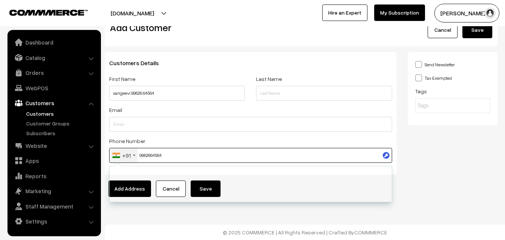
scroll to position [19, 0]
type input "9962664564"
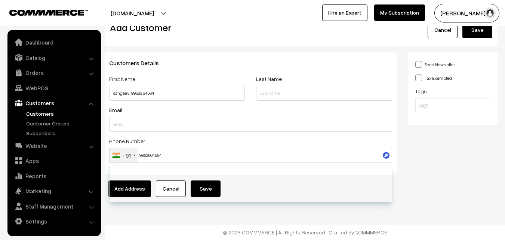
click at [195, 227] on footer "© 2025 COMMMERCE | All Rights Reserved | Crafted By COMMMERCE" at bounding box center [305, 231] width 401 height 15
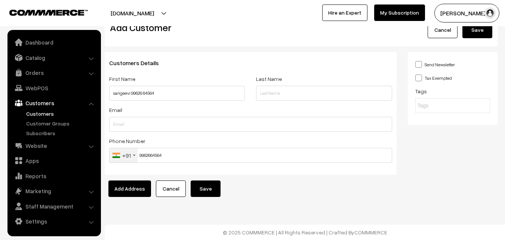
click at [212, 182] on button "Save" at bounding box center [206, 188] width 30 height 16
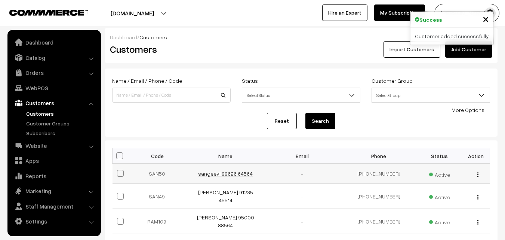
click at [218, 174] on link "sangeevi 99626 64564" at bounding box center [225, 173] width 55 height 6
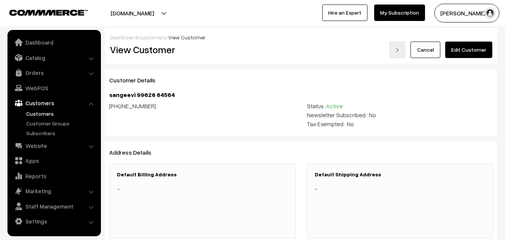
click at [468, 54] on link "Edit Customer" at bounding box center [468, 50] width 47 height 16
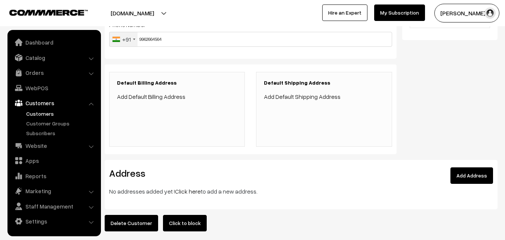
scroll to position [136, 0]
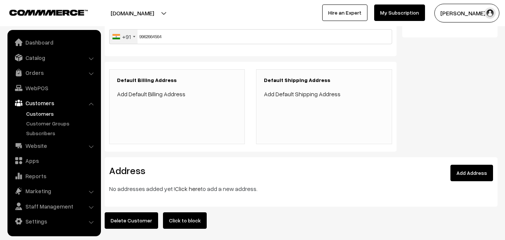
click at [180, 186] on link "Click here" at bounding box center [188, 188] width 26 height 7
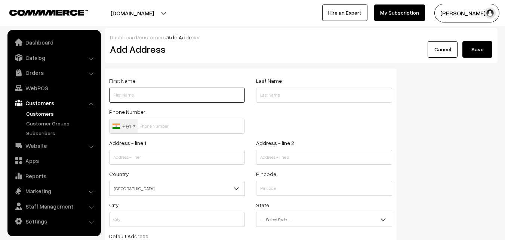
click at [141, 92] on input "text" at bounding box center [177, 95] width 136 height 15
click at [159, 92] on input "text" at bounding box center [177, 95] width 136 height 15
paste input "sangeevi"
paste input "99626 64564"
type input "sangeevi 99626 64564"
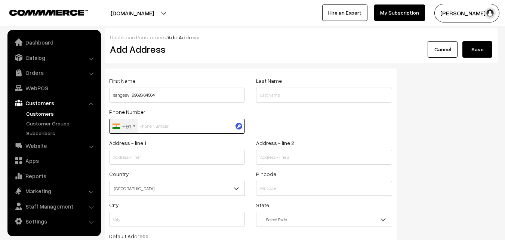
click at [154, 121] on input "text" at bounding box center [177, 126] width 136 height 15
paste input "99626 645"
click at [155, 125] on input "99626 645" at bounding box center [177, 126] width 136 height 15
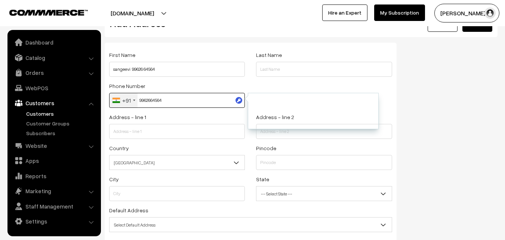
scroll to position [102, 0]
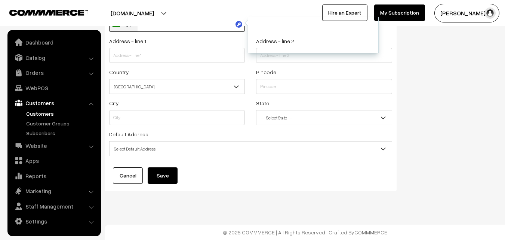
type input "9962664564"
click at [170, 150] on span "Select Default Address" at bounding box center [251, 148] width 282 height 13
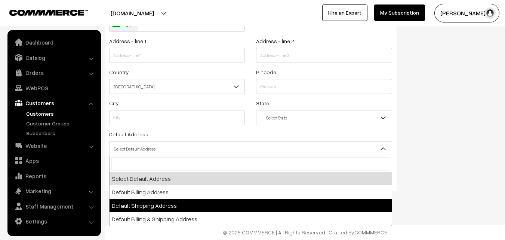
select select "3"
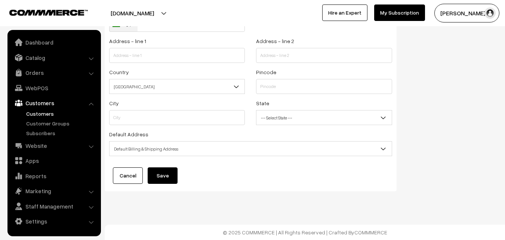
click at [156, 65] on div "Address - line 1" at bounding box center [177, 51] width 147 height 31
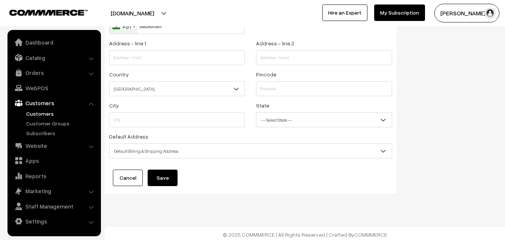
scroll to position [0, 0]
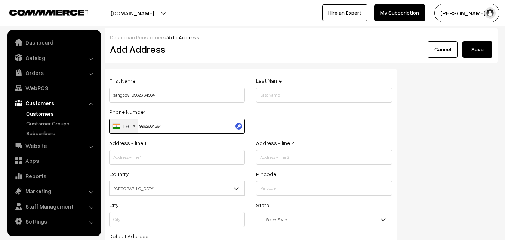
click at [158, 120] on input "9962664564" at bounding box center [177, 126] width 136 height 15
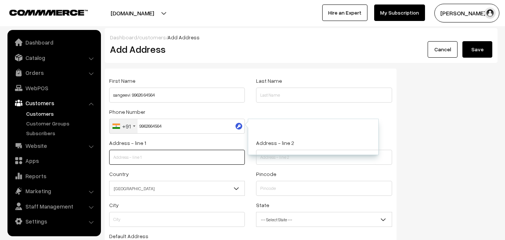
click at [154, 160] on input "text" at bounding box center [177, 157] width 136 height 15
paste input "Flat # 31 Third floor, LUZ GINZA FLATS. 140, ROYEPETTA HIGH RD,LUZ CORNER.MYLAP…"
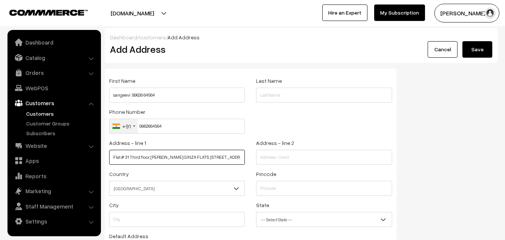
scroll to position [0, 36]
drag, startPoint x: 157, startPoint y: 157, endPoint x: 246, endPoint y: 161, distance: 89.5
click at [246, 161] on div "Address - line 1 Flat # 31 Third floor, LUZ GINZA FLATS. 140, ROYEPETTA HIGH RD…" at bounding box center [177, 153] width 147 height 31
type input "Flat # 31 Third floor, LUZ GINZA FLATS. 140"
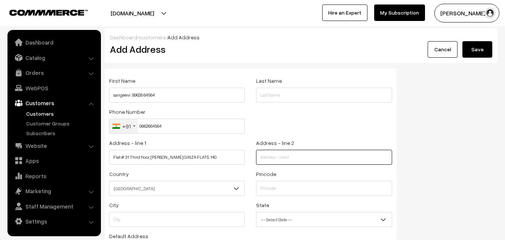
paste input ", ROYEPETTA HIGH RD,LUZ CORNER.MYLAPORE"
click at [277, 154] on input ", ROYEPETTA HIGH RD,LUZ CORNER.MYLAPORE" at bounding box center [324, 157] width 136 height 15
type input ", ROYEPETTA HIGH RD,LUZ CORNER.MYLAPORE"
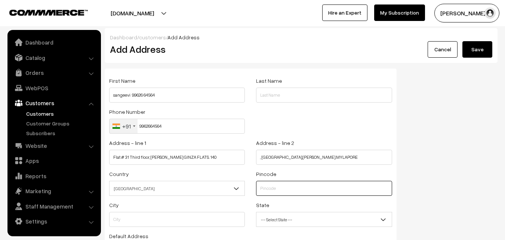
click at [276, 187] on input "text" at bounding box center [324, 188] width 136 height 15
type input "600004"
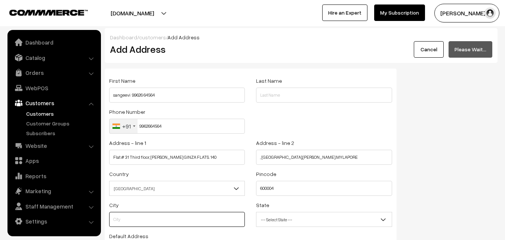
type input "Chennai"
select select "[GEOGRAPHIC_DATA]"
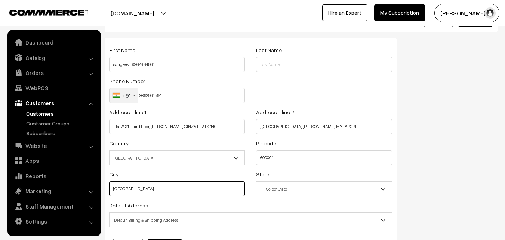
scroll to position [102, 0]
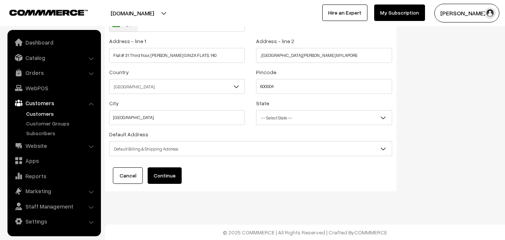
click at [135, 149] on span "Default Billing & Shipping Address" at bounding box center [251, 148] width 282 height 13
drag, startPoint x: 162, startPoint y: 175, endPoint x: 167, endPoint y: 176, distance: 5.4
click at [162, 175] on button "Continue" at bounding box center [165, 175] width 34 height 16
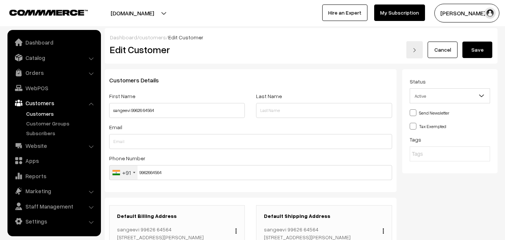
click at [489, 47] on button "Save" at bounding box center [478, 50] width 30 height 16
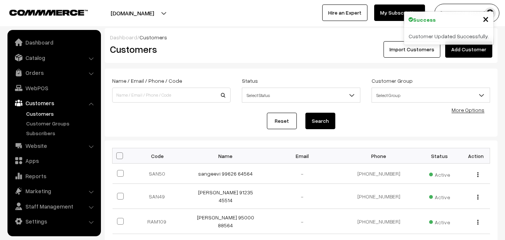
click at [33, 83] on link "WebPOS" at bounding box center [53, 87] width 89 height 13
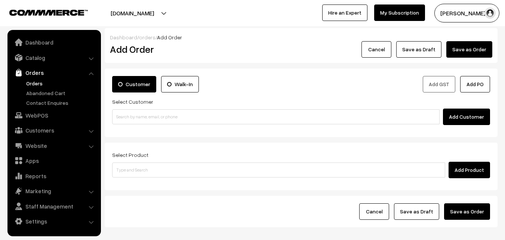
drag, startPoint x: 168, startPoint y: 138, endPoint x: 169, endPoint y: 127, distance: 11.2
click at [169, 131] on form "Customer Walk-In Add GST Add PO Select Customer Add Customer Select Product Add…" at bounding box center [301, 147] width 393 height 159
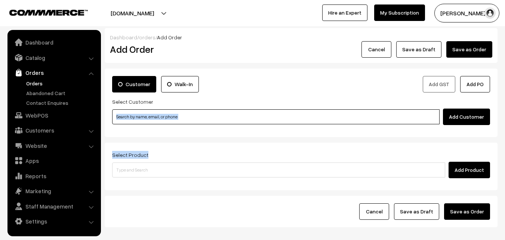
click at [168, 116] on input at bounding box center [276, 116] width 328 height 15
click at [146, 116] on input at bounding box center [276, 116] width 328 height 15
paste input "99626 64564"
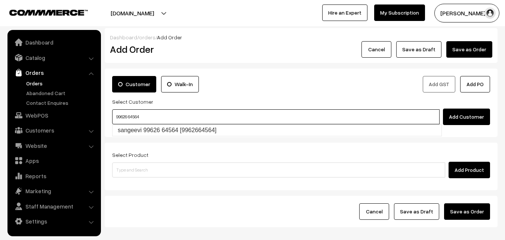
click at [139, 128] on link "sangeevi 99626 64564 [9962664564]" at bounding box center [277, 130] width 329 height 11
type input "99626 64564"
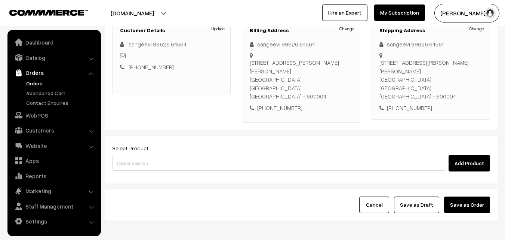
scroll to position [137, 0]
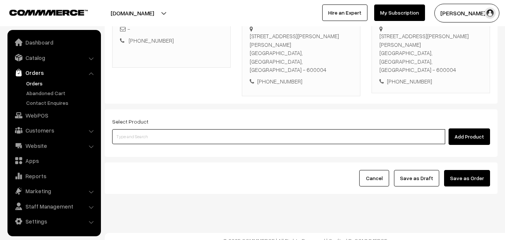
click at [154, 129] on input at bounding box center [278, 136] width 333 height 15
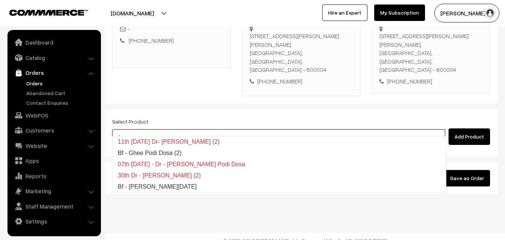
type input "Bf - Ghee Pongal"
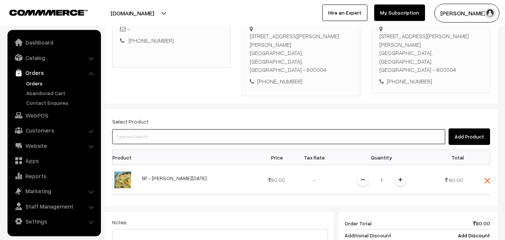
click at [154, 129] on input at bounding box center [278, 136] width 333 height 15
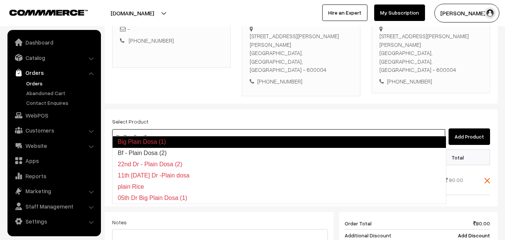
type input "Bf - Plain Dosa (2)"
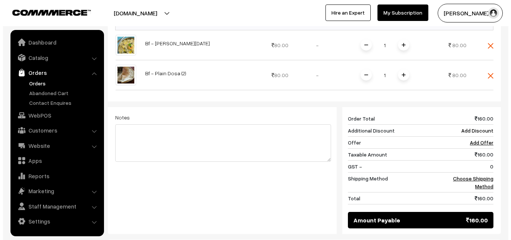
scroll to position [348, 0]
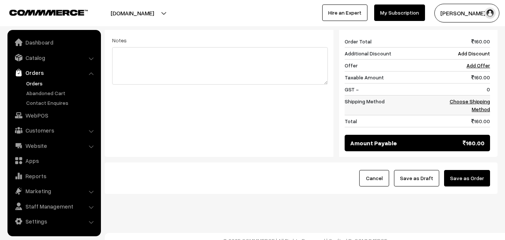
click at [481, 98] on link "Choose Shipping Method" at bounding box center [470, 105] width 40 height 14
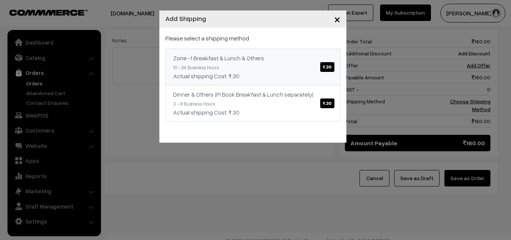
click at [253, 50] on link "Zone -1 Breakfast & Lunch & Others ₹.30 10 - 24 Business Hours Actual shipping …" at bounding box center [252, 67] width 175 height 37
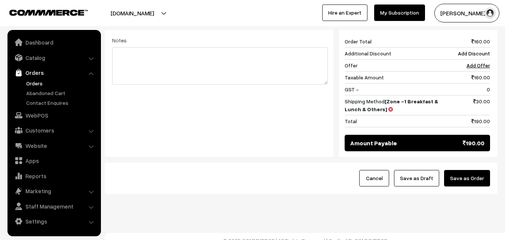
click at [471, 170] on button "Save as Order" at bounding box center [467, 178] width 46 height 16
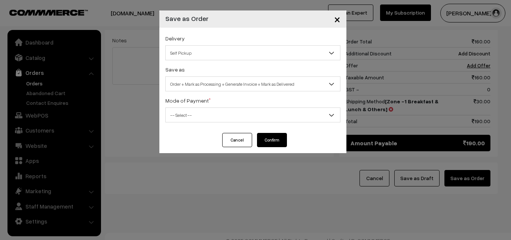
click at [202, 77] on span "Order + Mark as Processing + Generate Invoice + Mark as Delivered" at bounding box center [252, 83] width 175 height 15
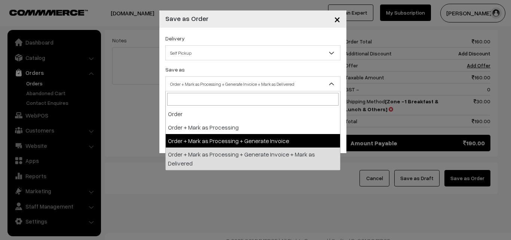
drag, startPoint x: 195, startPoint y: 143, endPoint x: 189, endPoint y: 120, distance: 23.1
select select "3"
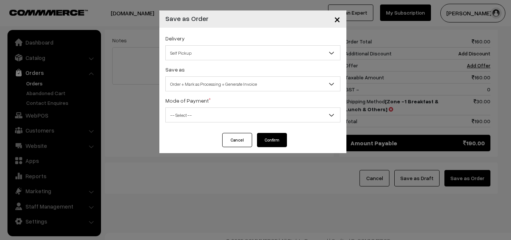
click at [189, 115] on span "-- Select --" at bounding box center [253, 114] width 174 height 13
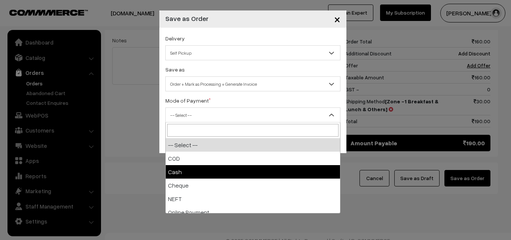
select select "2"
checkbox input "true"
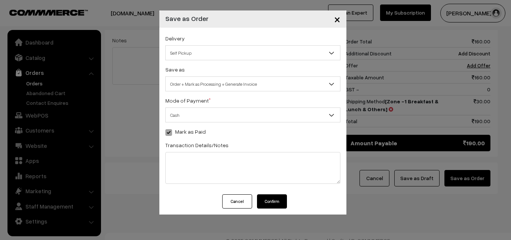
click at [278, 201] on button "Confirm" at bounding box center [272, 201] width 30 height 14
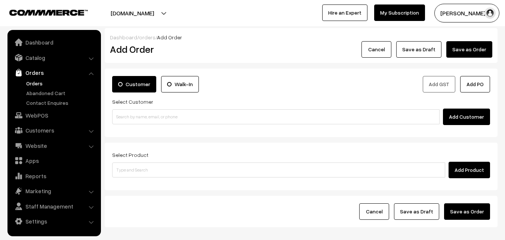
click at [37, 86] on link "Orders" at bounding box center [61, 83] width 74 height 8
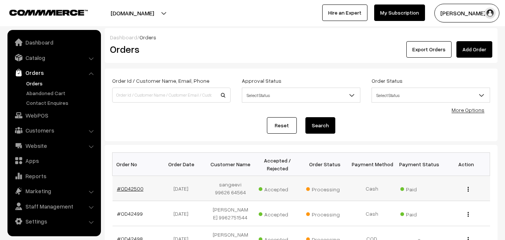
click at [130, 186] on link "#OD42500" at bounding box center [130, 188] width 27 height 6
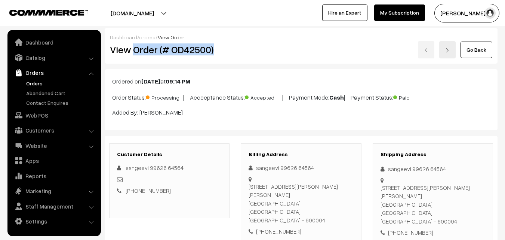
drag, startPoint x: 132, startPoint y: 49, endPoint x: 233, endPoint y: 52, distance: 101.0
click at [235, 53] on div "View Order (# OD42500)" at bounding box center [169, 49] width 131 height 17
copy h2 "Order (# OD42500)"
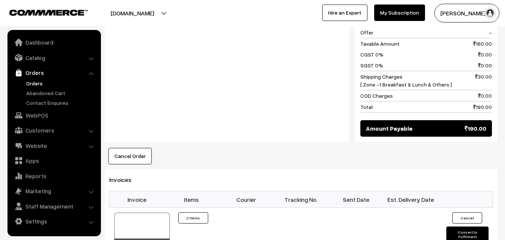
scroll to position [449, 0]
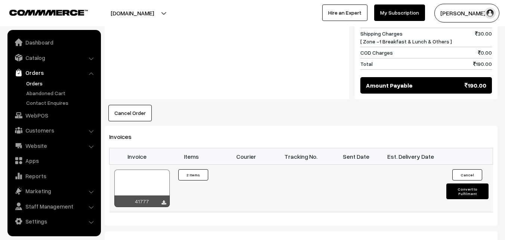
click at [151, 173] on div at bounding box center [141, 187] width 55 height 37
click at [41, 84] on link "Orders" at bounding box center [61, 83] width 74 height 8
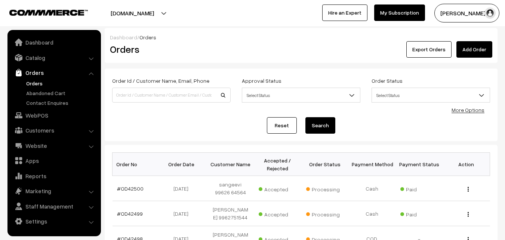
click at [36, 83] on link "Orders" at bounding box center [61, 83] width 74 height 8
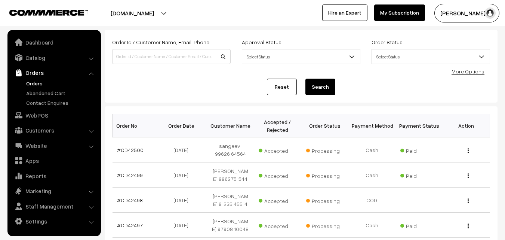
scroll to position [112, 0]
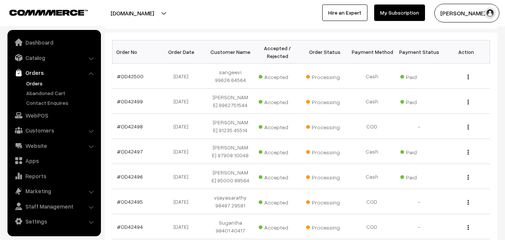
click at [36, 81] on link "Orders" at bounding box center [61, 83] width 74 height 8
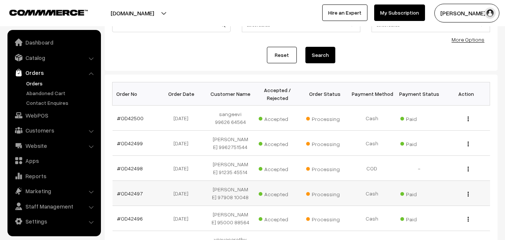
scroll to position [75, 0]
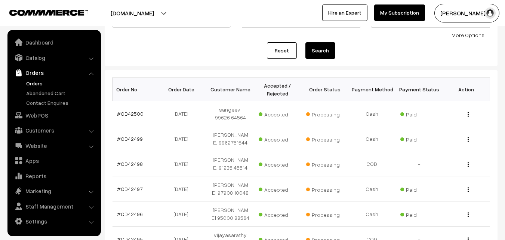
click at [37, 84] on link "Orders" at bounding box center [61, 83] width 74 height 8
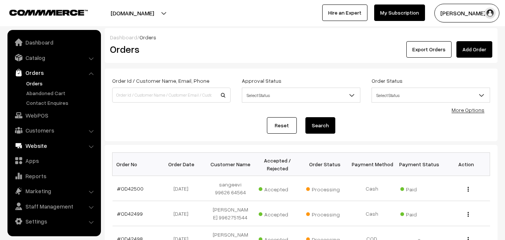
click at [38, 118] on link "WebPOS" at bounding box center [53, 114] width 89 height 13
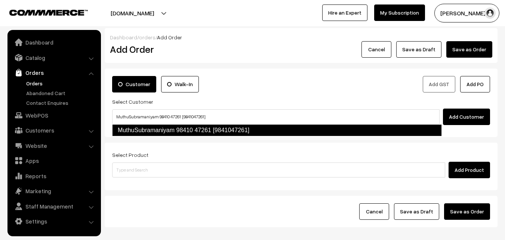
type input "MuthuSubramaniyam 98410 47261 [9841047261]"
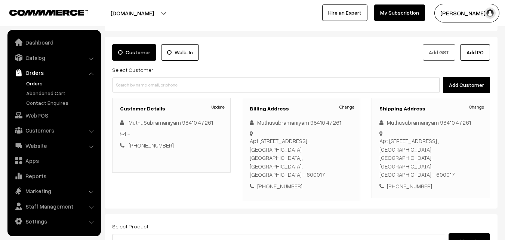
scroll to position [37, 0]
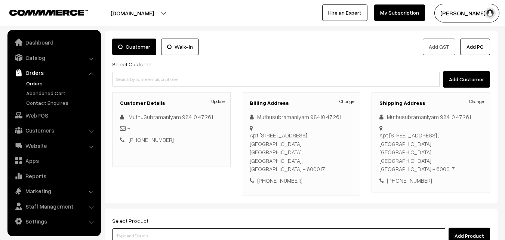
click at [197, 228] on input at bounding box center [278, 235] width 333 height 15
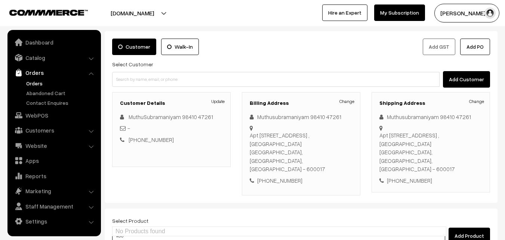
type input "No Products found"
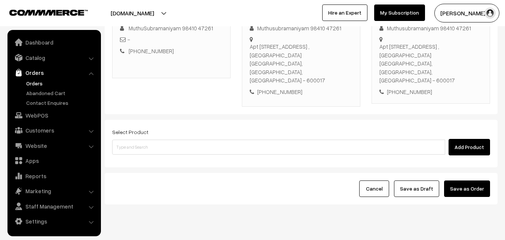
scroll to position [128, 0]
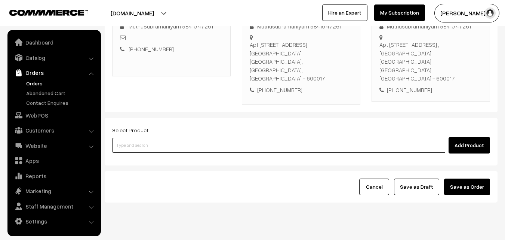
click at [203, 138] on input at bounding box center [278, 145] width 333 height 15
type input "16th Couple Pack - Vazhaithandu Kootu"
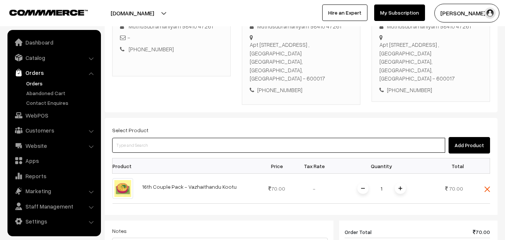
click at [203, 138] on input at bounding box center [278, 145] width 333 height 15
click at [196, 138] on input at bounding box center [278, 145] width 333 height 15
type input "P"
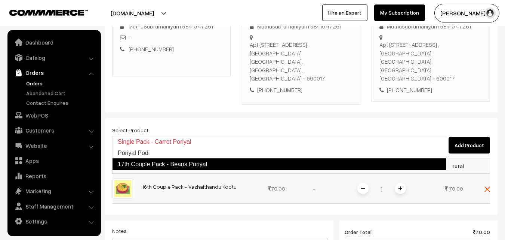
type input "poriya"
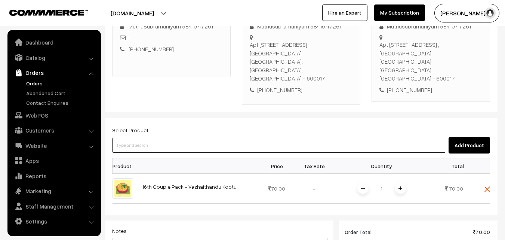
click at [151, 138] on input at bounding box center [278, 145] width 333 height 15
click at [185, 138] on input at bounding box center [278, 145] width 333 height 15
click at [211, 138] on input at bounding box center [278, 145] width 333 height 15
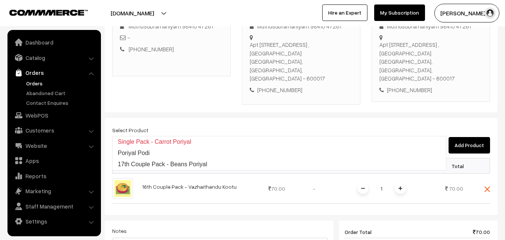
type input "17th Couple Pack - Beans Poriyal"
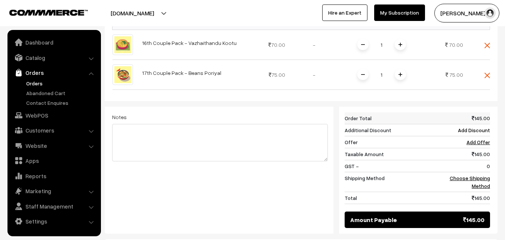
scroll to position [278, 0]
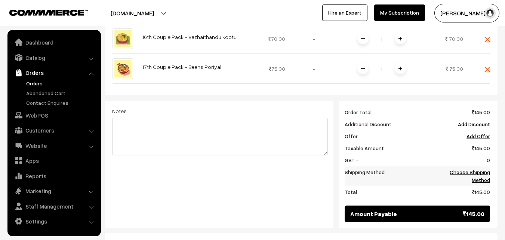
click at [480, 169] on link "Choose Shipping Method" at bounding box center [470, 176] width 40 height 14
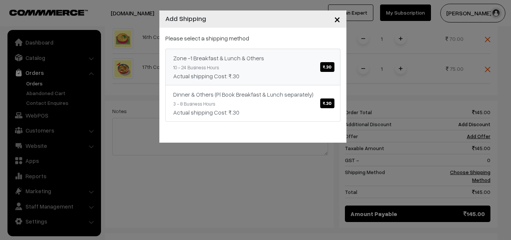
click at [247, 65] on link "Zone -1 Breakfast & Lunch & Others ₹.30 10 - 24 Business Hours Actual shipping …" at bounding box center [252, 67] width 175 height 37
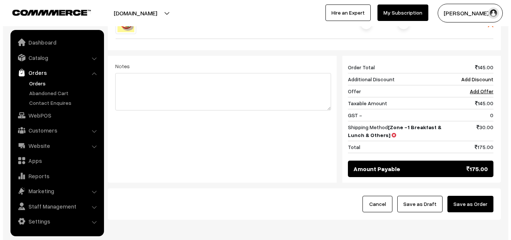
scroll to position [340, 0]
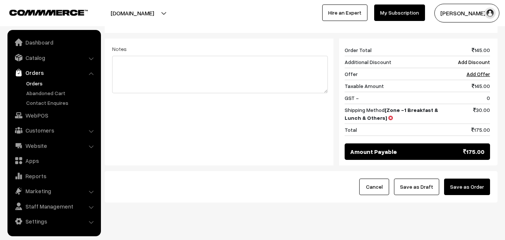
click at [475, 178] on button "Save as Order" at bounding box center [467, 186] width 46 height 16
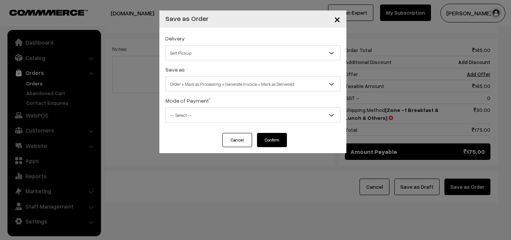
click at [247, 80] on span "Order + Mark as Processing + Generate Invoice + Mark as Delivered" at bounding box center [253, 83] width 174 height 13
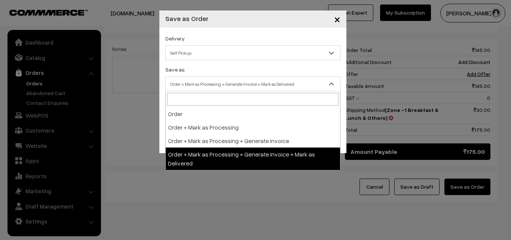
select select "3"
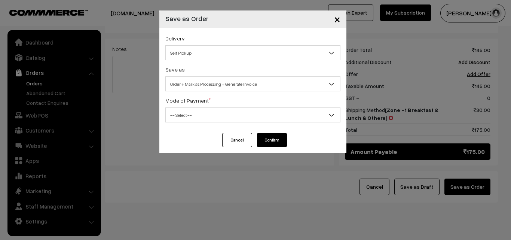
click at [197, 99] on label "Mode of Payment *" at bounding box center [187, 101] width 45 height 8
click at [198, 115] on span "-- Select --" at bounding box center [253, 114] width 174 height 13
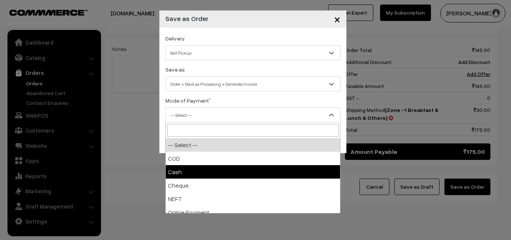
select select "2"
checkbox input "true"
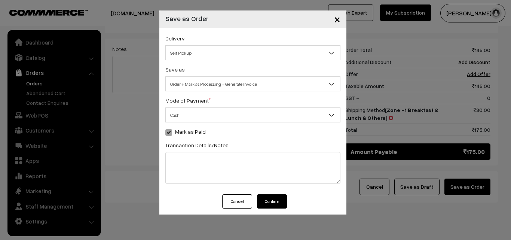
click at [269, 200] on button "Confirm" at bounding box center [272, 201] width 30 height 14
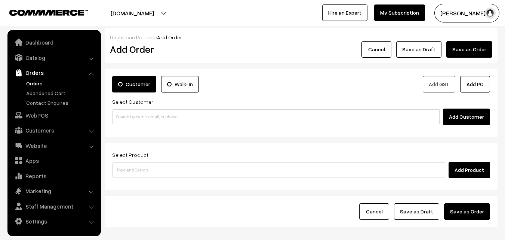
click at [33, 84] on link "Orders" at bounding box center [61, 83] width 74 height 8
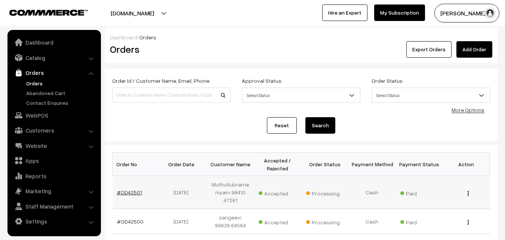
click at [134, 189] on link "#OD42501" at bounding box center [129, 192] width 25 height 6
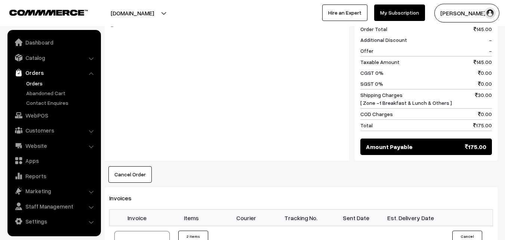
scroll to position [524, 0]
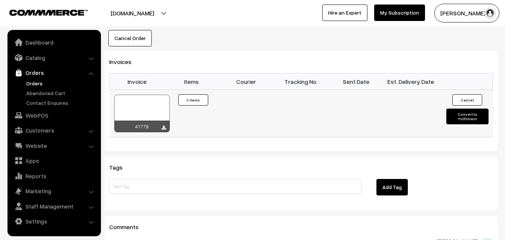
click at [146, 120] on div "41778" at bounding box center [141, 126] width 55 height 12
click at [148, 95] on div at bounding box center [141, 113] width 55 height 37
click at [44, 83] on link "Orders" at bounding box center [61, 83] width 74 height 8
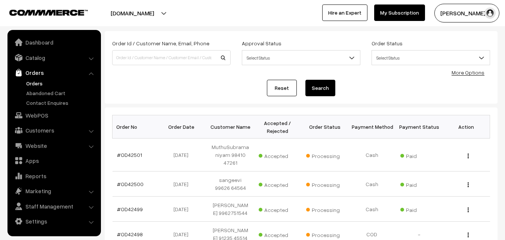
scroll to position [75, 0]
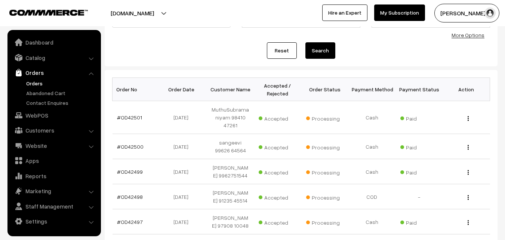
click at [32, 83] on link "Orders" at bounding box center [61, 83] width 74 height 8
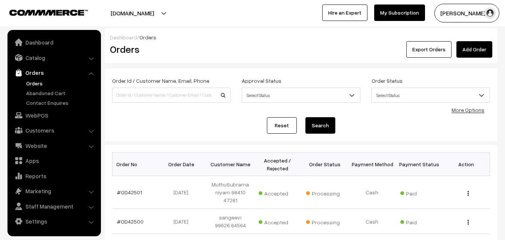
click at [32, 82] on link "Orders" at bounding box center [61, 83] width 74 height 8
